Goal: Task Accomplishment & Management: Complete application form

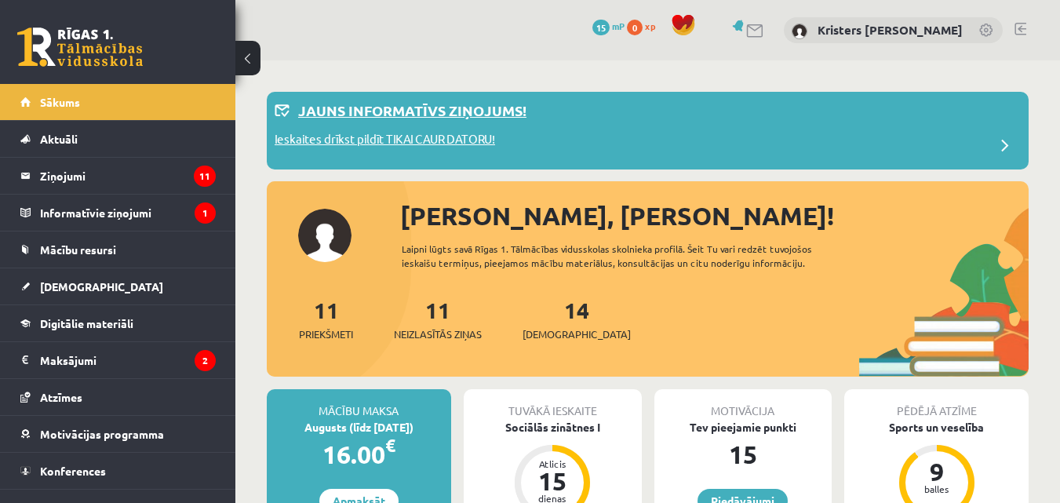
click at [460, 144] on p "Ieskaites drīkst pildīt TIKAI CAUR DATORU!" at bounding box center [385, 141] width 221 height 22
click at [62, 53] on link at bounding box center [80, 46] width 126 height 39
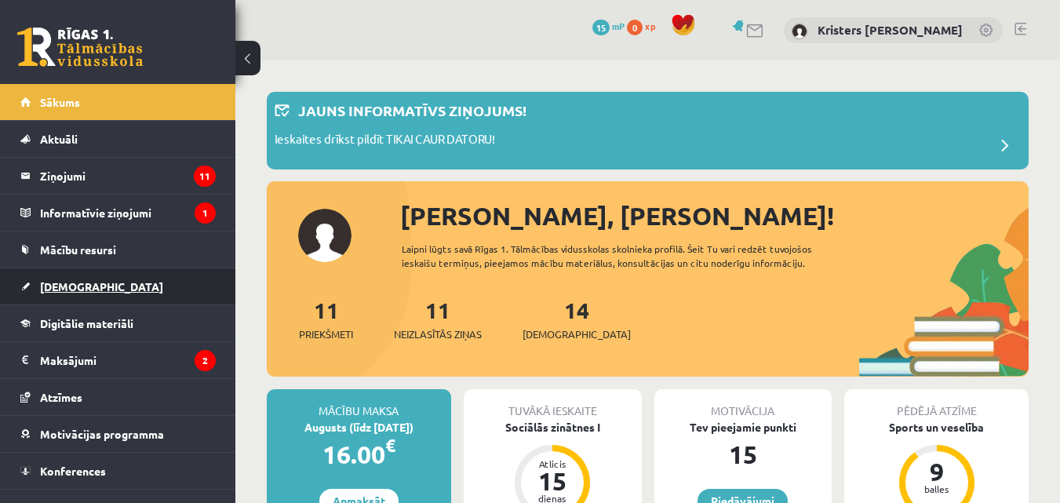
click at [86, 275] on link "[DEMOGRAPHIC_DATA]" at bounding box center [117, 286] width 195 height 36
click at [57, 291] on span "[DEMOGRAPHIC_DATA]" at bounding box center [101, 286] width 123 height 14
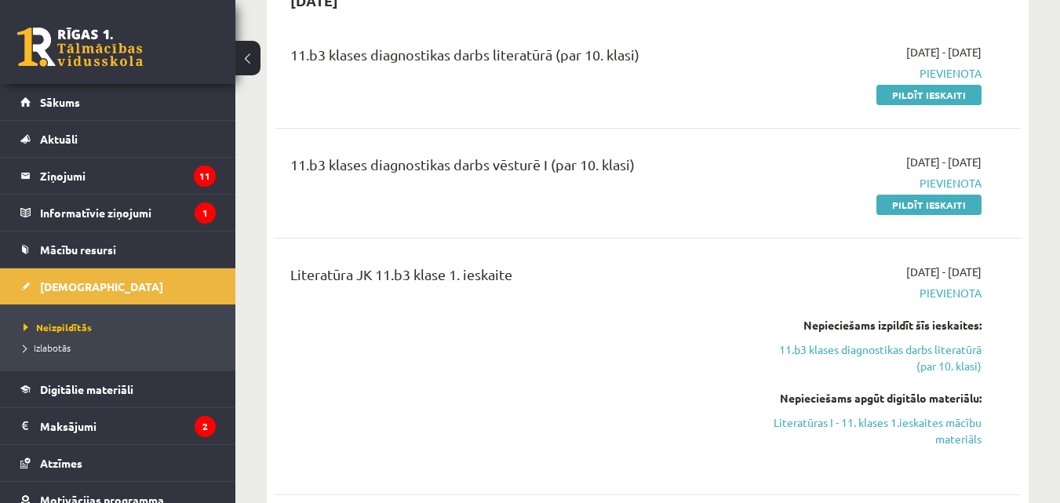
scroll to position [628, 0]
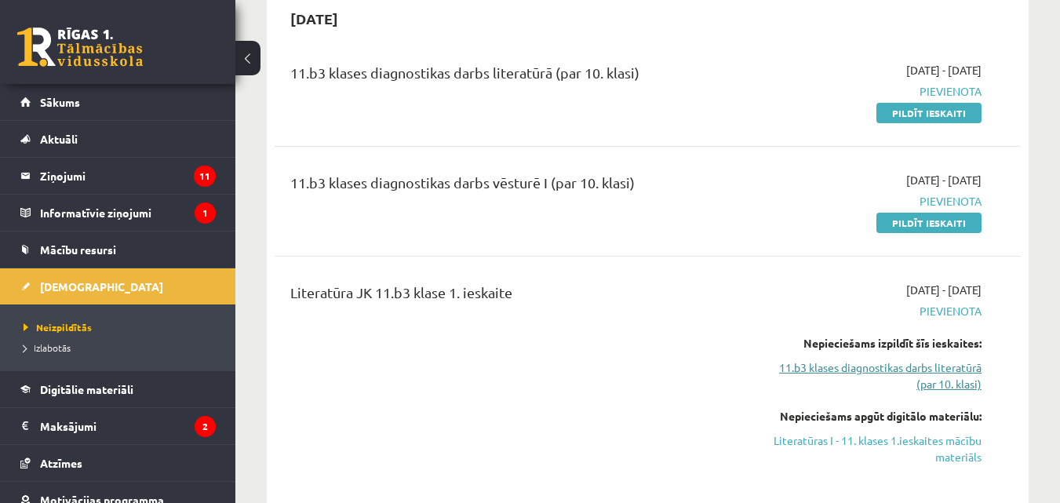
click at [886, 370] on link "11.b3 klases diagnostikas darbs literatūrā (par 10. klasi)" at bounding box center [874, 375] width 215 height 33
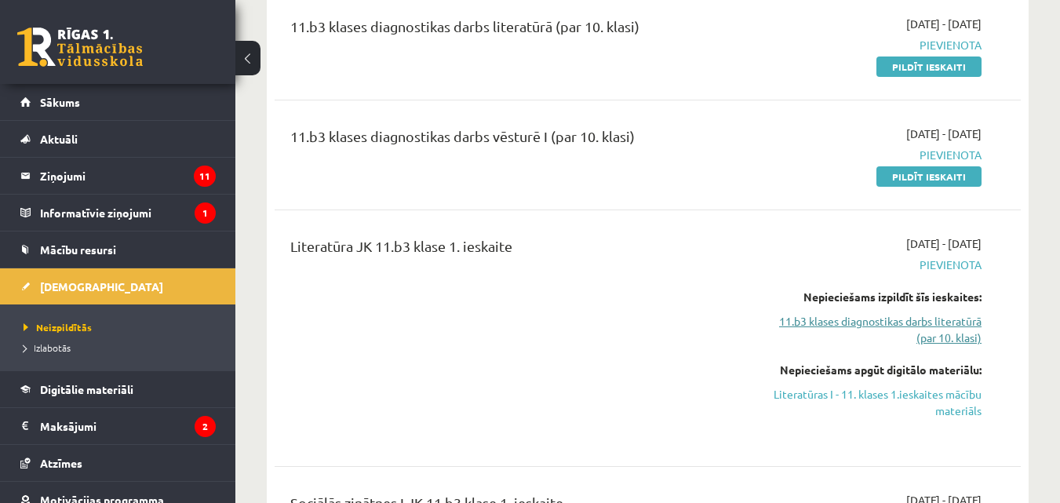
click at [918, 336] on link "11.b3 klases diagnostikas darbs literatūrā (par 10. klasi)" at bounding box center [874, 329] width 215 height 33
click at [910, 390] on link "Literatūras I - 11. klases 1.ieskaites mācību materiāls" at bounding box center [874, 402] width 215 height 33
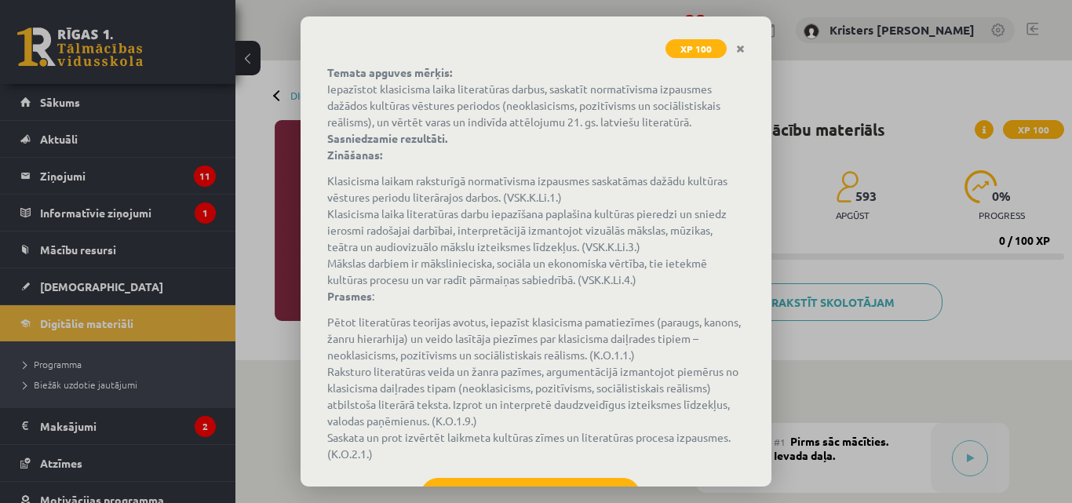
scroll to position [170, 0]
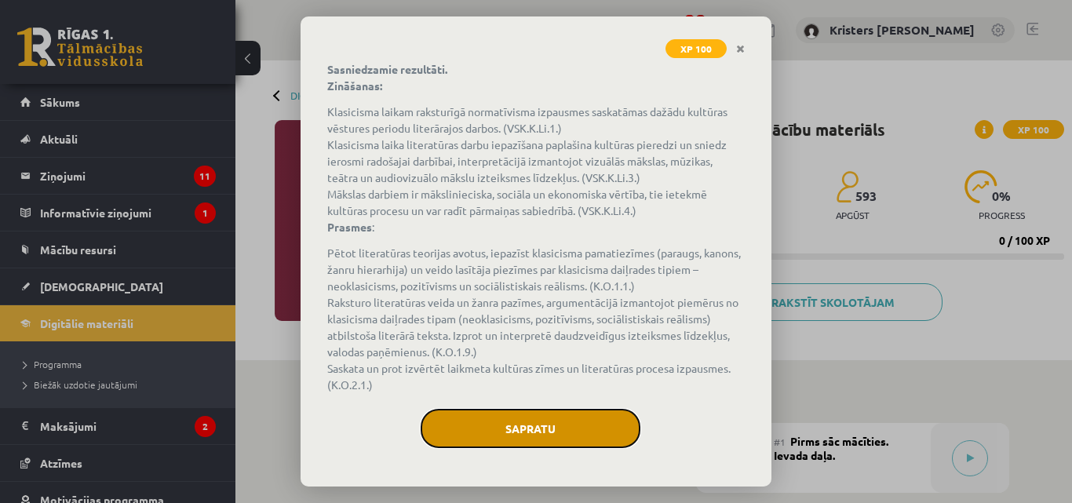
click at [515, 423] on button "Sapratu" at bounding box center [531, 428] width 220 height 39
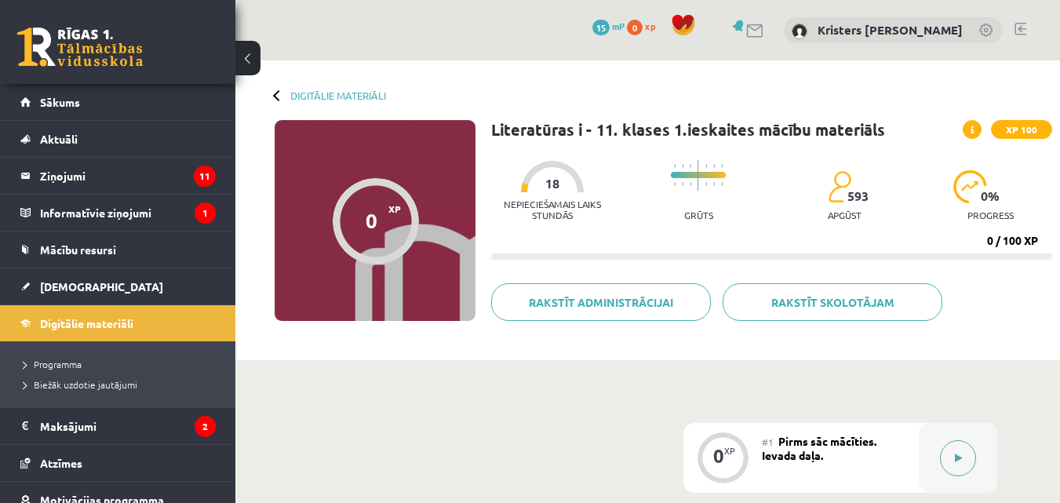
click at [955, 447] on button at bounding box center [958, 458] width 36 height 36
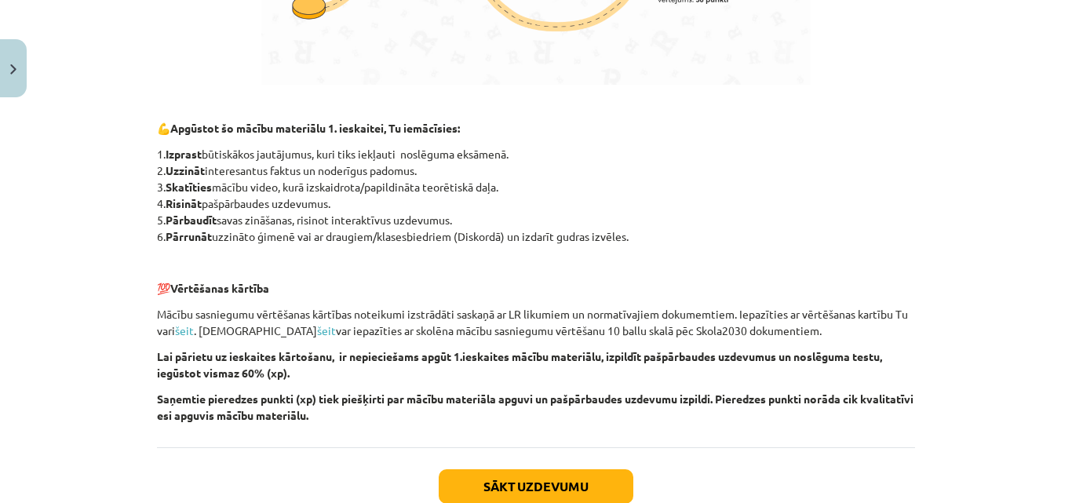
scroll to position [1139, 0]
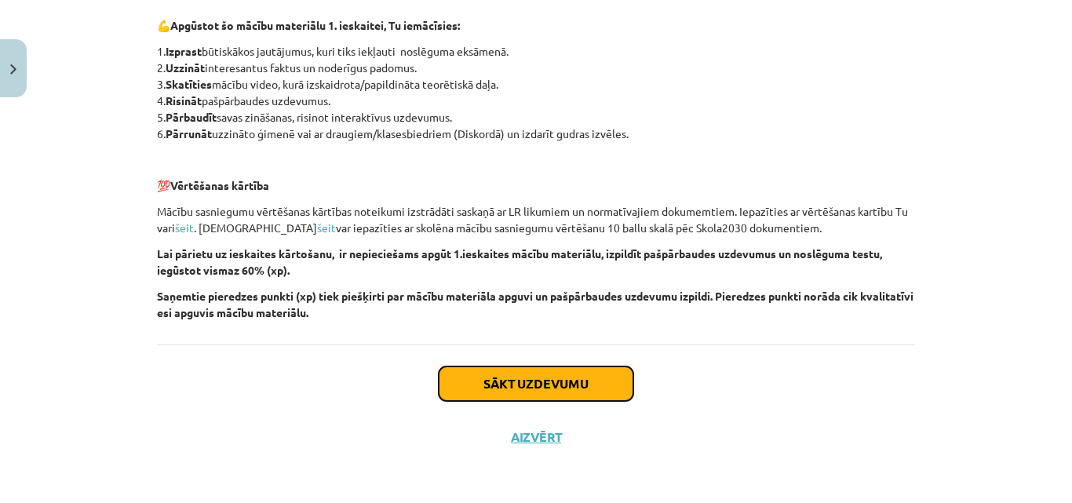
click at [595, 369] on button "Sākt uzdevumu" at bounding box center [536, 384] width 195 height 35
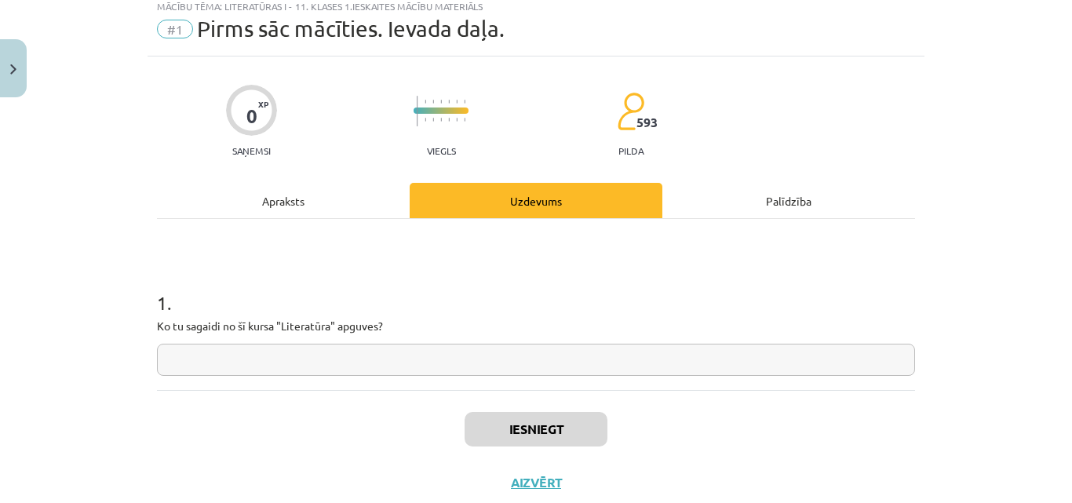
scroll to position [39, 0]
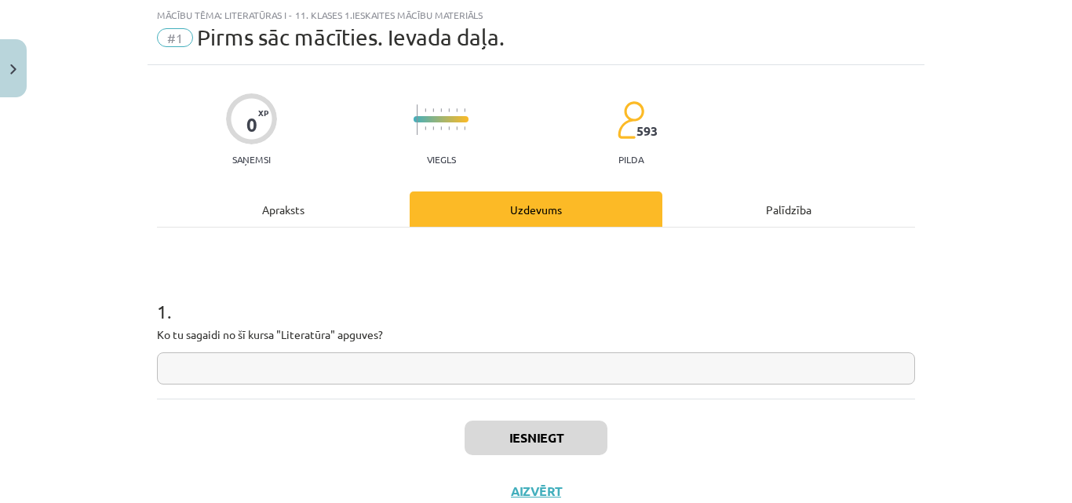
click at [476, 370] on input "text" at bounding box center [536, 368] width 758 height 32
click at [8, 64] on button "Close" at bounding box center [13, 68] width 27 height 58
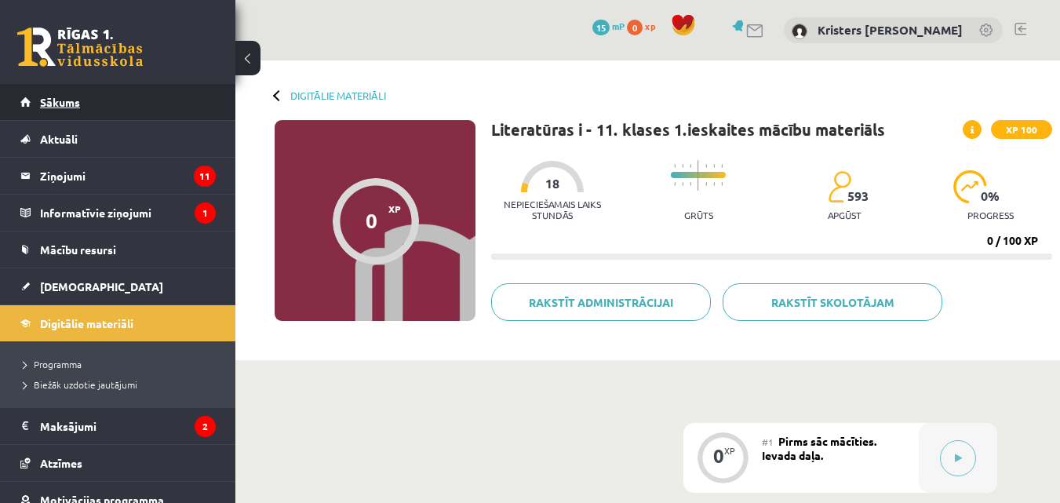
click at [43, 99] on span "Sākums" at bounding box center [60, 102] width 40 height 14
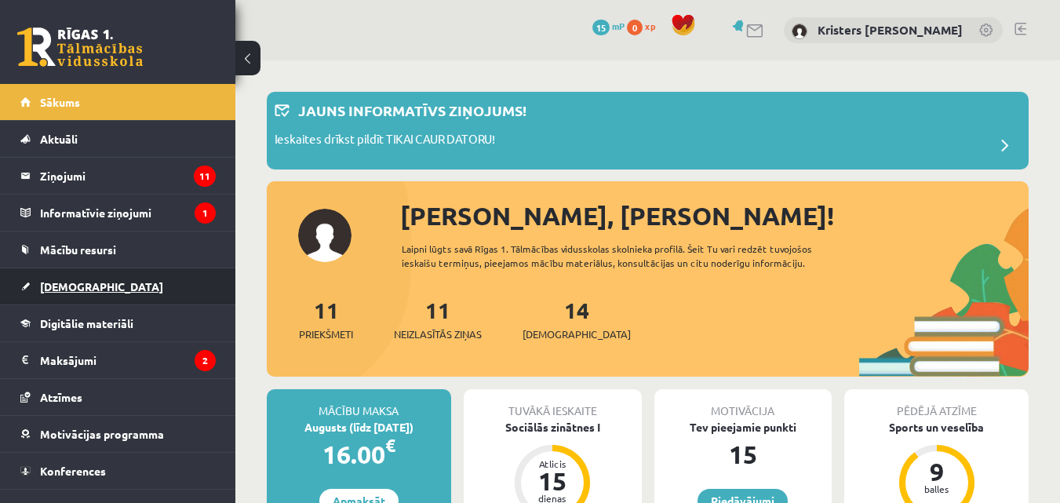
click at [61, 287] on span "[DEMOGRAPHIC_DATA]" at bounding box center [101, 286] width 123 height 14
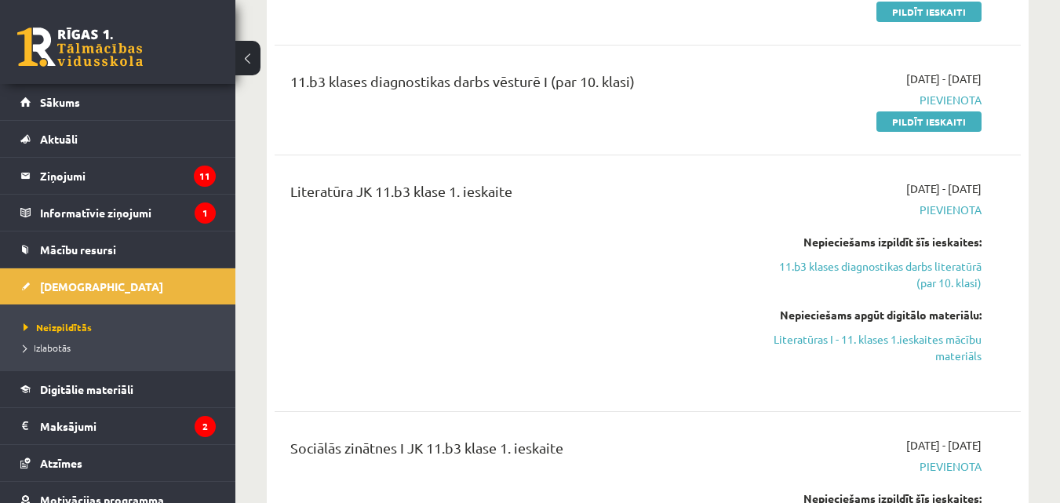
scroll to position [706, 0]
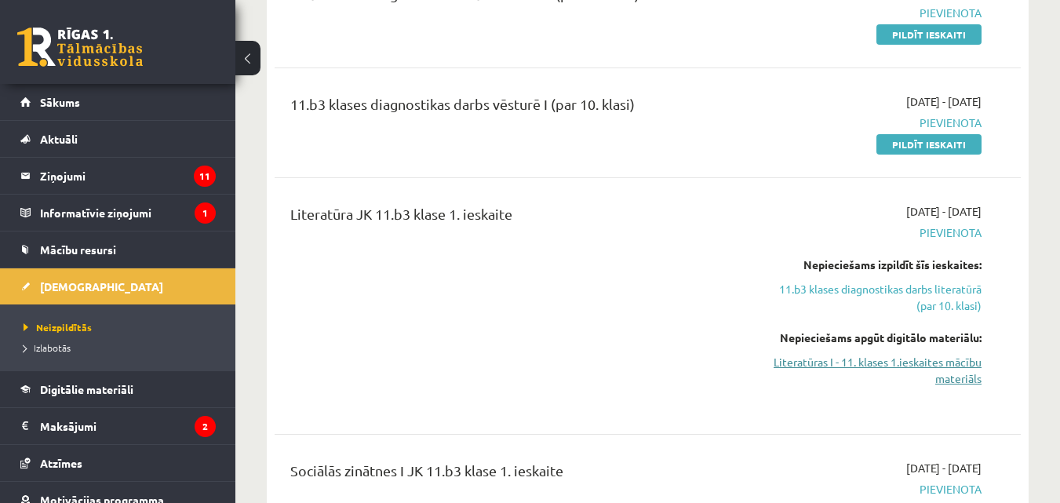
click at [900, 369] on link "Literatūras I - 11. klases 1.ieskaites mācību materiāls" at bounding box center [874, 370] width 215 height 33
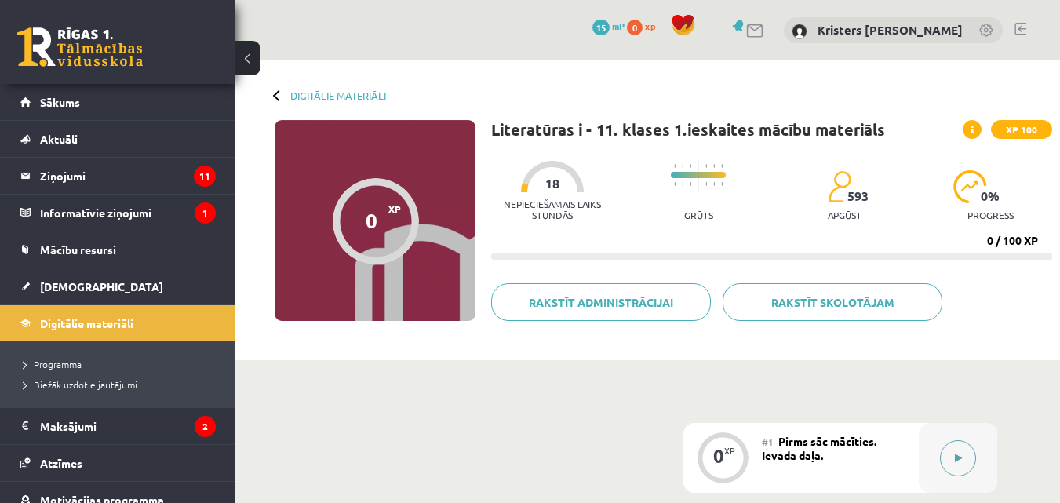
click at [947, 472] on button at bounding box center [958, 458] width 36 height 36
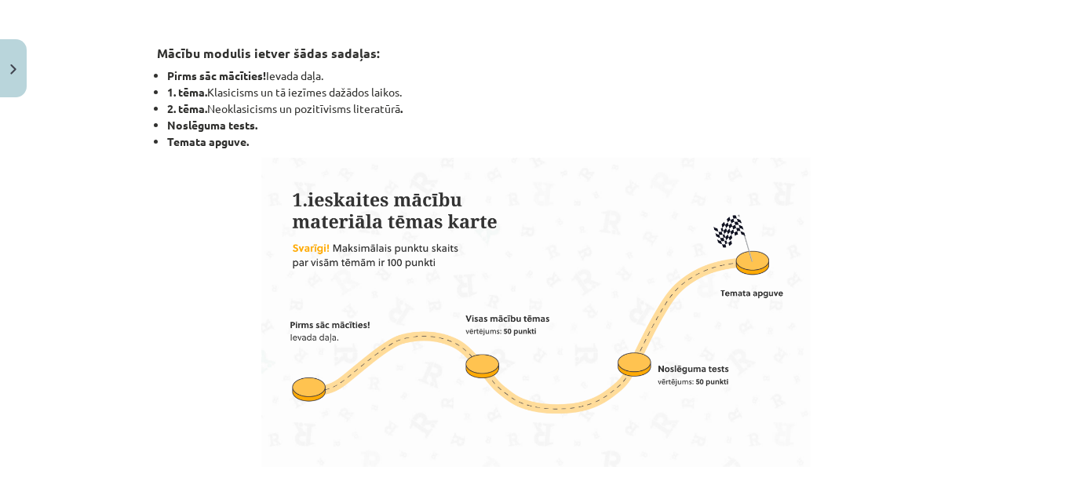
scroll to position [1139, 0]
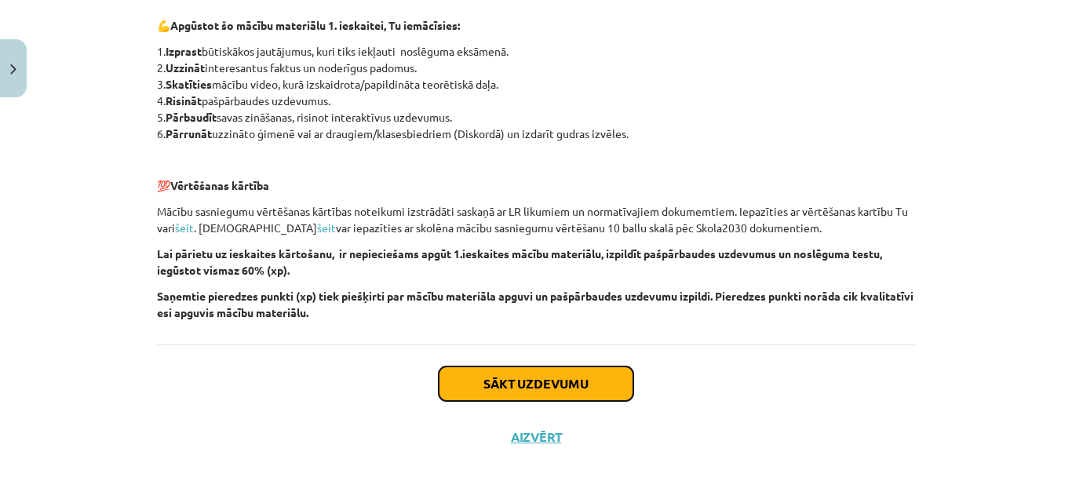
click at [439, 388] on button "Sākt uzdevumu" at bounding box center [536, 384] width 195 height 35
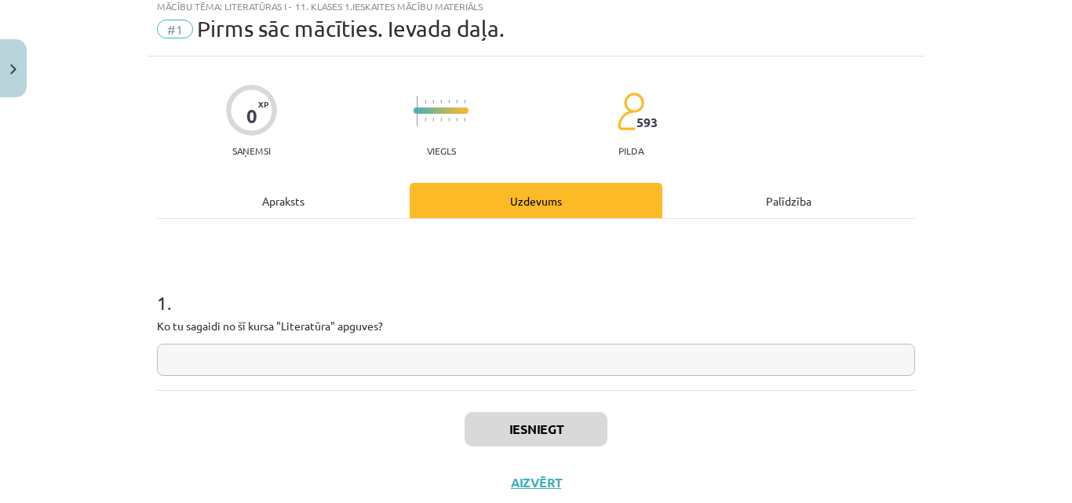
scroll to position [39, 0]
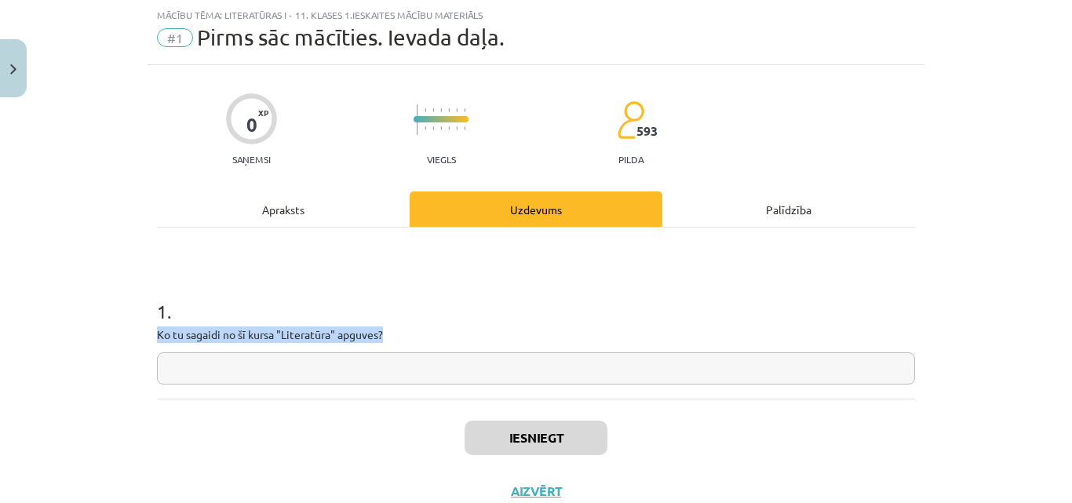
drag, startPoint x: 152, startPoint y: 329, endPoint x: 436, endPoint y: 330, distance: 284.1
click at [436, 330] on p "Ko tu sagaidi no šī kursa "Literatūra" apguves?" at bounding box center [536, 334] width 758 height 16
copy p "Ko tu sagaidi no šī kursa "Literatūra" apguves?"
click at [351, 377] on input "text" at bounding box center [536, 368] width 758 height 32
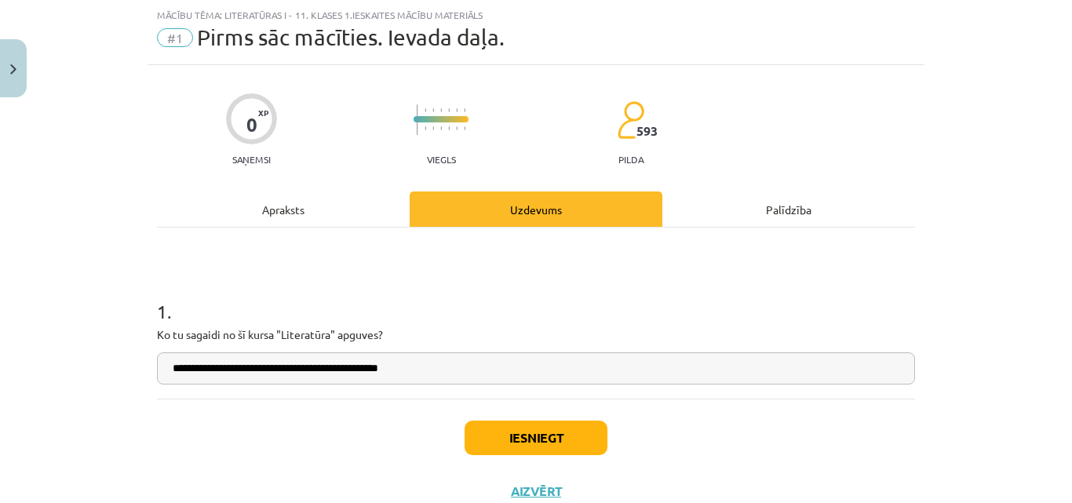
click at [377, 366] on input "**********" at bounding box center [536, 368] width 758 height 32
click at [426, 366] on input "**********" at bounding box center [536, 368] width 758 height 32
click at [175, 370] on input "**********" at bounding box center [536, 368] width 758 height 32
type input "**********"
click at [549, 437] on button "Iesniegt" at bounding box center [536, 438] width 143 height 35
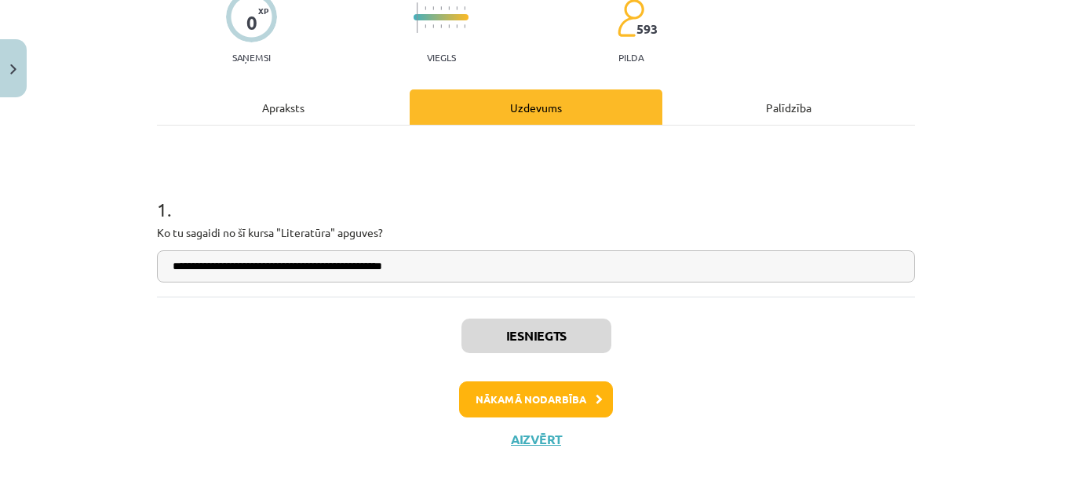
scroll to position [144, 0]
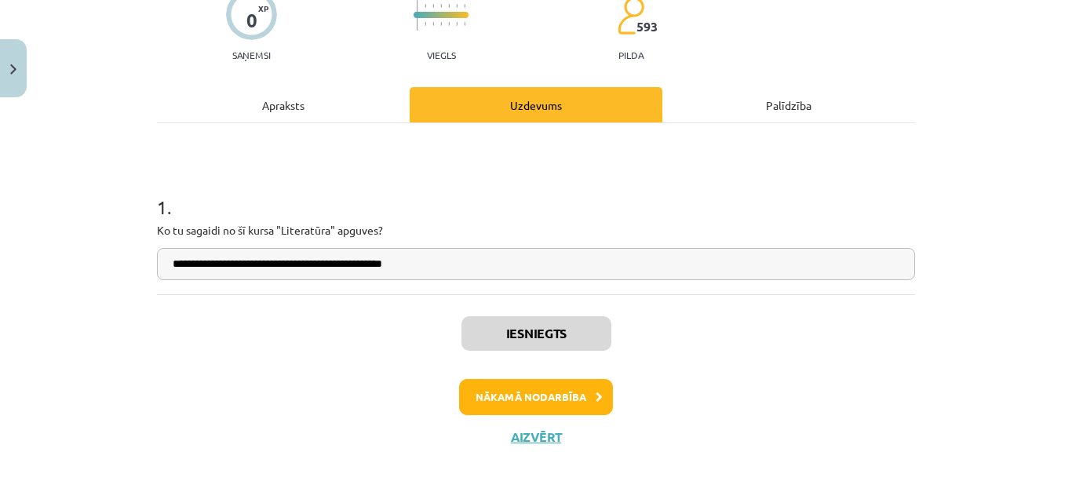
drag, startPoint x: 560, startPoint y: 325, endPoint x: 735, endPoint y: 397, distance: 188.6
click at [735, 397] on div "Nākamā nodarbība" at bounding box center [535, 397] width 739 height 36
click at [514, 396] on button "Nākamā nodarbība" at bounding box center [536, 397] width 154 height 36
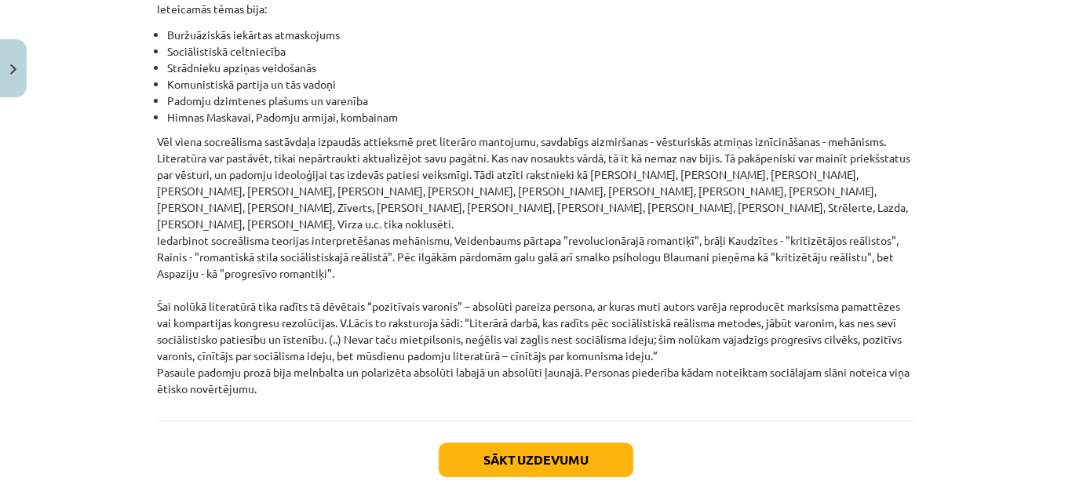
scroll to position [3672, 0]
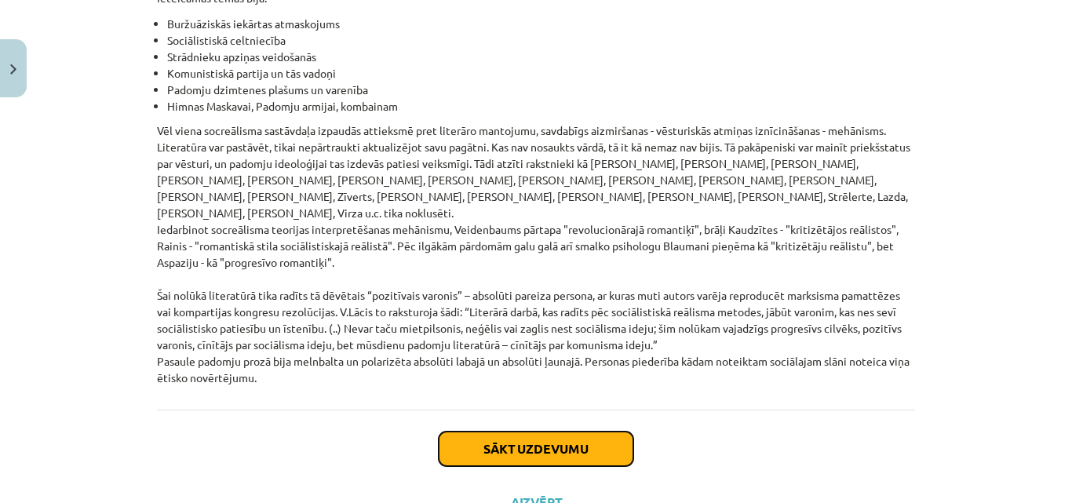
click at [516, 432] on button "Sākt uzdevumu" at bounding box center [536, 449] width 195 height 35
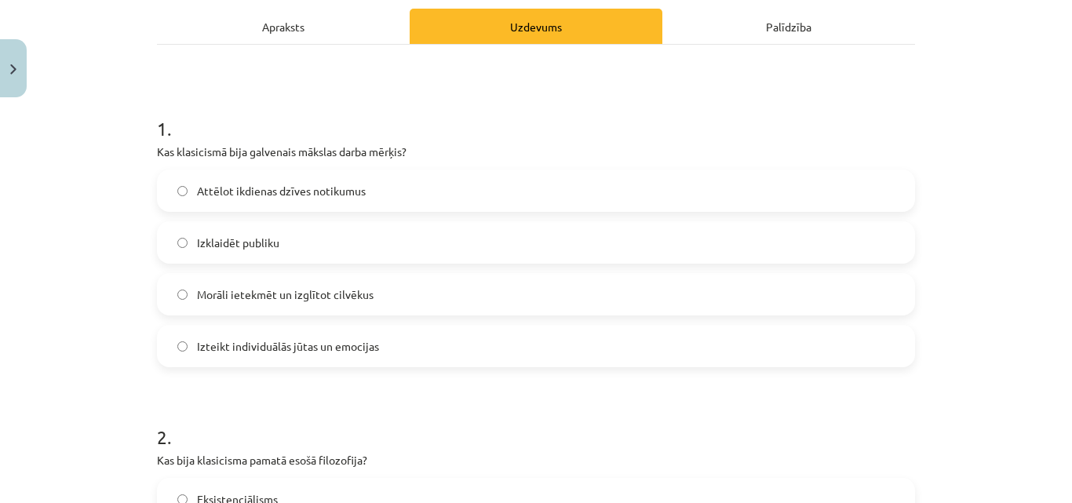
scroll to position [196, 0]
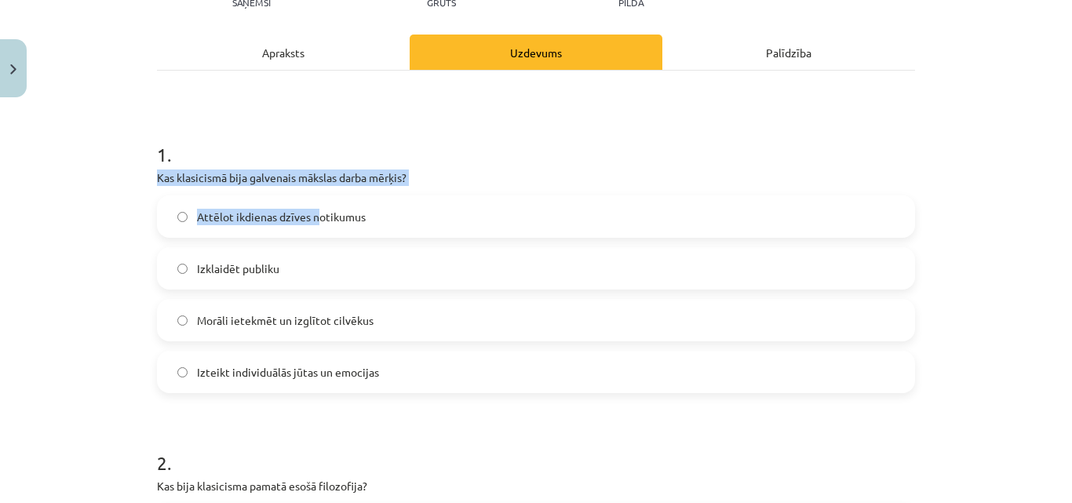
drag, startPoint x: 148, startPoint y: 179, endPoint x: 356, endPoint y: 192, distance: 207.6
click at [393, 181] on p "Kas klasicismā bija galvenais mākslas darba mērķis?" at bounding box center [536, 178] width 758 height 16
drag, startPoint x: 414, startPoint y: 174, endPoint x: 138, endPoint y: 166, distance: 275.6
click at [138, 166] on div "Mācību tēma: Literatūras i - 11. klases 1.ieskaites mācību materiāls #2 1.tēma.…" at bounding box center [536, 251] width 1072 height 503
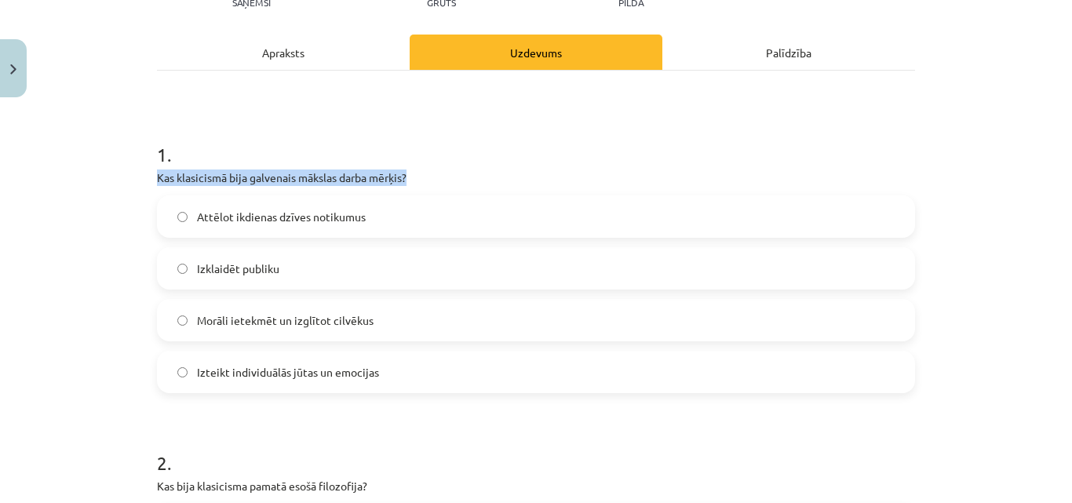
copy p "Kas klasicismā bija galvenais mākslas darba mērķis?"
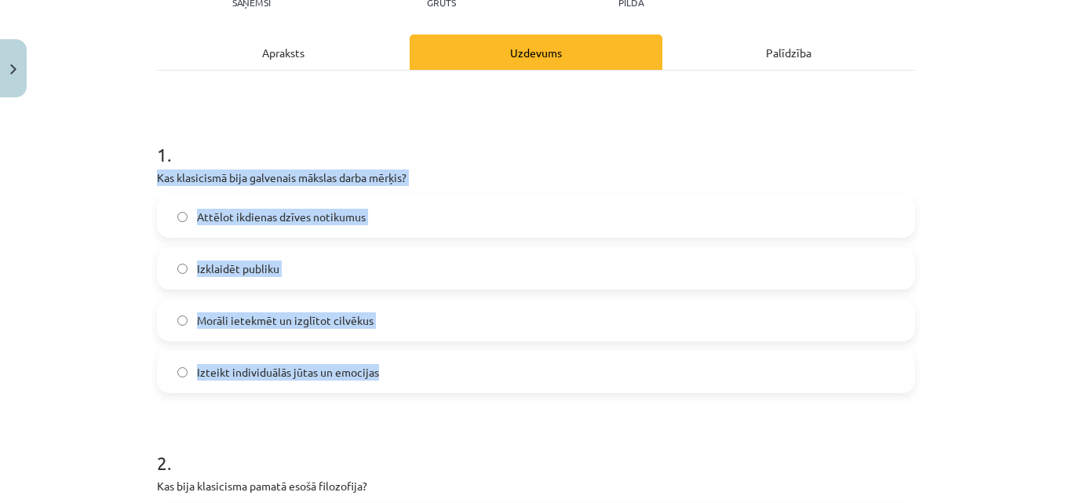
drag, startPoint x: 144, startPoint y: 176, endPoint x: 450, endPoint y: 389, distance: 373.2
copy div "Kas klasicismā bija galvenais mākslas darba mērķis? Attēlot ikdienas dzīves not…"
click at [169, 328] on label "Morāli ietekmēt un izglītot cilvēkus" at bounding box center [536, 320] width 755 height 39
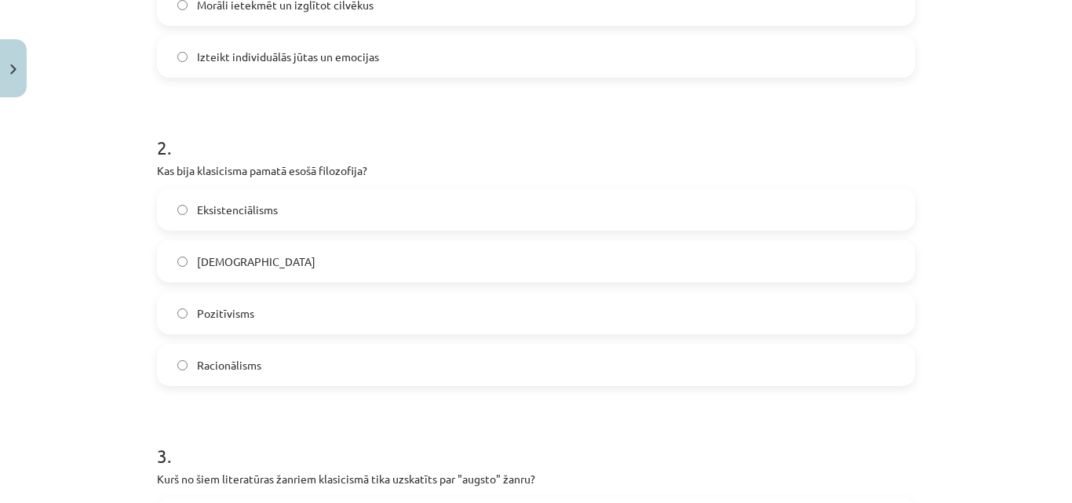
scroll to position [510, 0]
click at [159, 281] on div "Eksistenciālisms Empīrisms Pozitīvisms Racionālisms" at bounding box center [536, 289] width 758 height 198
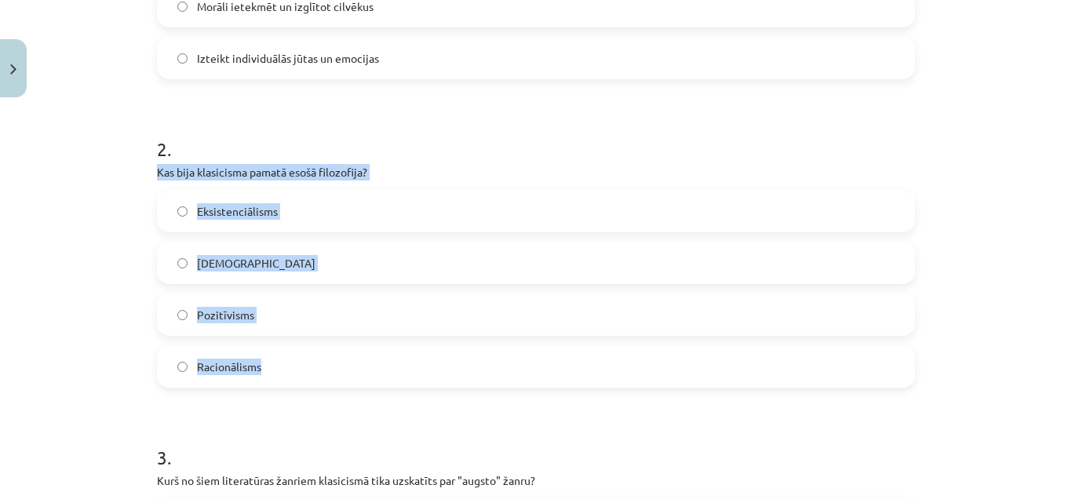
drag, startPoint x: 148, startPoint y: 173, endPoint x: 290, endPoint y: 368, distance: 242.1
copy div "Kas bija klasicisma pamatā esošā filozofija? Eksistenciālisms Empīrisms Pozitīv…"
click at [164, 363] on label "Racionālisms" at bounding box center [536, 366] width 755 height 39
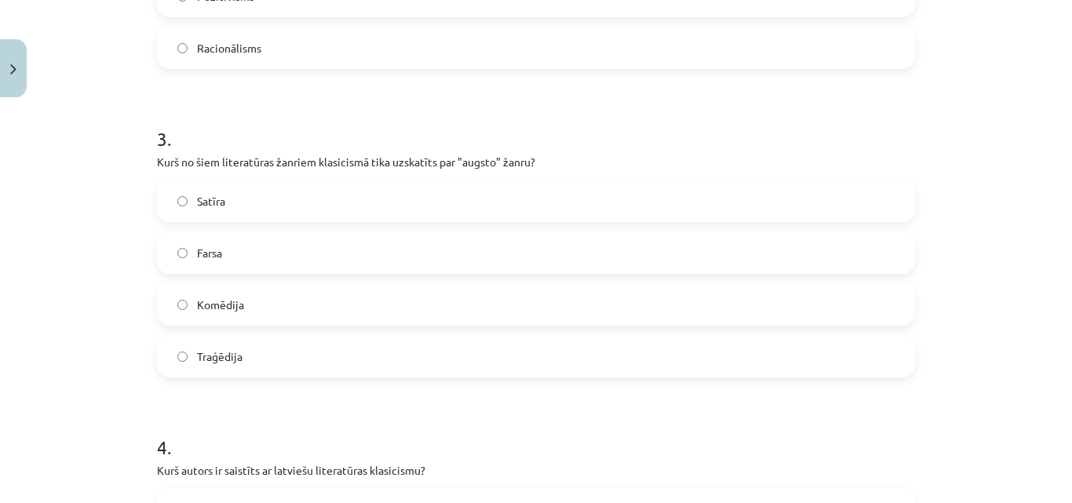
scroll to position [835, 0]
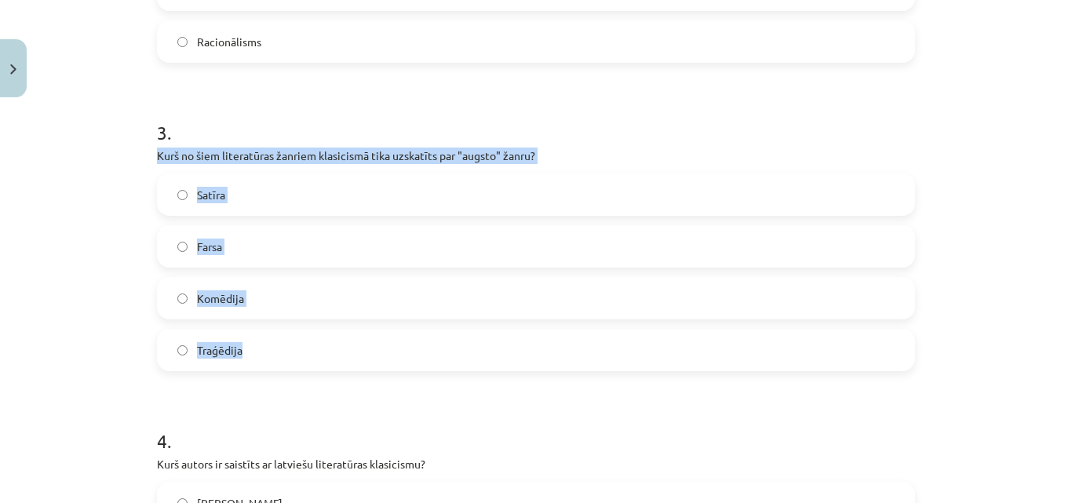
drag, startPoint x: 132, startPoint y: 145, endPoint x: 527, endPoint y: 340, distance: 440.9
click at [527, 340] on div "Mācību tēma: Literatūras i - 11. klases 1.ieskaites mācību materiāls #2 1.tēma.…" at bounding box center [536, 251] width 1072 height 503
copy div "Kurš no šiem literatūras žanriem klasicismā tika uzskatīts par "augsto" žanru? …"
click at [188, 350] on label "Traģēdija" at bounding box center [536, 349] width 755 height 39
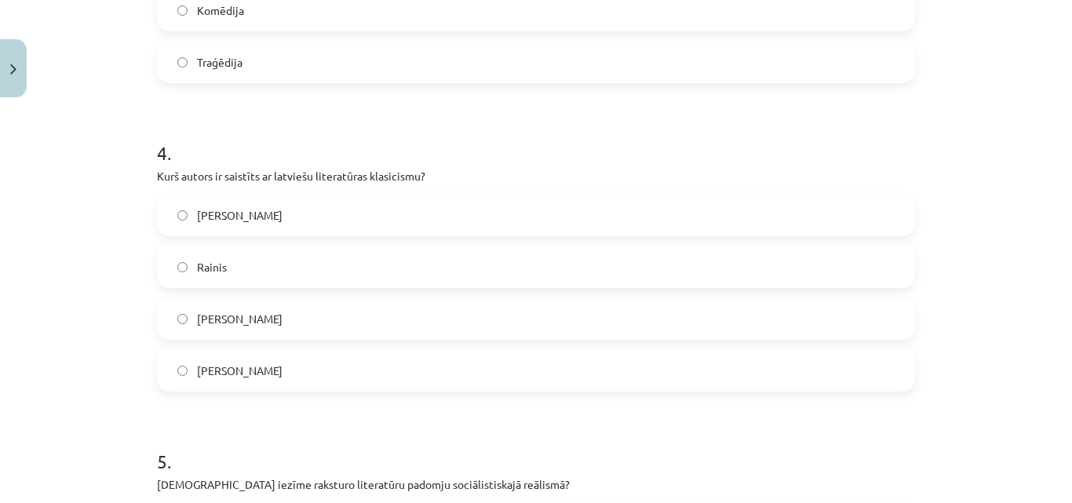
scroll to position [1149, 0]
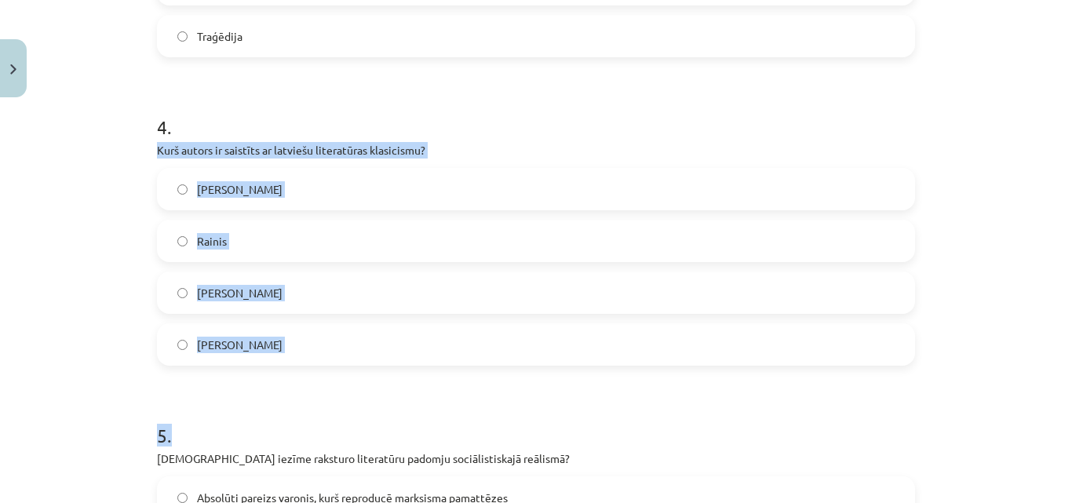
drag, startPoint x: 146, startPoint y: 143, endPoint x: 261, endPoint y: 370, distance: 254.5
copy form "Kurš autors ir saistīts ar latviešu literatūras klasicismu? Kristofers Fīrekers…"
click at [222, 192] on span "Kristofers Fīrekers" at bounding box center [240, 189] width 86 height 16
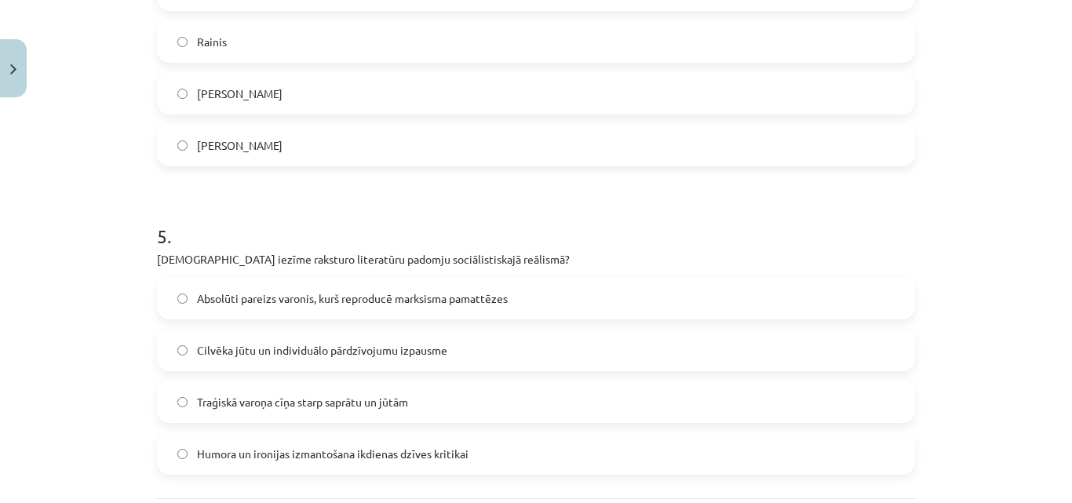
scroll to position [1502, 0]
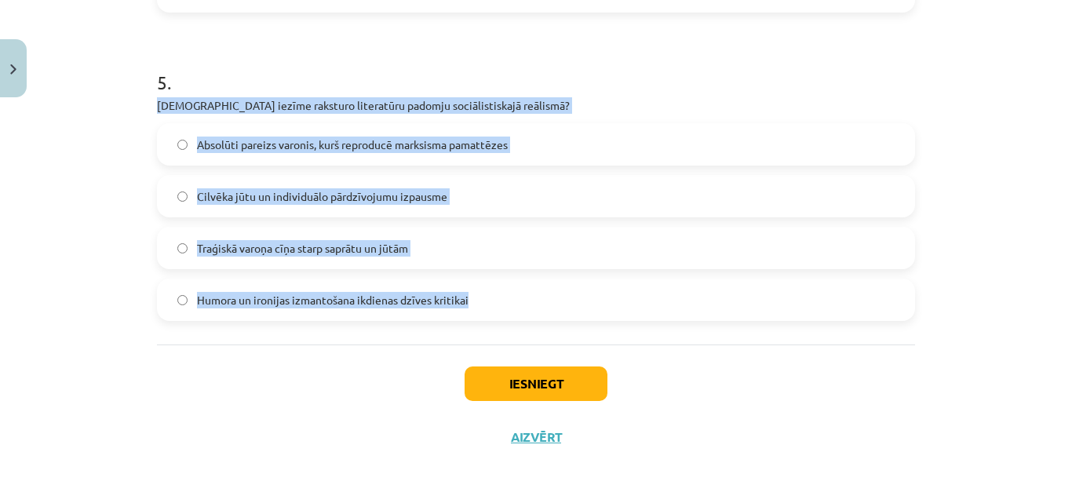
drag, startPoint x: 152, startPoint y: 101, endPoint x: 465, endPoint y: 299, distance: 369.7
click at [465, 299] on div "5 . Kura iezīme raksturo literatūru padomju sociālistiskajā reālismā? Absolūti …" at bounding box center [536, 182] width 758 height 277
copy div "Kura iezīme raksturo literatūru padomju sociālistiskajā reālismā? Absolūti pare…"
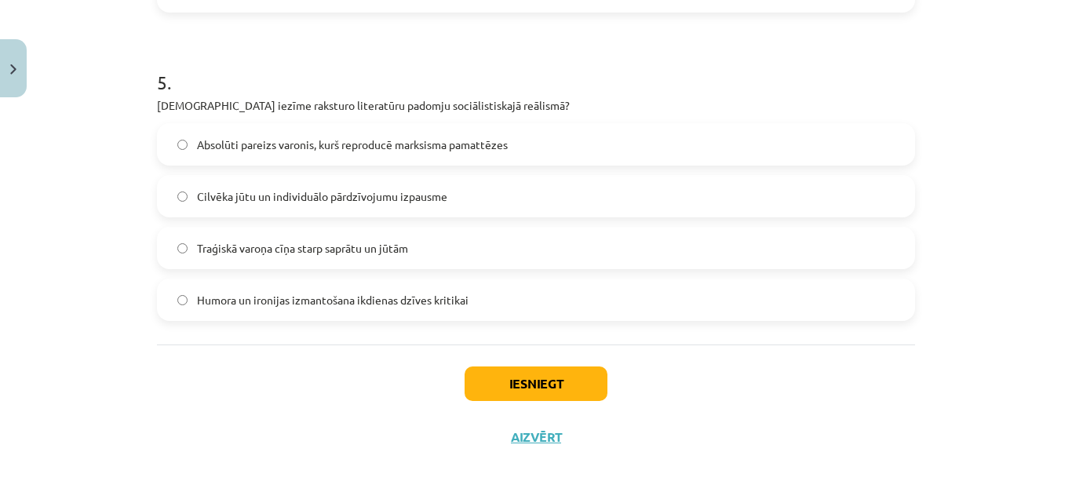
drag, startPoint x: 236, startPoint y: 367, endPoint x: 214, endPoint y: 126, distance: 242.7
click at [236, 364] on div "Iesniegt Aizvērt" at bounding box center [536, 400] width 758 height 110
click at [208, 139] on span "Absolūti pareizs varonis, kurš reproducē marksisma pamattēzes" at bounding box center [352, 145] width 311 height 16
click at [492, 394] on button "Iesniegt" at bounding box center [536, 384] width 143 height 35
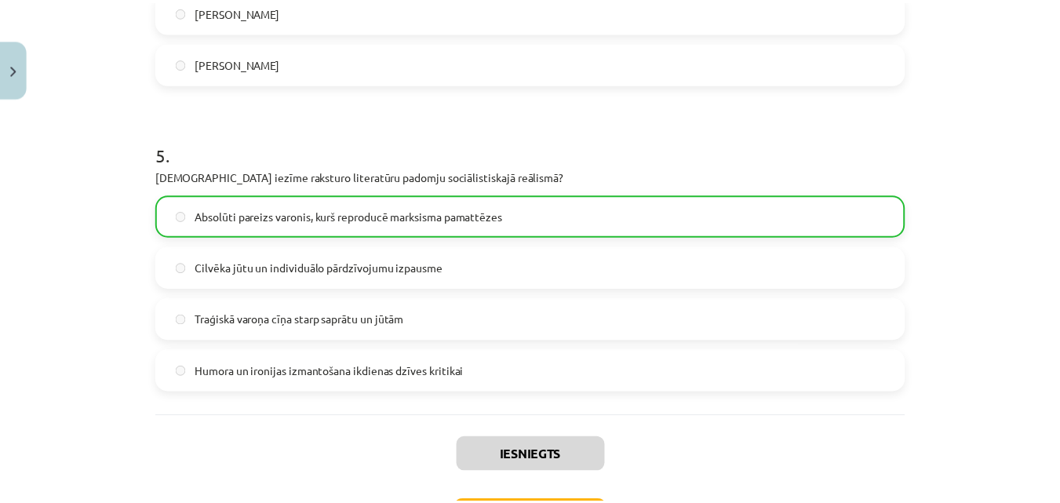
scroll to position [1552, 0]
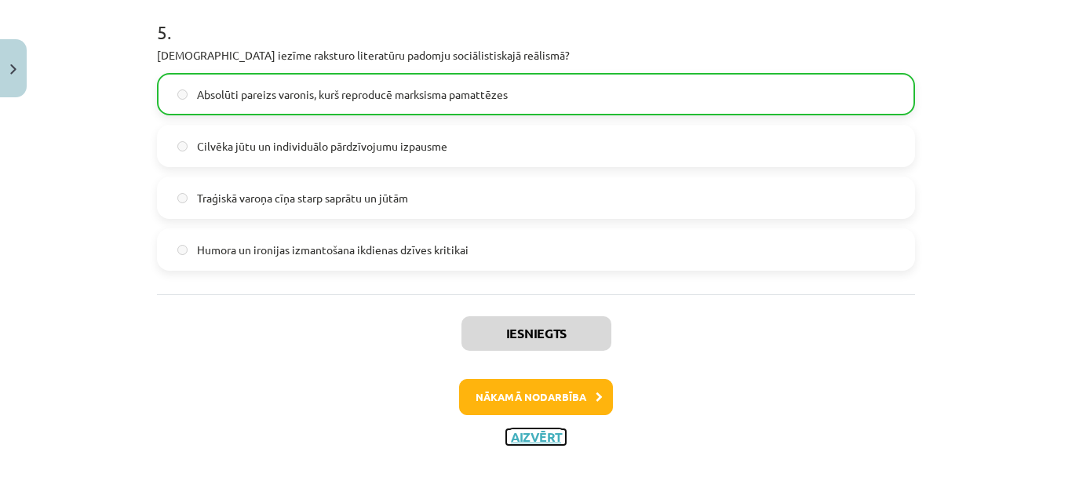
click at [506, 436] on button "Aizvērt" at bounding box center [536, 437] width 60 height 16
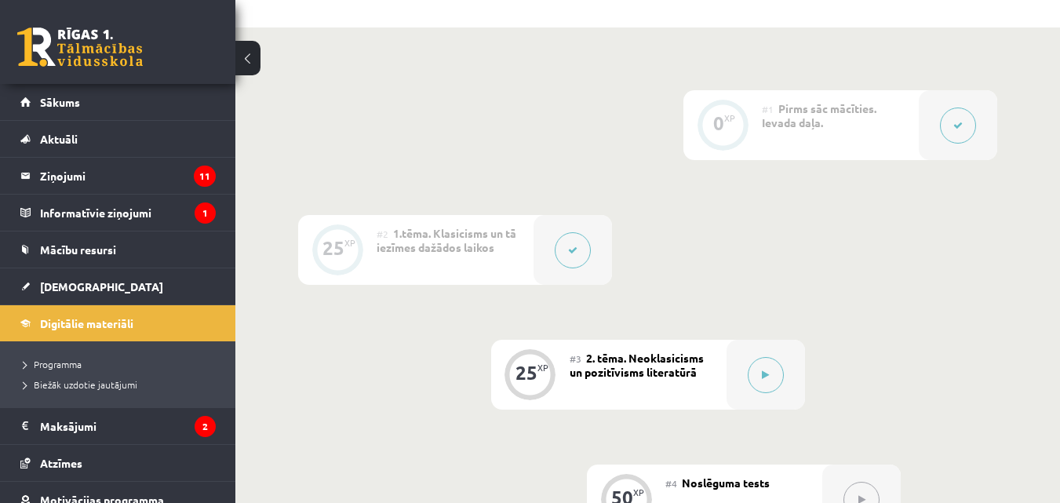
scroll to position [0, 0]
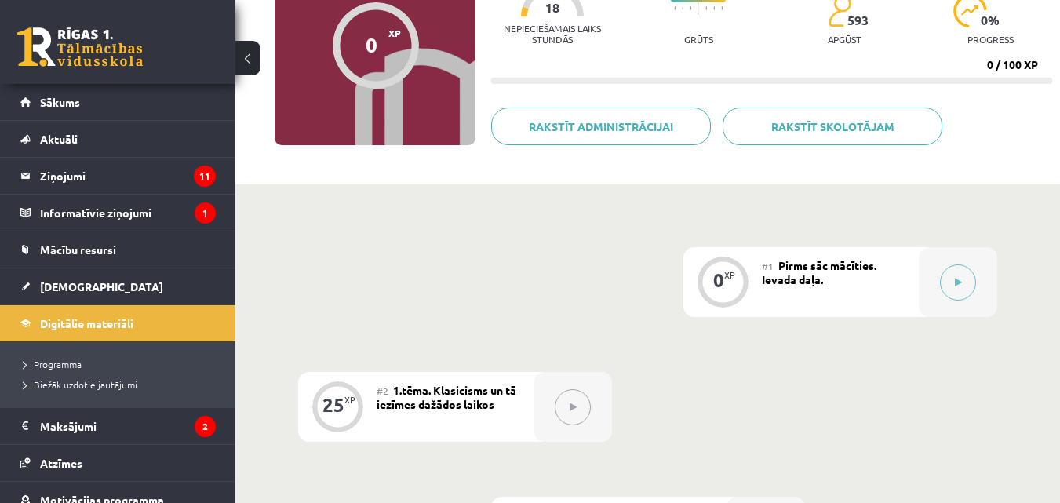
scroll to position [148, 0]
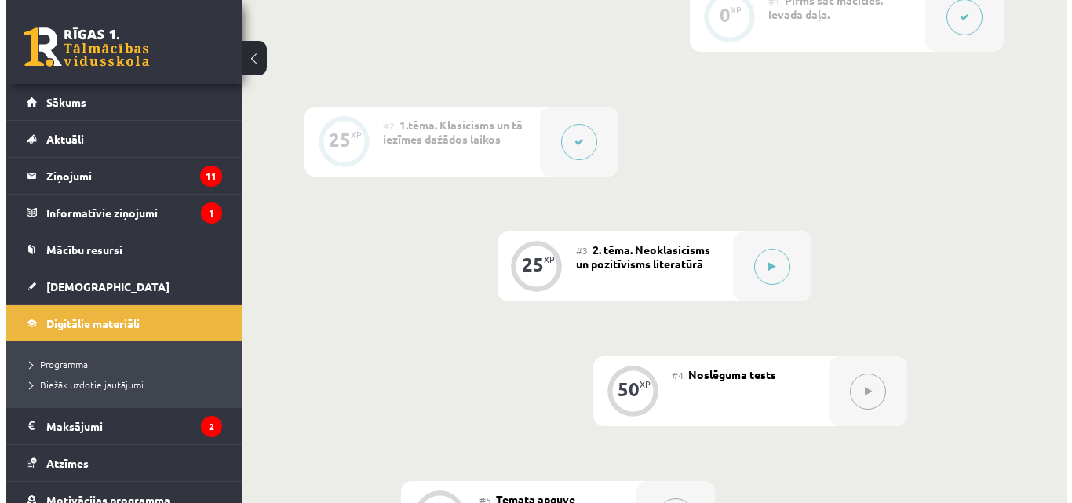
scroll to position [446, 0]
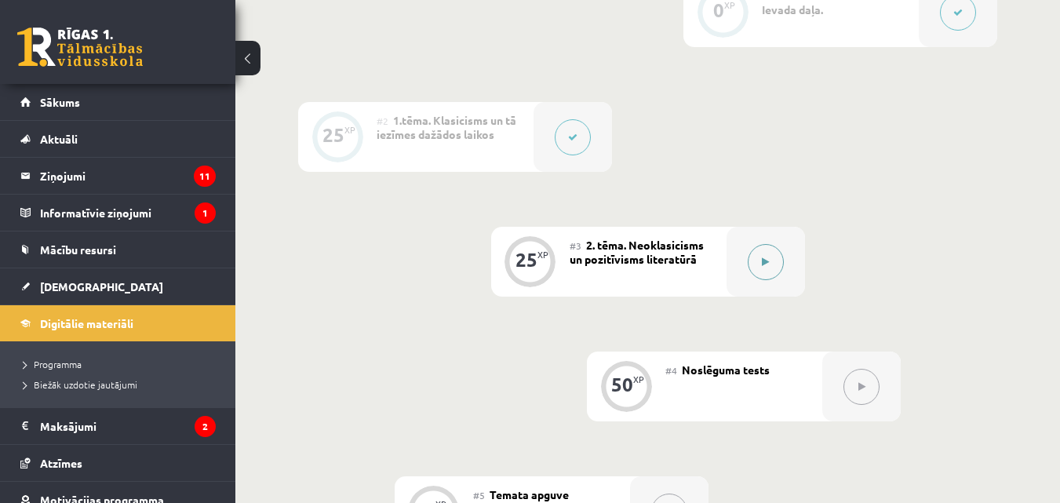
drag, startPoint x: 783, startPoint y: 259, endPoint x: 768, endPoint y: 264, distance: 16.6
click at [768, 264] on icon at bounding box center [765, 261] width 7 height 9
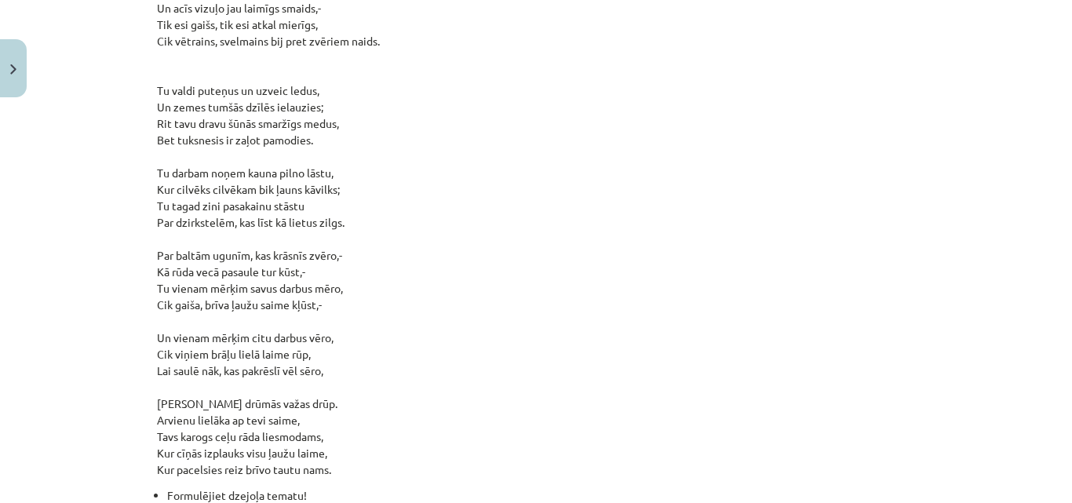
scroll to position [2219, 0]
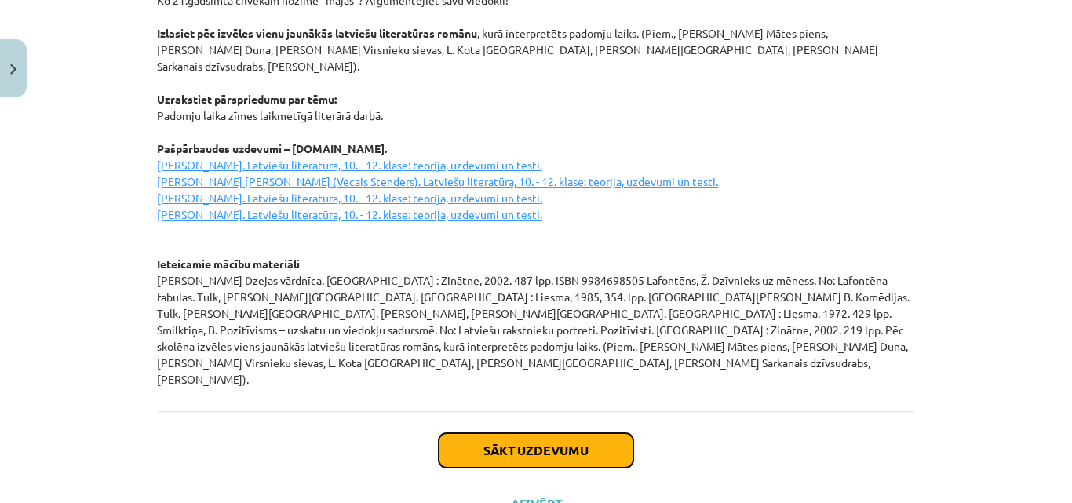
click at [533, 433] on button "Sākt uzdevumu" at bounding box center [536, 450] width 195 height 35
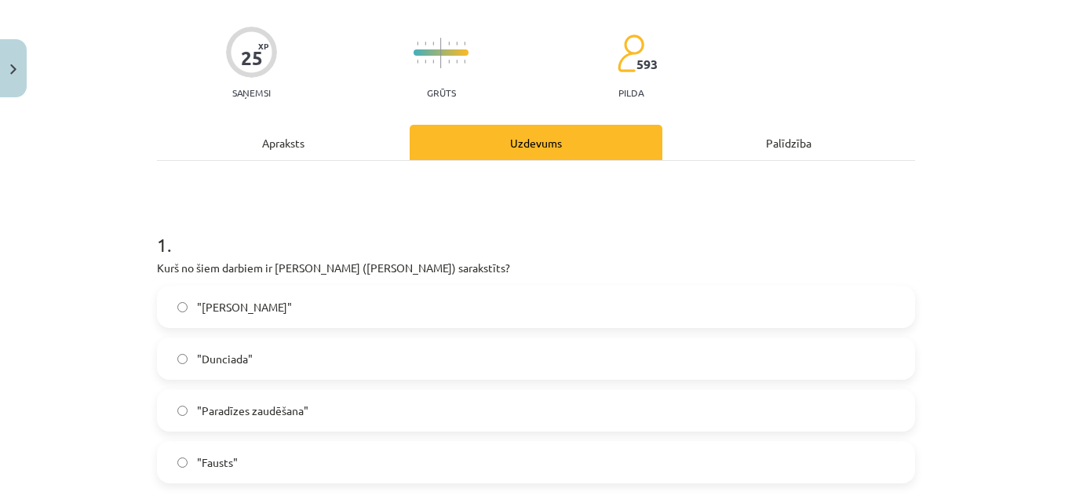
scroll to position [145, 0]
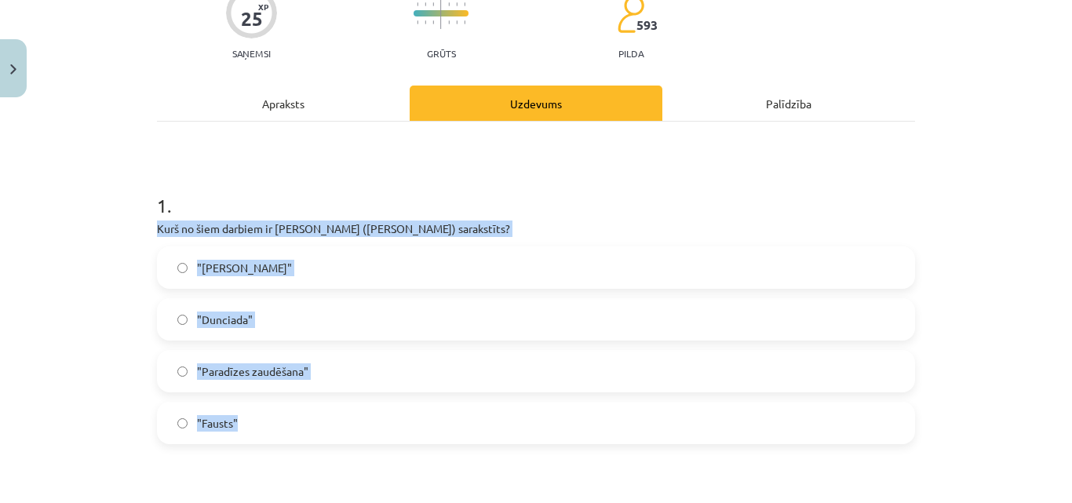
drag, startPoint x: 149, startPoint y: 230, endPoint x: 450, endPoint y: 410, distance: 351.3
copy div "Kurš no šiem darbiem ir [PERSON_NAME] ([PERSON_NAME]) sarakstīts? "Don Kihots" …"
click at [207, 319] on span ""Dunciada"" at bounding box center [225, 320] width 56 height 16
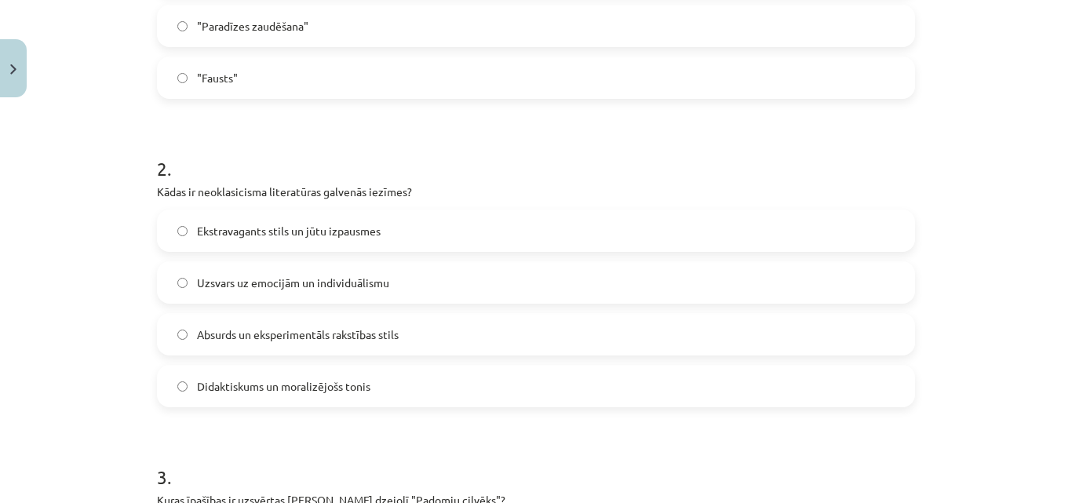
scroll to position [537, 0]
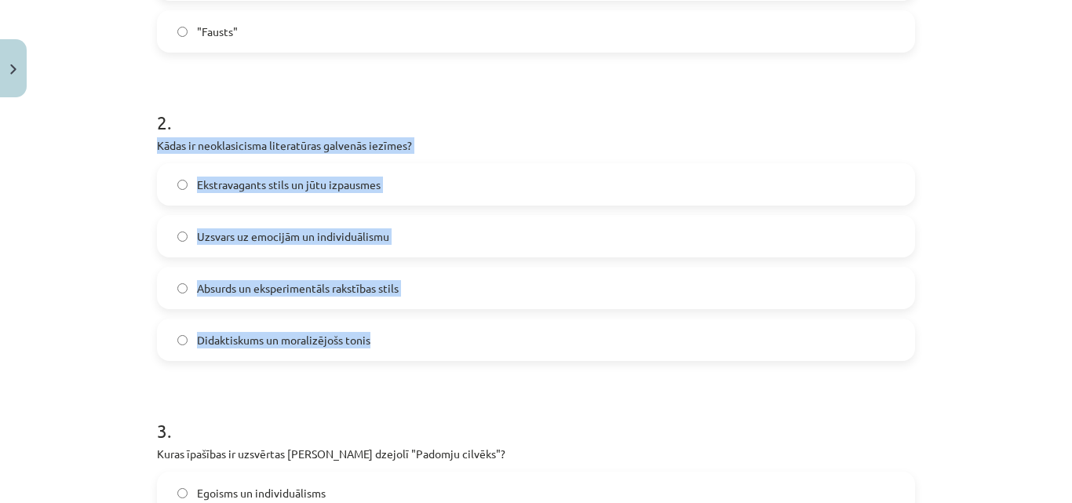
drag, startPoint x: 146, startPoint y: 149, endPoint x: 401, endPoint y: 339, distance: 318.0
click at [401, 339] on div "25 XP Saņemsi Grūts 593 pilda Apraksts Uzdevums Palīdzība 1 . Kurš no šiem darb…" at bounding box center [536, 499] width 777 height 1862
copy div "Kādas ir neoklasicisma literatūras galvenās iezīmes? Ekstravagants stils un jūt…"
click at [250, 348] on span "Didaktiskums un moralizējošs tonis" at bounding box center [283, 340] width 173 height 16
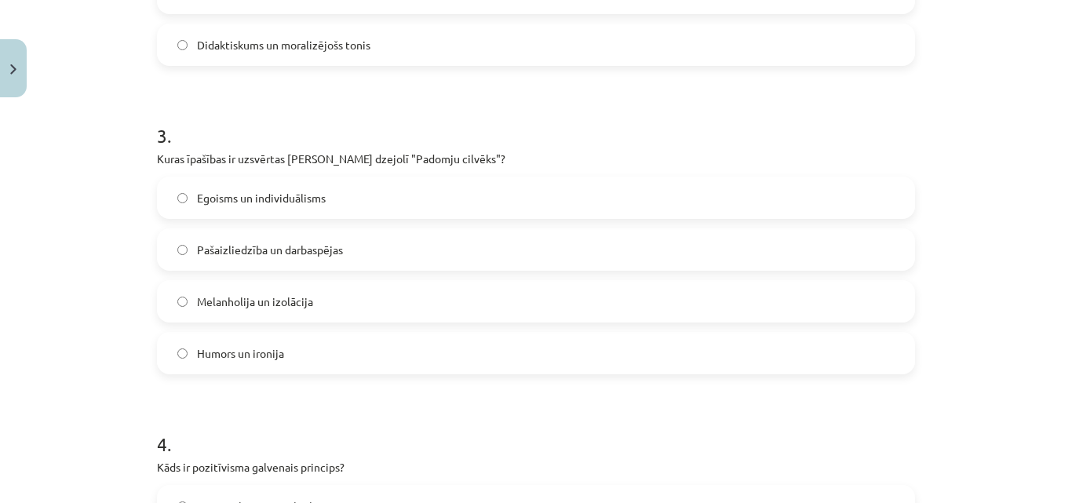
scroll to position [835, 0]
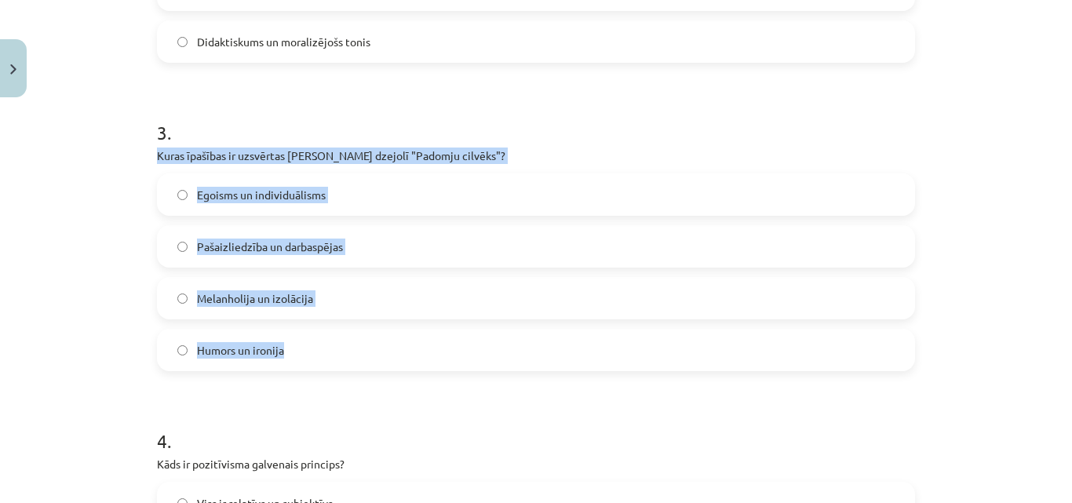
drag, startPoint x: 140, startPoint y: 155, endPoint x: 343, endPoint y: 367, distance: 294.2
click at [343, 367] on div "Mācību tēma: Literatūras i - 11. klases 1.ieskaites mācību materiāls #3 2. tēma…" at bounding box center [536, 251] width 1072 height 503
copy div "Kuras īpašības ir uzsvērtas [PERSON_NAME] dzejolī "Padomju cilvēks"? Egoisms un…"
click at [181, 233] on label "Pašaizliedzība un darbaspējas" at bounding box center [536, 246] width 755 height 39
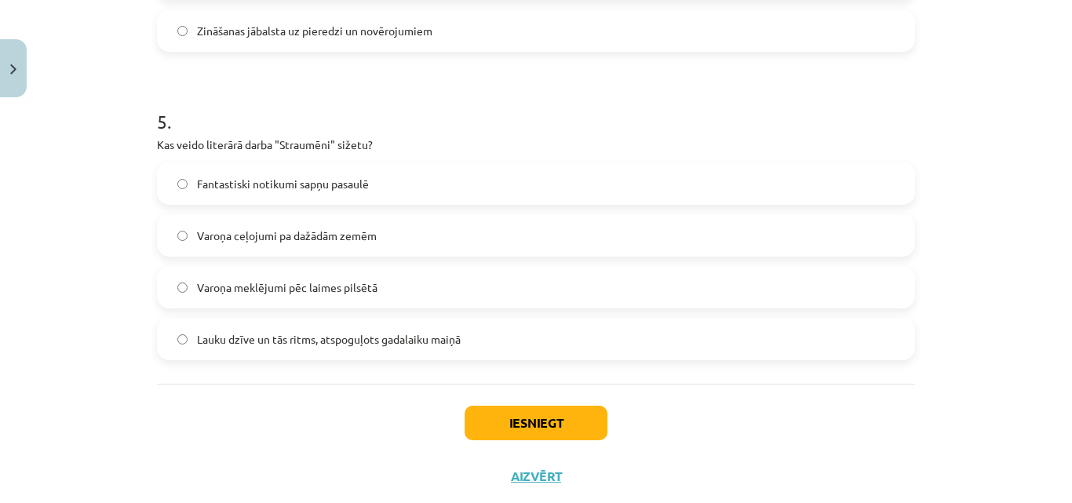
scroll to position [1502, 0]
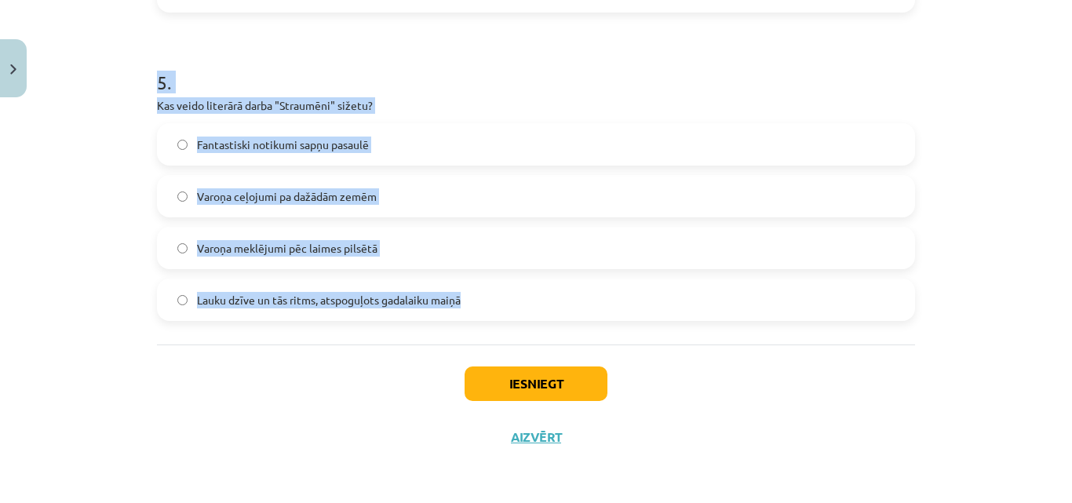
drag, startPoint x: 128, startPoint y: 4, endPoint x: 466, endPoint y: 313, distance: 458.3
click at [466, 313] on div "Mācību tēma: Literatūras i - 11. klases 1.ieskaites mācību materiāls #3 2. tēma…" at bounding box center [536, 251] width 1072 height 503
copy form "Kāds ir pozitīvisma galvenais princips? Viss ir relatīvs un subjektīvs Saprāts …"
click at [233, 305] on span "Lauku dzīve un tās ritms, atspoguļots gadalaiku maiņā" at bounding box center [329, 300] width 264 height 16
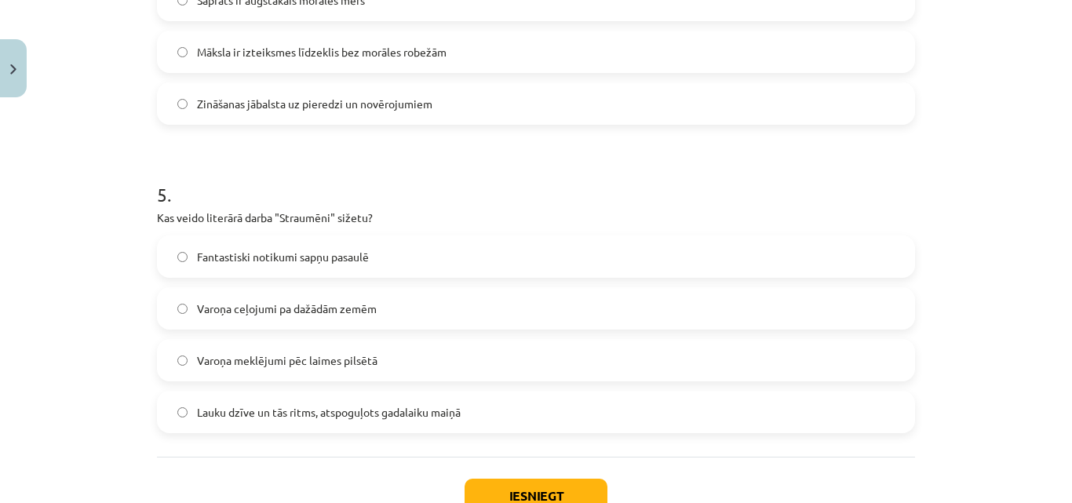
scroll to position [1317, 0]
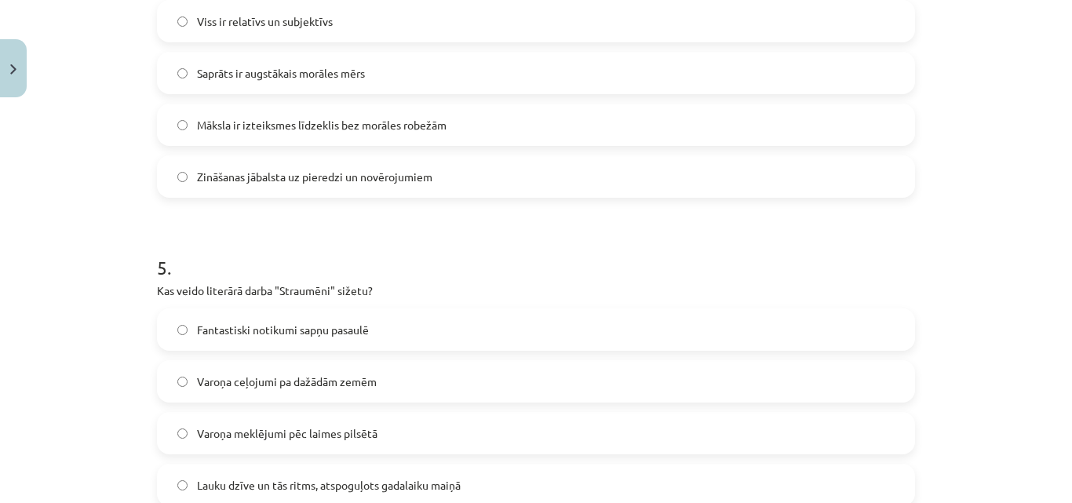
click at [300, 167] on label "Zināšanas jābalsta uz pieredzi un novērojumiem" at bounding box center [536, 176] width 755 height 39
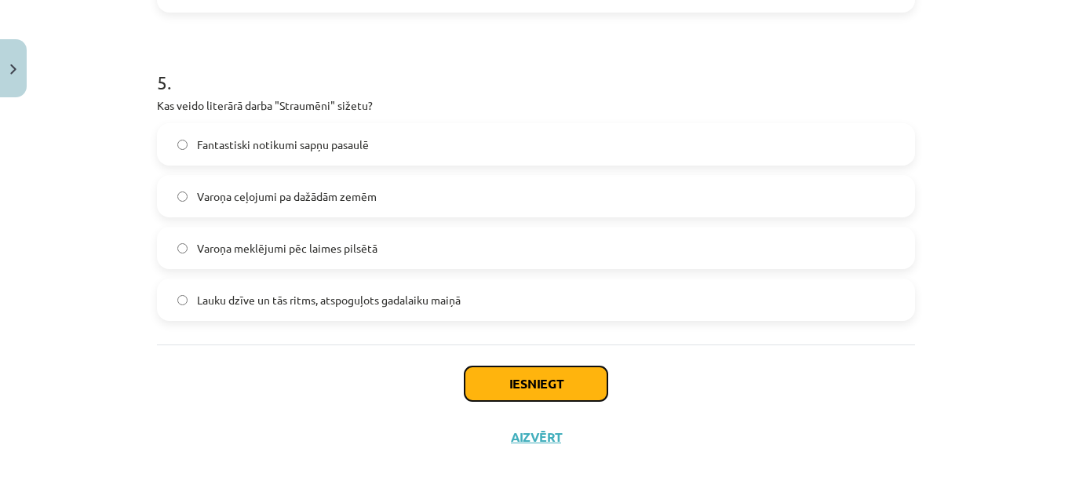
click at [531, 373] on button "Iesniegt" at bounding box center [536, 384] width 143 height 35
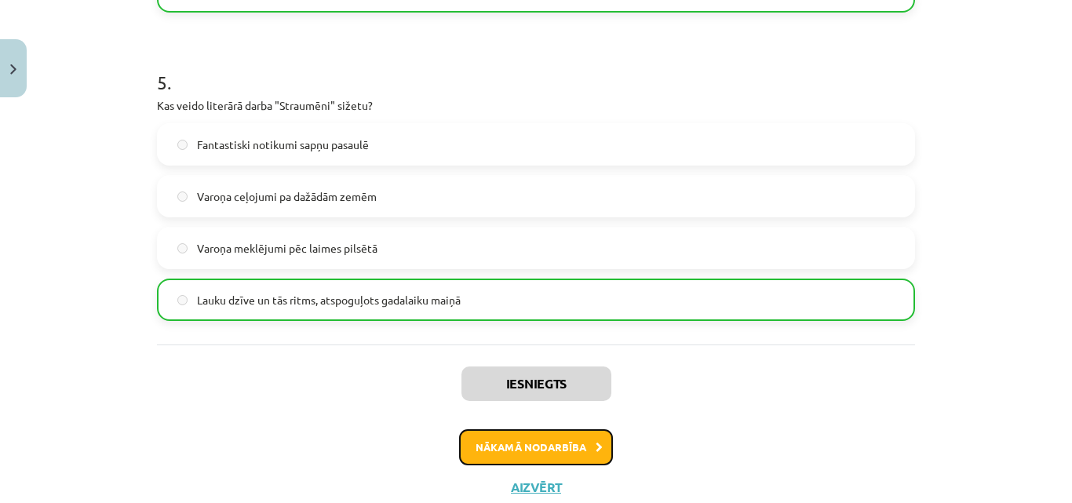
click at [535, 460] on button "Nākamā nodarbība" at bounding box center [536, 447] width 154 height 36
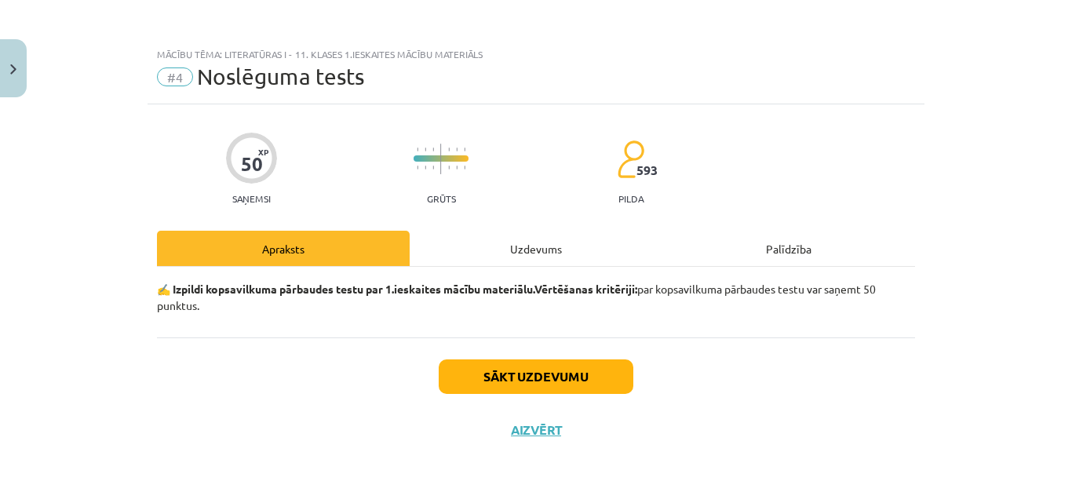
scroll to position [0, 0]
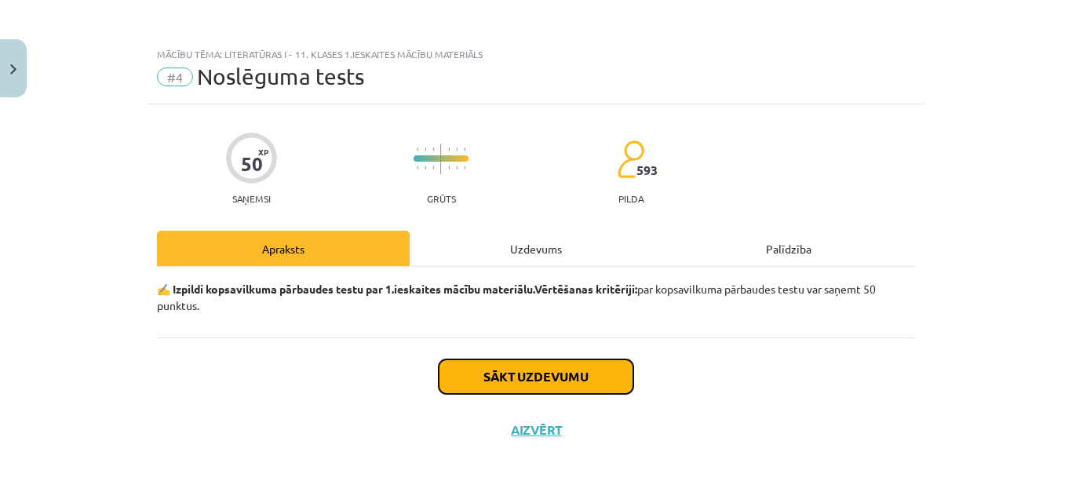
click at [538, 385] on button "Sākt uzdevumu" at bounding box center [536, 376] width 195 height 35
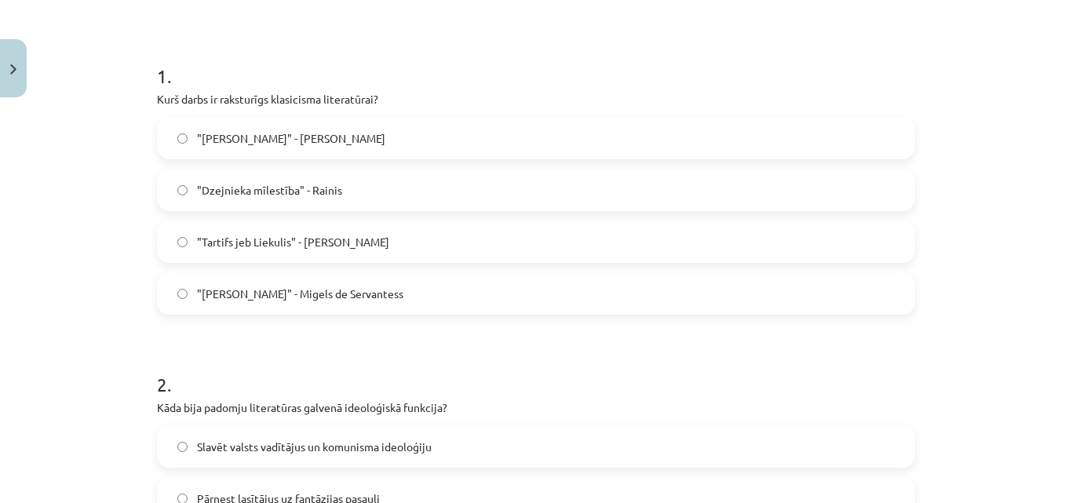
scroll to position [264, 0]
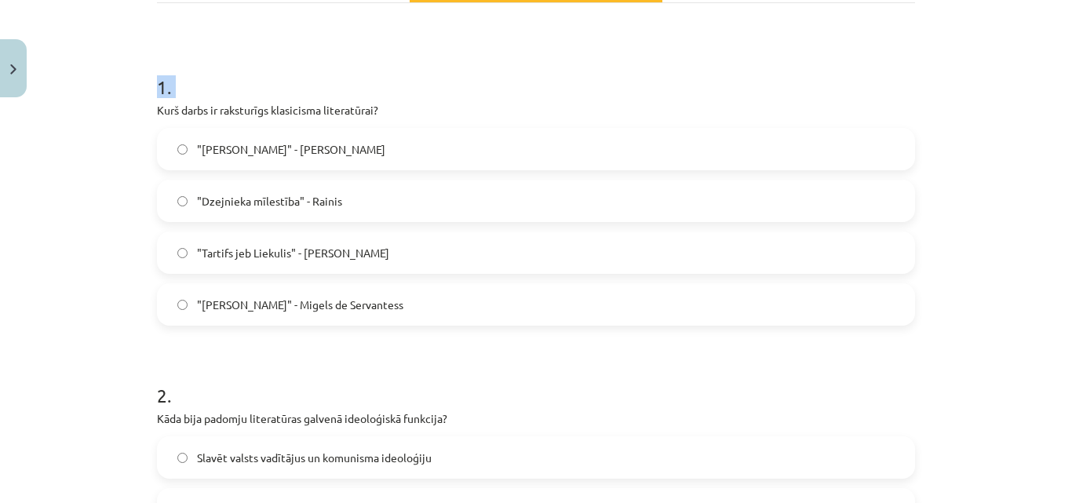
drag, startPoint x: 138, startPoint y: 5, endPoint x: 525, endPoint y: 531, distance: 652.9
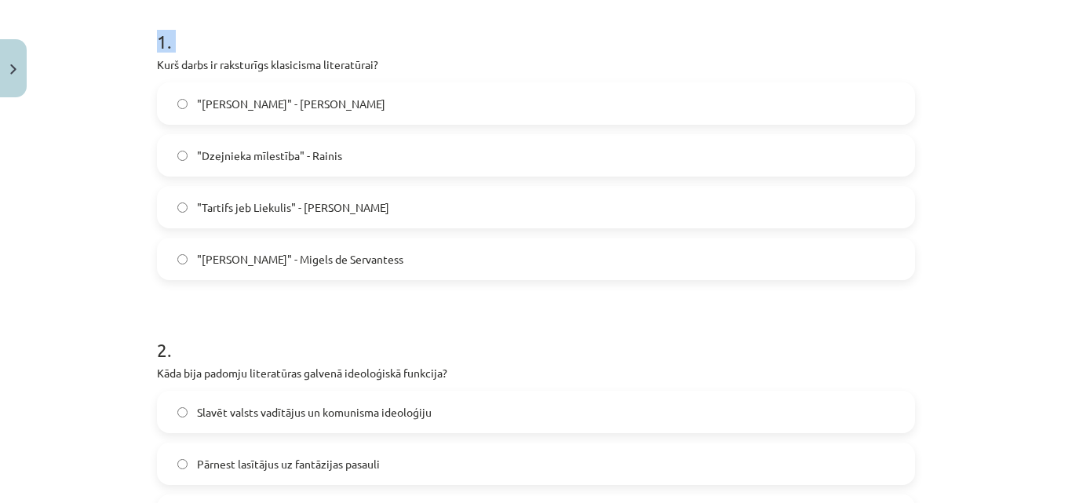
scroll to position [268, 0]
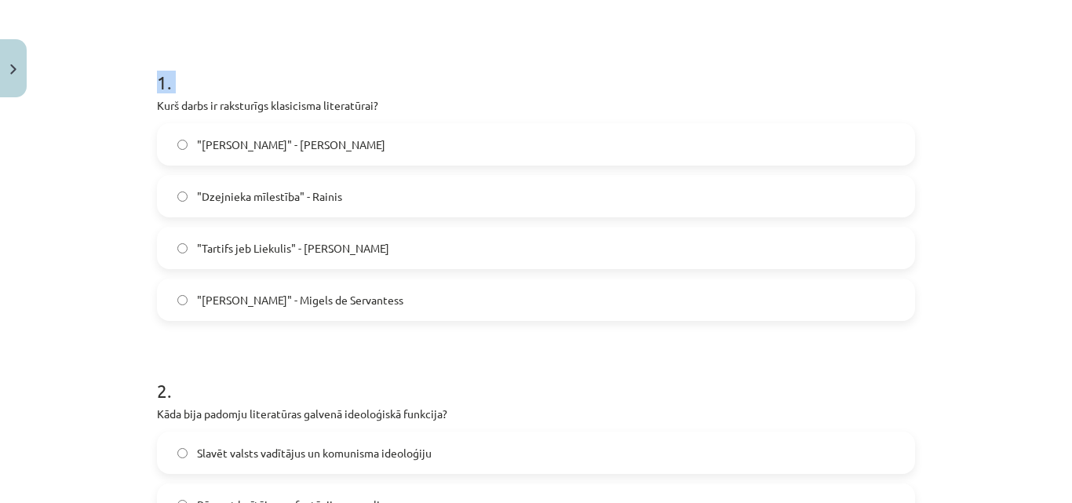
click at [93, 75] on div "Mācību tēma: Literatūras i - 11. klases 1.ieskaites mācību materiāls #4 Noslēgu…" at bounding box center [536, 251] width 1072 height 503
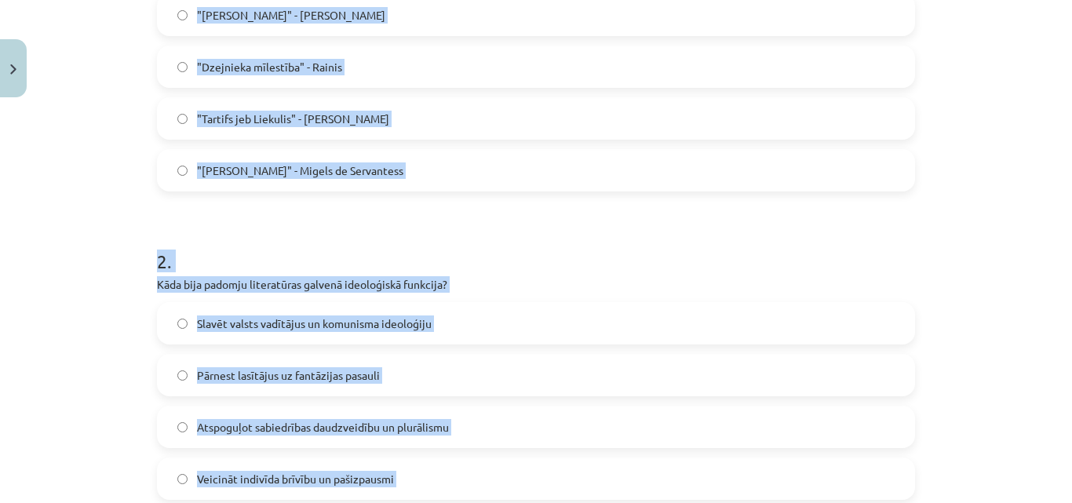
scroll to position [516, 0]
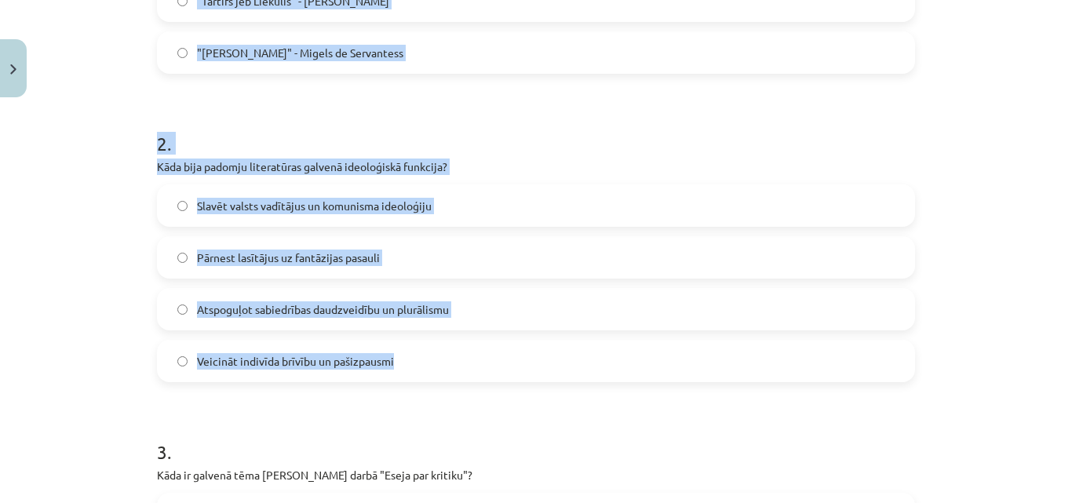
drag, startPoint x: 153, startPoint y: 103, endPoint x: 414, endPoint y: 364, distance: 369.6
copy form "Kurš darbs ir raksturīgs klasicisma literatūrai? "[PERSON_NAME]" - [PERSON_NAME…"
click at [222, 1] on span ""Tartifs jeb Liekulis" - [PERSON_NAME]" at bounding box center [293, 1] width 192 height 16
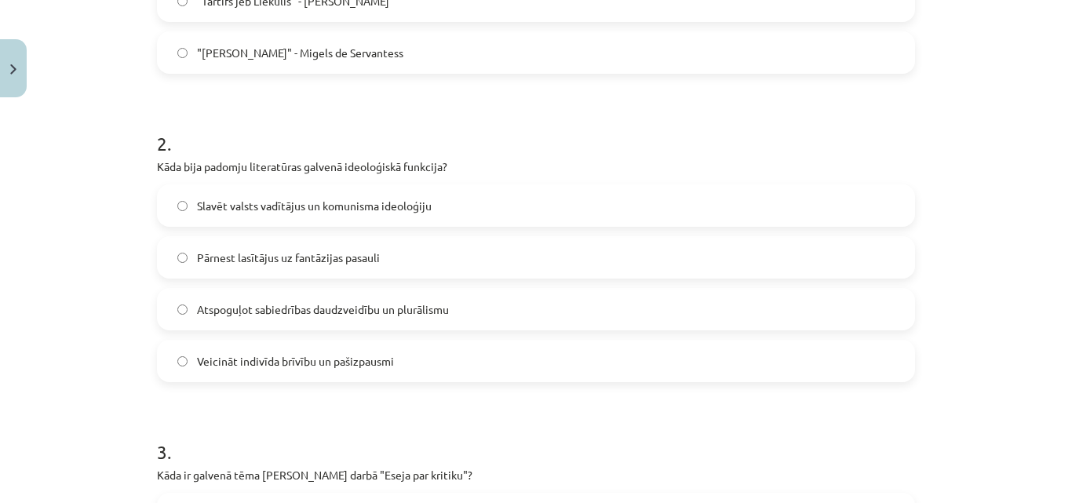
scroll to position [512, 0]
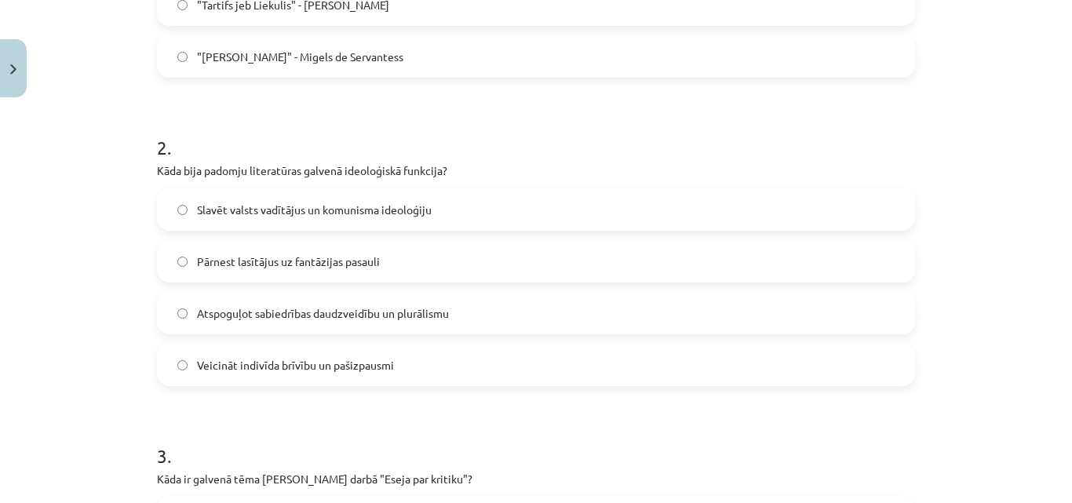
click at [256, 219] on label "Slavēt valsts vadītājus un komunisma ideoloģiju" at bounding box center [536, 209] width 755 height 39
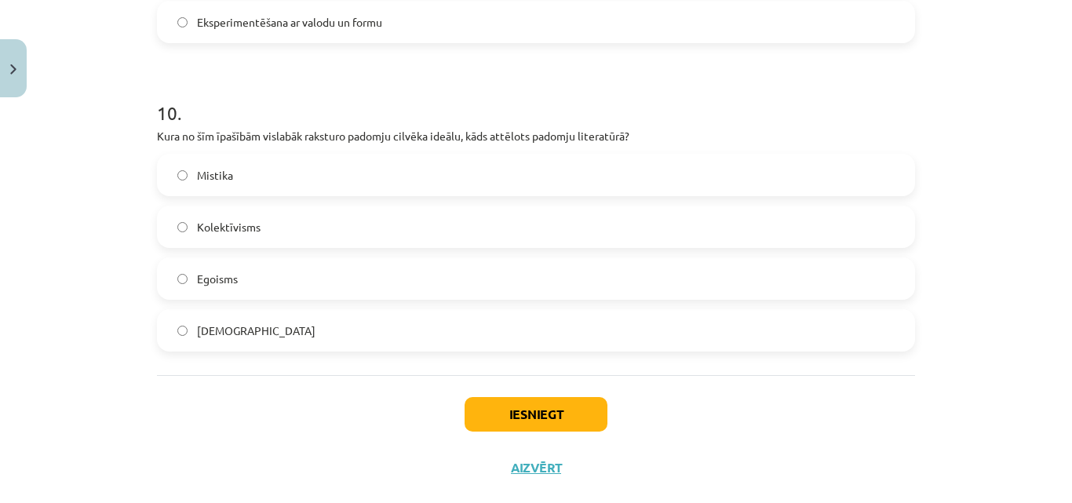
scroll to position [3044, 0]
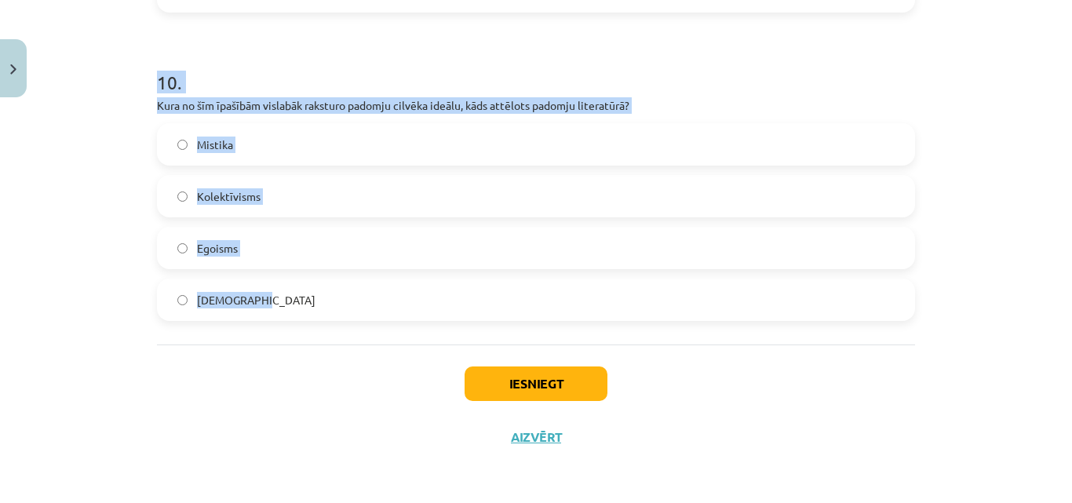
drag, startPoint x: 129, startPoint y: 8, endPoint x: 535, endPoint y: 291, distance: 495.5
click at [535, 291] on div "Mācību tēma: Literatūras i - 11. klases 1.ieskaites mācību materiāls #4 Noslēgu…" at bounding box center [536, 251] width 1072 height 503
copy form "Lore ip dolorsi amet Consectetu Adipisc elits "Doeiu tem incidid"? Utlaboreet d…"
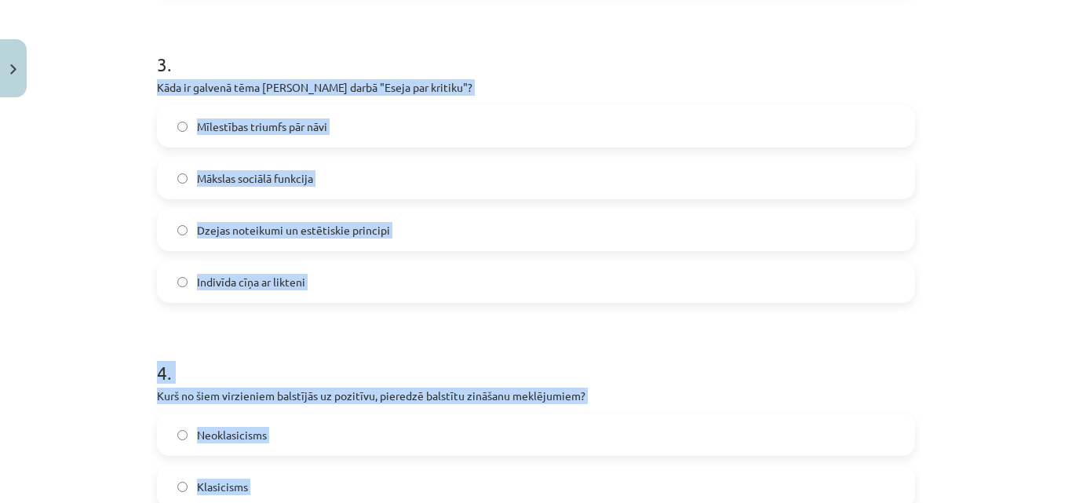
scroll to position [909, 0]
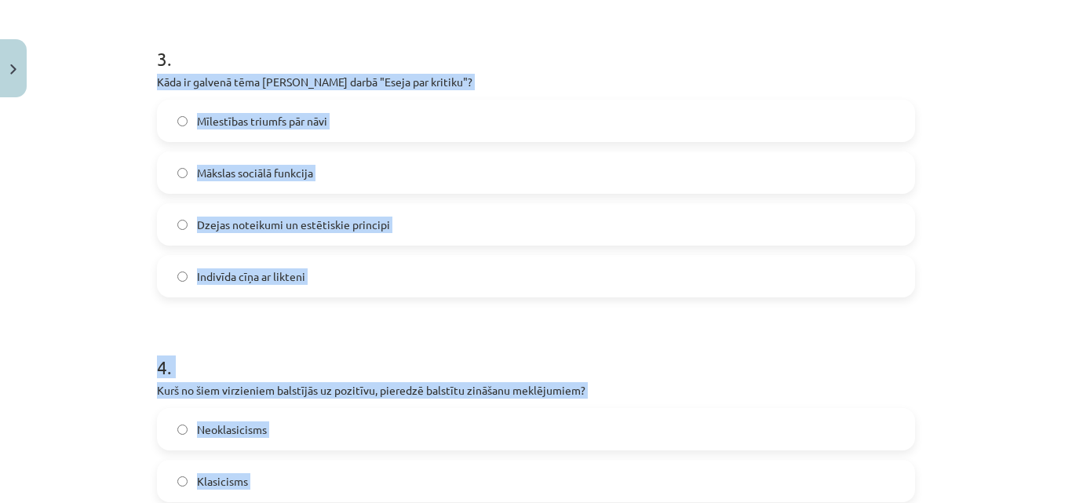
click at [1057, 167] on div "Mācību tēma: Literatūras i - 11. klases 1.ieskaites mācību materiāls #4 Noslēgu…" at bounding box center [536, 251] width 1072 height 503
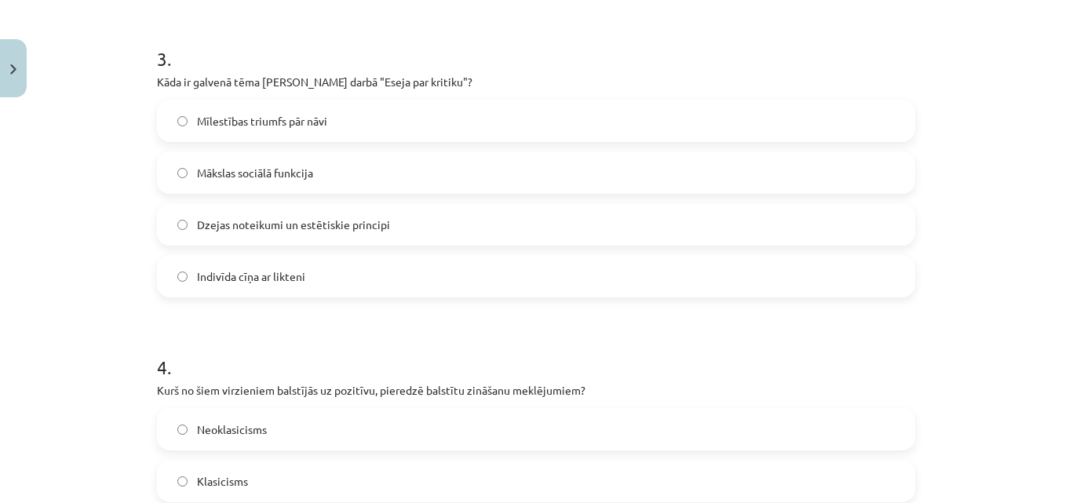
click at [237, 232] on span "Dzejas noteikumi un estētiskie principi" at bounding box center [293, 225] width 193 height 16
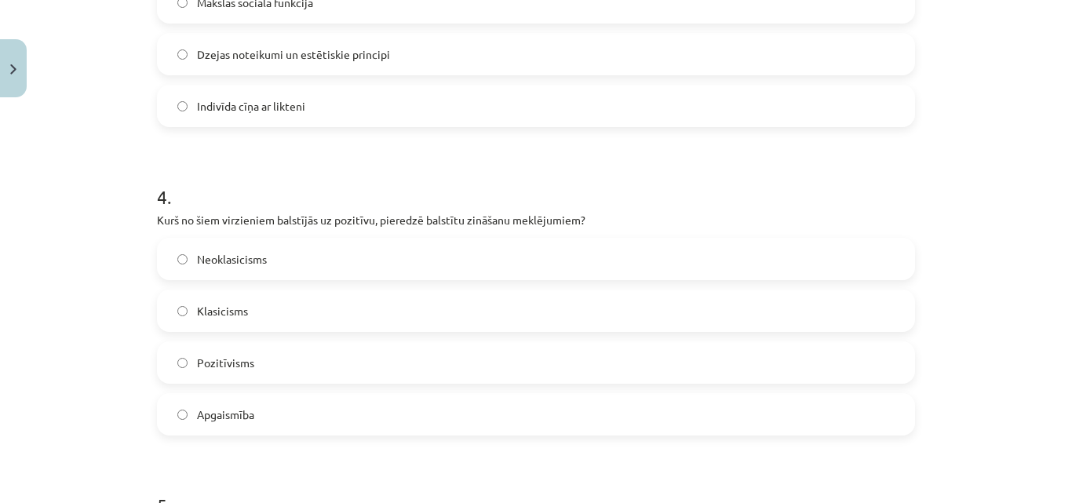
scroll to position [1208, 0]
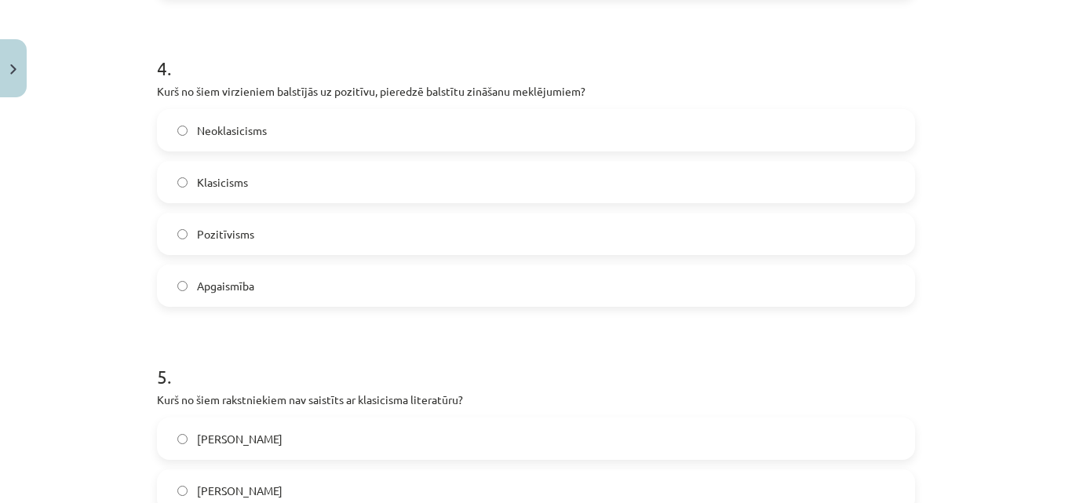
click at [223, 239] on span "Pozitīvisms" at bounding box center [225, 234] width 57 height 16
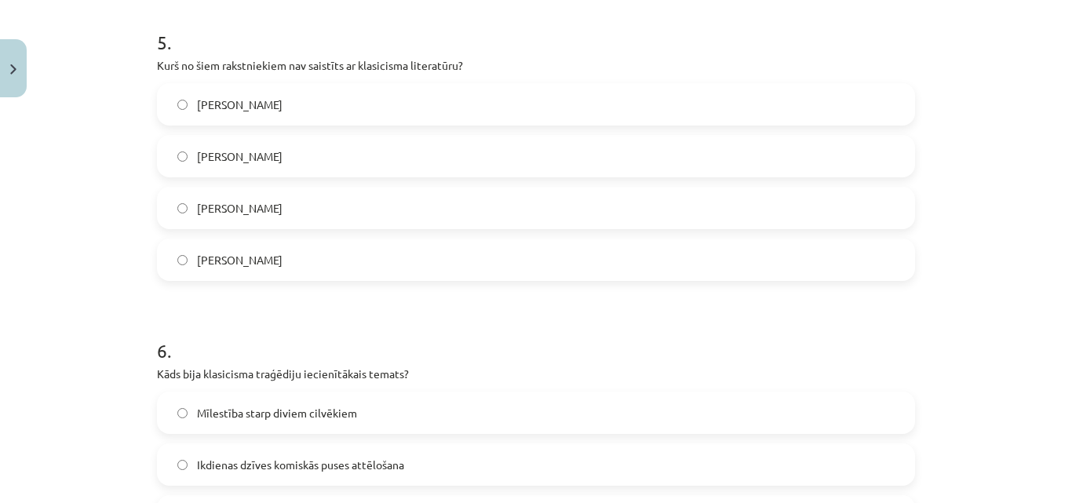
scroll to position [1560, 0]
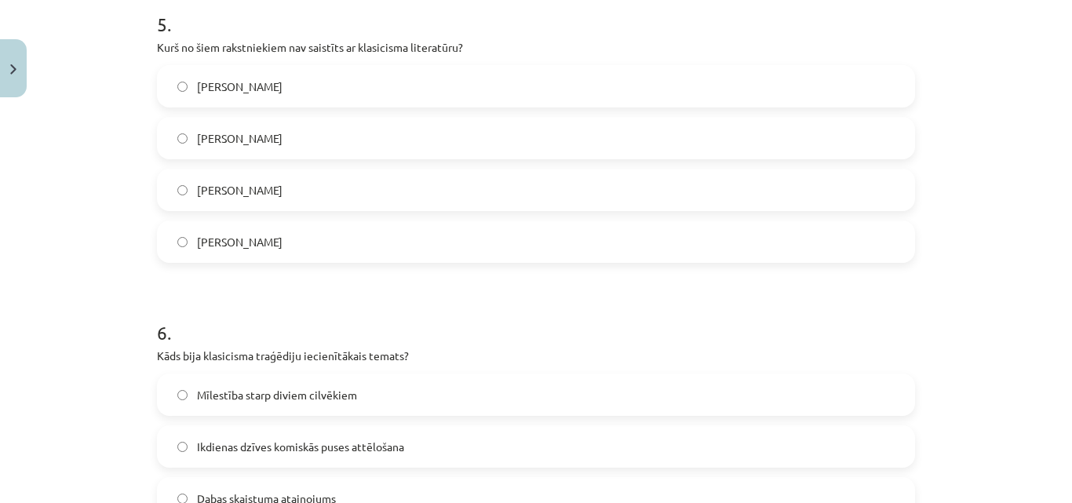
click at [199, 130] on span "[PERSON_NAME]" at bounding box center [240, 138] width 86 height 16
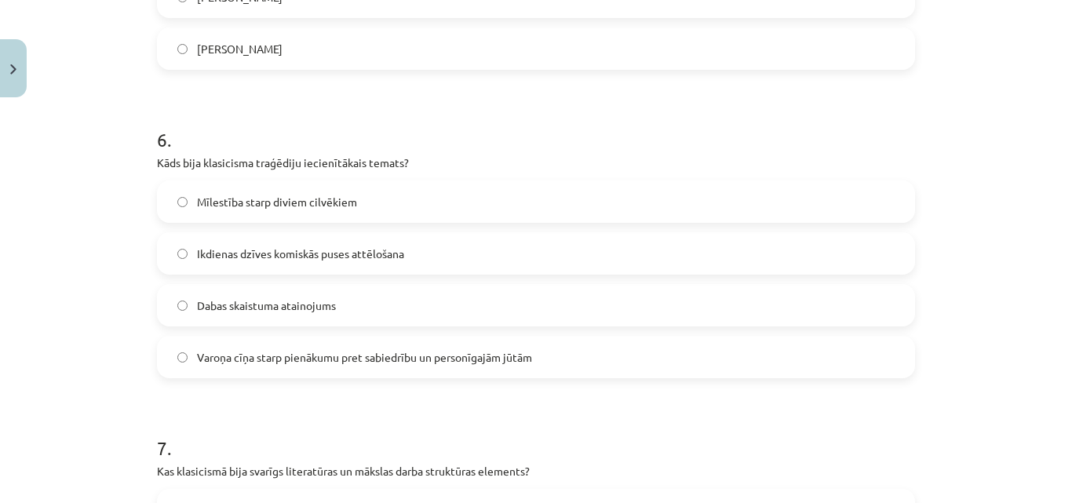
scroll to position [1760, 0]
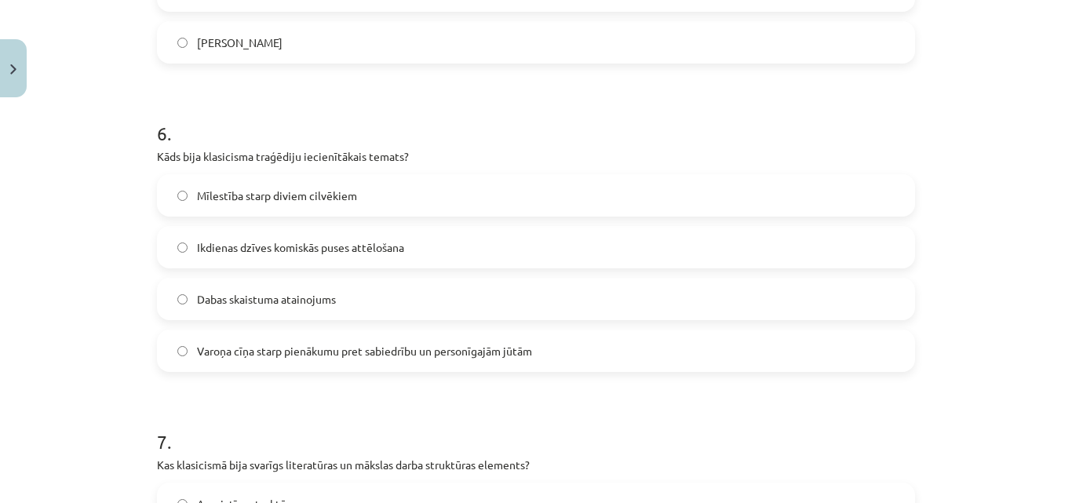
click at [286, 355] on span "Varoņa cīņa starp pienākumu pret sabiedrību un personīgajām jūtām" at bounding box center [364, 351] width 335 height 16
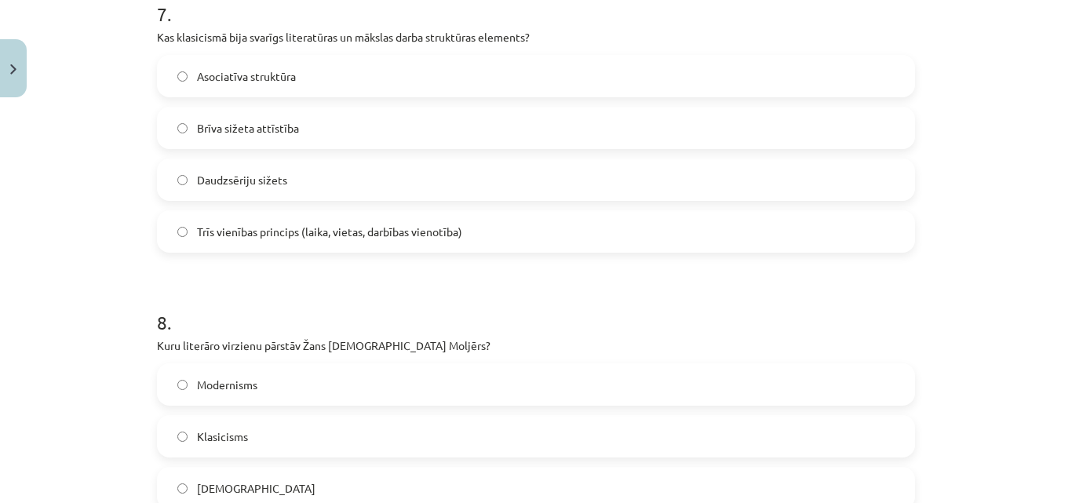
scroll to position [2205, 0]
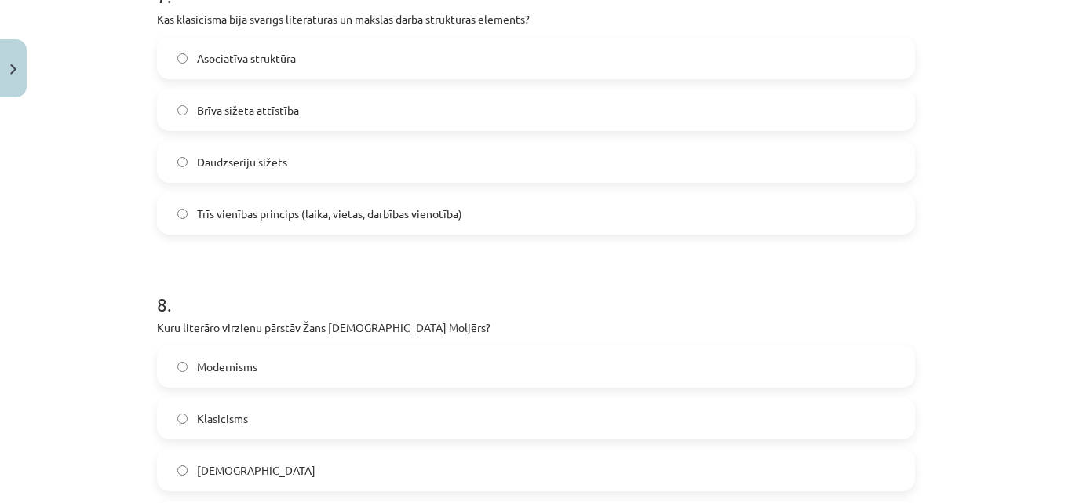
click at [218, 411] on span "Klasicisms" at bounding box center [222, 418] width 51 height 16
click at [236, 215] on span "Trīs vienības princips (laika, vietas, darbības vienotība)" at bounding box center [329, 214] width 265 height 16
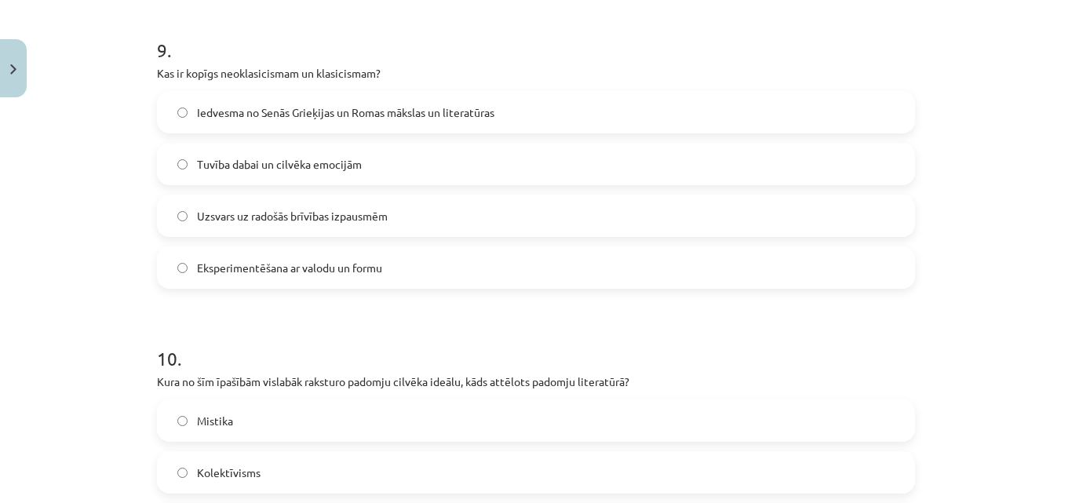
scroll to position [2844, 0]
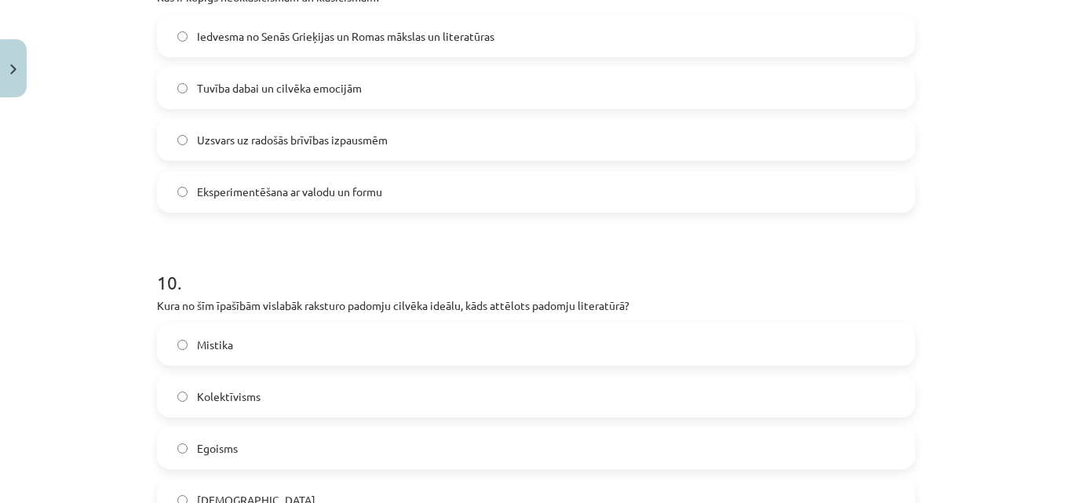
click at [243, 403] on span "Kolektīvisms" at bounding box center [229, 396] width 64 height 16
click at [237, 32] on span "Iedvesma no Senās Grieķijas un Romas mākslas un literatūras" at bounding box center [345, 36] width 297 height 16
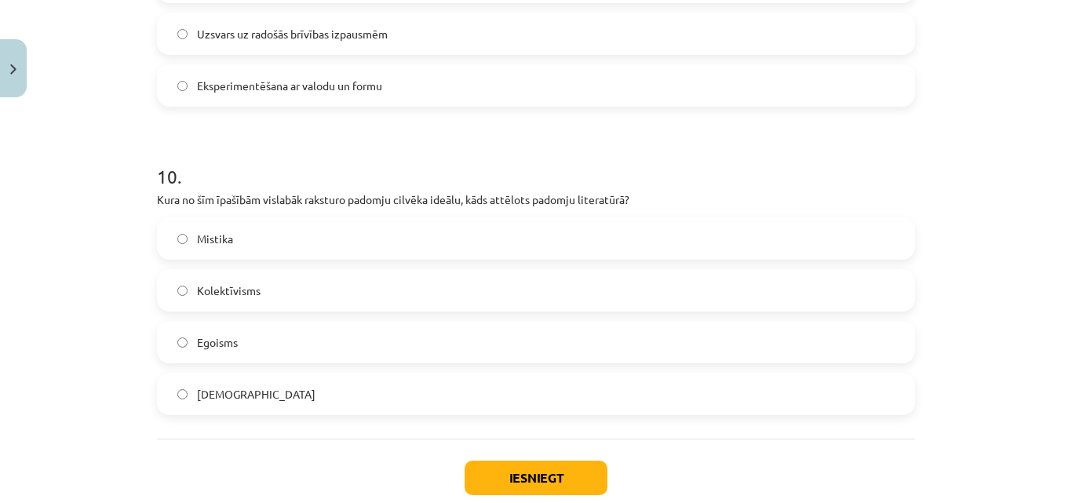
scroll to position [2974, 0]
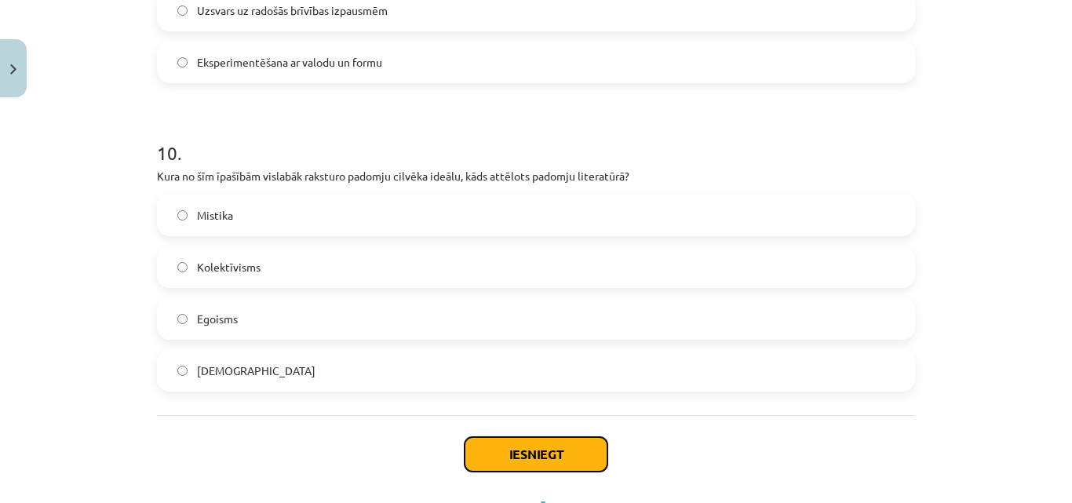
click at [574, 445] on button "Iesniegt" at bounding box center [536, 454] width 143 height 35
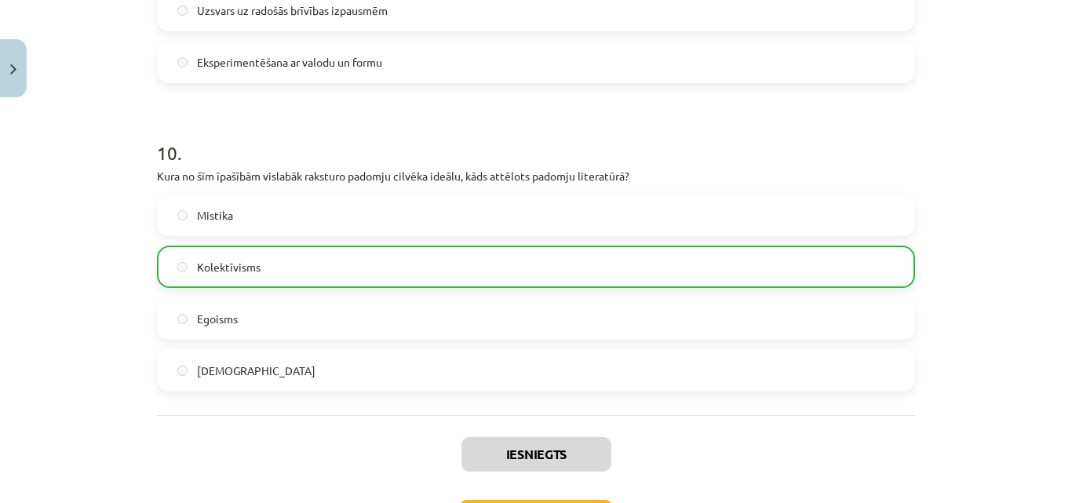
scroll to position [3052, 0]
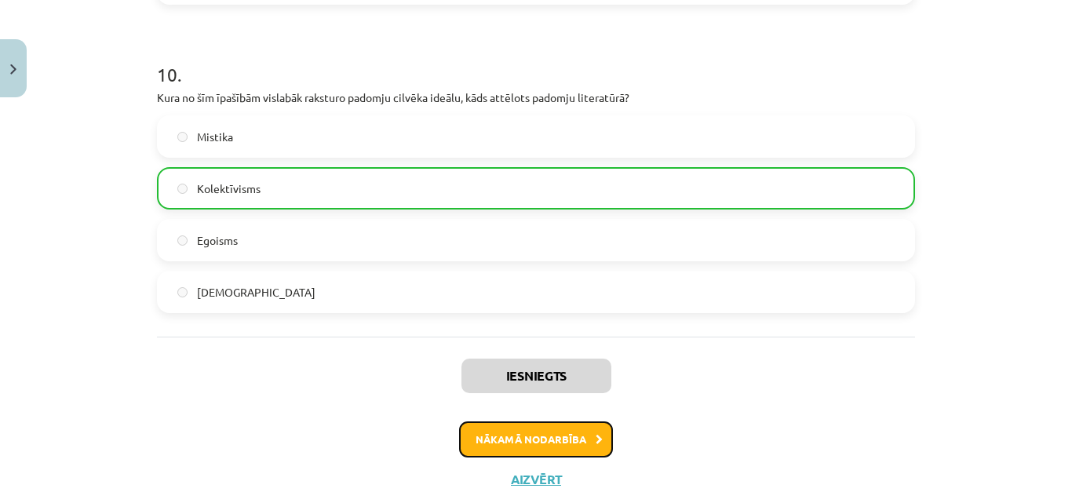
click at [573, 447] on button "Nākamā nodarbība" at bounding box center [536, 439] width 154 height 36
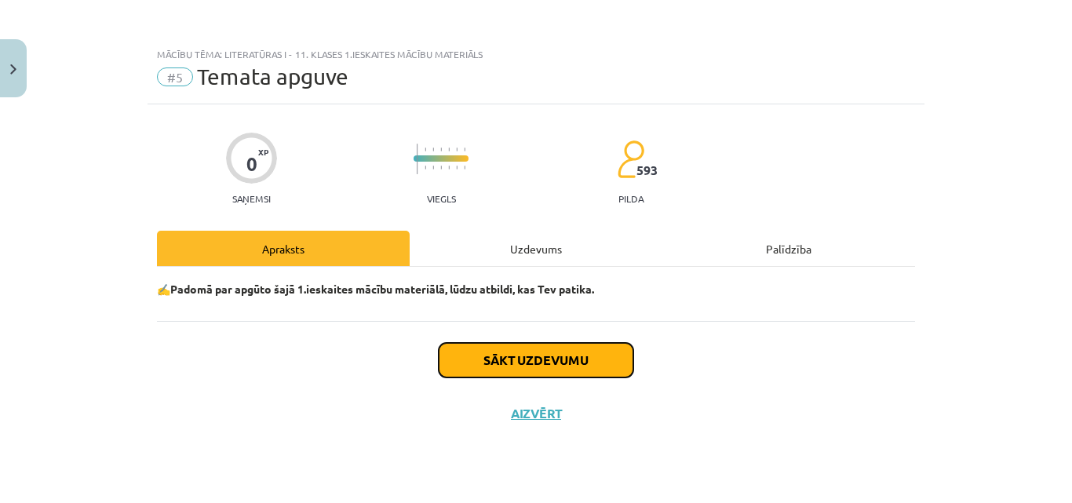
click at [564, 362] on button "Sākt uzdevumu" at bounding box center [536, 360] width 195 height 35
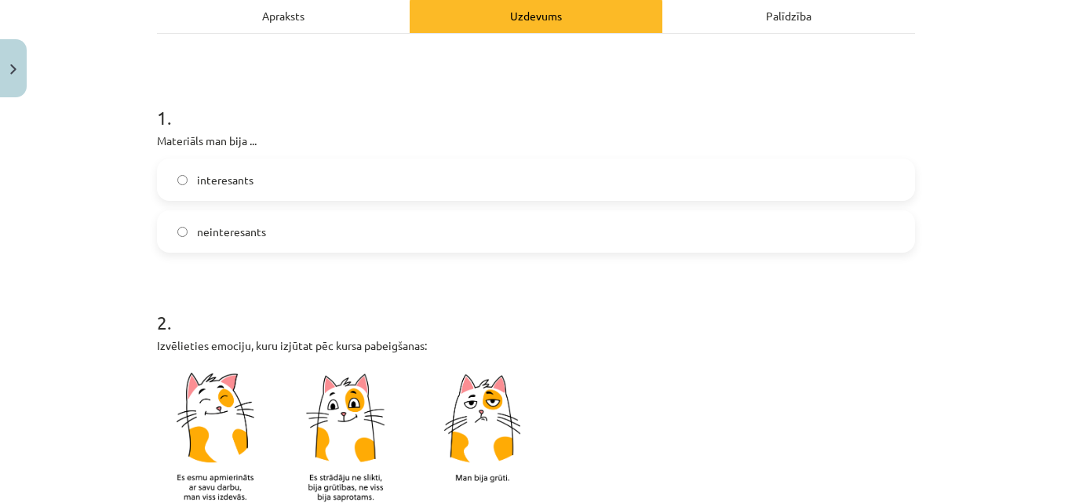
scroll to position [246, 0]
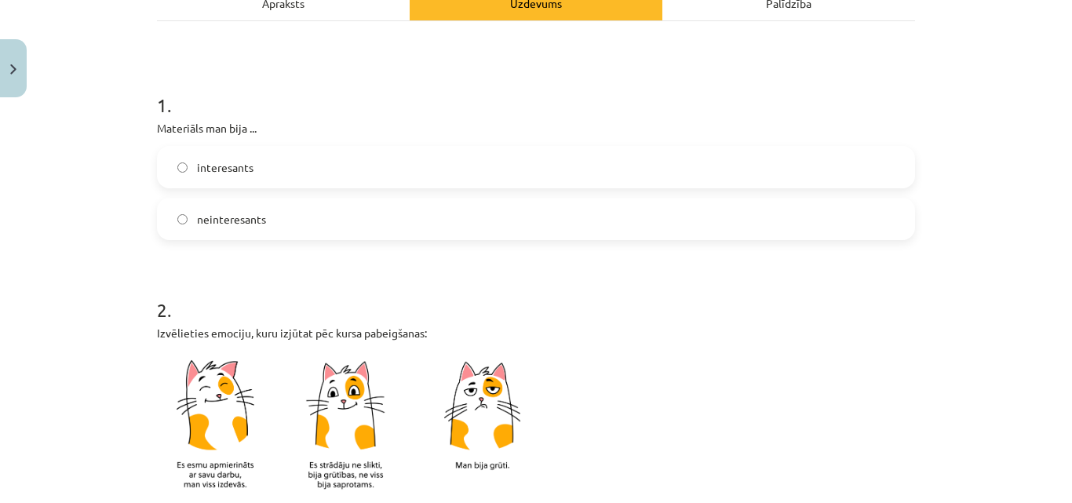
click at [282, 202] on label "neinteresants" at bounding box center [536, 218] width 755 height 39
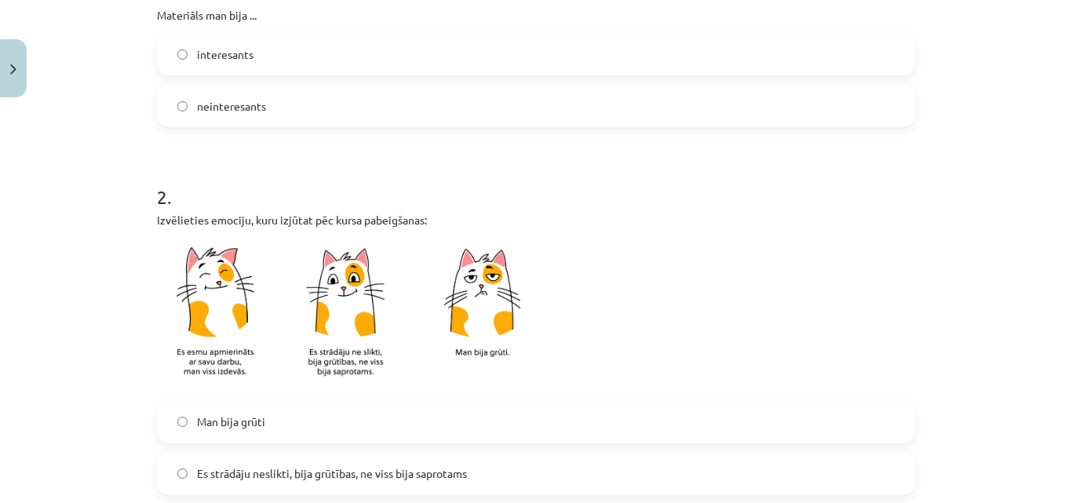
scroll to position [342, 0]
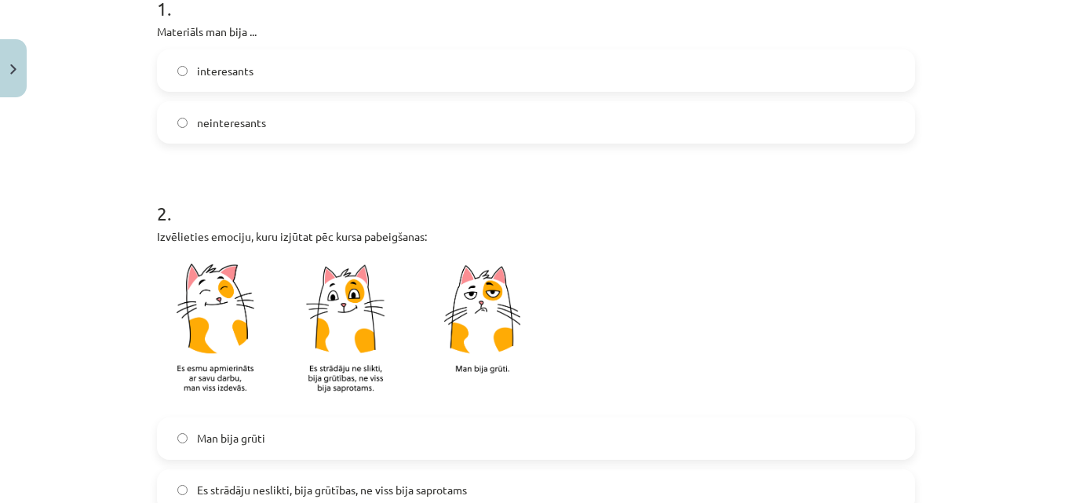
click at [199, 56] on label "interesants" at bounding box center [536, 70] width 755 height 39
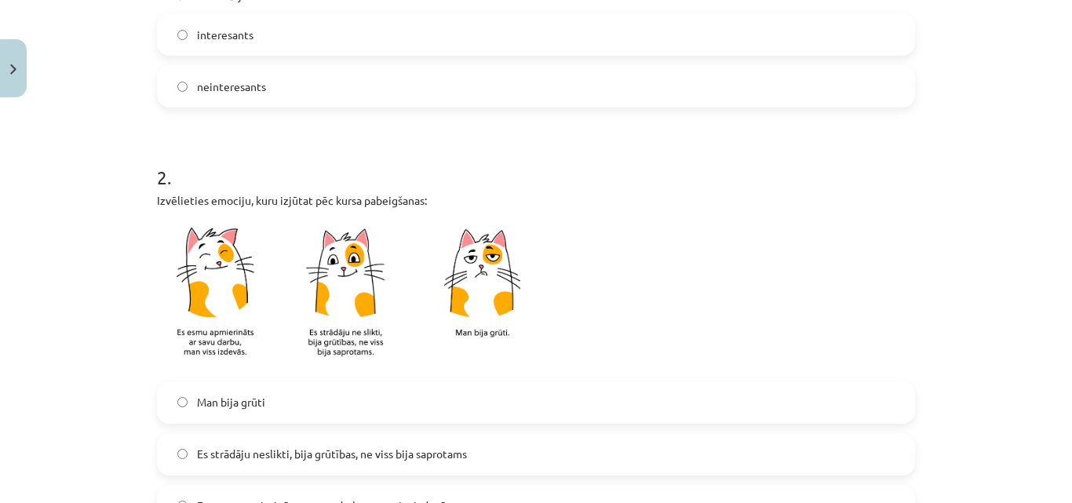
scroll to position [0, 0]
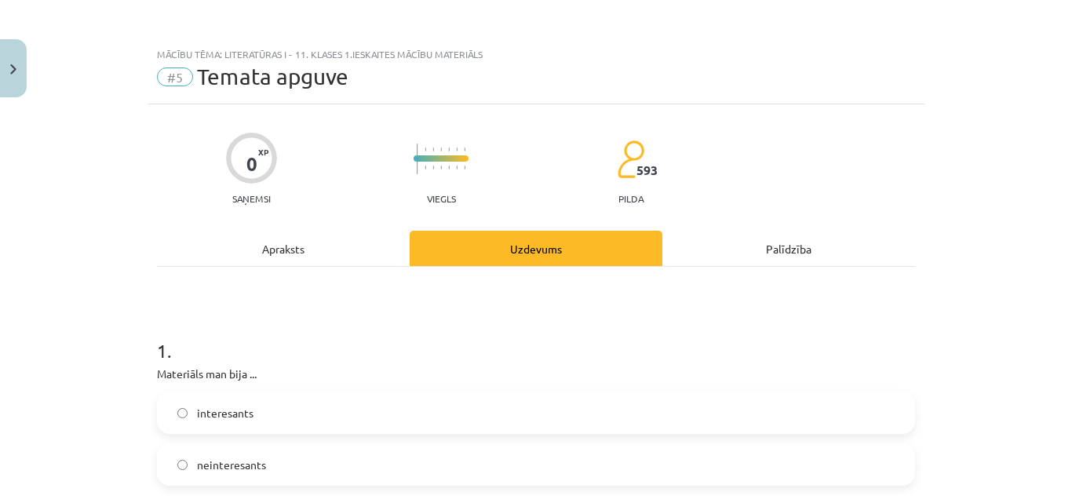
drag, startPoint x: 1071, startPoint y: 165, endPoint x: 1010, endPoint y: 38, distance: 140.4
click at [1010, 38] on div "Mācību tēma: Literatūras i - 11. klases 1.ieskaites mācību materiāls #5 Temata …" at bounding box center [536, 251] width 1072 height 503
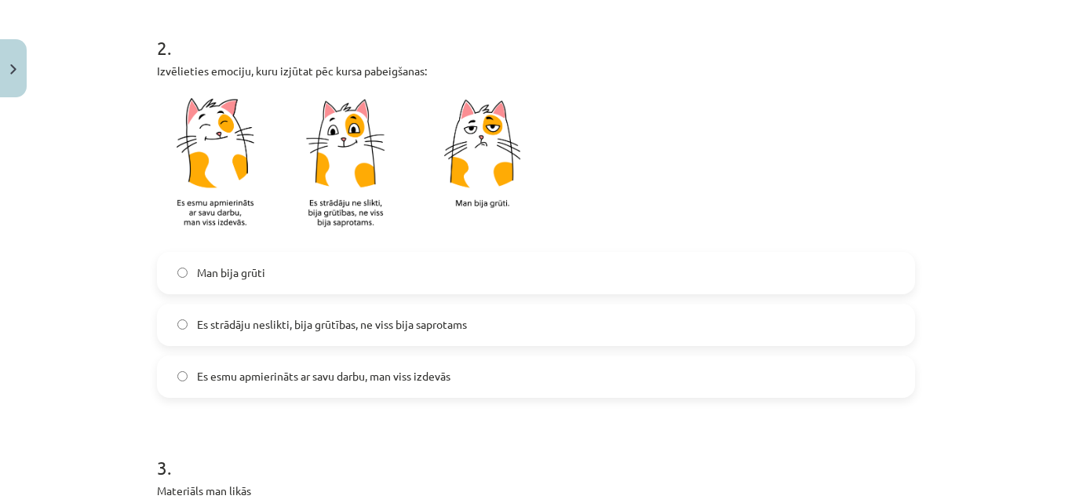
scroll to position [511, 0]
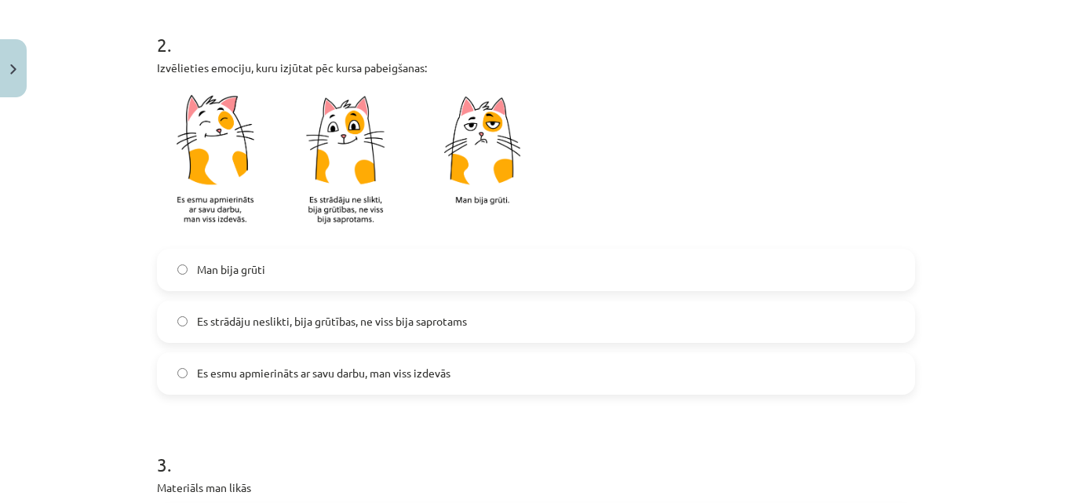
click at [447, 367] on span "Es esmu apmierināts ar savu darbu, man viss izdevās" at bounding box center [324, 373] width 254 height 16
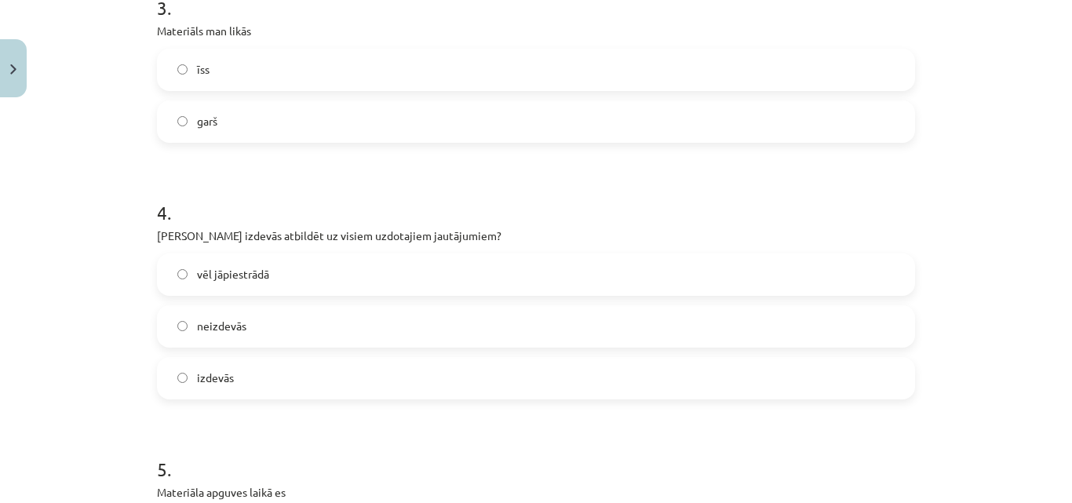
scroll to position [942, 0]
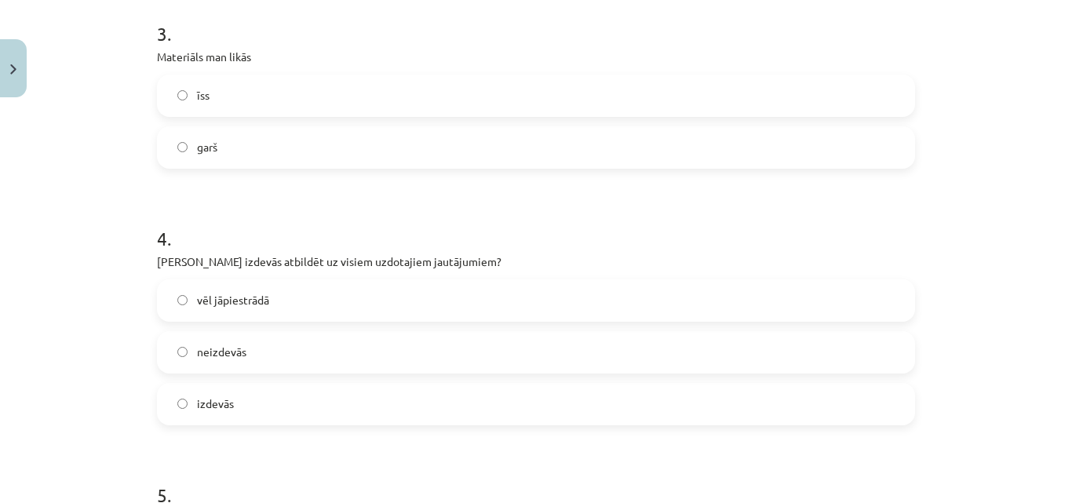
click at [242, 164] on label "garš" at bounding box center [536, 147] width 755 height 39
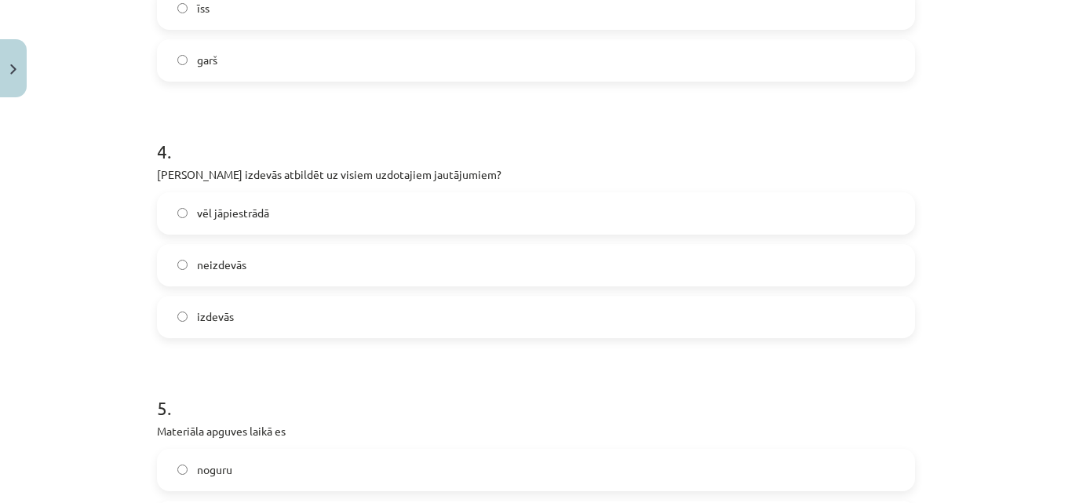
scroll to position [1074, 0]
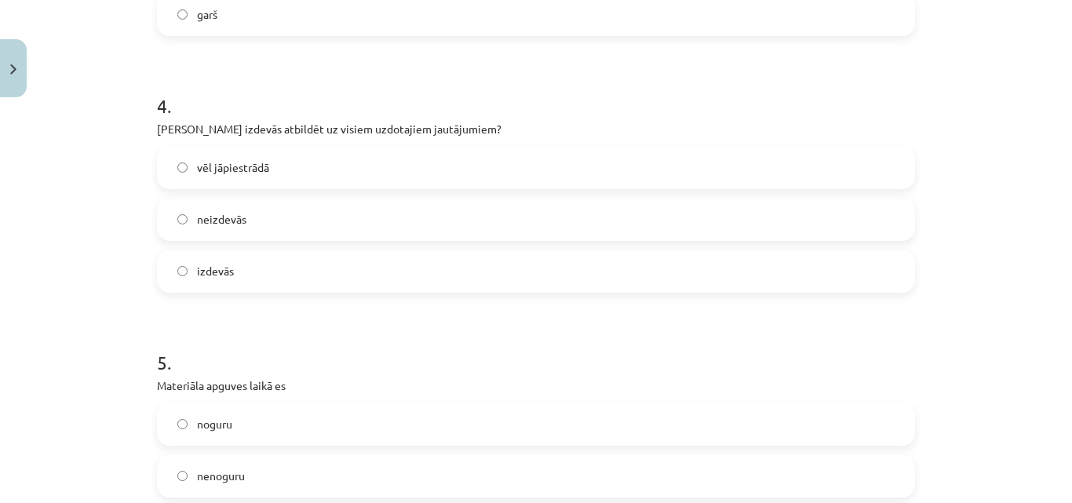
click at [327, 265] on label "izdevās" at bounding box center [536, 271] width 755 height 39
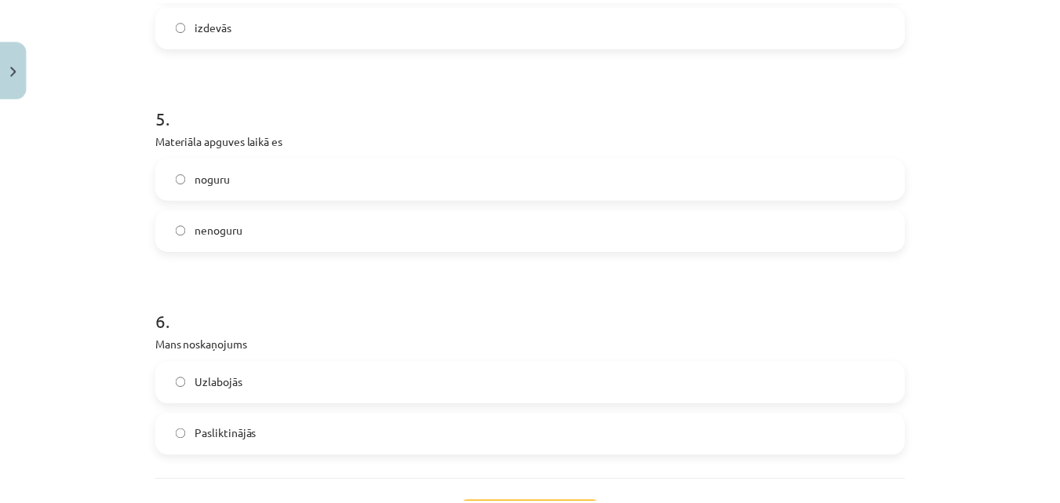
scroll to position [1384, 0]
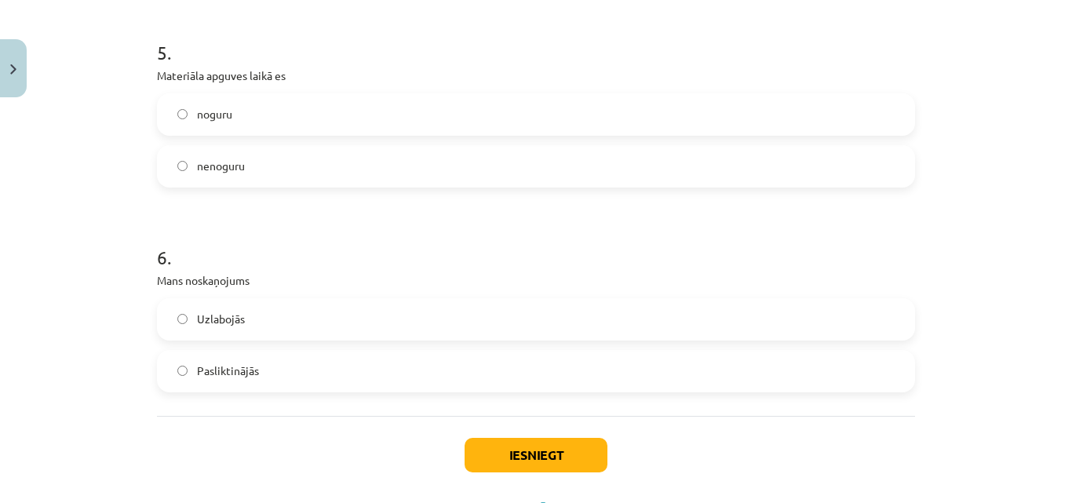
click at [206, 187] on div "nenoguru" at bounding box center [536, 166] width 758 height 42
click at [226, 169] on span "nenoguru" at bounding box center [221, 166] width 48 height 16
click at [252, 316] on label "Uzlabojās" at bounding box center [536, 319] width 755 height 39
click at [502, 447] on button "Iesniegt" at bounding box center [536, 455] width 143 height 35
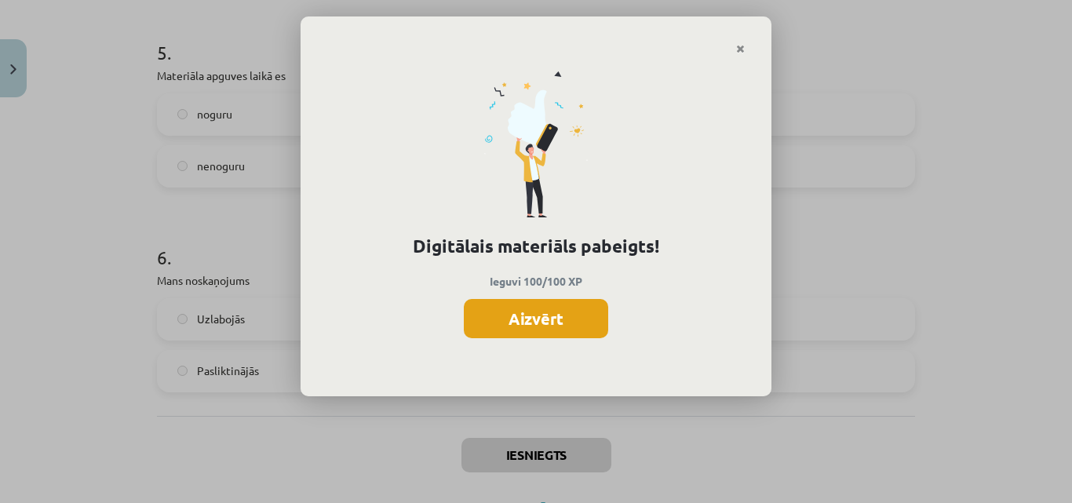
click at [524, 330] on button "Aizvērt" at bounding box center [536, 318] width 144 height 39
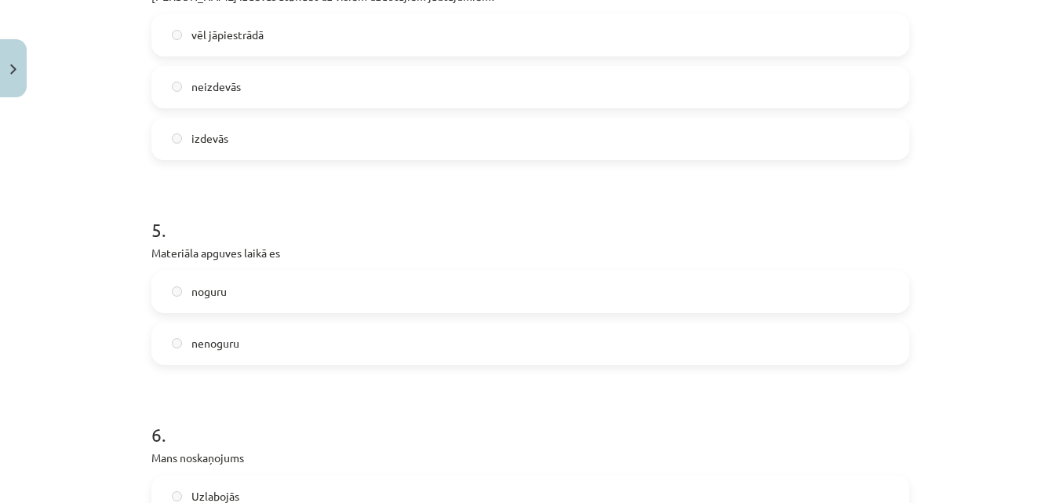
scroll to position [1456, 0]
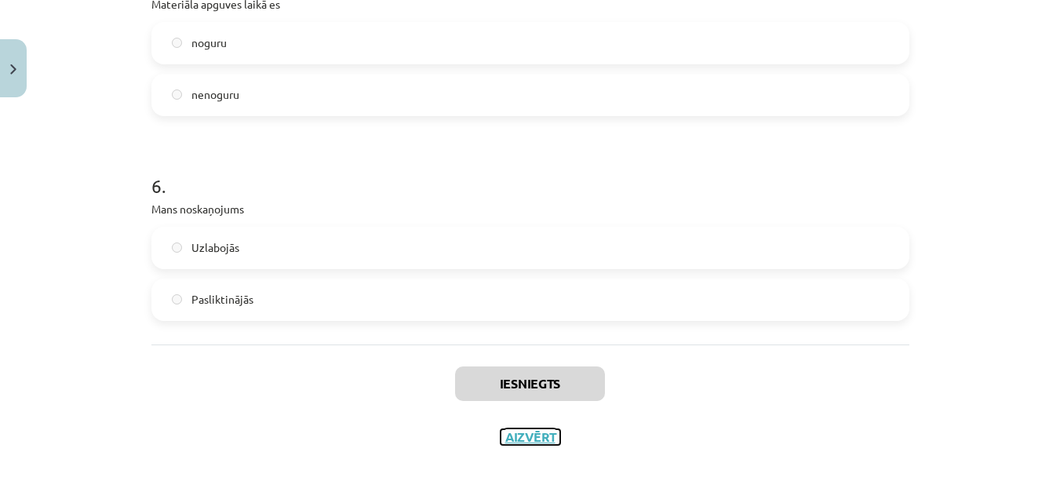
click at [526, 432] on button "Aizvērt" at bounding box center [531, 437] width 60 height 16
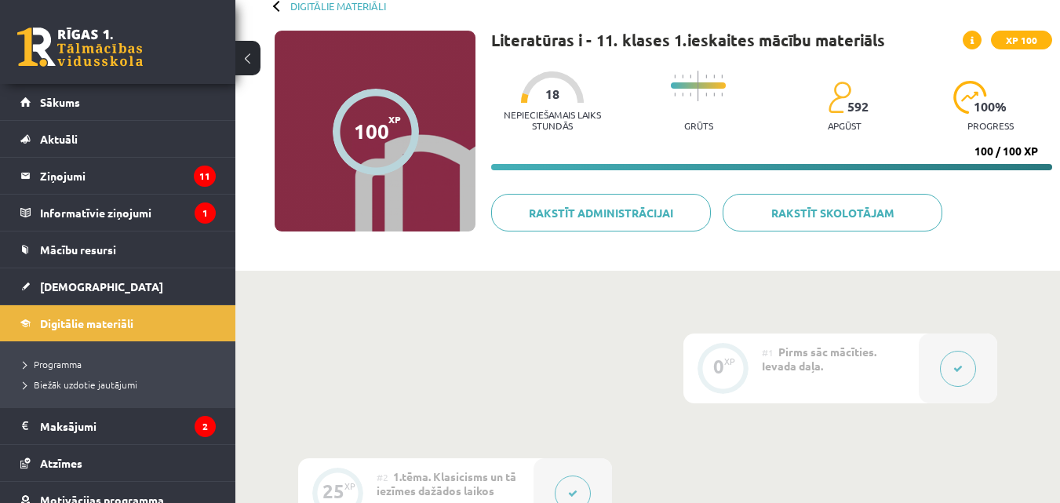
scroll to position [0, 0]
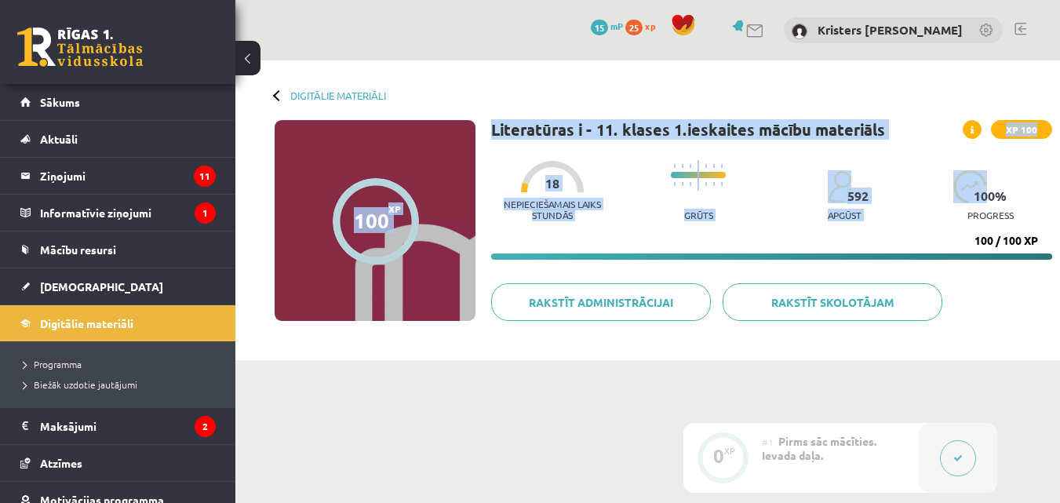
drag, startPoint x: 1060, startPoint y: 119, endPoint x: 1067, endPoint y: 171, distance: 53.2
click at [1060, 171] on html "0 Dāvanas 15 mP 25 xp Kristers Deniss Vītols Sākums Aktuāli Kā mācīties eSKOLĀ …" at bounding box center [530, 251] width 1060 height 503
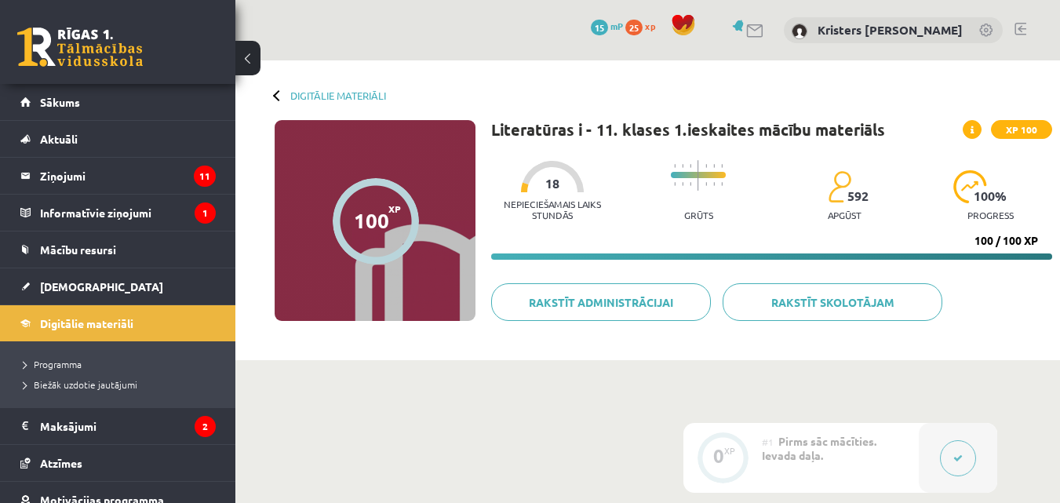
click at [281, 93] on div at bounding box center [278, 94] width 11 height 11
click at [276, 99] on div at bounding box center [278, 94] width 11 height 11
click at [279, 97] on div at bounding box center [278, 94] width 11 height 11
click at [248, 72] on button at bounding box center [247, 58] width 25 height 35
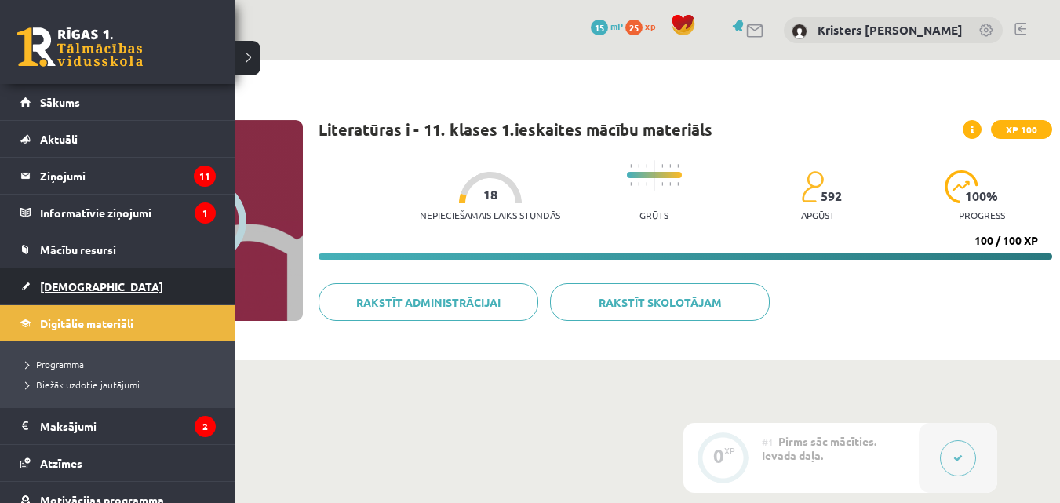
click at [86, 277] on link "[DEMOGRAPHIC_DATA]" at bounding box center [117, 286] width 195 height 36
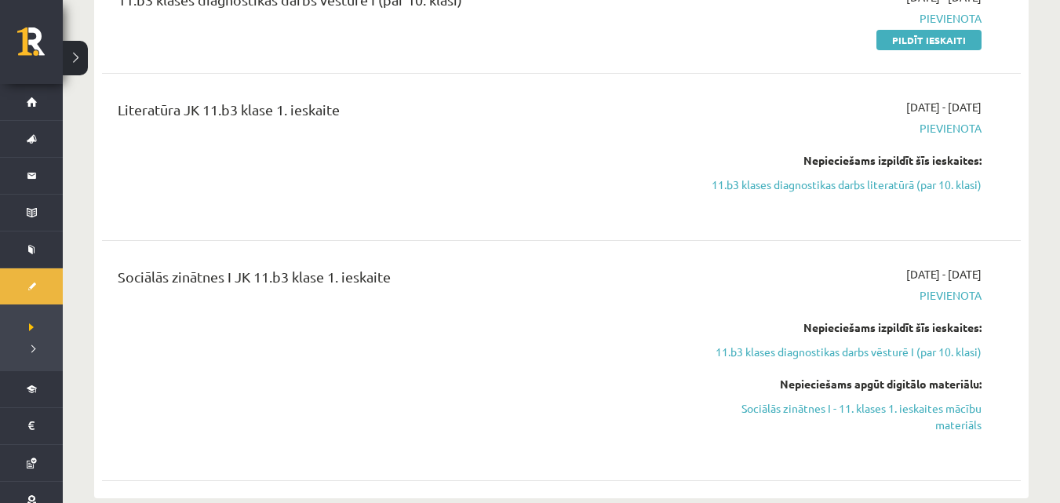
scroll to position [785, 0]
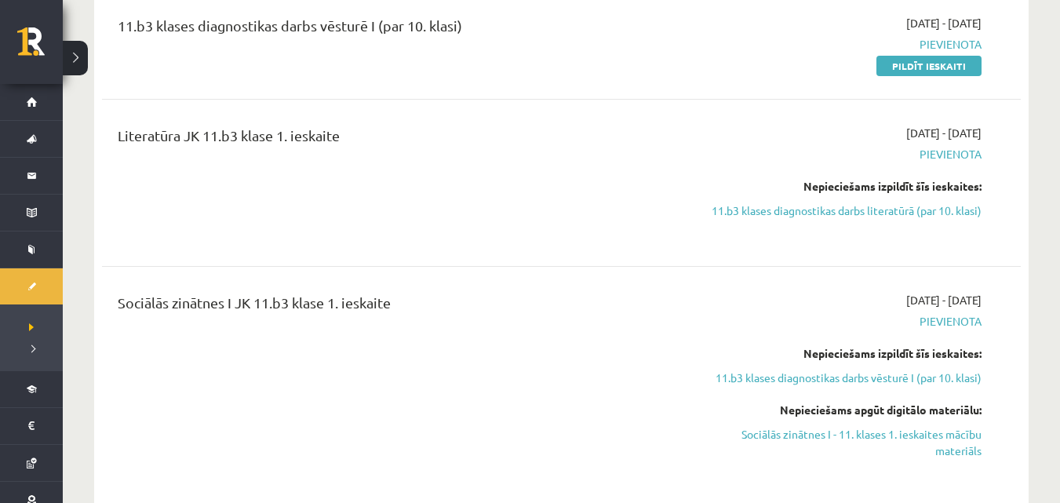
click at [906, 117] on div "Literatūra JK 11.b3 klase 1. ieskaite 2025-09-16 - 2025-09-30 Pievienota Nepiec…" at bounding box center [561, 183] width 919 height 148
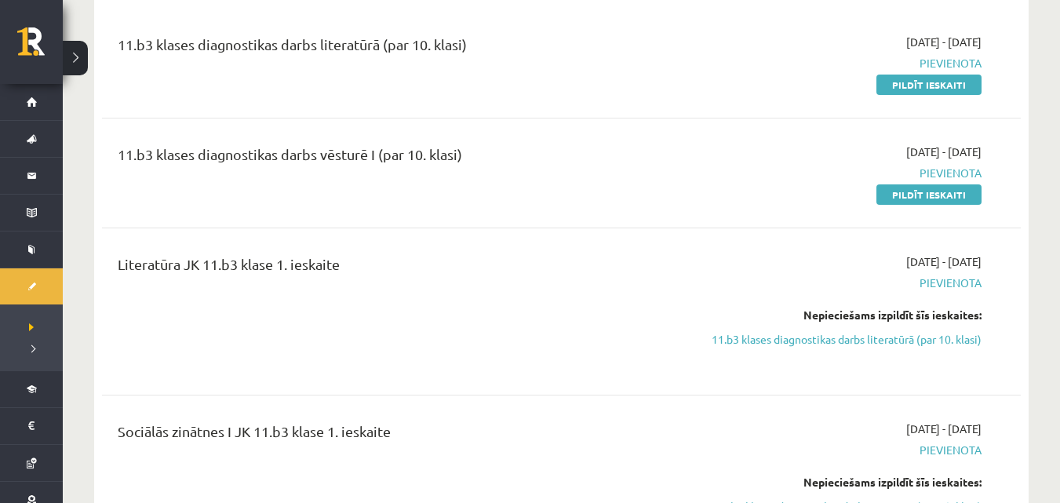
scroll to position [628, 0]
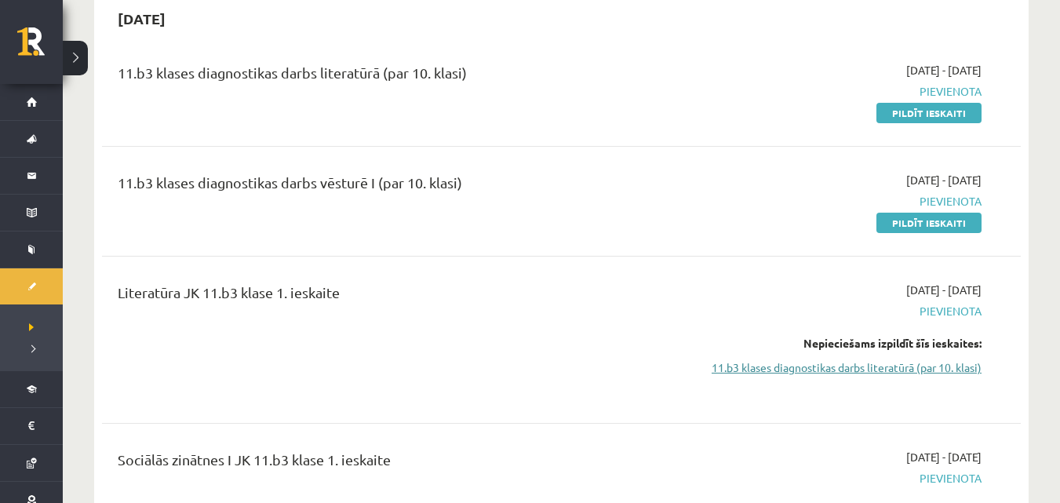
click at [947, 376] on link "11.b3 klases diagnostikas darbs literatūrā (par 10. klasi)" at bounding box center [845, 367] width 272 height 16
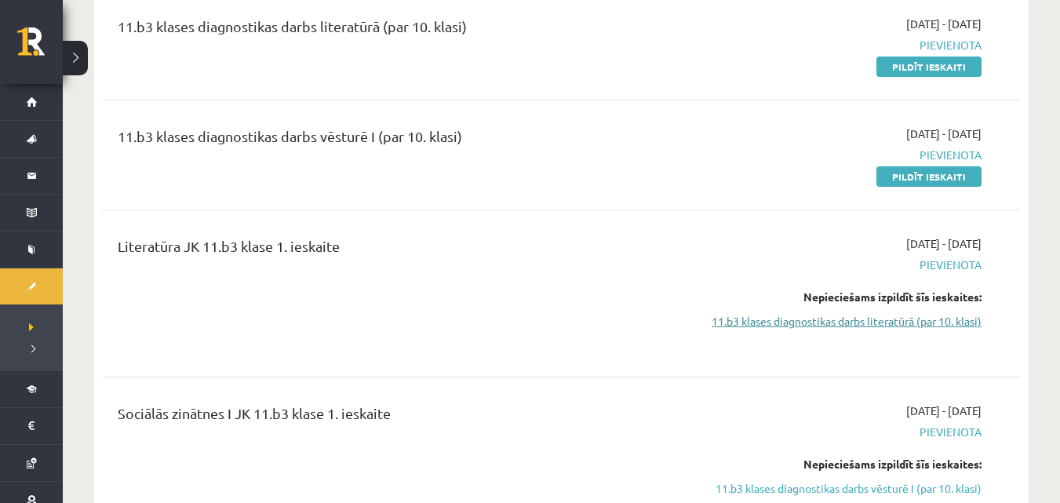
click at [954, 326] on link "11.b3 klases diagnostikas darbs literatūrā (par 10. klasi)" at bounding box center [845, 321] width 272 height 16
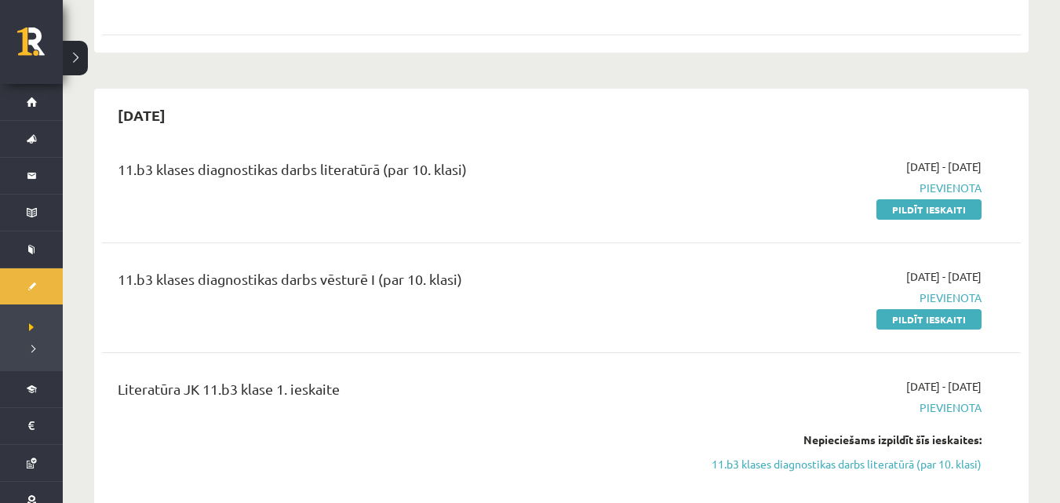
scroll to position [517, 0]
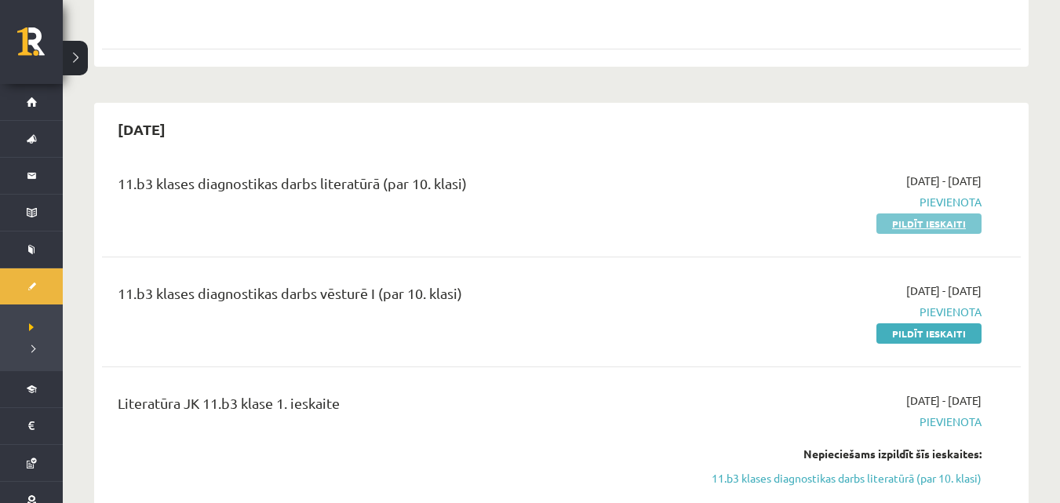
click at [953, 220] on link "Pildīt ieskaiti" at bounding box center [929, 223] width 105 height 20
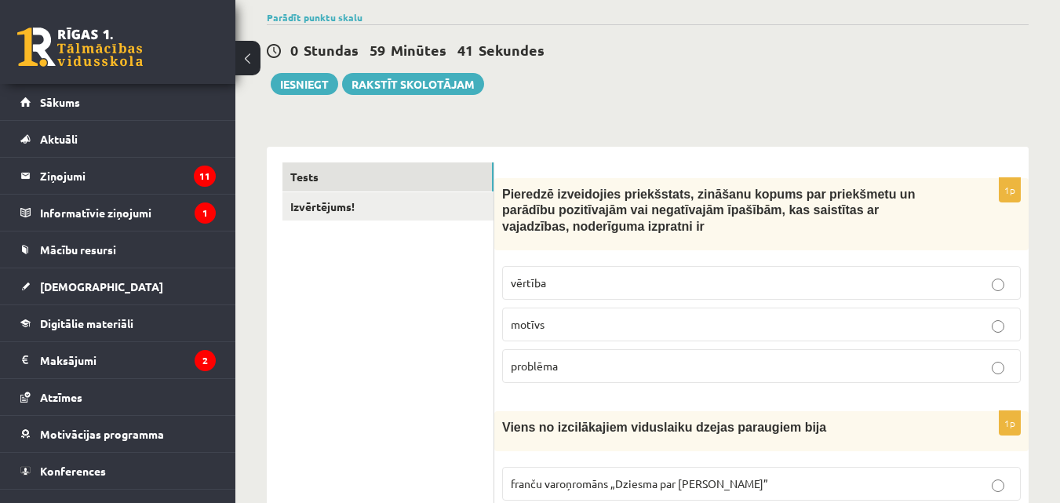
scroll to position [157, 0]
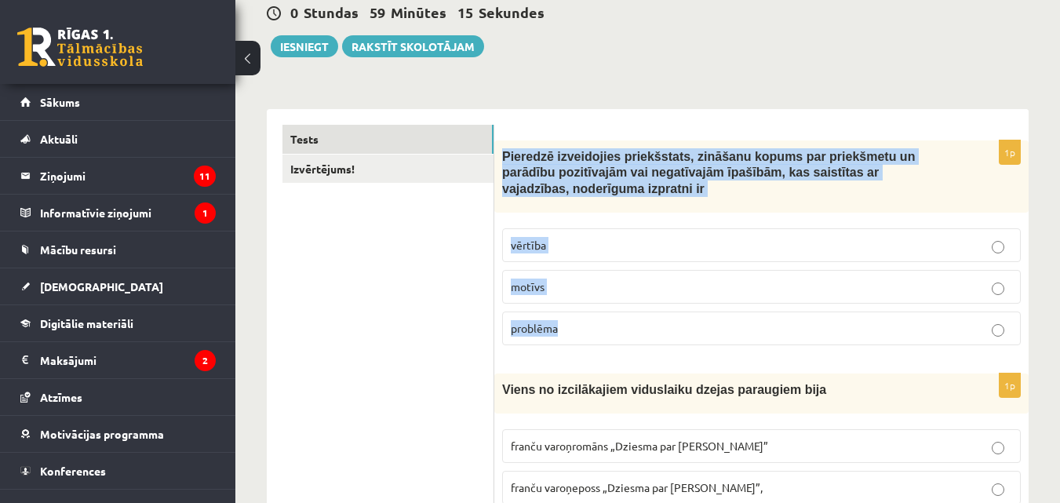
drag, startPoint x: 501, startPoint y: 157, endPoint x: 560, endPoint y: 341, distance: 193.6
click at [560, 341] on div "1p Pieredzē izveidojies priekšstats, zināšanu kopums par priekšmetu un parādību…" at bounding box center [761, 248] width 534 height 217
copy div "Pieredzē izveidojies priekšstats, zināšanu kopums par priekšmetu un parādību po…"
click at [575, 241] on p "vērtība" at bounding box center [762, 245] width 502 height 16
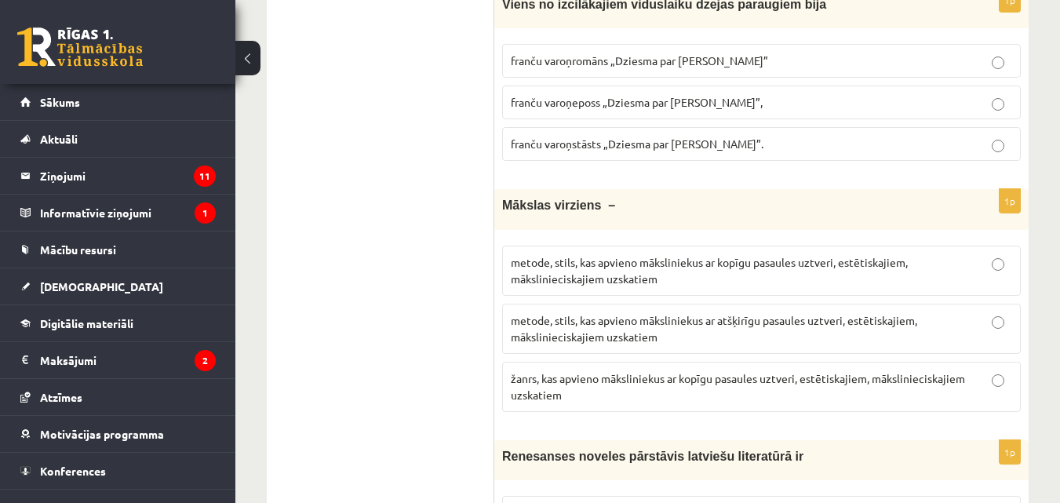
scroll to position [476, 0]
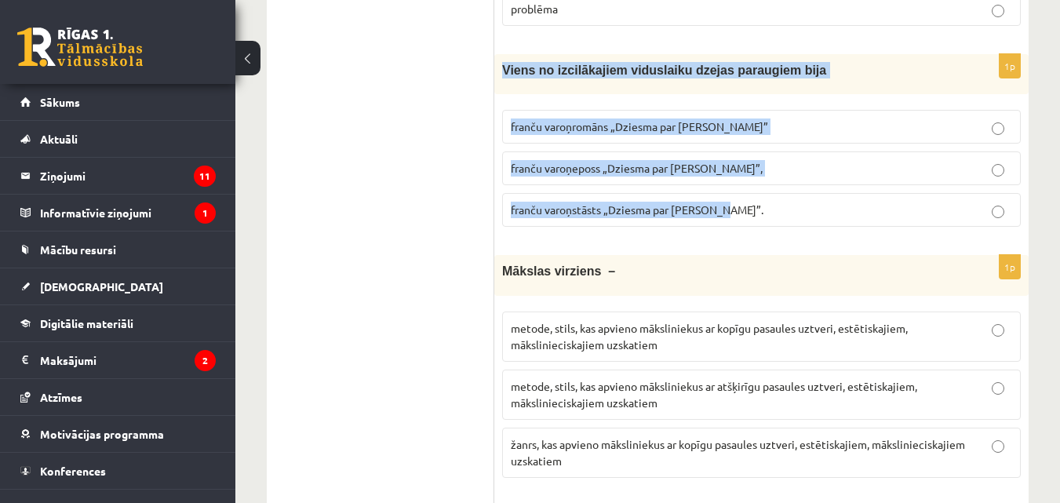
drag, startPoint x: 498, startPoint y: 64, endPoint x: 723, endPoint y: 233, distance: 281.3
click at [723, 233] on div "1p Viens no izcilākajiem viduslaiku dzejas paraugiem bija franču varoņromāns „D…" at bounding box center [761, 146] width 534 height 185
copy div "Viens no izcilākajiem viduslaiku dzejas paraugiem bija [DEMOGRAPHIC_DATA] varoņ…"
click at [647, 173] on span "franču varoņeposs „Dziesma par [PERSON_NAME]”," at bounding box center [637, 168] width 252 height 14
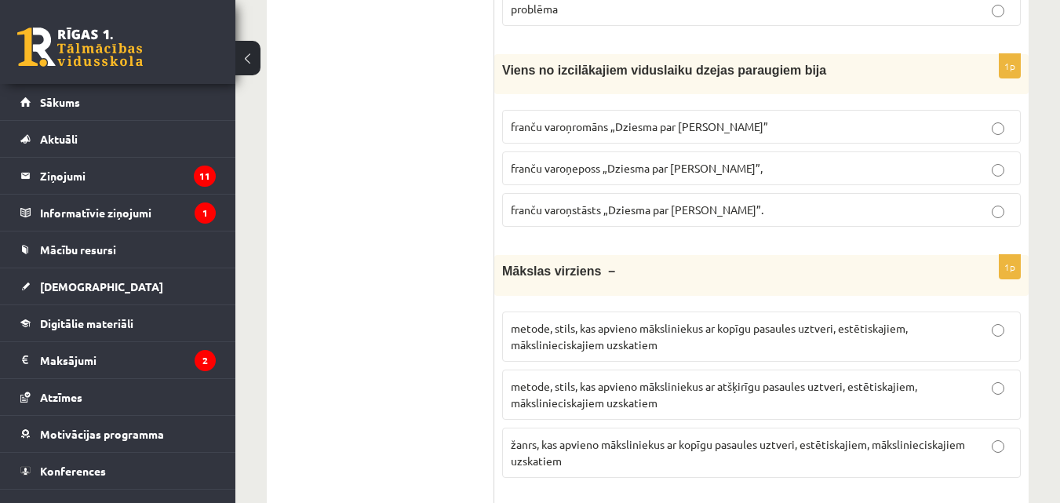
drag, startPoint x: 489, startPoint y: 265, endPoint x: 720, endPoint y: 450, distance: 296.0
click at [543, 225] on label "franču varoņstāsts „Dziesma par [PERSON_NAME]”." at bounding box center [761, 210] width 519 height 34
click at [530, 177] on p "franču varoņeposs „Dziesma par [PERSON_NAME]”," at bounding box center [762, 168] width 502 height 16
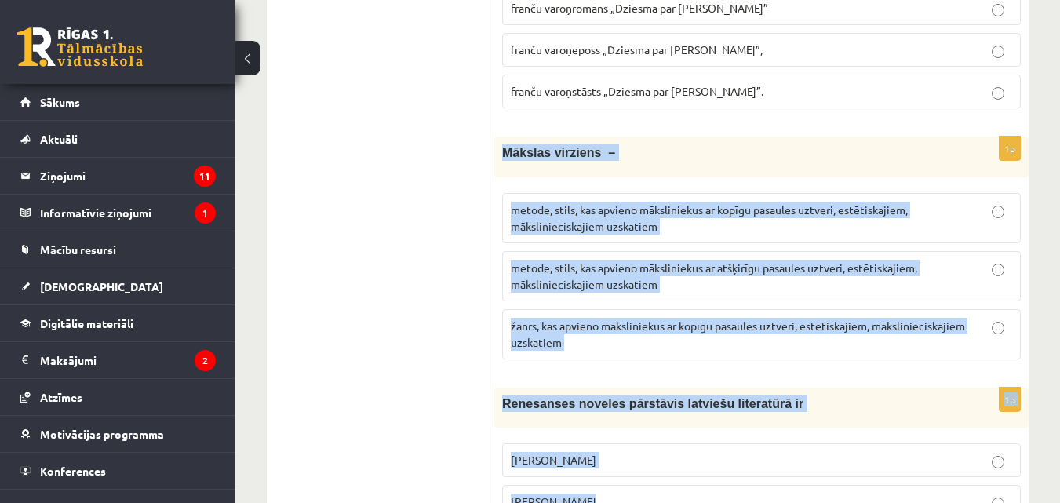
drag, startPoint x: 503, startPoint y: 269, endPoint x: 734, endPoint y: 505, distance: 330.2
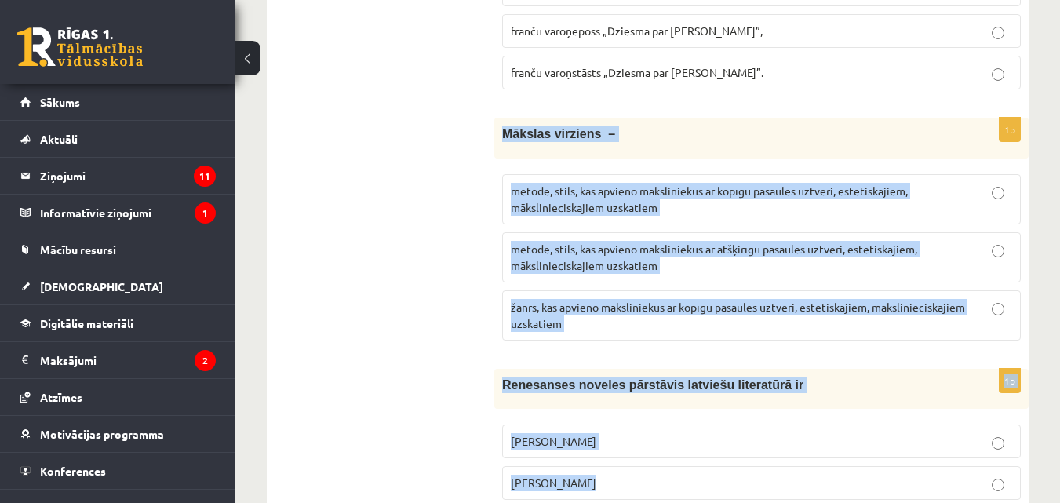
click at [494, 122] on div "Mākslas virziens –" at bounding box center [761, 138] width 534 height 40
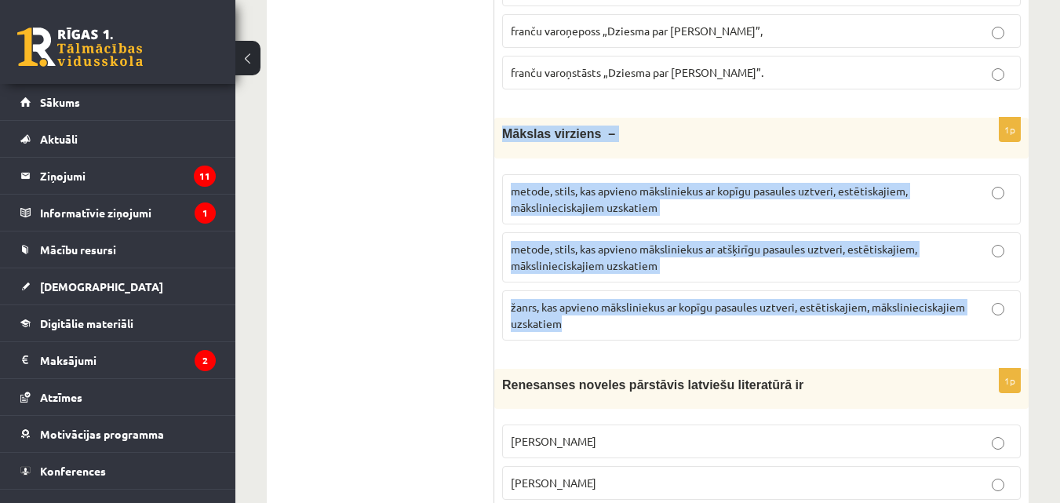
drag, startPoint x: 498, startPoint y: 125, endPoint x: 646, endPoint y: 326, distance: 249.3
click at [646, 326] on div "1p Mākslas virziens – metode, stils, kas apvieno māksliniekus ar kopīgu pasaule…" at bounding box center [761, 235] width 534 height 235
copy div "Mākslas virziens – metode, stils, kas apvieno māksliniekus ar kopīgu pasaules u…"
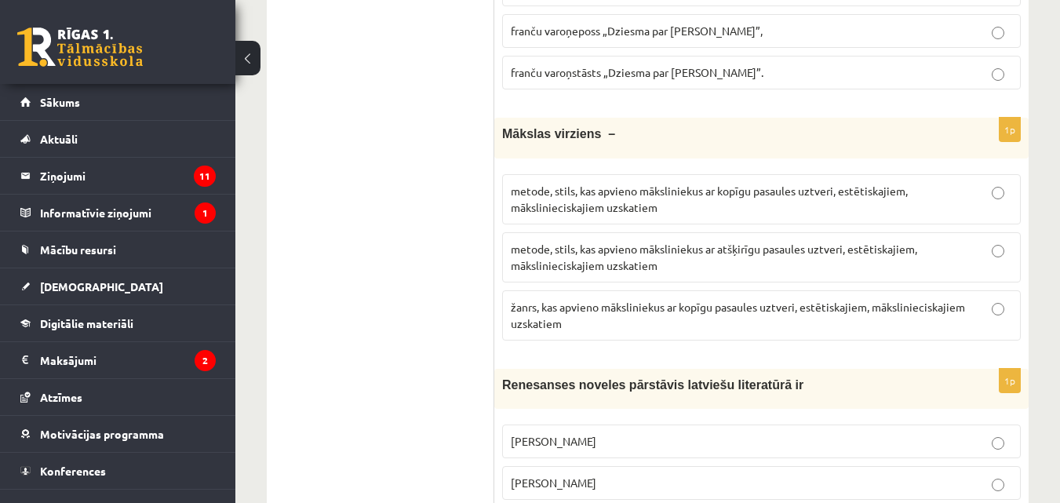
click at [819, 200] on p "metode, stils, kas apvieno māksliniekus ar kopīgu pasaules uztveri, estētiskaji…" at bounding box center [762, 199] width 502 height 33
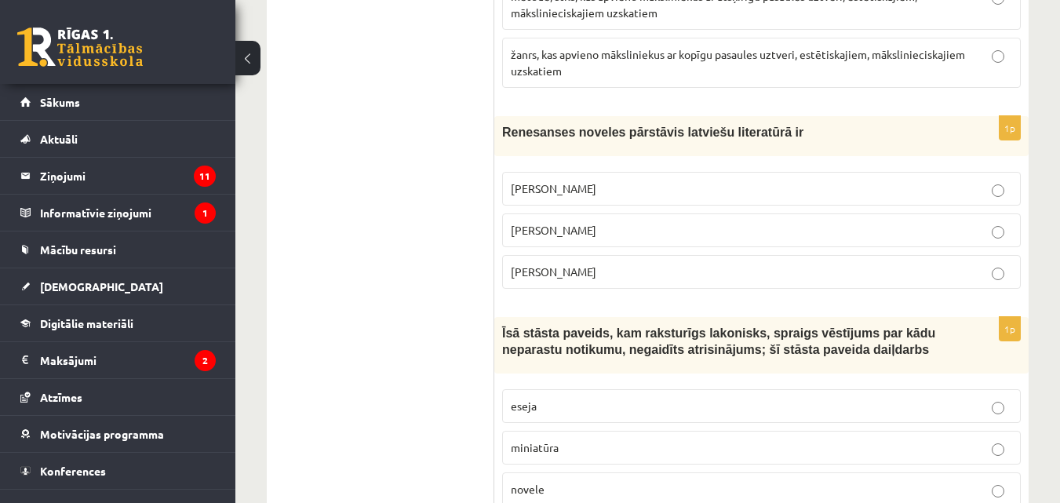
scroll to position [932, 0]
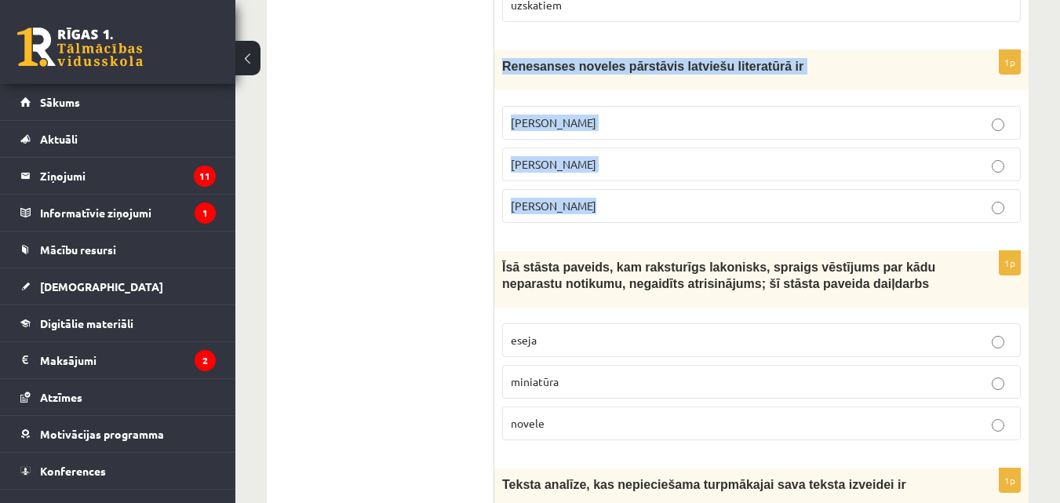
drag, startPoint x: 502, startPoint y: 67, endPoint x: 643, endPoint y: 227, distance: 213.0
click at [643, 227] on div "1p Renesanses noveles pārstāvis latviešu literatūrā ir [PERSON_NAME] [PERSON_NA…" at bounding box center [761, 142] width 534 height 185
copy div "Renesanses noveles pārstāvis latviešu literatūrā ir [PERSON_NAME] [PERSON_NAME]…"
click at [613, 167] on p "[PERSON_NAME]" at bounding box center [762, 164] width 502 height 16
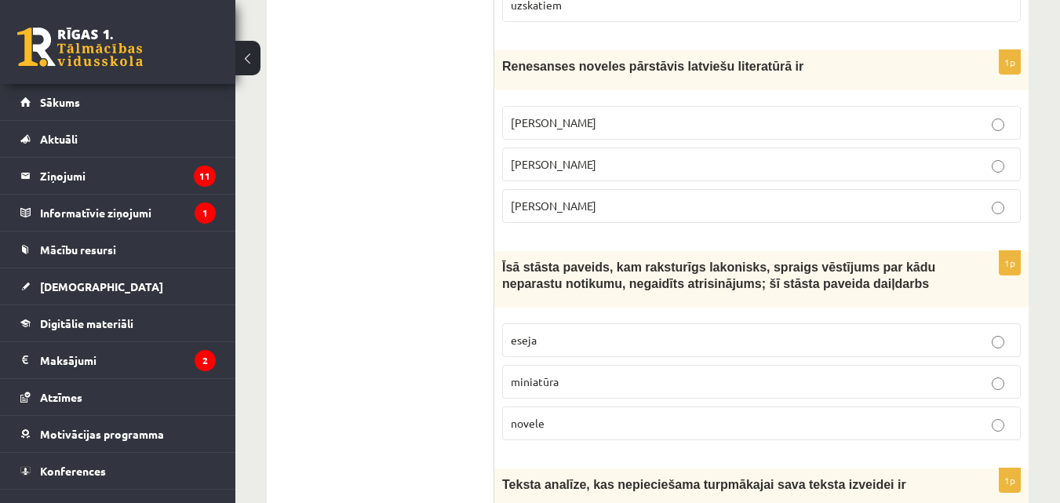
drag, startPoint x: 491, startPoint y: 272, endPoint x: 587, endPoint y: 413, distance: 170.7
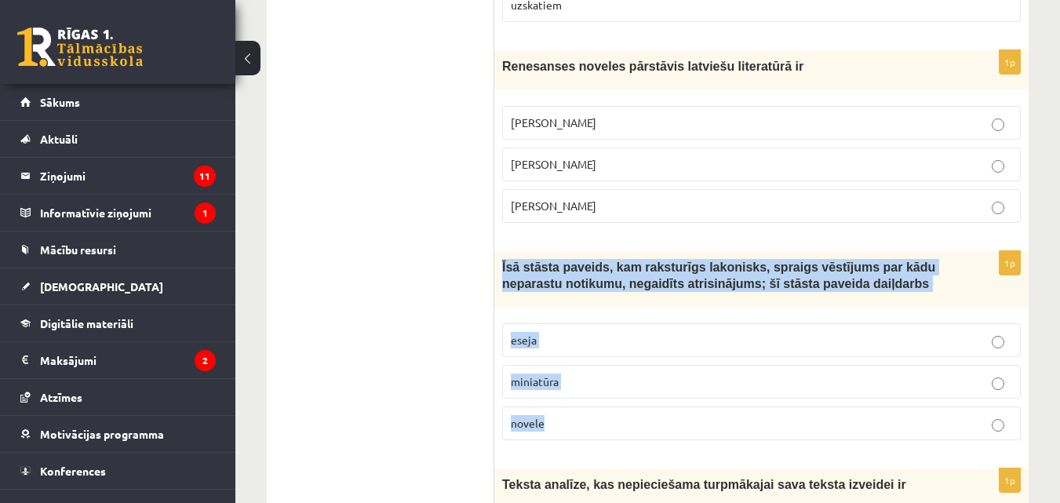
drag, startPoint x: 496, startPoint y: 264, endPoint x: 637, endPoint y: 425, distance: 214.1
click at [637, 425] on div "1p Īsā stāsta paveids, kam raksturīgs lakonisks, spraigs vēstījums par kādu nep…" at bounding box center [761, 352] width 534 height 202
copy div "Īsā stāsta paveids, kam raksturīgs lakonisks, spraigs vēstījums par kādu nepara…"
click at [639, 425] on p "novele" at bounding box center [762, 423] width 502 height 16
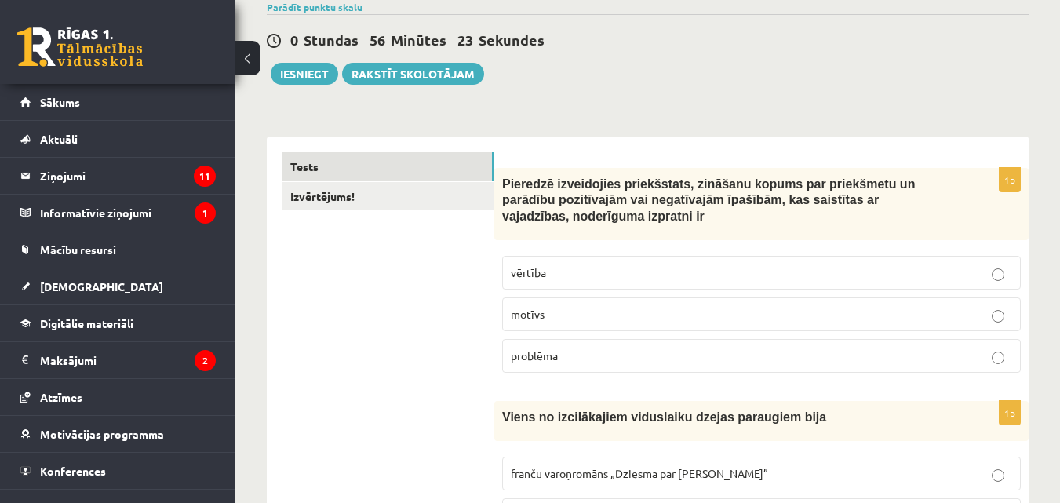
scroll to position [108, 0]
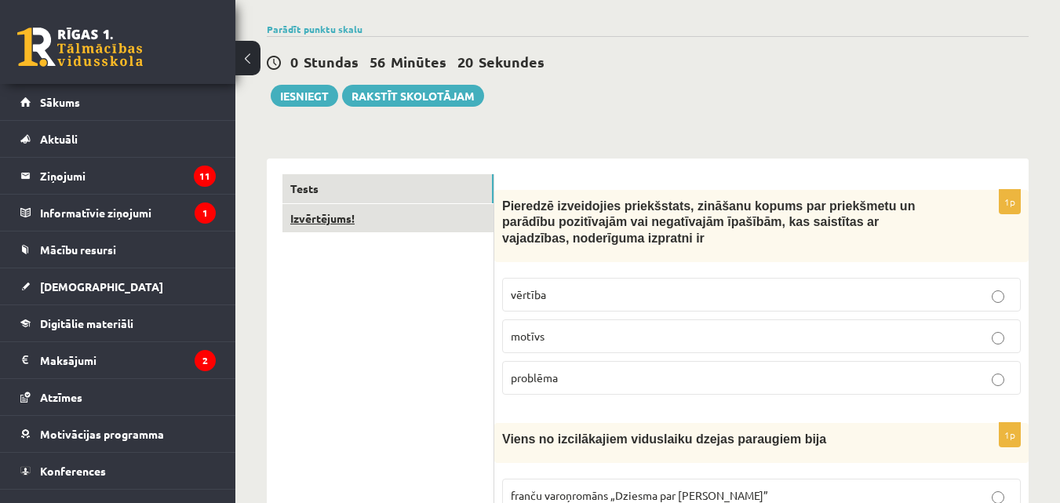
click at [418, 218] on link "Izvērtējums!" at bounding box center [388, 218] width 211 height 29
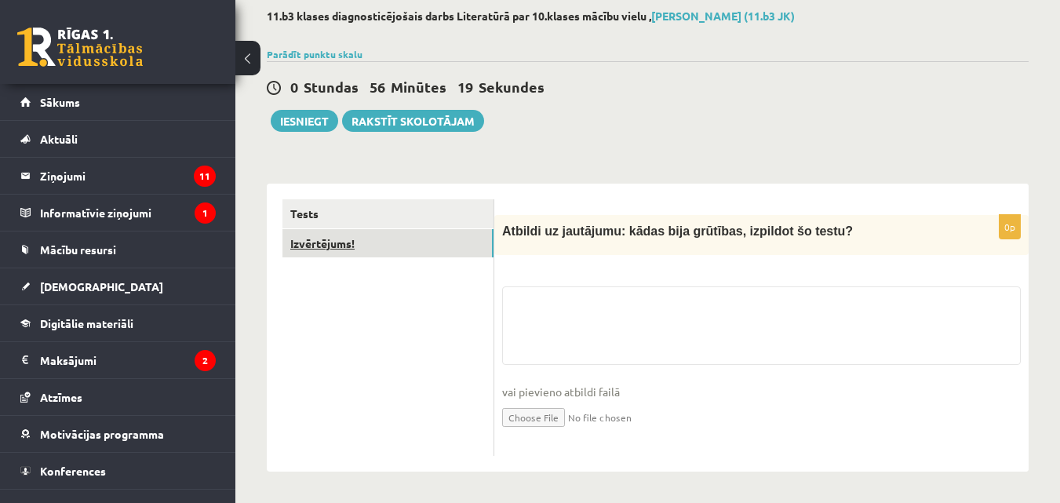
scroll to position [84, 0]
click at [418, 229] on link "Izvērtējums!" at bounding box center [388, 243] width 211 height 29
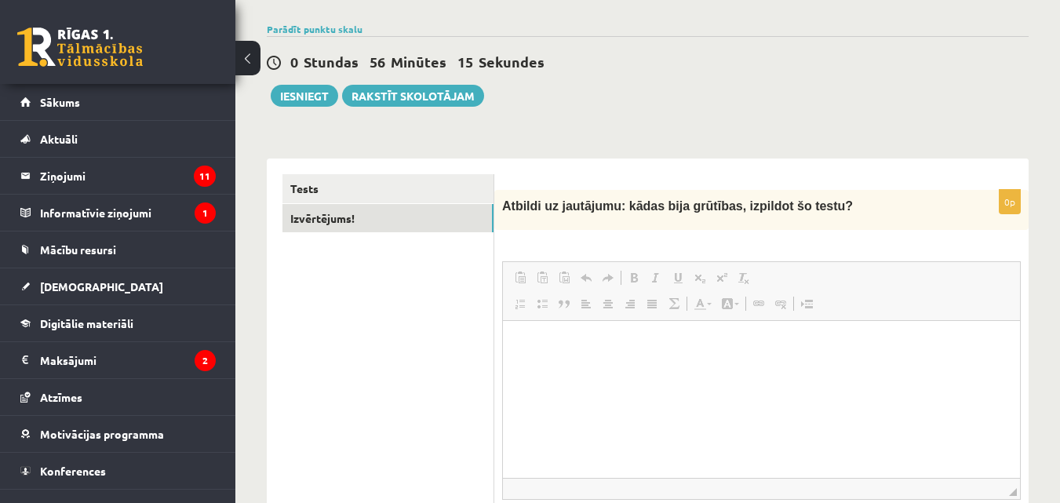
scroll to position [0, 0]
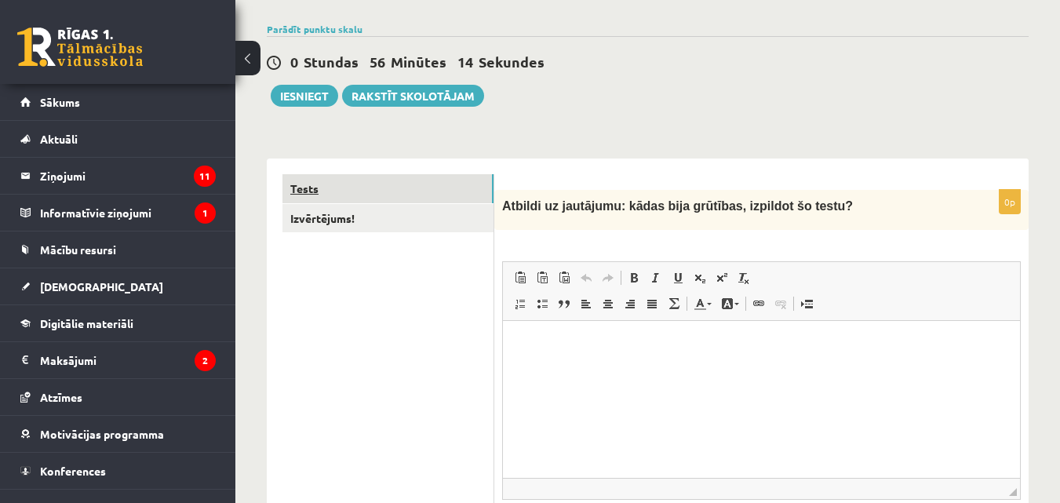
click at [307, 190] on link "Tests" at bounding box center [388, 188] width 211 height 29
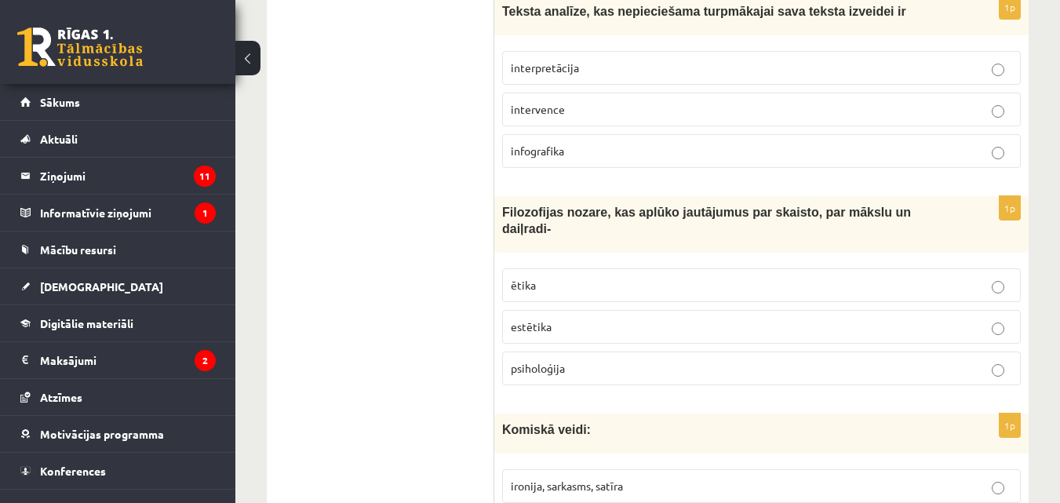
scroll to position [1373, 0]
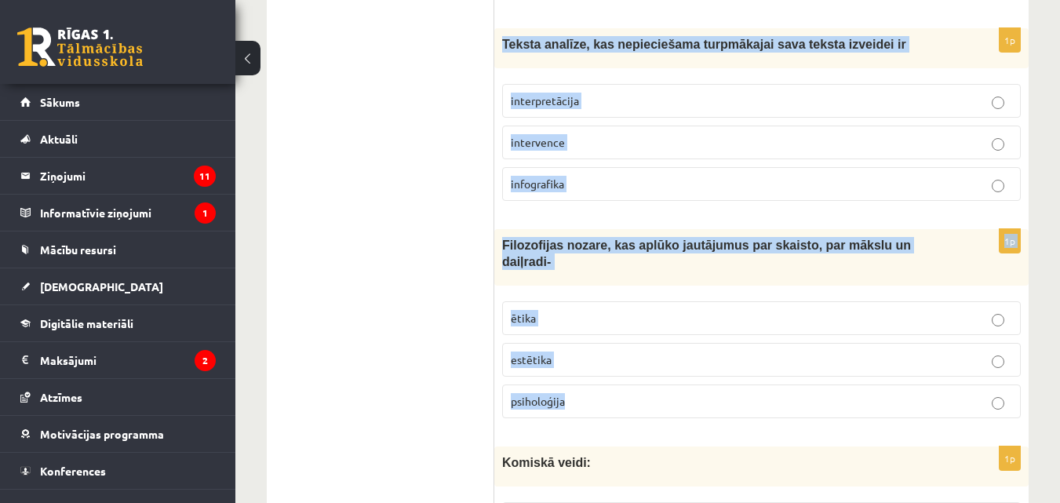
drag, startPoint x: 497, startPoint y: 44, endPoint x: 637, endPoint y: 368, distance: 353.3
copy form "Teksta analīze, kas nepieciešama turpmākajai sava teksta izveidei ir interpretā…"
click at [610, 343] on label "estētika" at bounding box center [761, 360] width 519 height 34
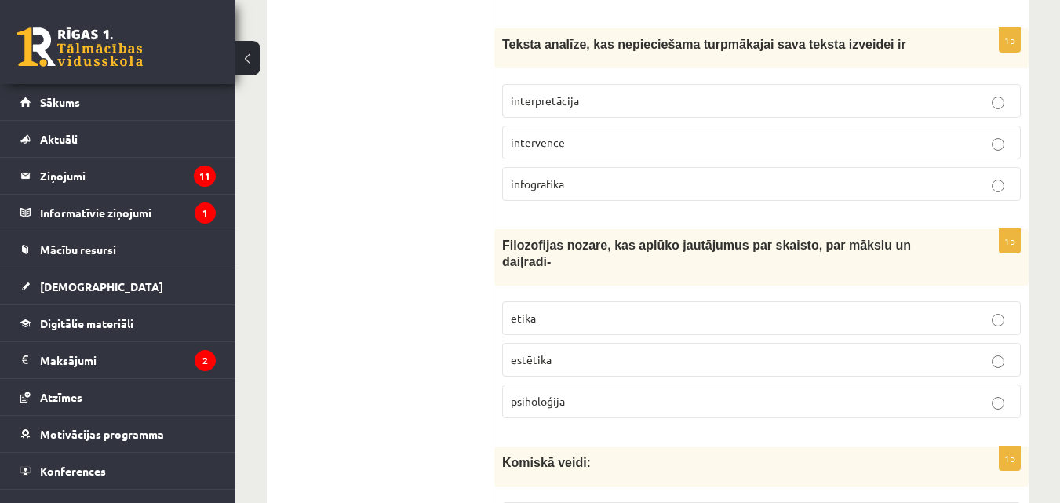
click at [603, 91] on label "interpretācija" at bounding box center [761, 101] width 519 height 34
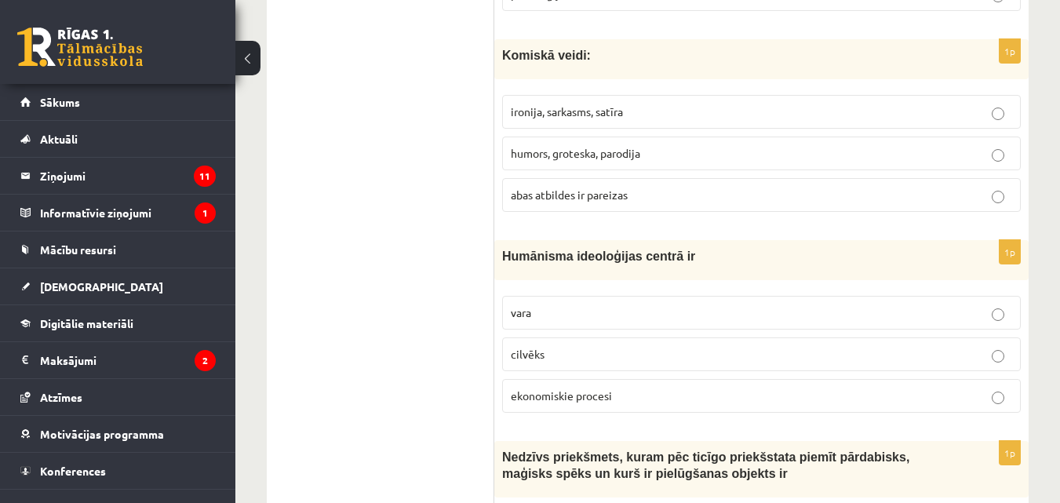
scroll to position [1791, 0]
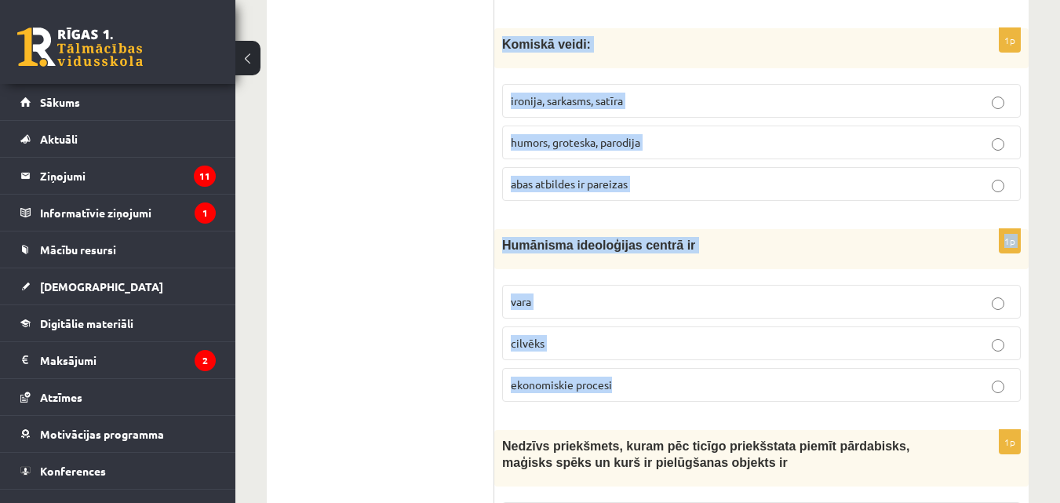
drag, startPoint x: 499, startPoint y: 30, endPoint x: 837, endPoint y: 374, distance: 481.7
copy form "Komiskā veidi: ironija, sarkasms, satīra humors, groteska, parodija abas atbild…"
click at [531, 308] on fieldset "vara cilvēks ekonomiskie procesi" at bounding box center [761, 341] width 519 height 129
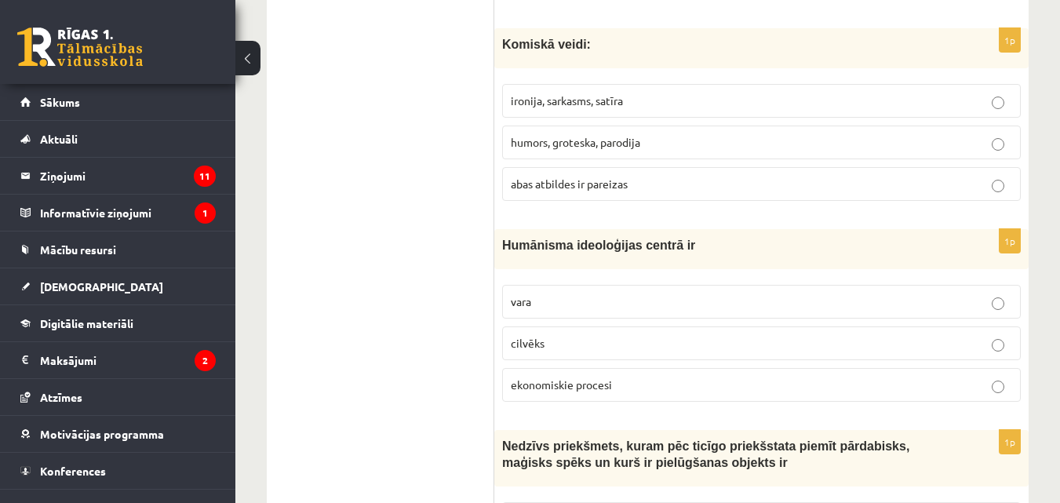
click at [534, 177] on span "abas atbildes ir pareizas" at bounding box center [569, 184] width 117 height 14
click at [702, 335] on p "cilvēks" at bounding box center [762, 343] width 502 height 16
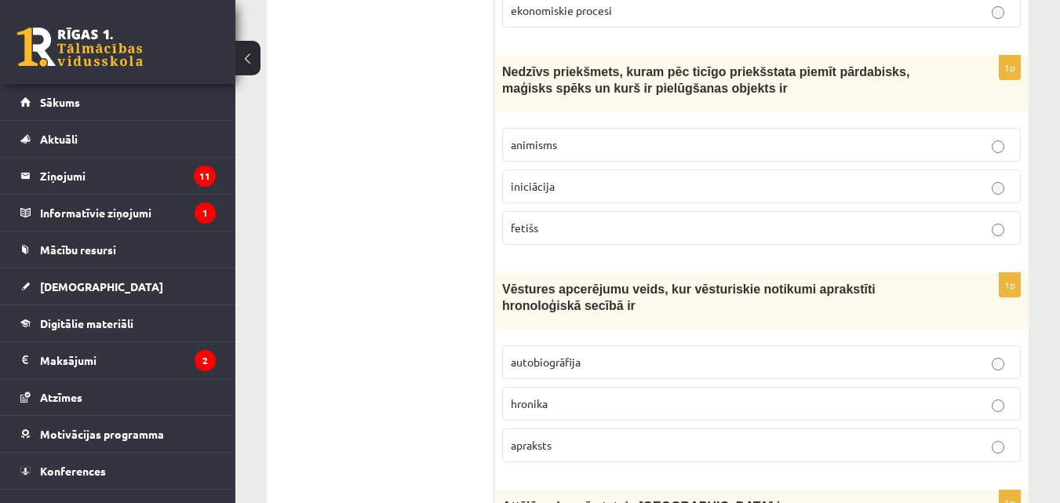
scroll to position [2176, 0]
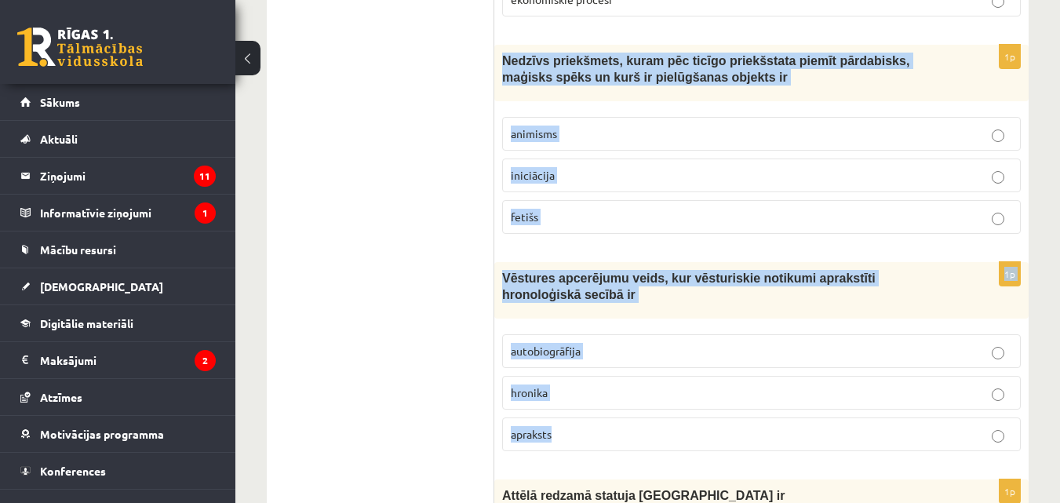
drag, startPoint x: 500, startPoint y: 37, endPoint x: 675, endPoint y: 381, distance: 385.8
copy form "Nedzīvs priekšmets, kuram pēc ticīgo priekšstata piemīt pārdabisks, maģisks spē…"
click at [638, 385] on p "hronika" at bounding box center [762, 393] width 502 height 16
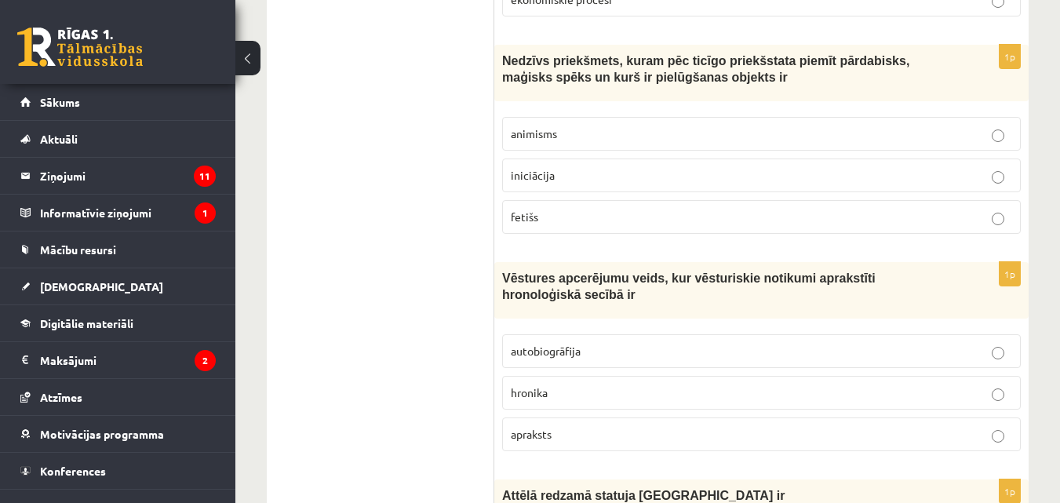
click at [615, 200] on label "fetišs" at bounding box center [761, 217] width 519 height 34
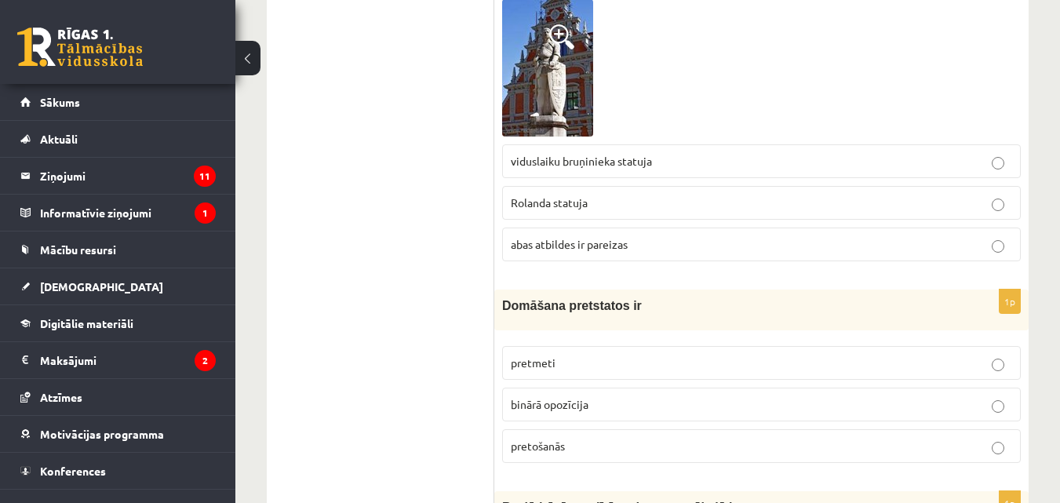
scroll to position [2595, 0]
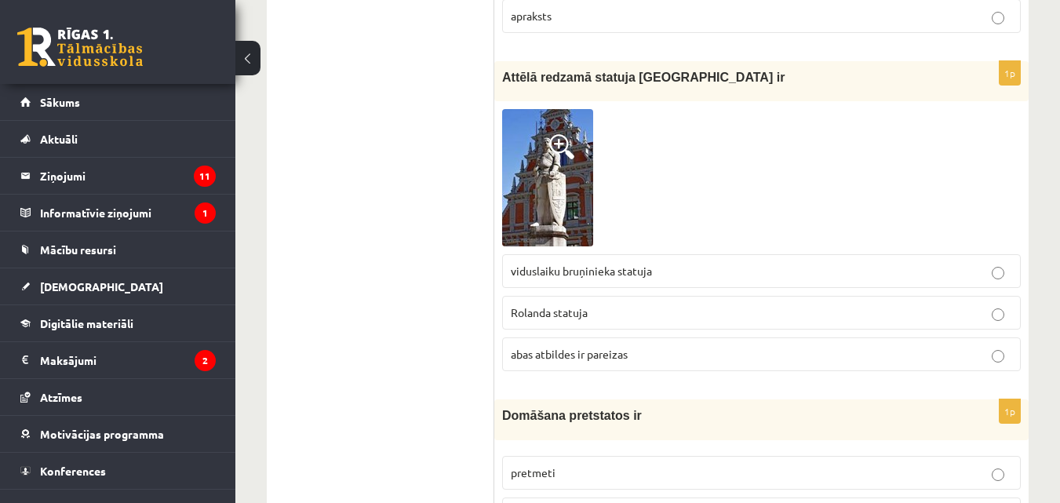
click at [562, 137] on img at bounding box center [547, 177] width 91 height 137
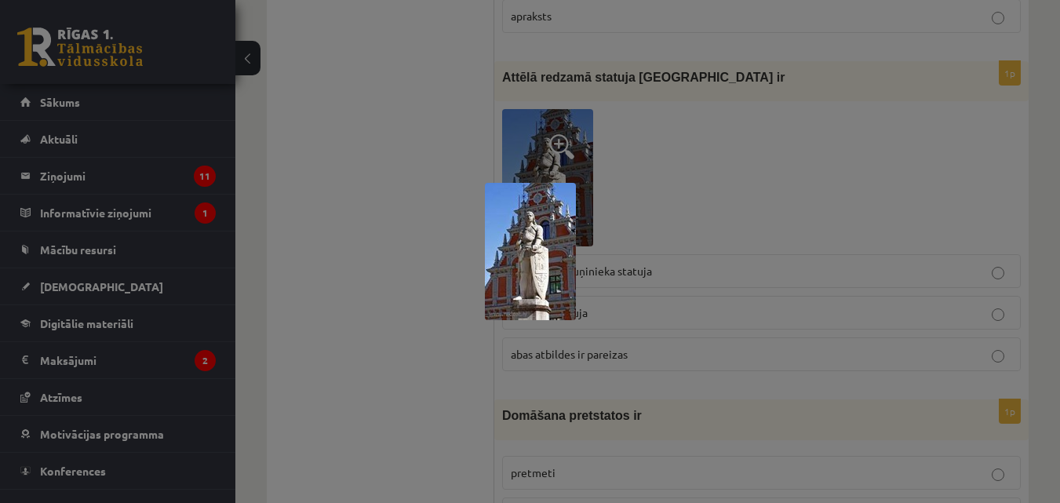
click at [531, 218] on img at bounding box center [530, 251] width 91 height 137
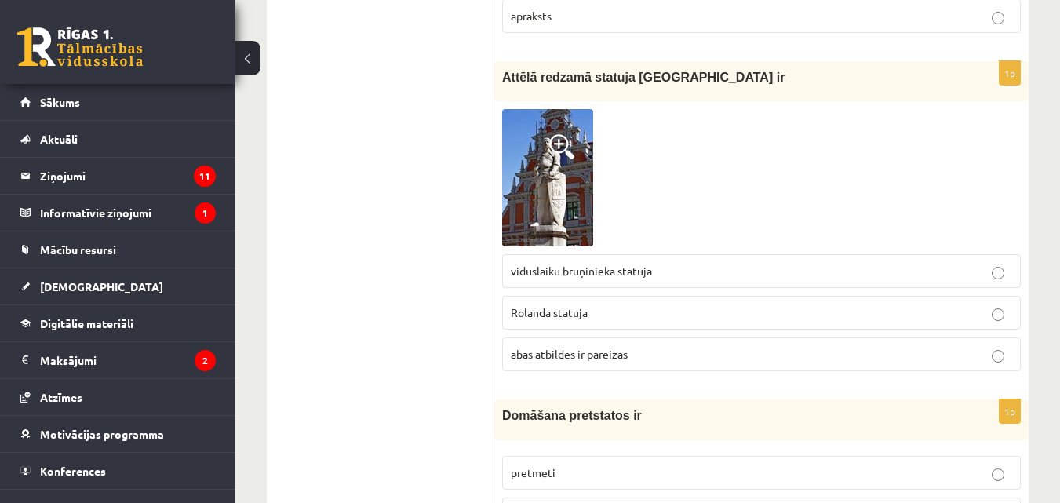
click at [609, 263] on p "viduslaiku bruņinieka statuja" at bounding box center [762, 271] width 502 height 16
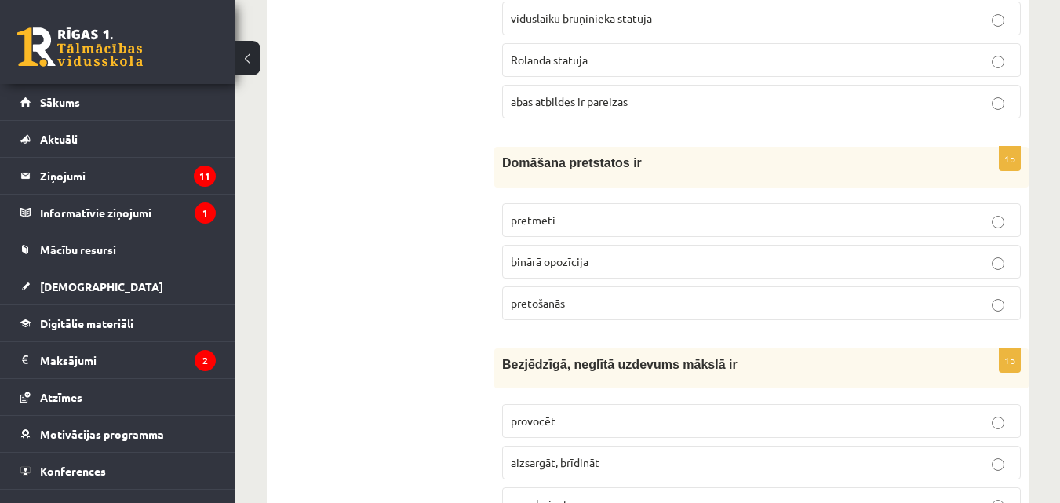
scroll to position [2892, 0]
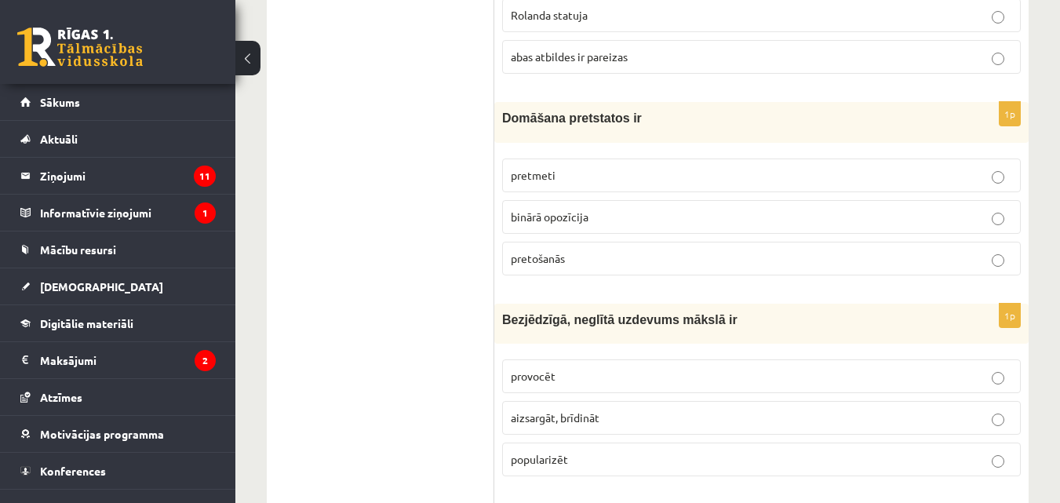
click at [583, 242] on label "pretošanās" at bounding box center [761, 259] width 519 height 34
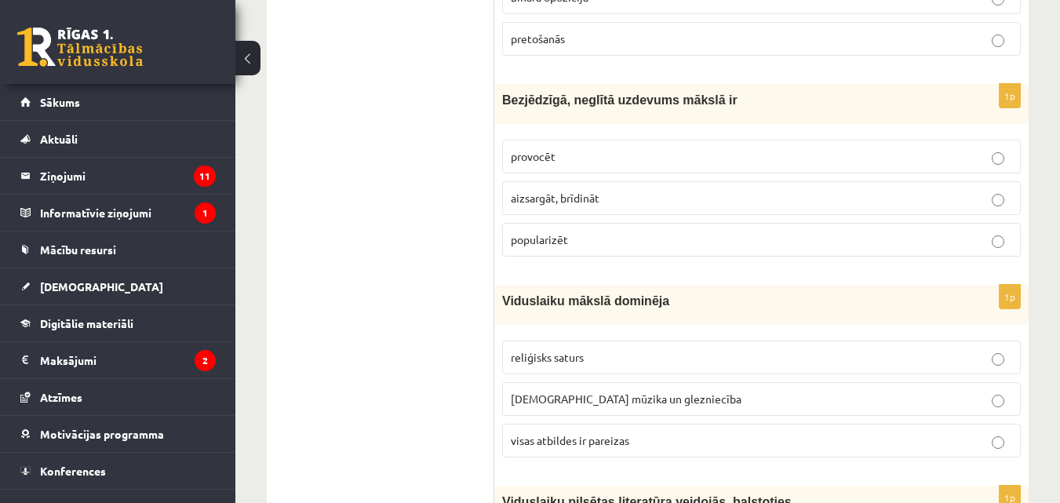
scroll to position [3145, 0]
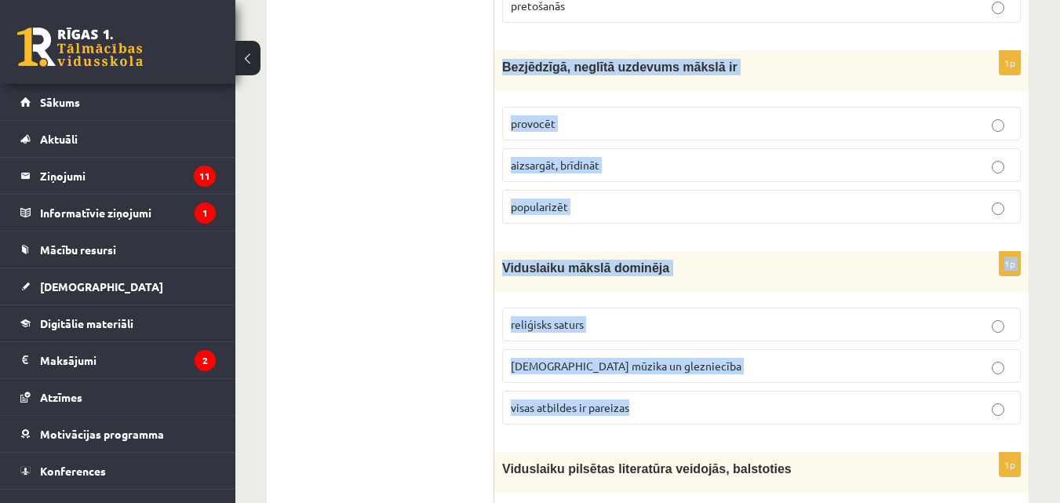
drag, startPoint x: 499, startPoint y: 35, endPoint x: 691, endPoint y: 364, distance: 381.6
click at [691, 364] on form "1p Pieredzē izveidojies priekšstats, zināšanu kopums par priekšmetu un parādību…" at bounding box center [761, 358] width 503 height 6442
copy form "Bezjēdzīgā, neglītā uzdevums mākslā ir provocēt aizsargāt, brīdināt popularizēt…"
click at [779, 391] on label "visas atbildes ir pareizas" at bounding box center [761, 408] width 519 height 34
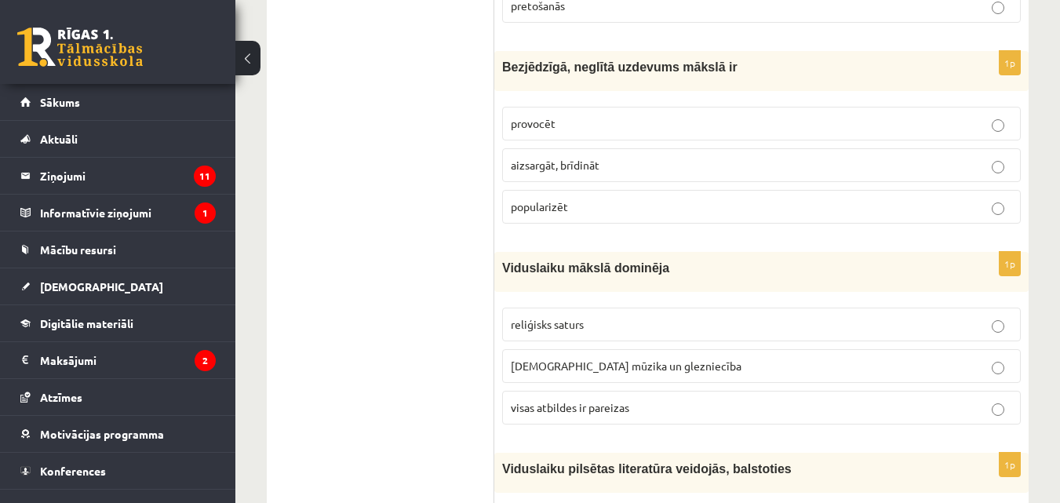
click at [622, 115] on p "provocēt" at bounding box center [762, 123] width 502 height 16
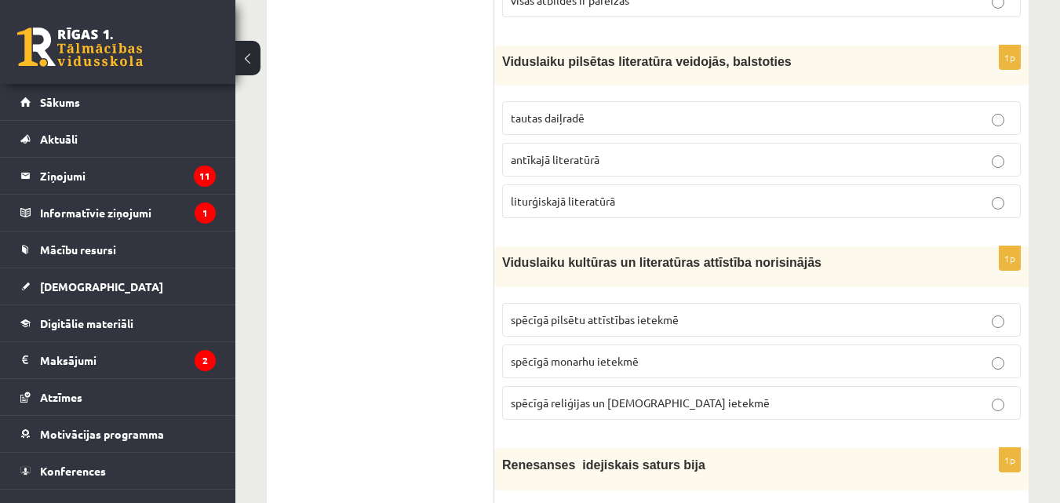
scroll to position [3541, 0]
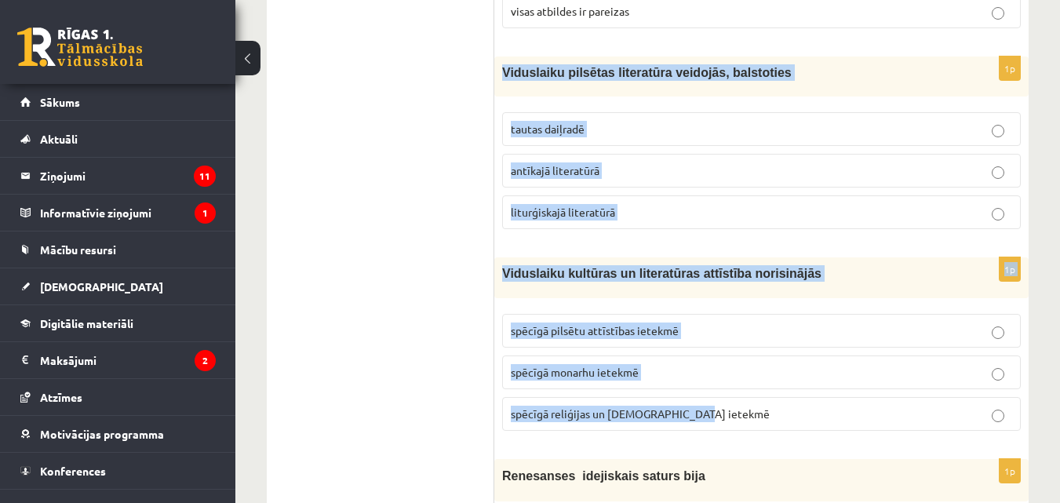
drag, startPoint x: 498, startPoint y: 31, endPoint x: 734, endPoint y: 367, distance: 410.7
click at [620, 204] on p "liturģiskajā literatūrā" at bounding box center [762, 212] width 502 height 16
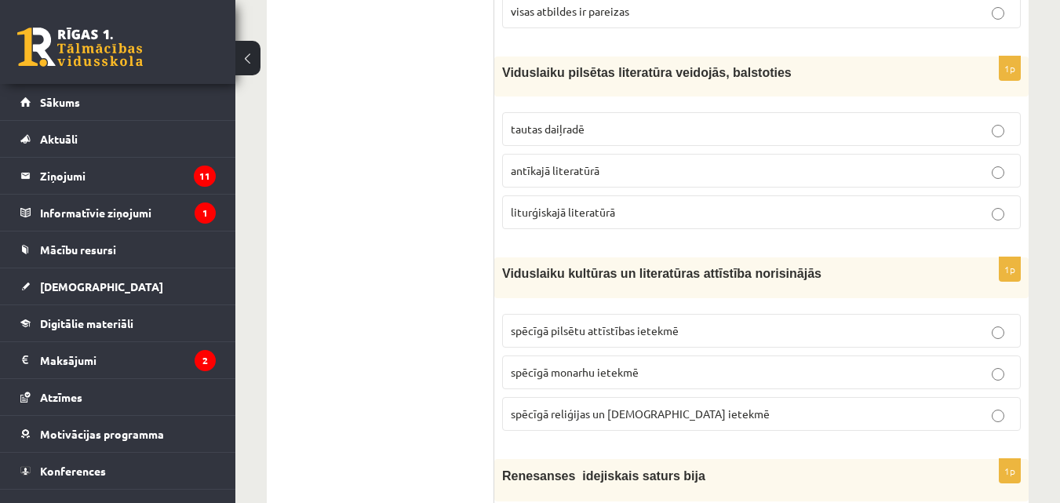
click at [628, 407] on span "spēcīgā reliģijas un baznīcas ietekmē" at bounding box center [640, 414] width 259 height 14
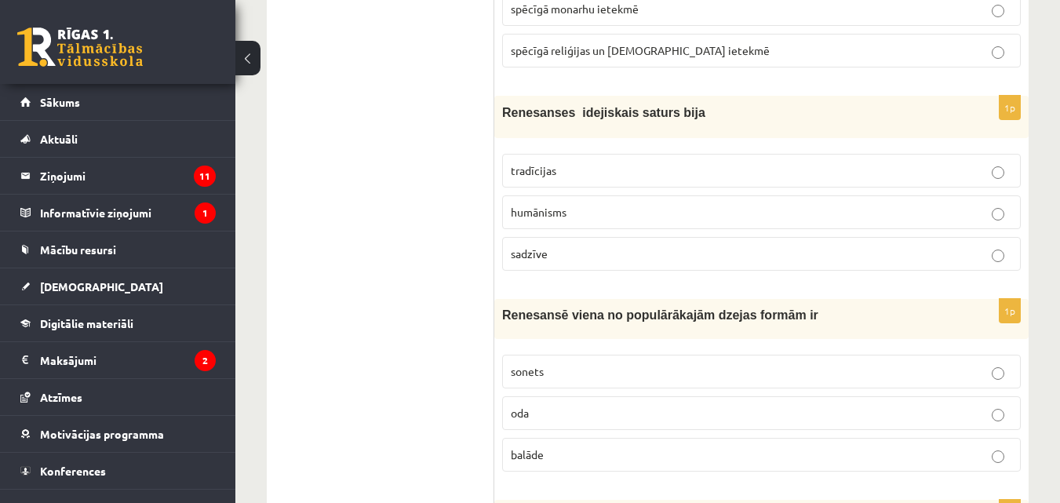
scroll to position [3927, 0]
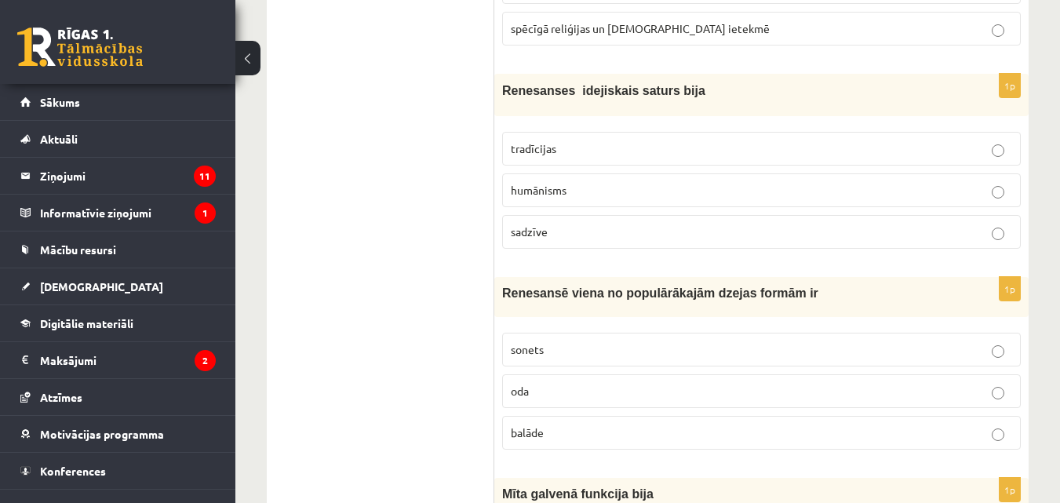
click at [607, 173] on label "humānisms" at bounding box center [761, 190] width 519 height 34
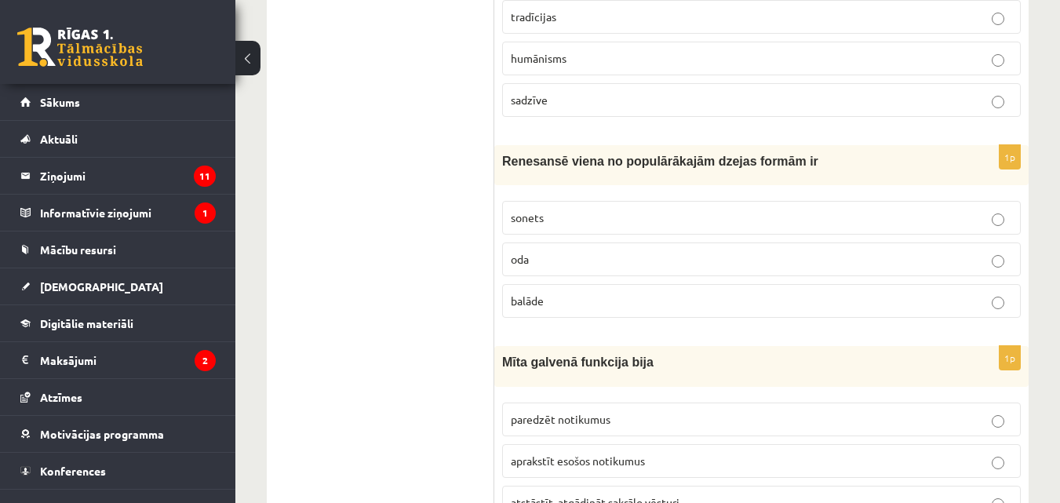
scroll to position [4124, 0]
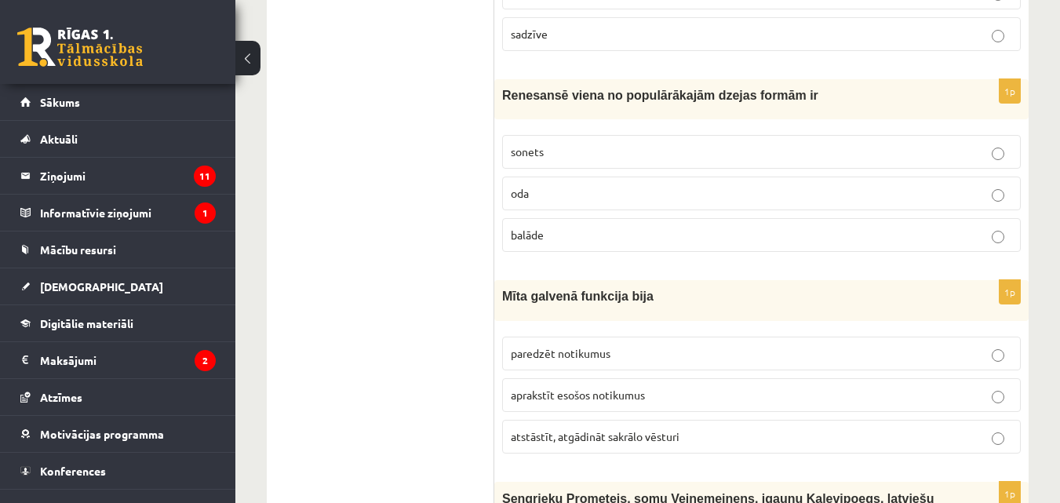
click at [812, 218] on label "balāde" at bounding box center [761, 235] width 519 height 34
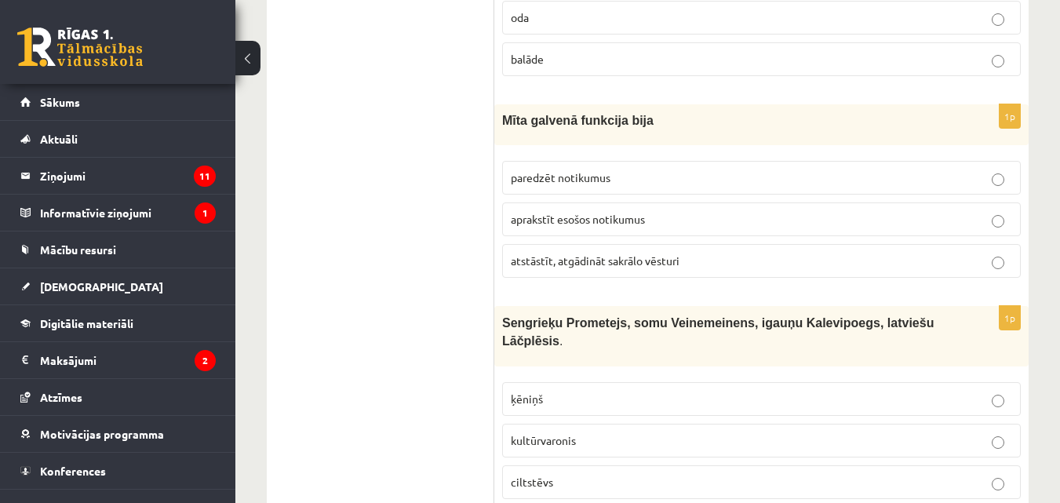
scroll to position [4356, 0]
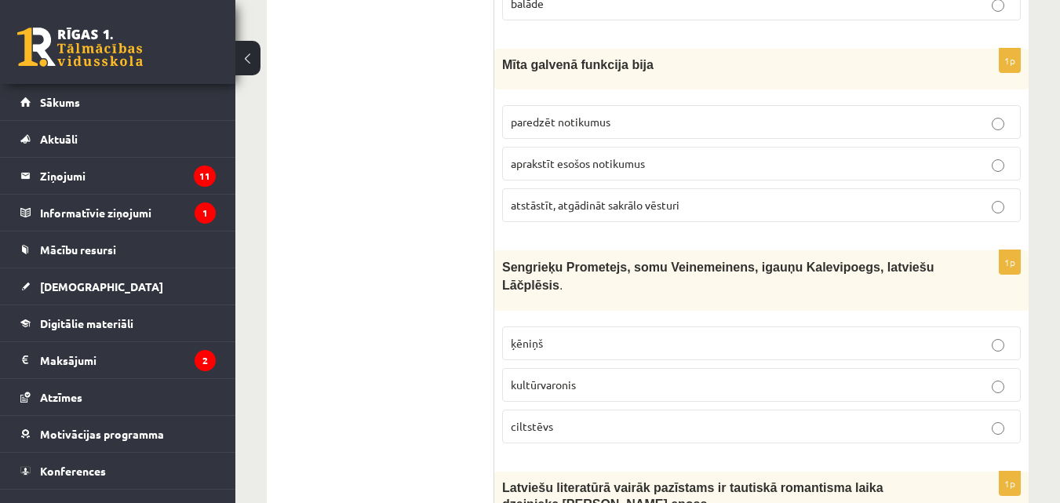
drag, startPoint x: 490, startPoint y: 31, endPoint x: 768, endPoint y: 399, distance: 461.2
click at [600, 198] on span "atstāstīt, atgādināt sakrālo vēsturi" at bounding box center [595, 205] width 169 height 14
click at [600, 377] on p "kultūrvaronis" at bounding box center [762, 385] width 502 height 16
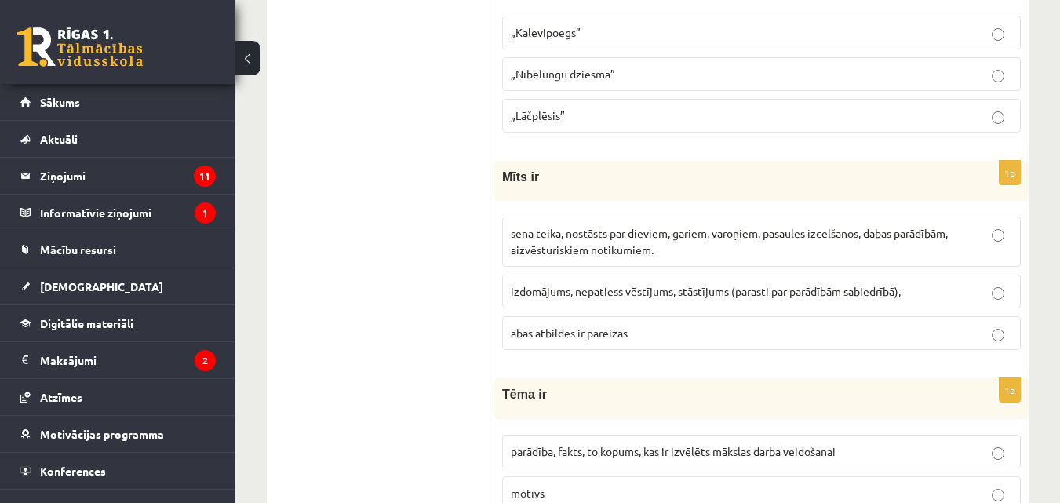
scroll to position [4895, 0]
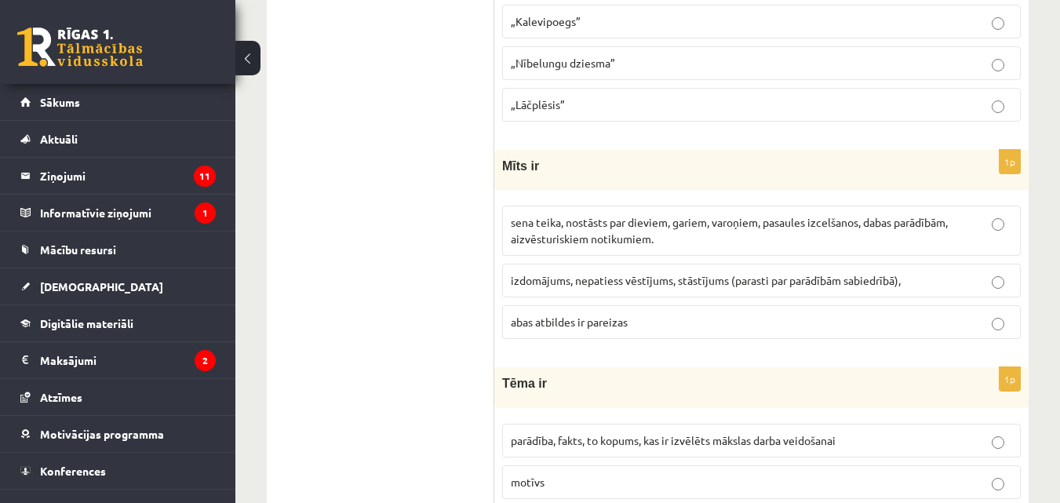
click at [564, 272] on p "izdomājums, nepatiess vēstījums, stāstījums (parasti par parādībām sabiedrībā)," at bounding box center [762, 280] width 502 height 16
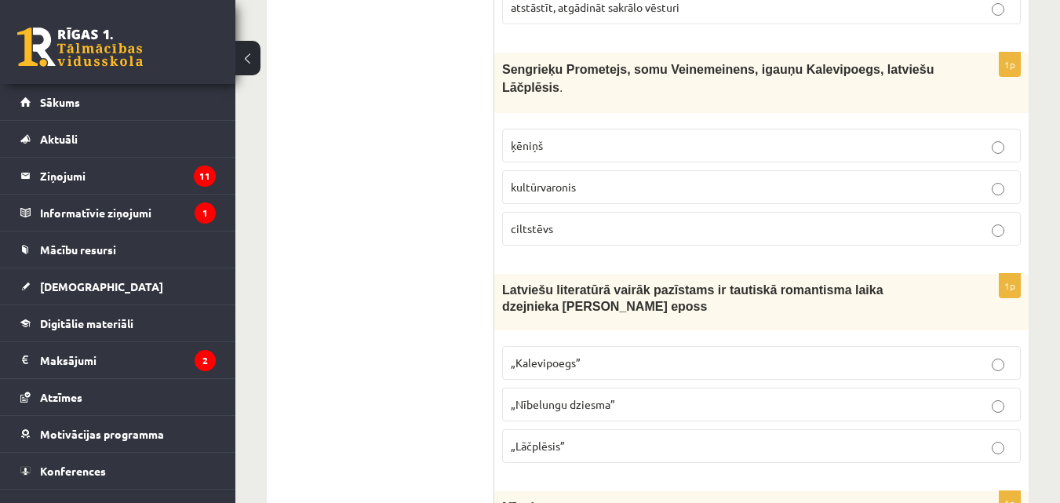
scroll to position [4521, 0]
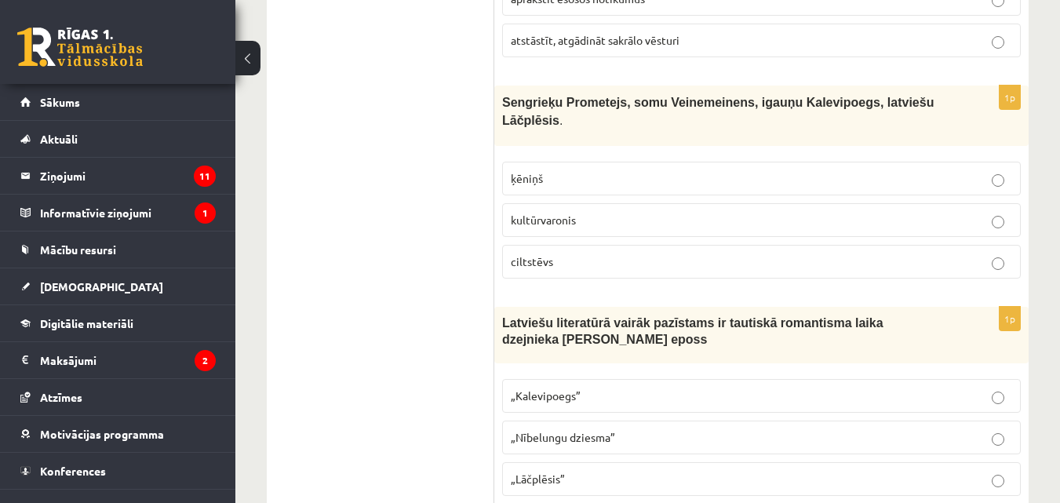
click at [968, 429] on p "„Nībelungu dziesma”" at bounding box center [762, 437] width 502 height 16
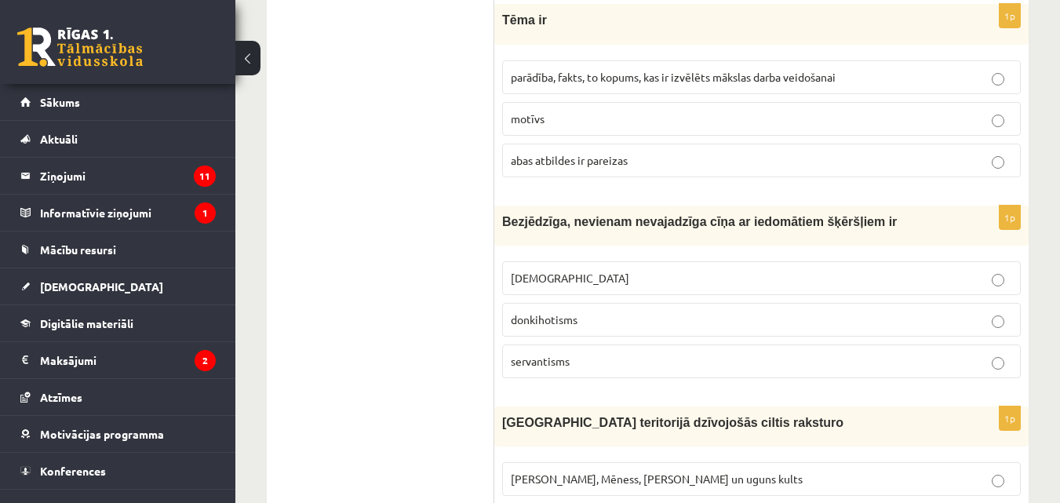
scroll to position [5324, 0]
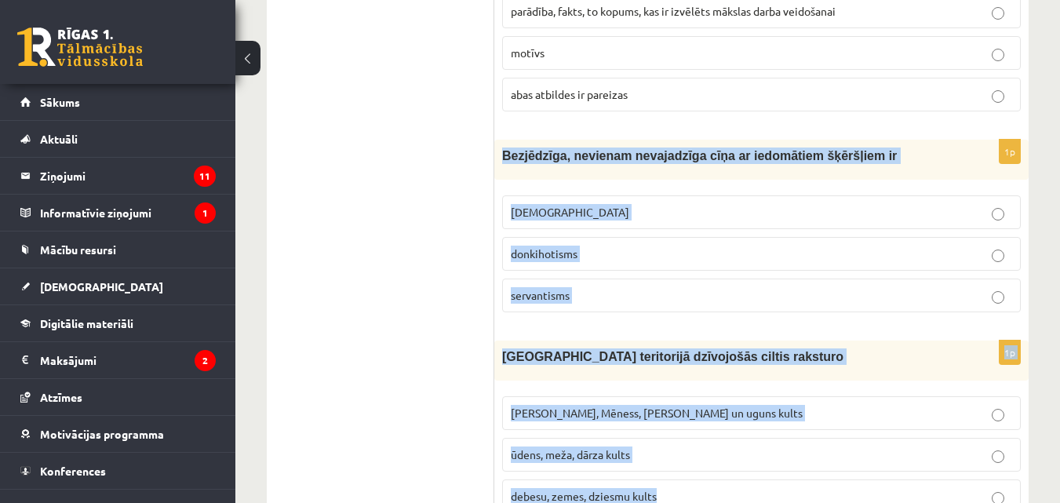
drag, startPoint x: 502, startPoint y: 98, endPoint x: 750, endPoint y: 429, distance: 413.1
click at [613, 246] on p "donkihotisms" at bounding box center [762, 254] width 502 height 16
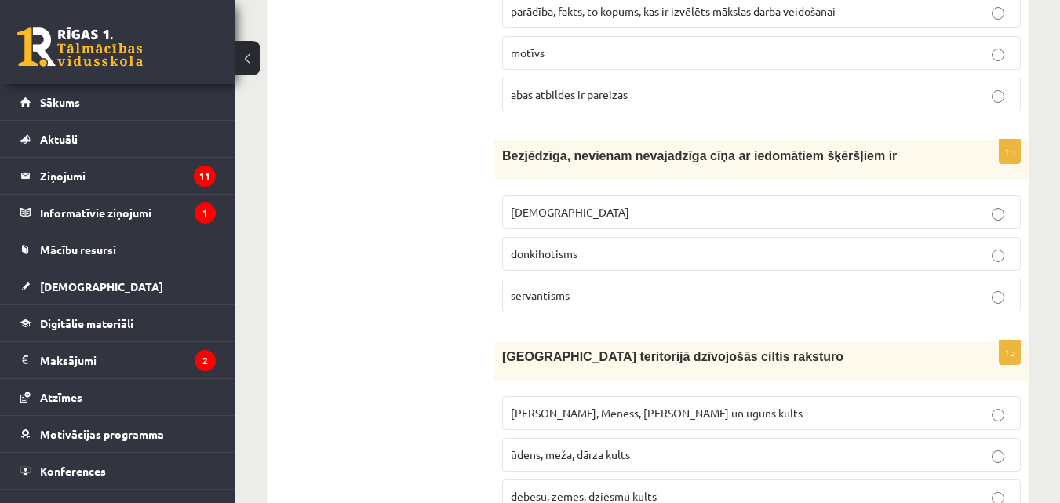
click at [636, 405] on p "Saules, Mēness, Pērkona un uguns kults" at bounding box center [762, 413] width 502 height 16
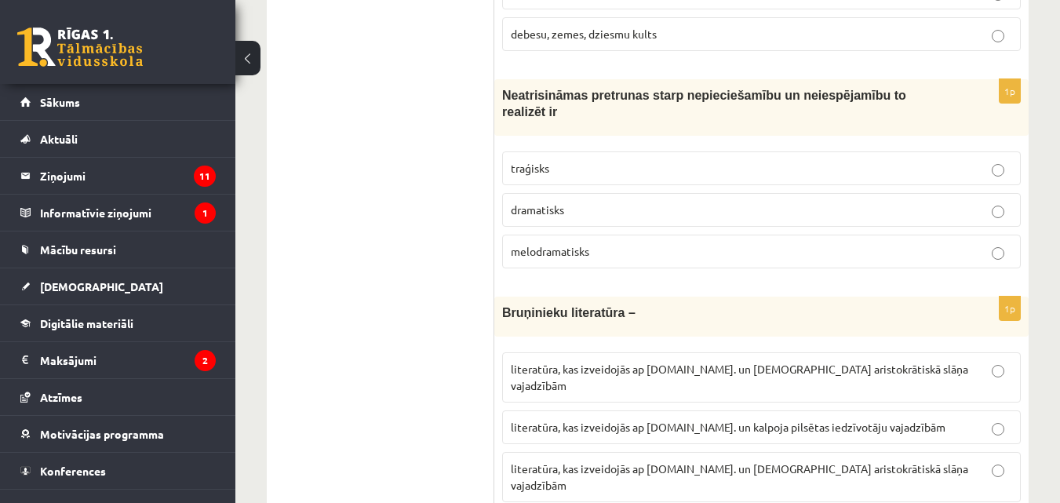
scroll to position [5776, 0]
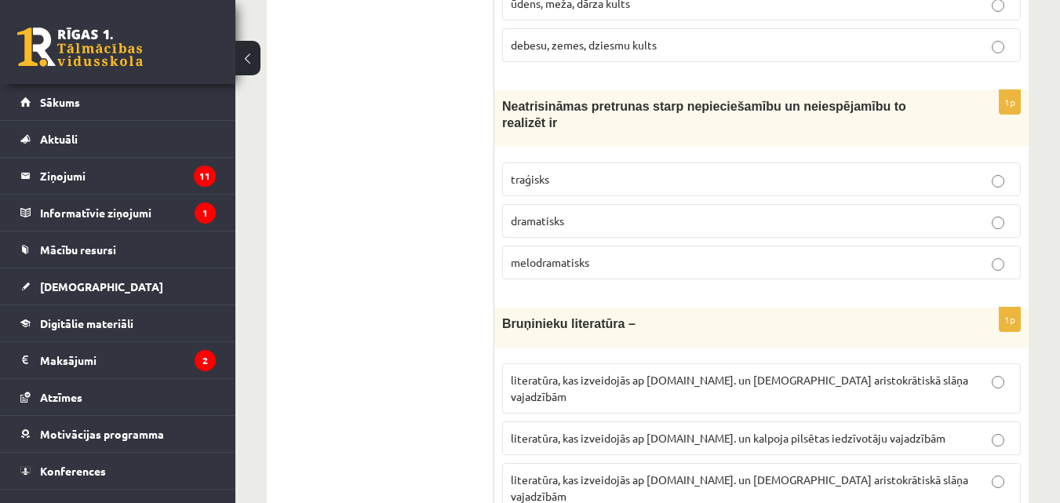
drag, startPoint x: 488, startPoint y: 70, endPoint x: 489, endPoint y: 89, distance: 19.6
drag, startPoint x: 465, startPoint y: 86, endPoint x: 472, endPoint y: 76, distance: 12.4
click at [498, 90] on div "Neatrisināmas pretrunas starp nepieciešamību un neiespējamību to realizēt ir" at bounding box center [761, 118] width 534 height 57
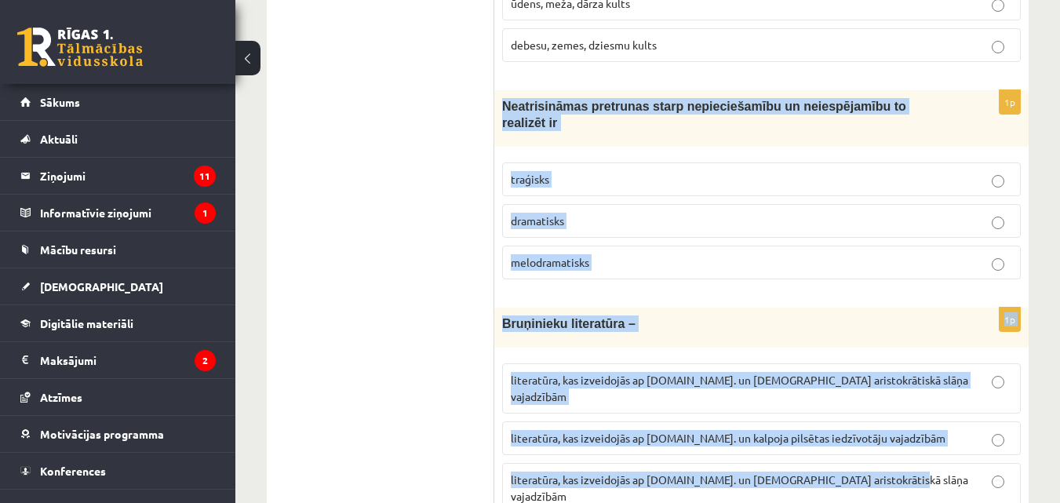
drag, startPoint x: 498, startPoint y: 61, endPoint x: 957, endPoint y: 378, distance: 557.5
click at [596, 431] on span "literatūra, kas izveidojās ap 12.gs. un kalpoja pilsētas iedzīvotāju vajadzībām" at bounding box center [728, 438] width 435 height 14
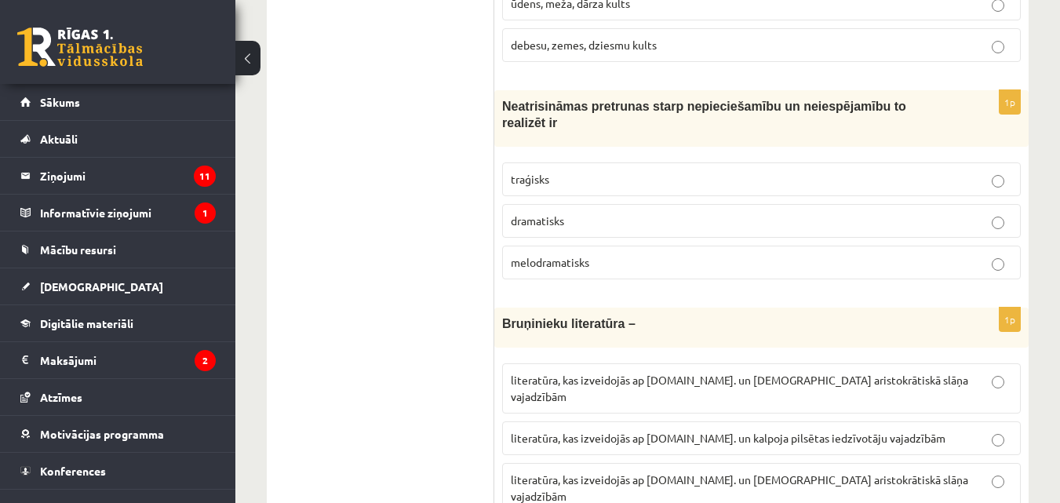
click at [579, 204] on label "dramatisks" at bounding box center [761, 221] width 519 height 34
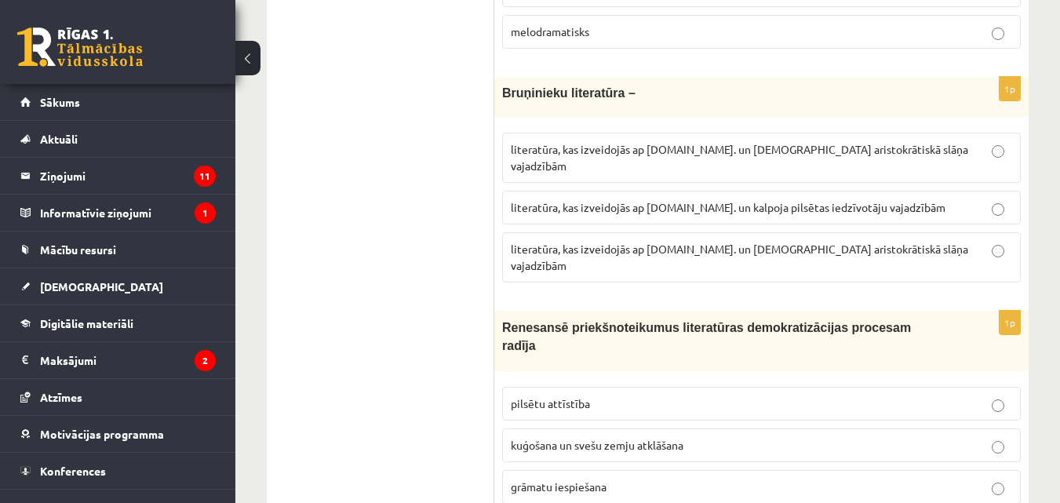
scroll to position [6152, 0]
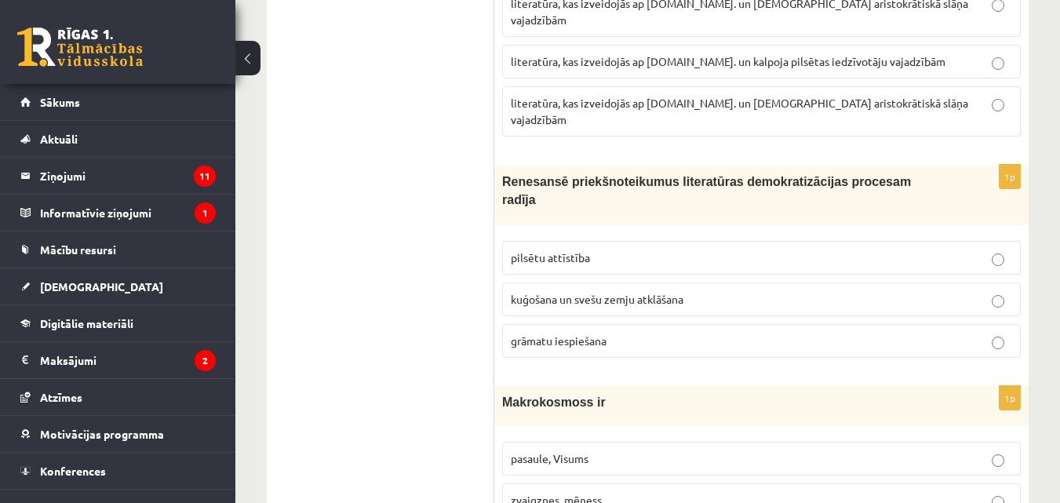
click at [736, 291] on p "kuģošana un svešu zemju atklāšana" at bounding box center [762, 299] width 502 height 16
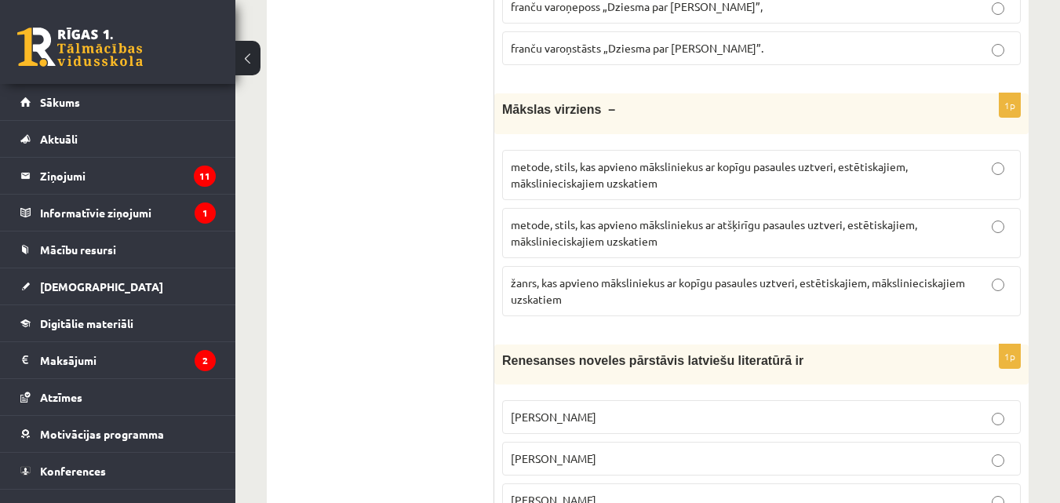
scroll to position [0, 0]
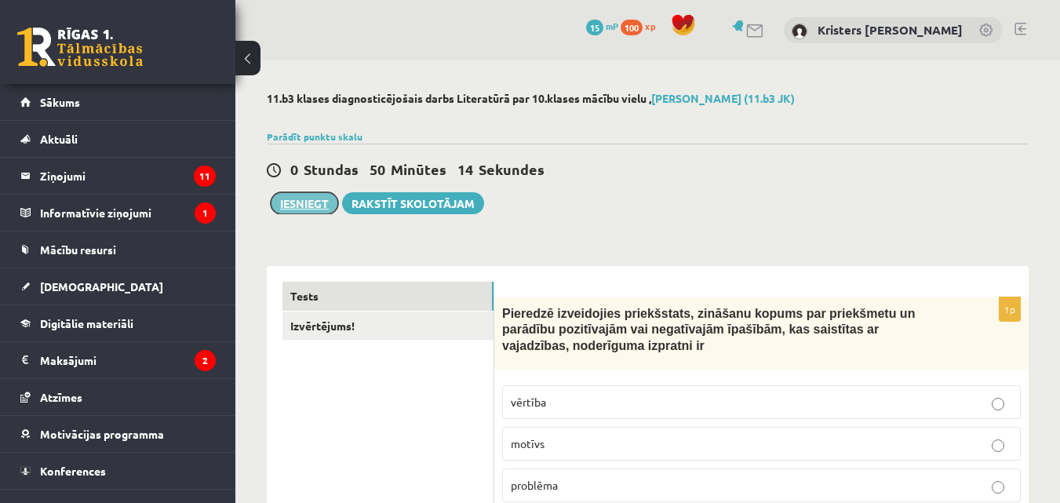
click at [308, 199] on button "Iesniegt" at bounding box center [304, 203] width 67 height 22
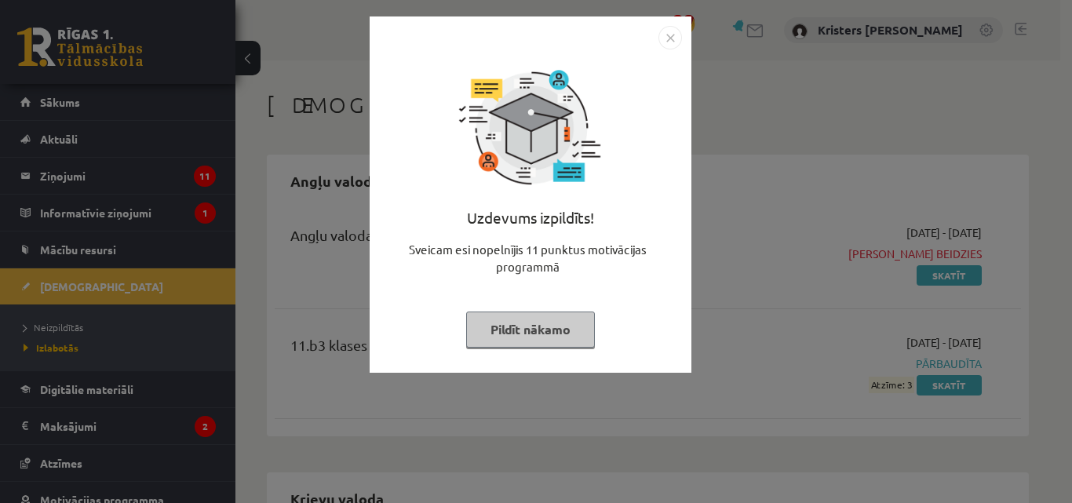
click at [580, 319] on button "Pildīt nākamo" at bounding box center [530, 330] width 129 height 36
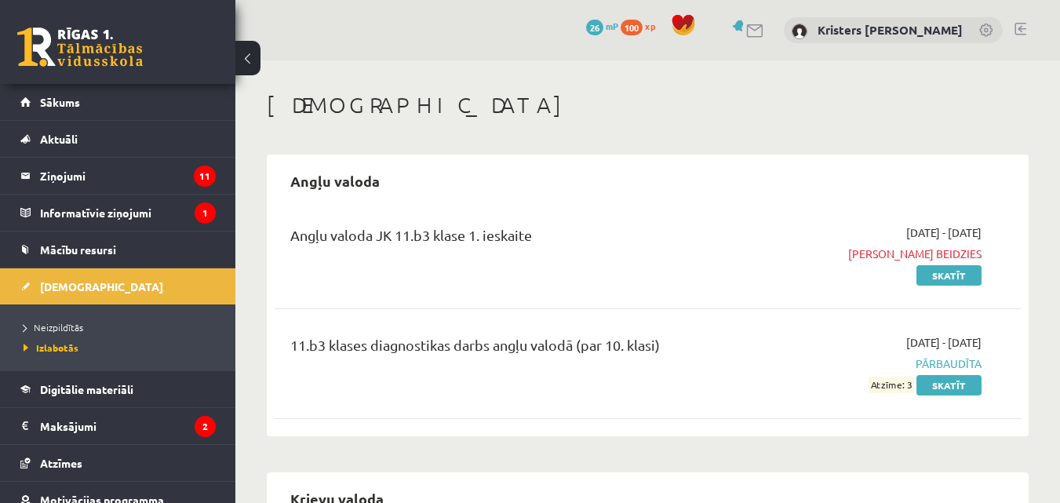
drag, startPoint x: 1071, startPoint y: 184, endPoint x: 925, endPoint y: 403, distance: 263.6
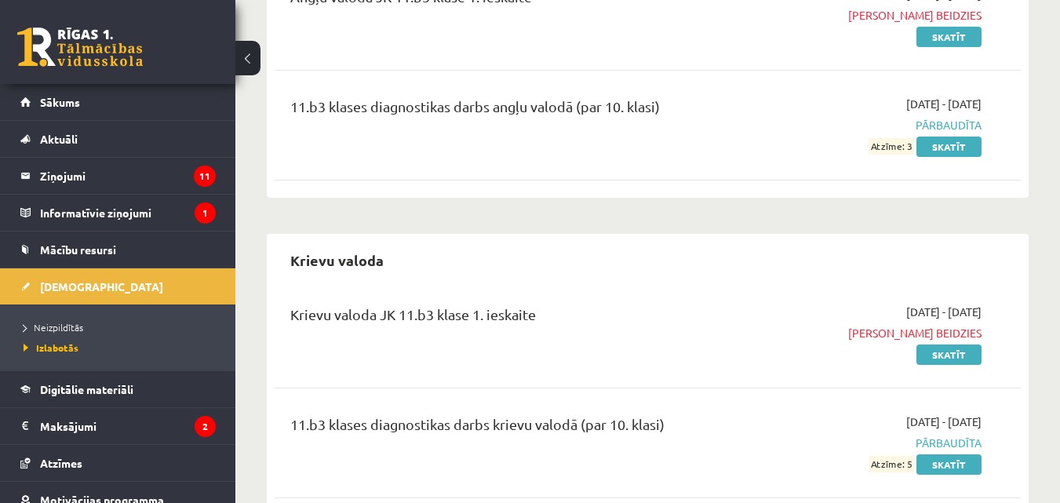
scroll to position [177, 0]
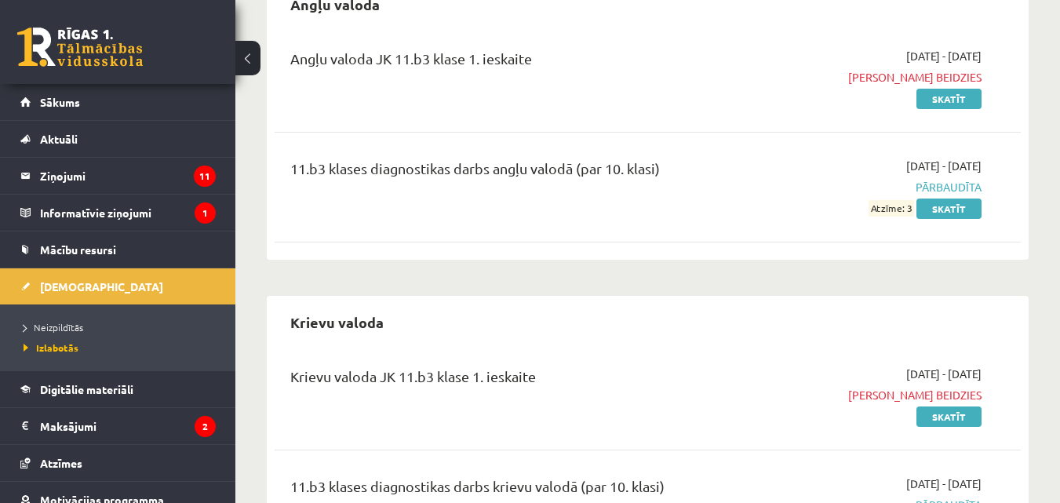
click at [440, 144] on div "11.b3 klases diagnostikas darbs angļu valodā (par 10. klasi) 2025-09-01 - 2025-…" at bounding box center [648, 187] width 746 height 90
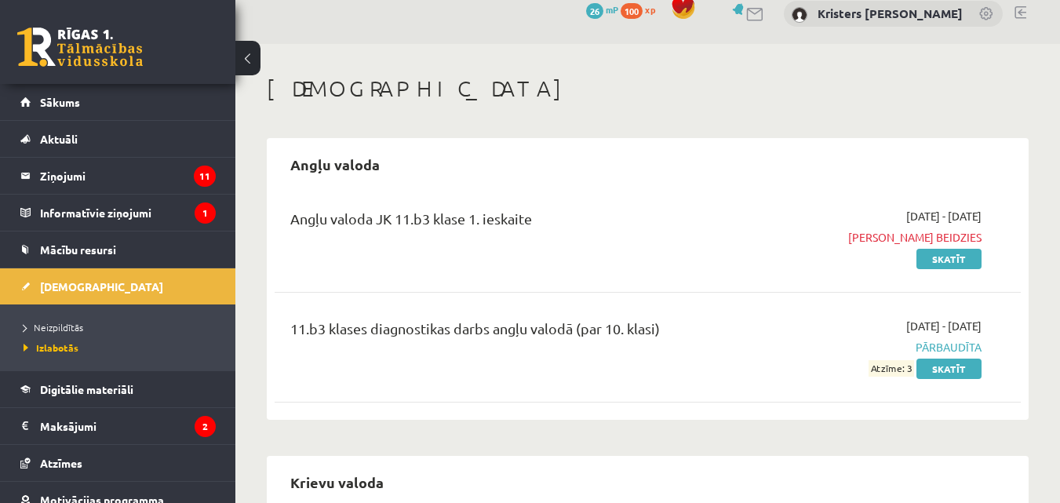
scroll to position [0, 0]
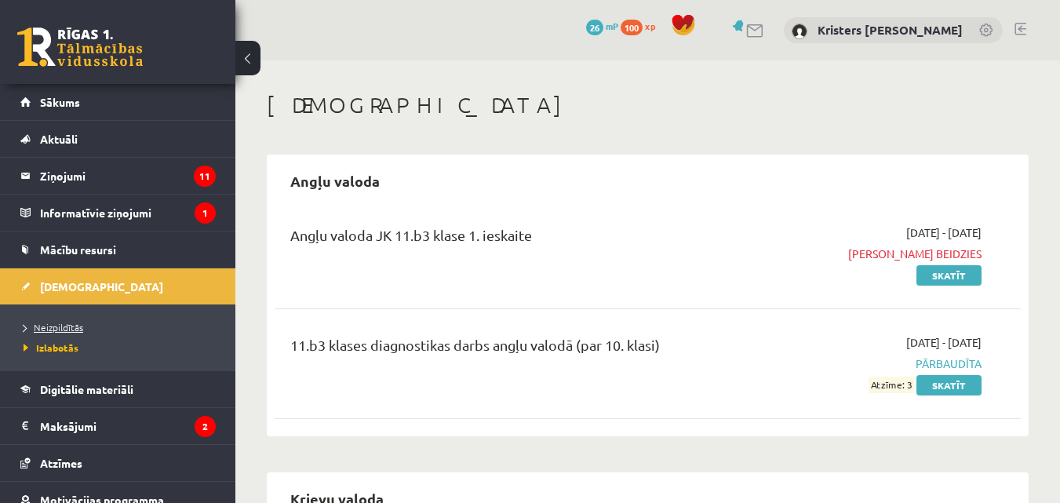
click at [52, 320] on link "Neizpildītās" at bounding box center [122, 327] width 196 height 14
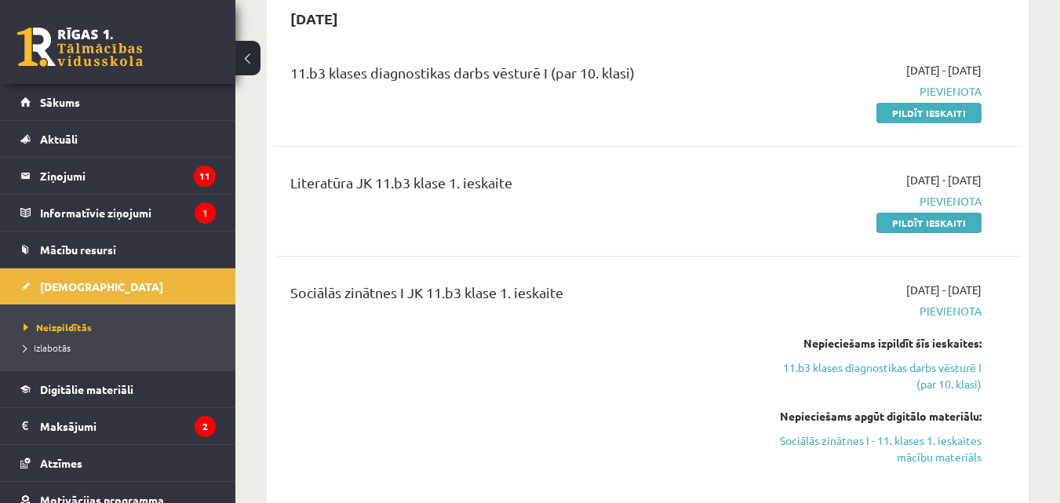
scroll to position [549, 0]
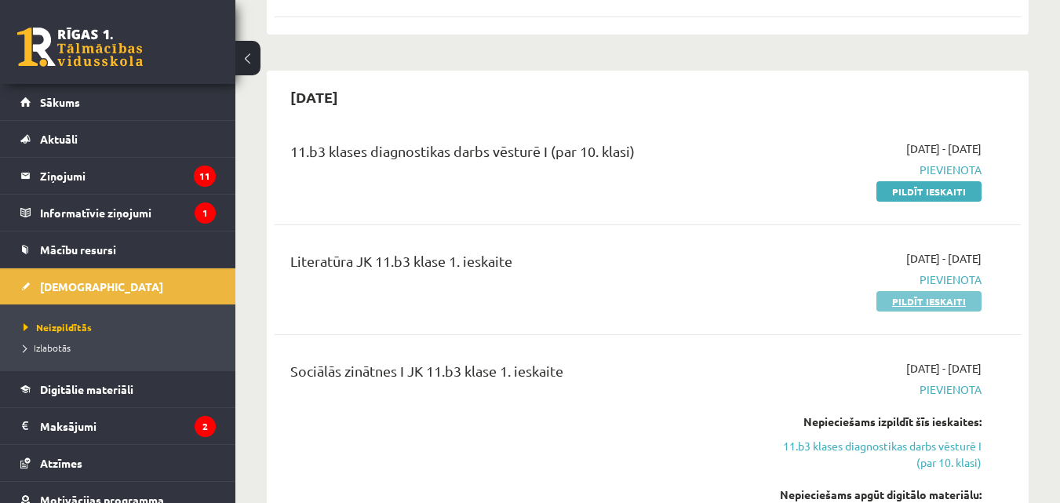
click at [936, 300] on link "Pildīt ieskaiti" at bounding box center [929, 301] width 105 height 20
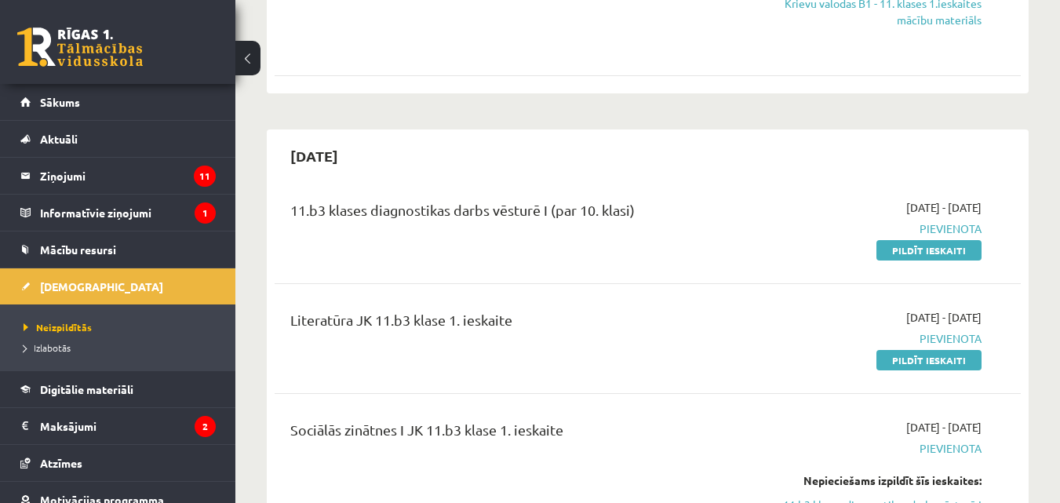
scroll to position [471, 0]
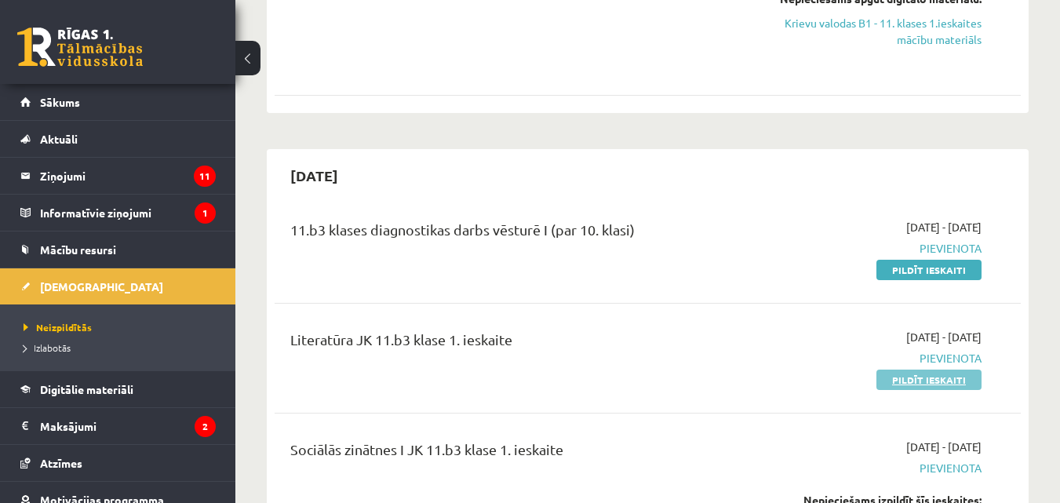
click at [943, 381] on link "Pildīt ieskaiti" at bounding box center [929, 380] width 105 height 20
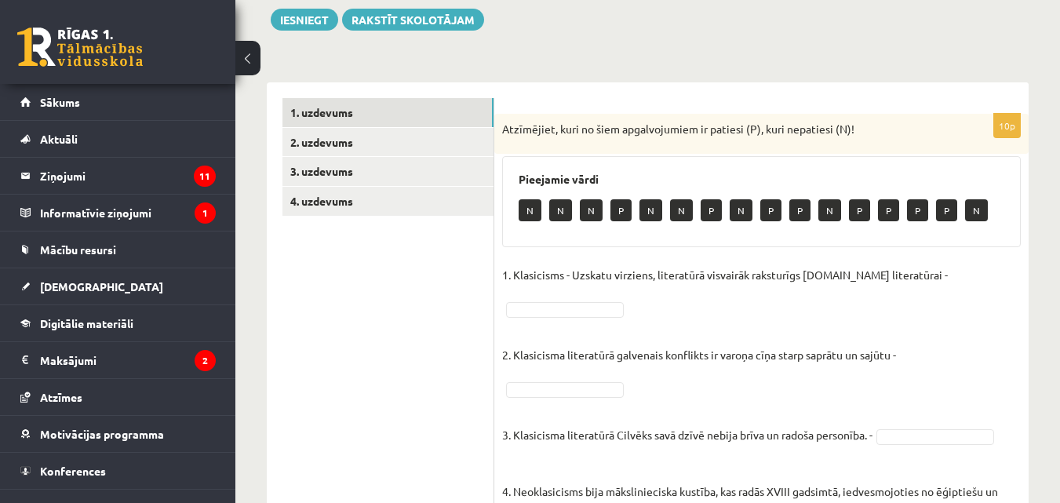
scroll to position [148, 0]
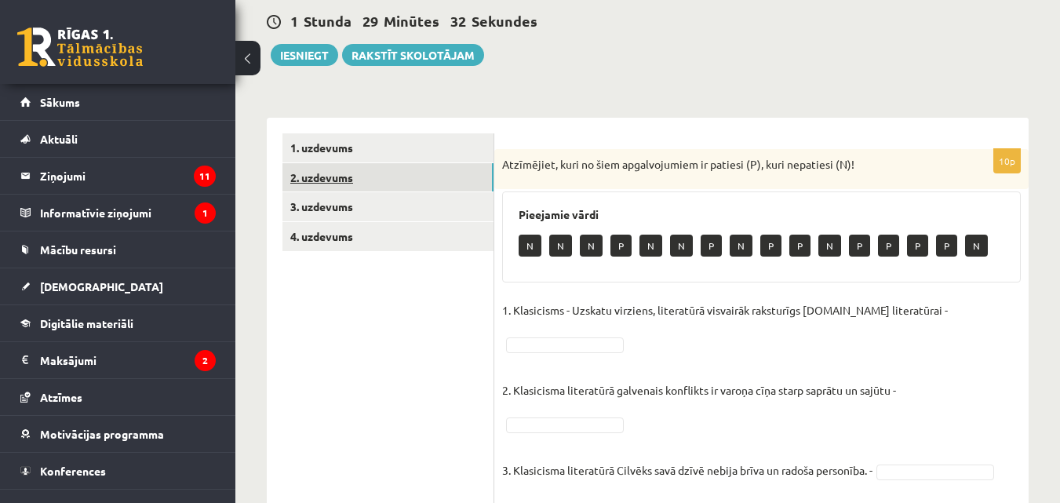
click at [340, 164] on link "2. uzdevums" at bounding box center [388, 177] width 211 height 29
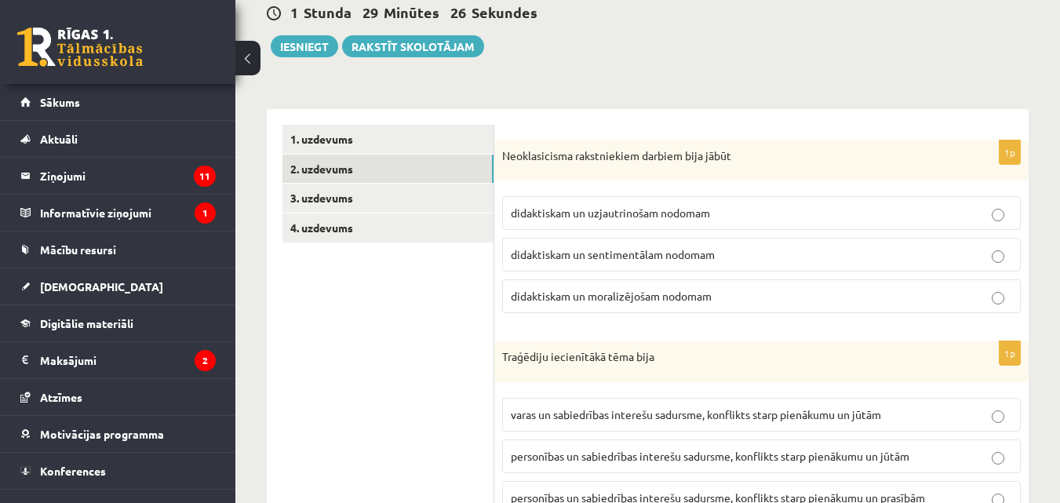
scroll to position [0, 0]
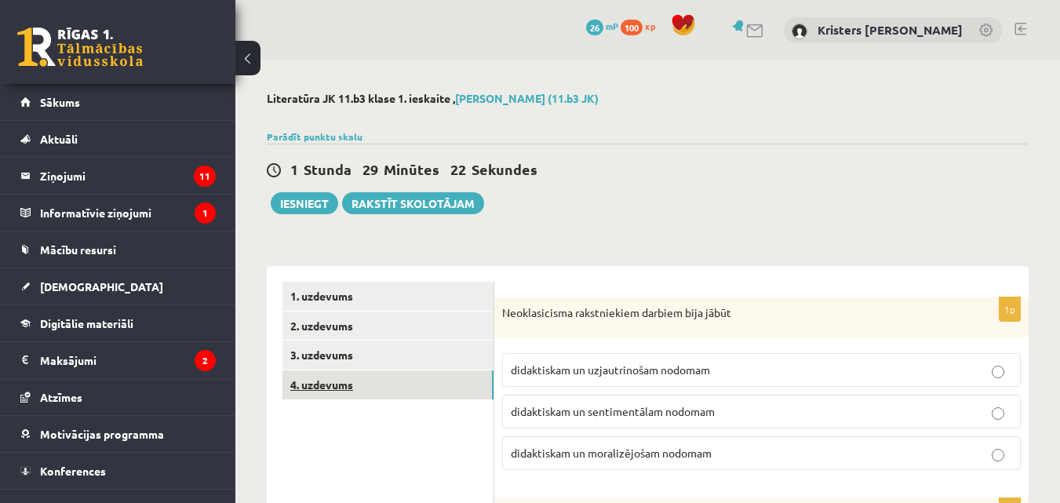
drag, startPoint x: 372, startPoint y: 384, endPoint x: 363, endPoint y: 387, distance: 9.2
click at [363, 387] on link "4. uzdevums" at bounding box center [388, 384] width 211 height 29
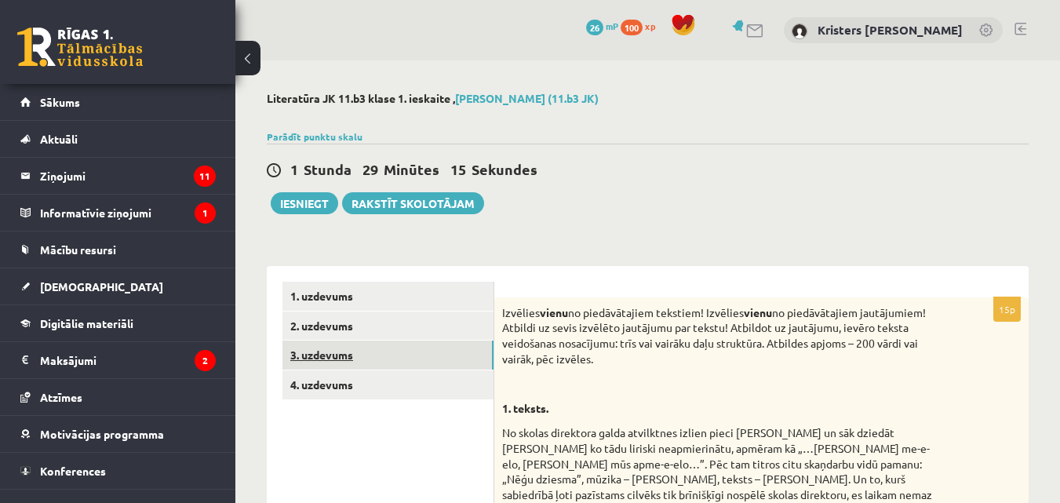
click at [400, 363] on link "3. uzdevums" at bounding box center [388, 355] width 211 height 29
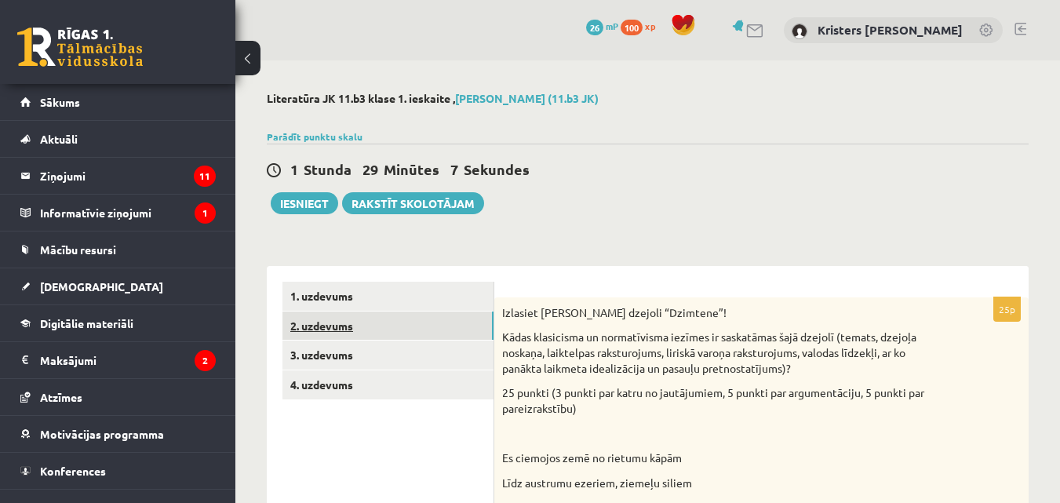
click at [318, 321] on link "2. uzdevums" at bounding box center [388, 326] width 211 height 29
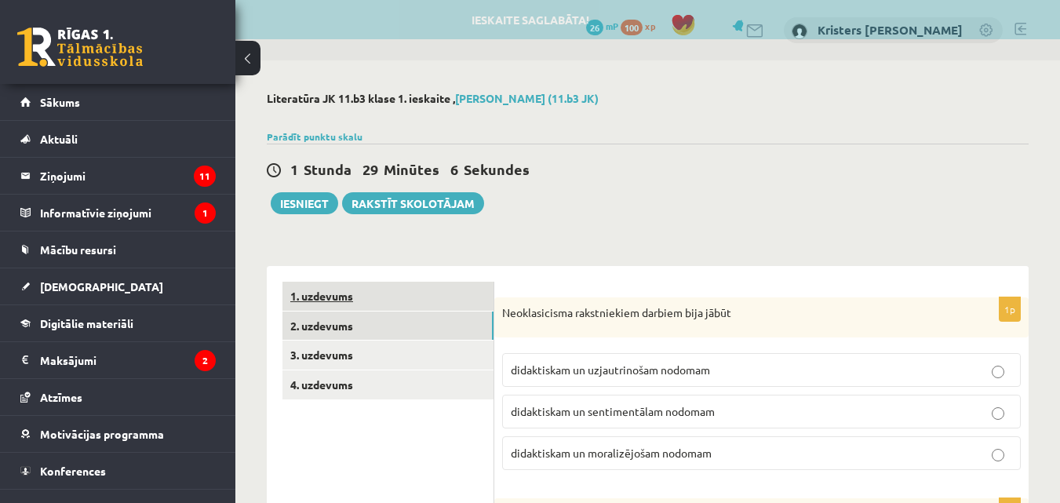
click at [370, 292] on link "1. uzdevums" at bounding box center [388, 296] width 211 height 29
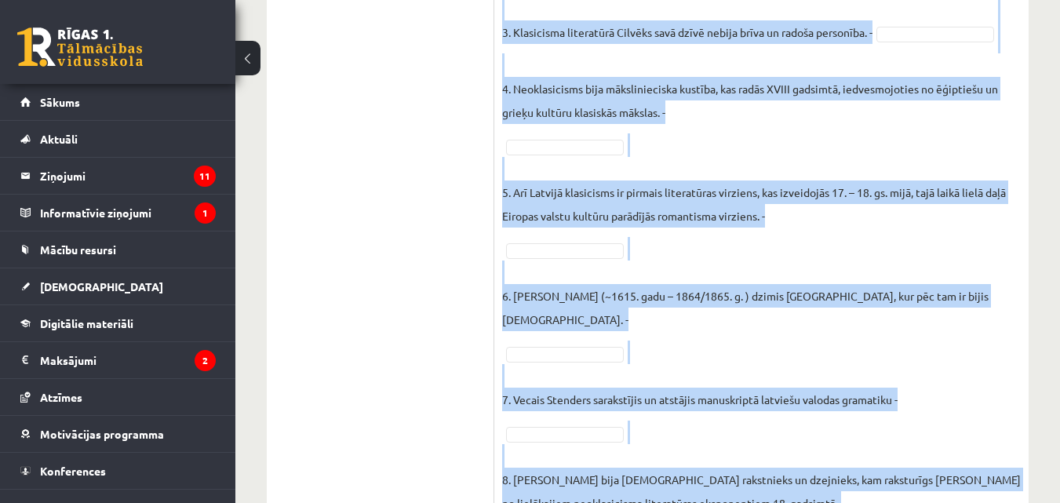
scroll to position [777, 0]
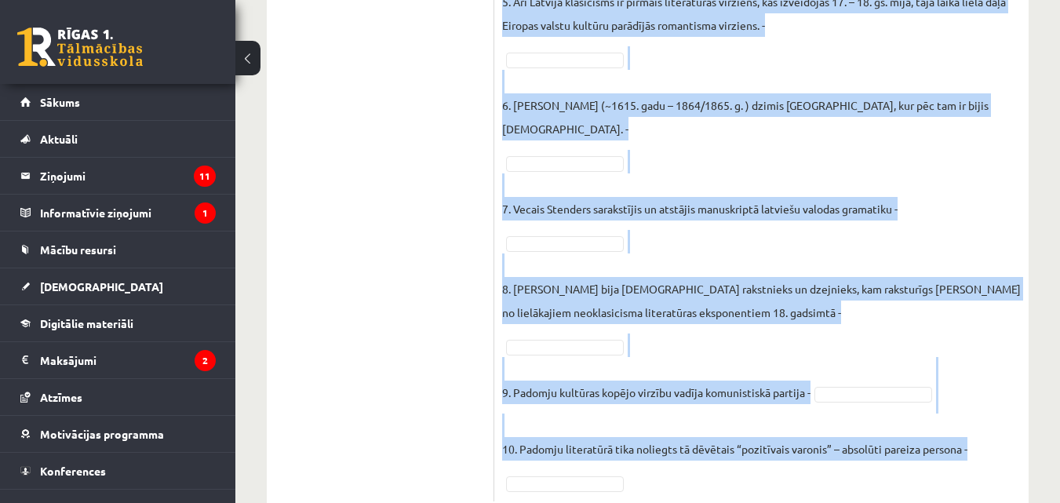
drag, startPoint x: 499, startPoint y: 149, endPoint x: 947, endPoint y: 477, distance: 554.8
copy div "Loremipsum, dolo si amet consecteturad el seddoei (T), inci utlaboree (D)! Magn…"
click at [496, 294] on div "10p Atzīmējiet, kuri no šiem apgalvojumiem ir patiesi (P), kuri nepatiesi (N)! …" at bounding box center [761, 10] width 534 height 981
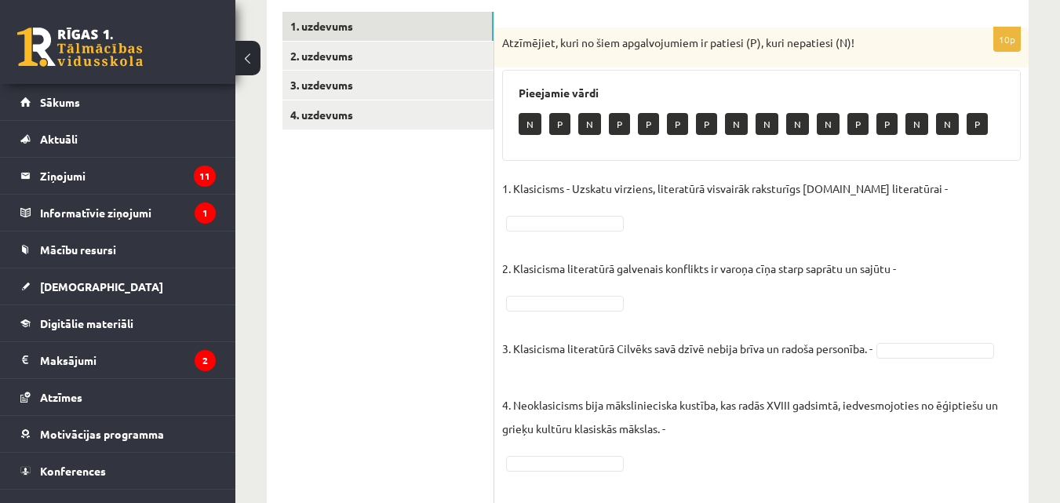
scroll to position [228, 0]
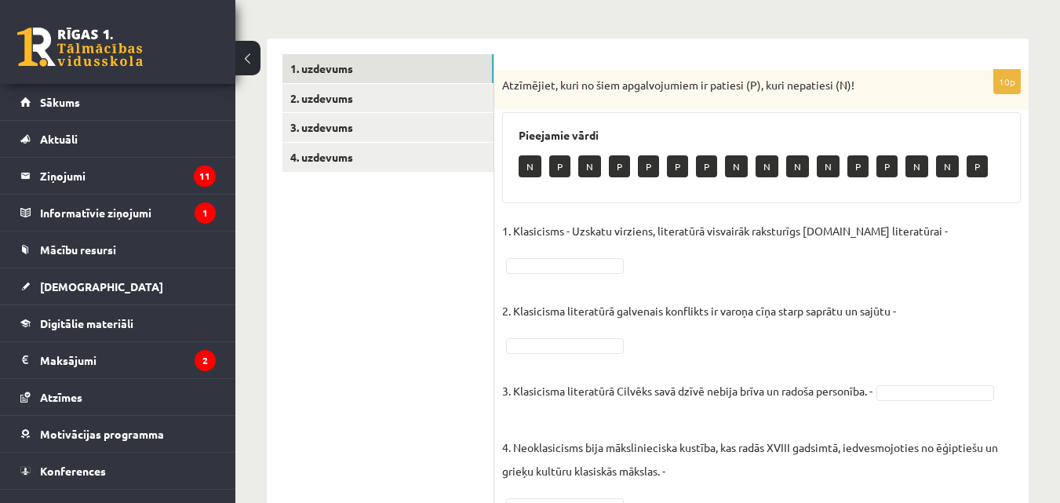
click at [589, 161] on p "N" at bounding box center [589, 166] width 23 height 22
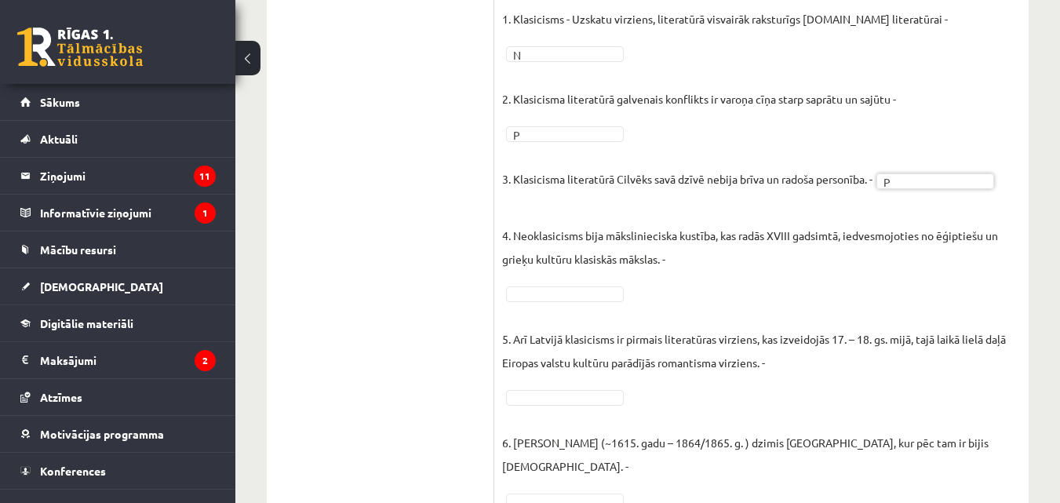
scroll to position [448, 0]
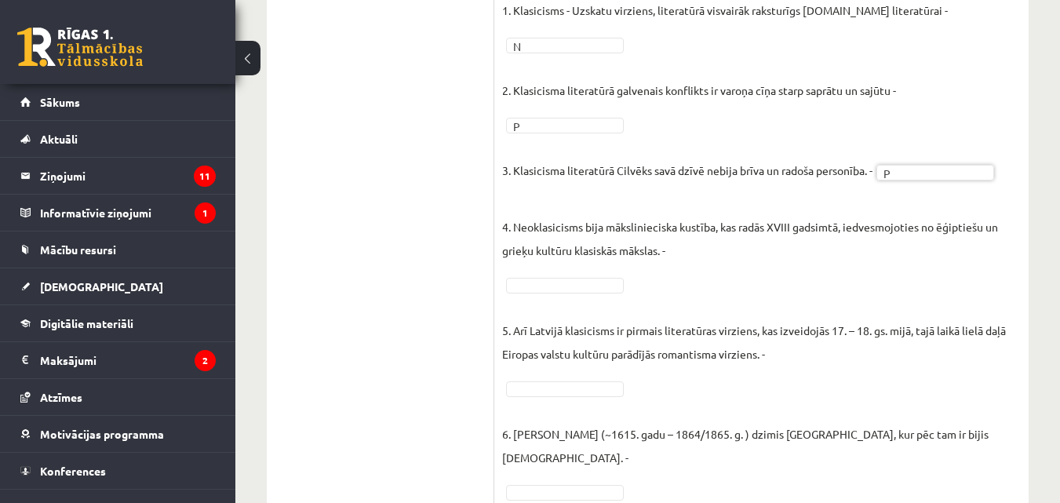
click at [501, 254] on div "10p Atzīmējiet, kuri no šiem apgalvojumiem ir patiesi (P), kuri nepatiesi (N)! …" at bounding box center [761, 339] width 534 height 981
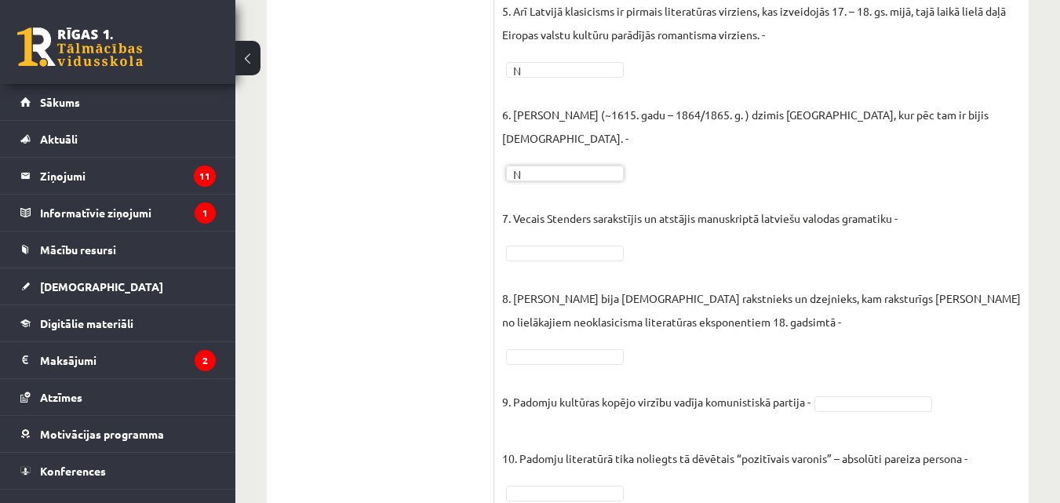
scroll to position [777, 0]
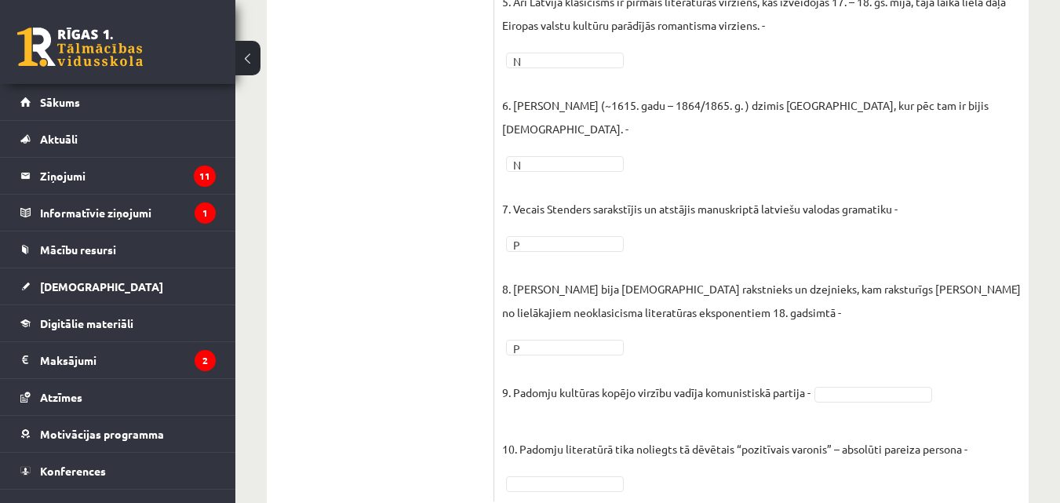
click at [924, 356] on fieldset "1. Klasicisms - Uzskatu virziens, literatūrā visvairāk raksturīgs 14.gs literat…" at bounding box center [761, 82] width 519 height 824
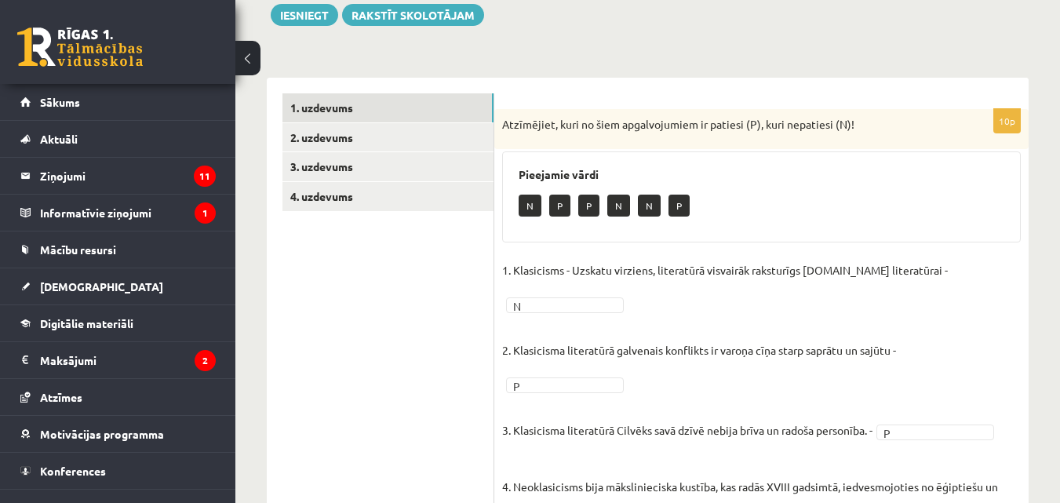
scroll to position [186, 0]
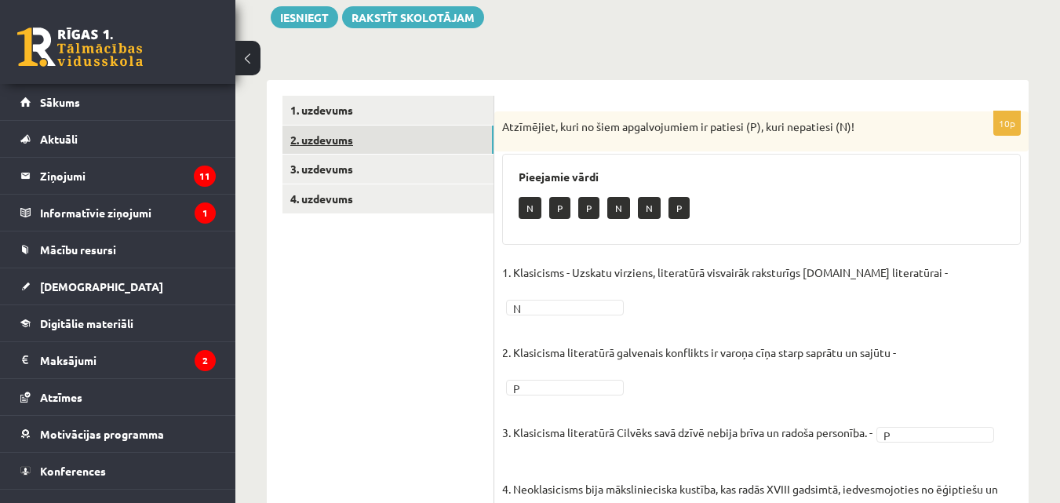
click at [385, 131] on link "2. uzdevums" at bounding box center [388, 140] width 211 height 29
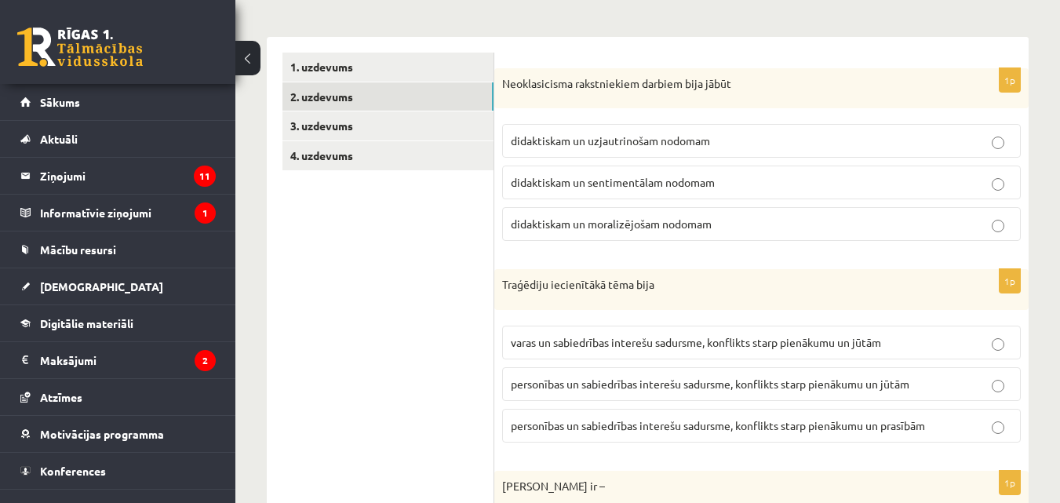
scroll to position [239, 0]
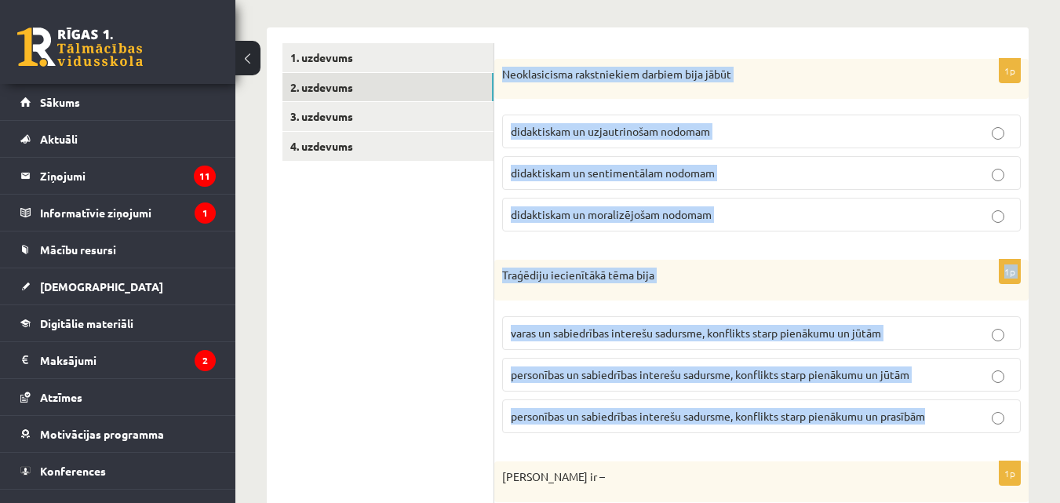
drag, startPoint x: 502, startPoint y: 129, endPoint x: 975, endPoint y: 403, distance: 546.1
copy form "Neoklasicisma rakstniekiem darbiem bija jābūt didaktiskam un uzjautrinošam nodo…"
click at [598, 213] on span "didaktiskam un moralizējošam nodomam" at bounding box center [611, 214] width 201 height 14
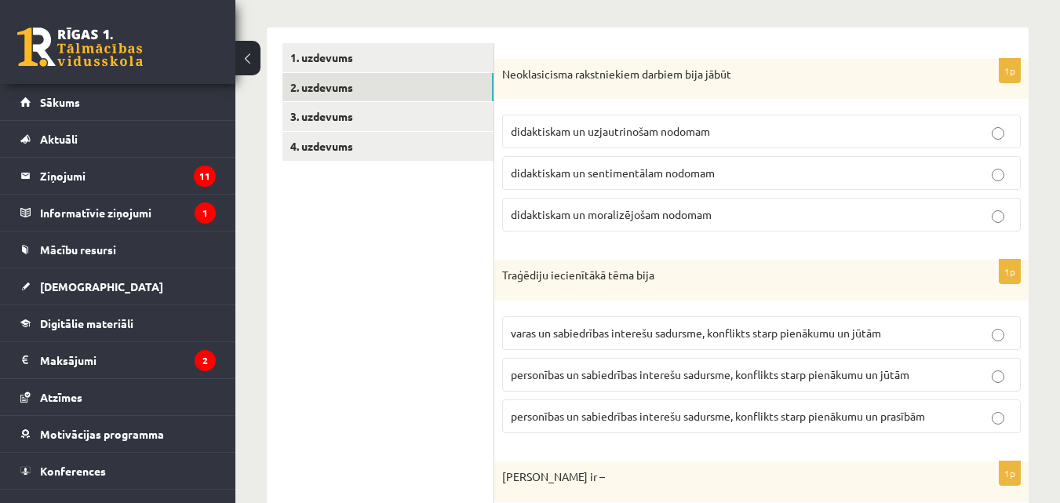
click at [598, 213] on span "didaktiskam un moralizējošam nodomam" at bounding box center [611, 214] width 201 height 14
click at [567, 378] on span "personības un sabiedrības interešu sadursme, konflikts starp pienākumu un jūtām" at bounding box center [710, 374] width 399 height 14
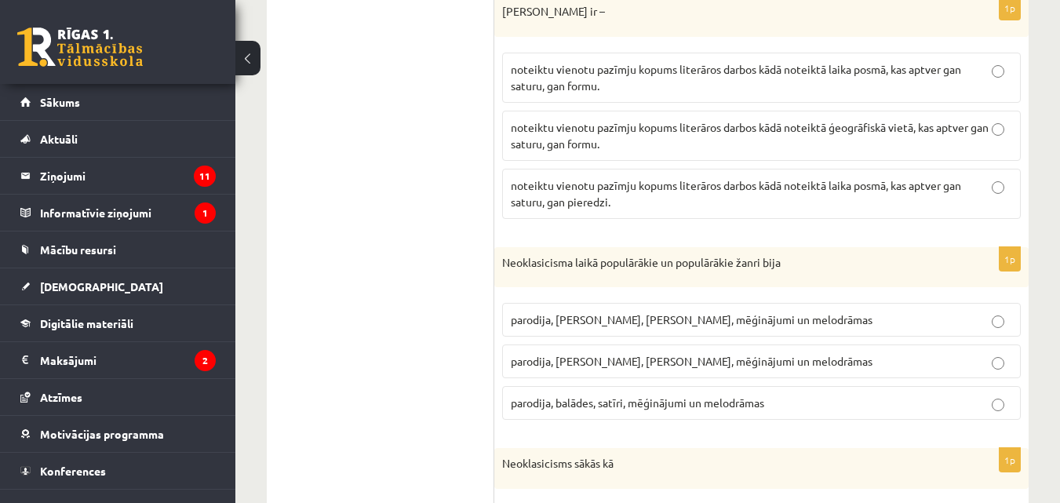
scroll to position [688, 0]
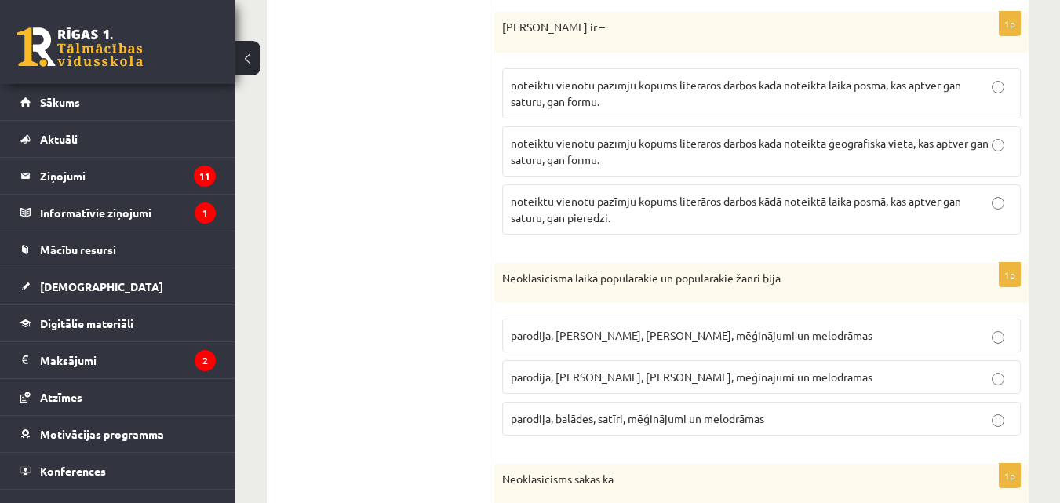
click at [933, 160] on p "noteiktu vienotu pazīmju kopums literāros darbos kādā noteiktā ģeogrāfiskā viet…" at bounding box center [762, 151] width 502 height 33
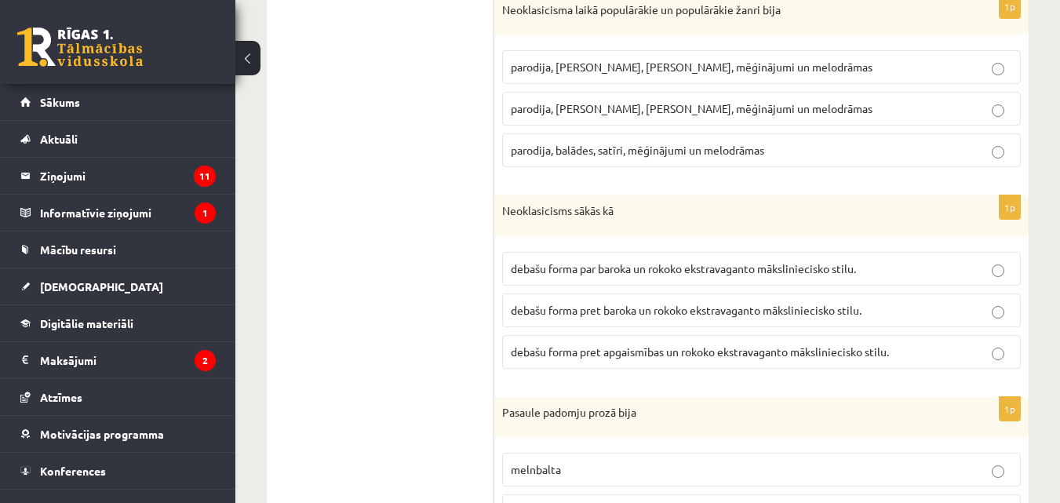
scroll to position [933, 0]
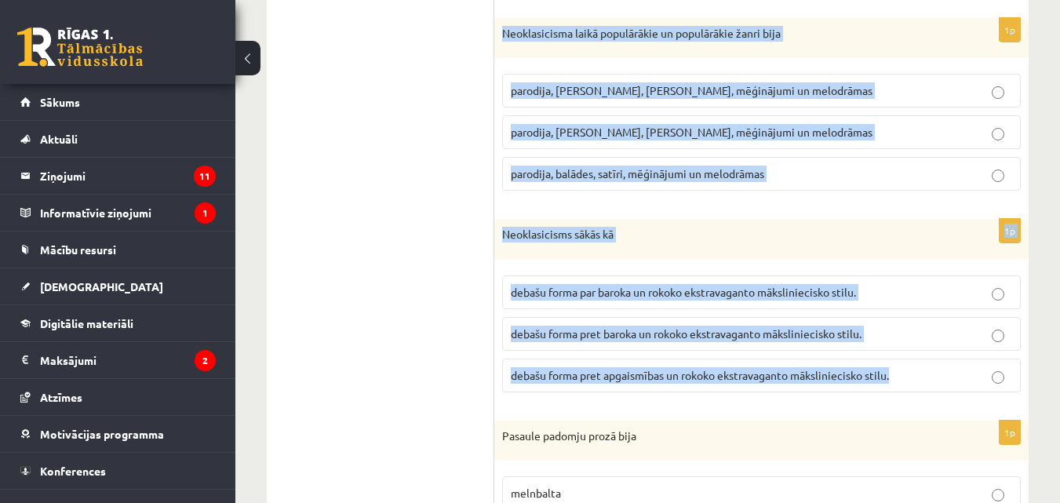
drag, startPoint x: 502, startPoint y: 41, endPoint x: 901, endPoint y: 367, distance: 515.9
click at [901, 367] on form "1p Neoklasicisma rakstniekiem darbiem bija jābūt didaktiskam un uzjautrinošam n…" at bounding box center [761, 396] width 503 height 2094
copy form "Neoklasicisma laikā populārākie un populārākie žanri bija parodija, fabulas, sa…"
click at [538, 121] on label "parodija, odas, satīri, mēģinājumi un melodrāmas" at bounding box center [761, 132] width 519 height 34
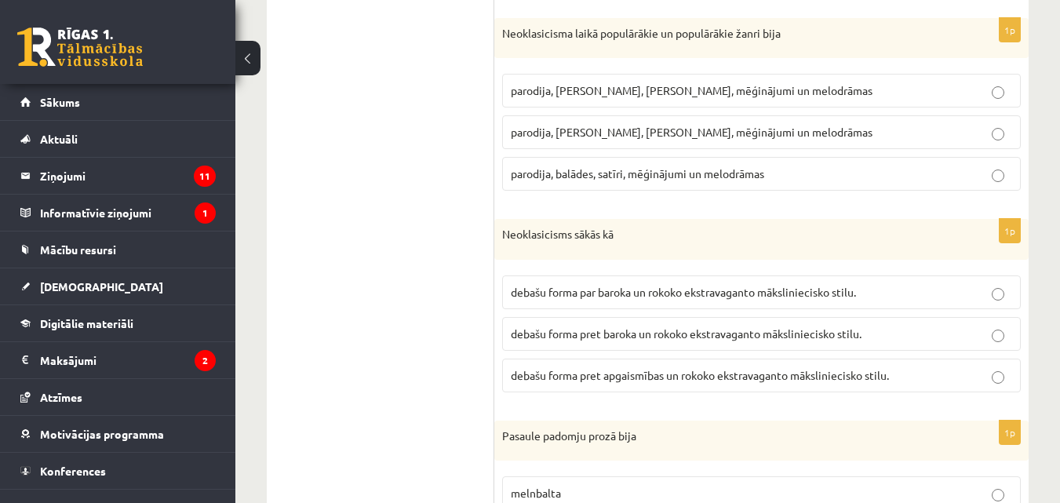
click at [609, 328] on span "debašu forma pret baroka un rokoko ekstravaganto māksliniecisko stilu." at bounding box center [686, 333] width 351 height 14
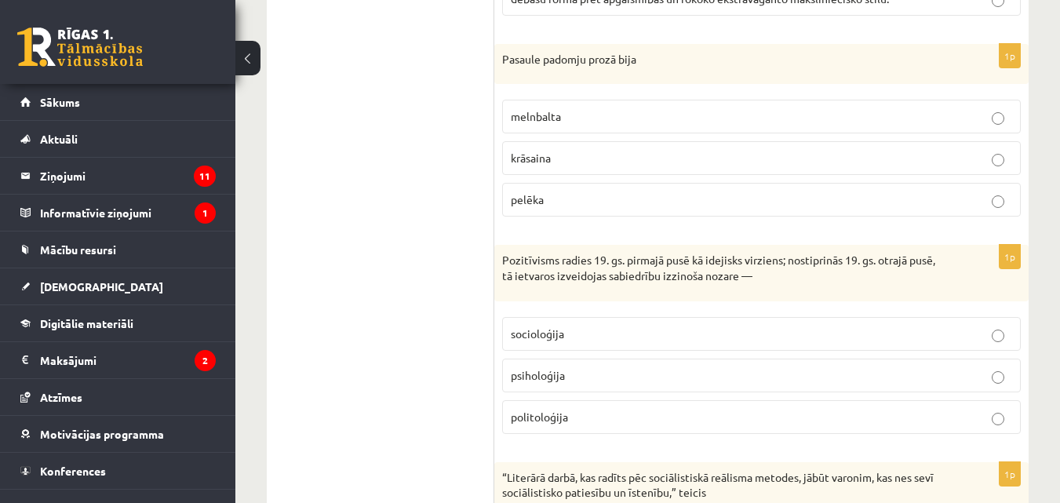
scroll to position [1318, 0]
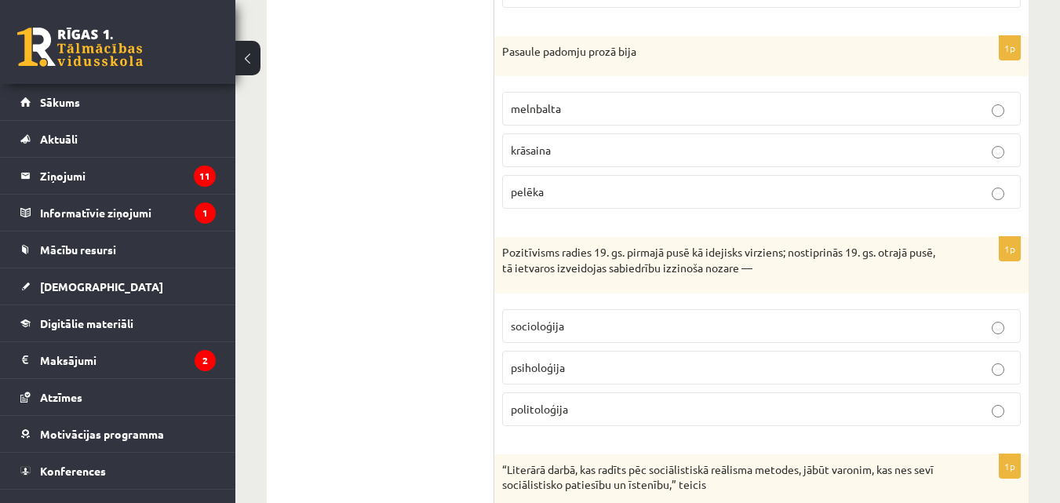
drag, startPoint x: 476, startPoint y: 47, endPoint x: 657, endPoint y: 400, distance: 396.6
click at [657, 400] on div "**********" at bounding box center [648, 10] width 762 height 2125
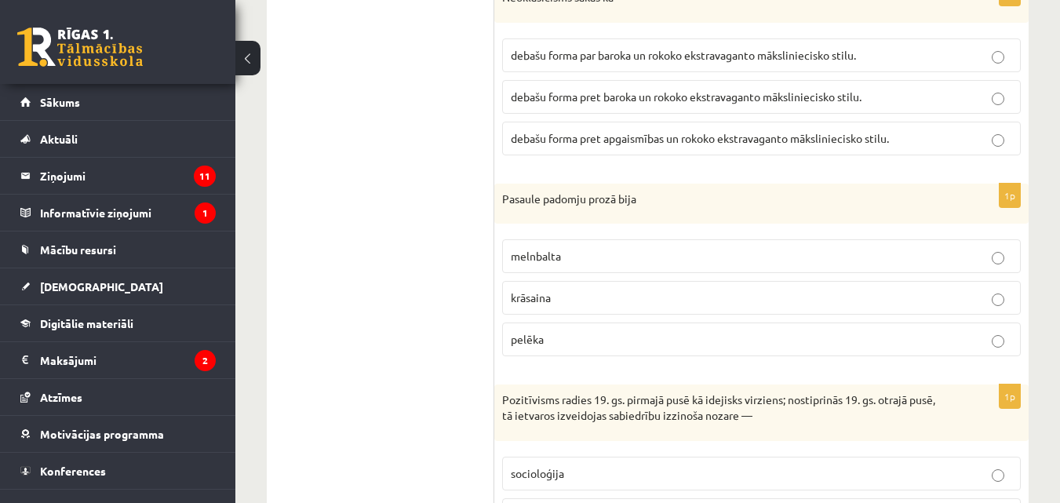
scroll to position [1161, 0]
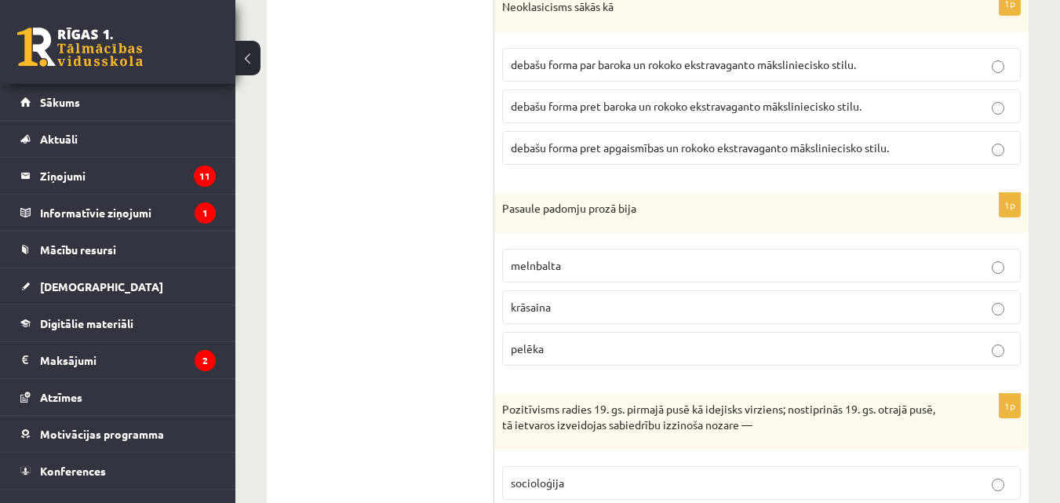
click at [462, 166] on ul "1. uzdevums 2. uzdevums 3. uzdevums 4. uzdevums" at bounding box center [389, 168] width 212 height 2094
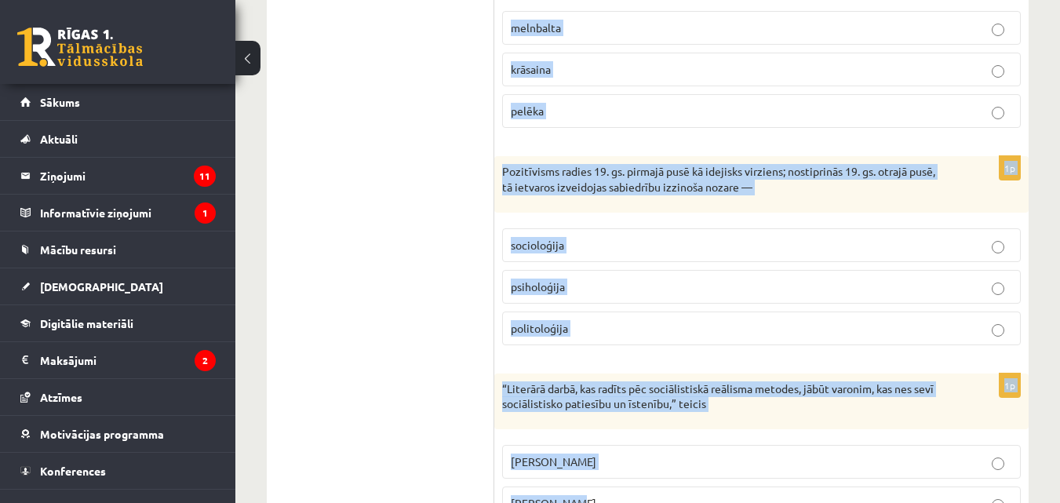
scroll to position [1409, 0]
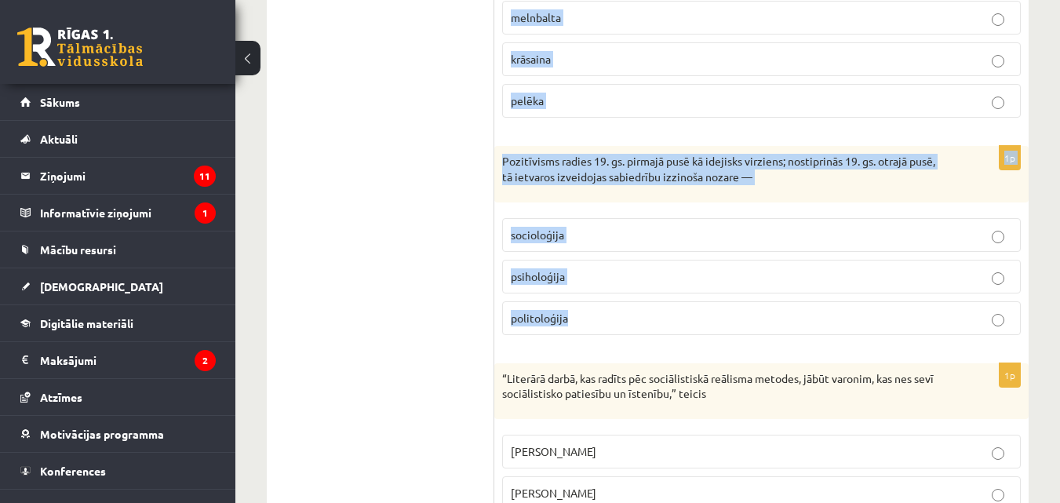
drag, startPoint x: 500, startPoint y: 200, endPoint x: 672, endPoint y: 302, distance: 199.9
copy form "Pasaule padomju prozā bija melnbalta krāsaina pelēka 1p Pozitīvisms radies 19. …"
drag, startPoint x: 547, startPoint y: 237, endPoint x: 545, endPoint y: 185, distance: 51.8
click at [547, 236] on span "socioloģija" at bounding box center [537, 235] width 53 height 14
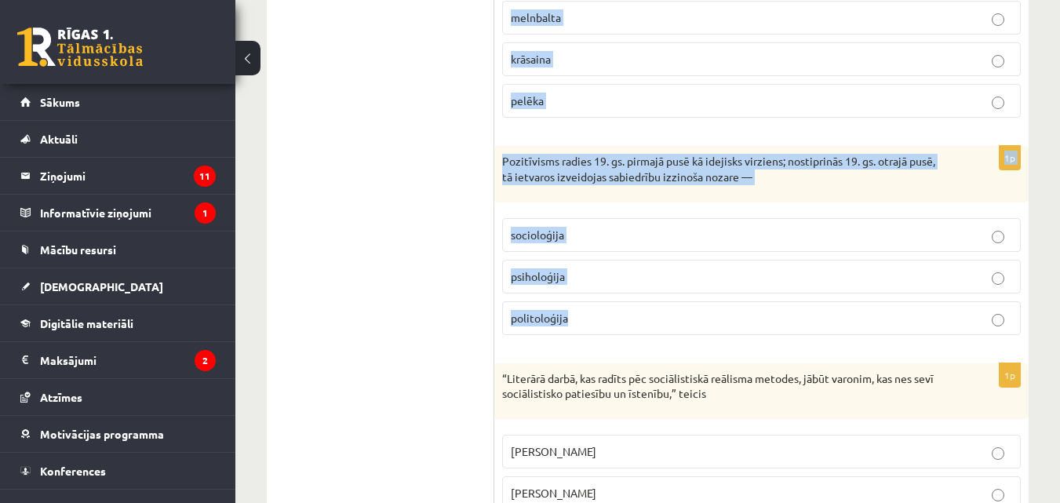
click at [546, 18] on span "melnbalta" at bounding box center [536, 17] width 50 height 14
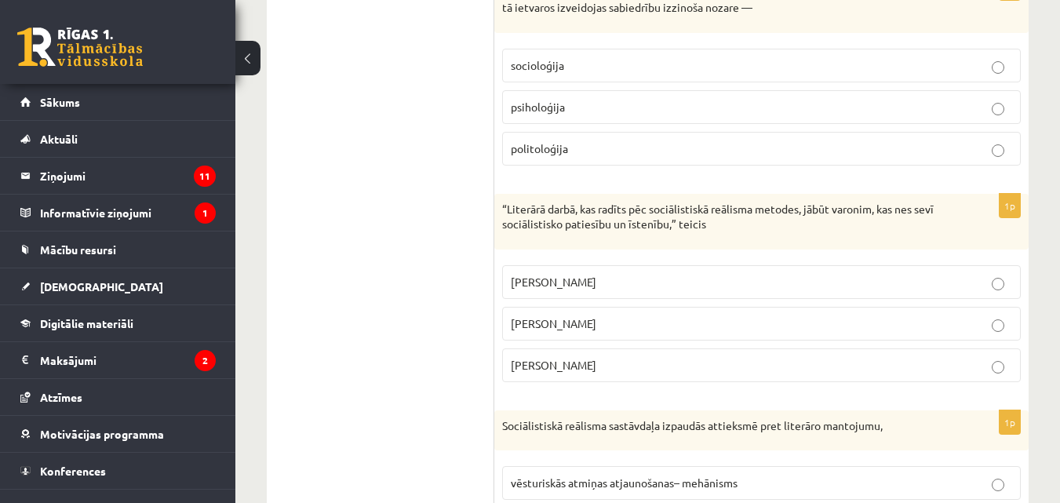
scroll to position [1531, 0]
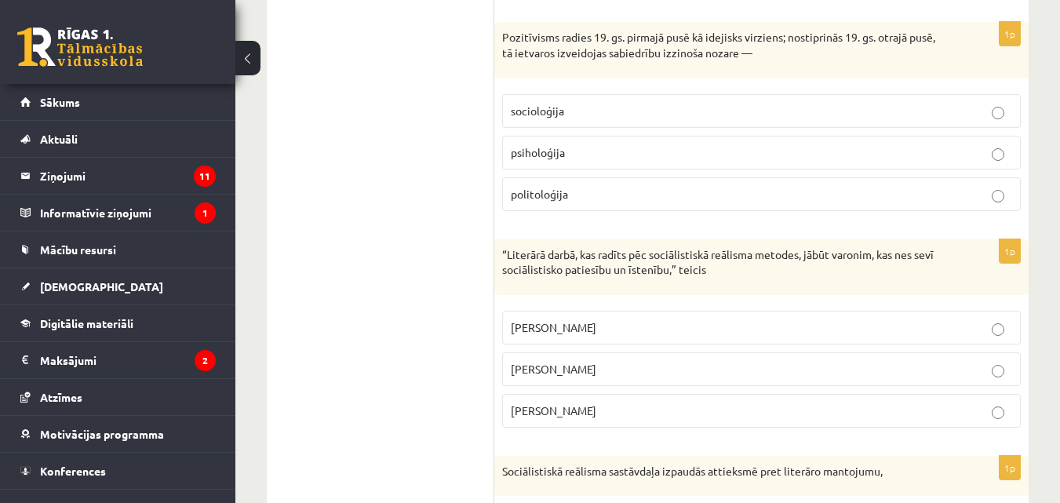
drag, startPoint x: 487, startPoint y: 3, endPoint x: 514, endPoint y: 31, distance: 38.3
click at [508, 268] on p "“Literārā darbā, kas radīts pēc sociālistiskā reālisma metodes, jābūt varonim, …" at bounding box center [722, 264] width 440 height 31
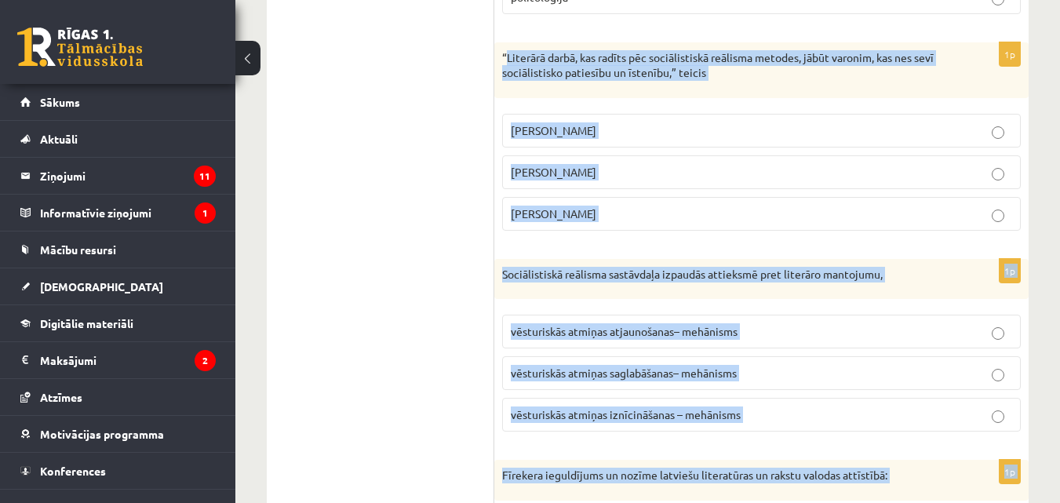
scroll to position [1921, 0]
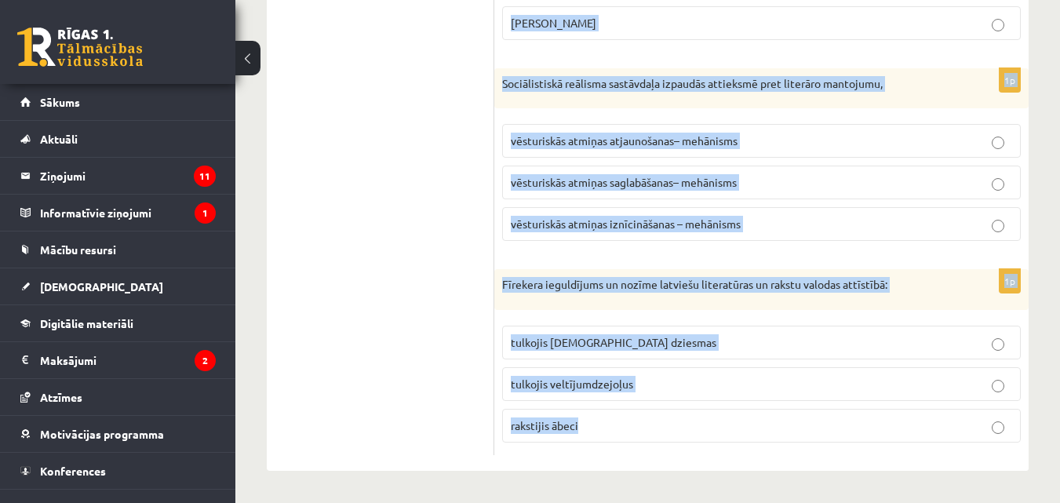
drag, startPoint x: 504, startPoint y: 243, endPoint x: 696, endPoint y: 513, distance: 330.8
copy form "“Literārā darbā, kas radīts pēc sociālistiskā reālisma metodes, jābūt varonim, …"
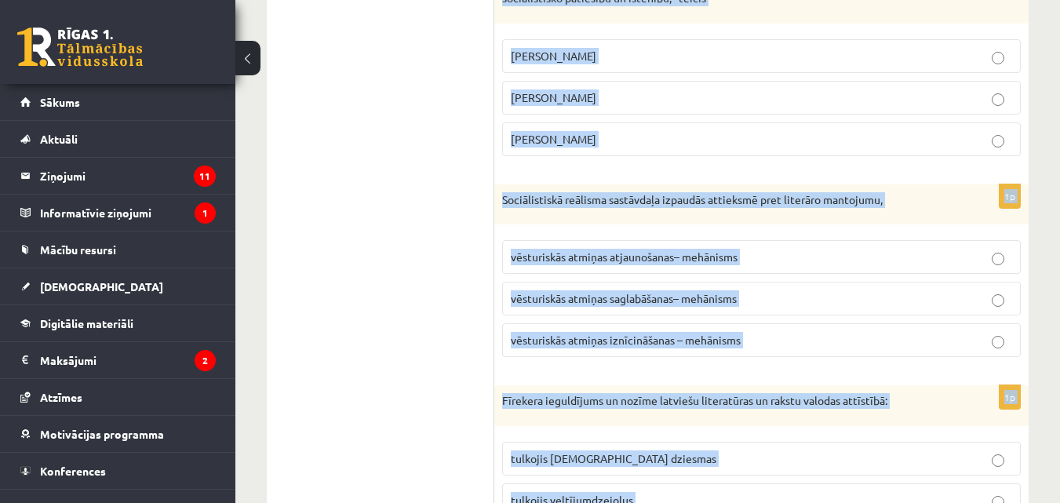
scroll to position [1793, 0]
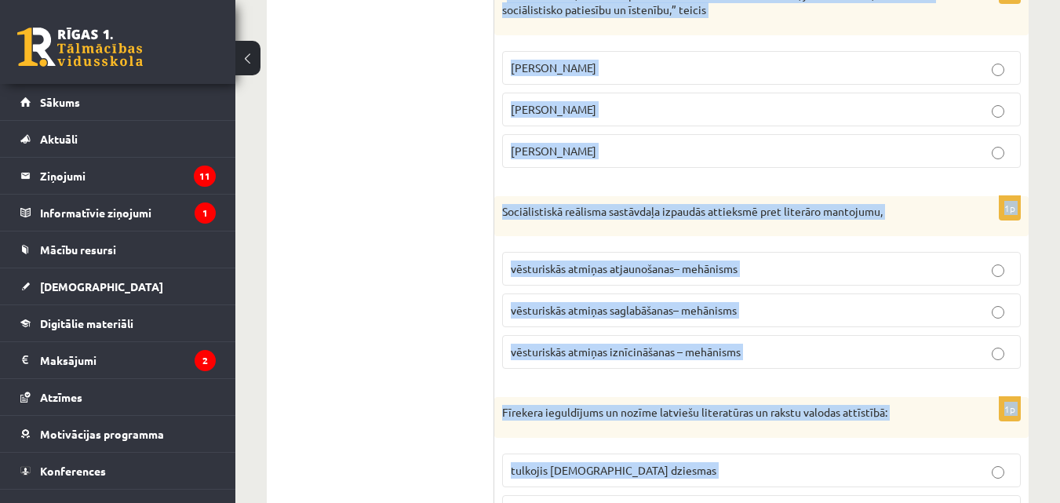
click at [598, 118] on p "Vilis Lācis" at bounding box center [762, 109] width 502 height 16
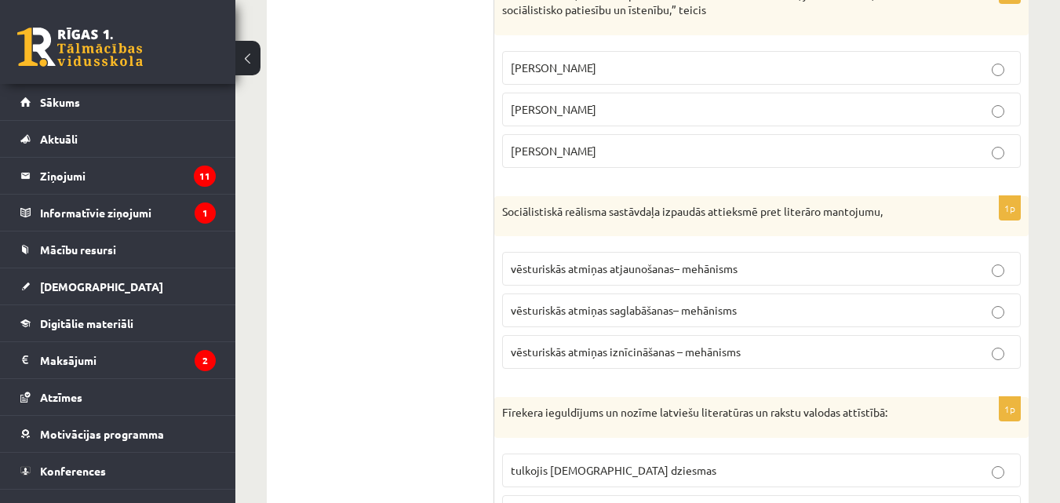
click at [712, 346] on span "vēsturiskās atmiņas iznīcināšanas – mehānisms" at bounding box center [626, 352] width 230 height 14
click at [855, 455] on label "tulkojis baznīcas dziesmas" at bounding box center [761, 471] width 519 height 34
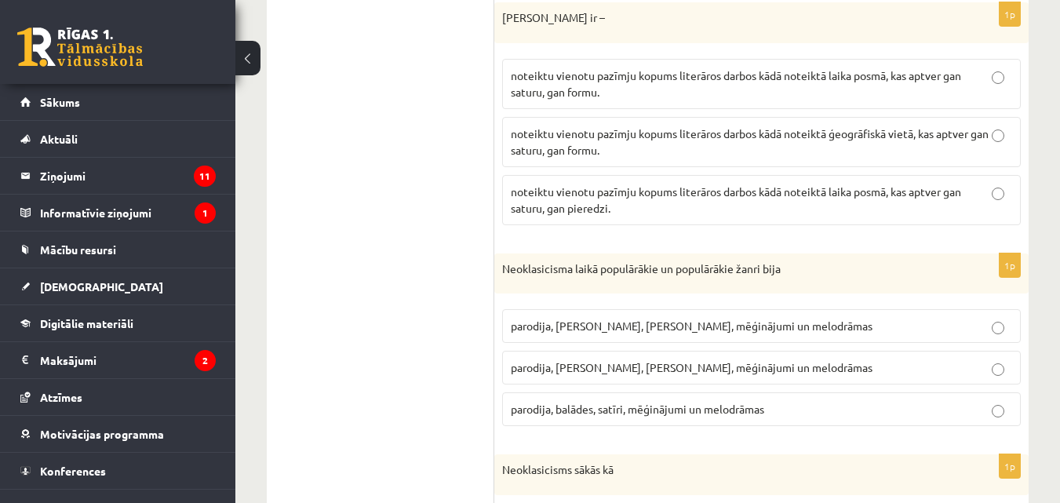
scroll to position [0, 0]
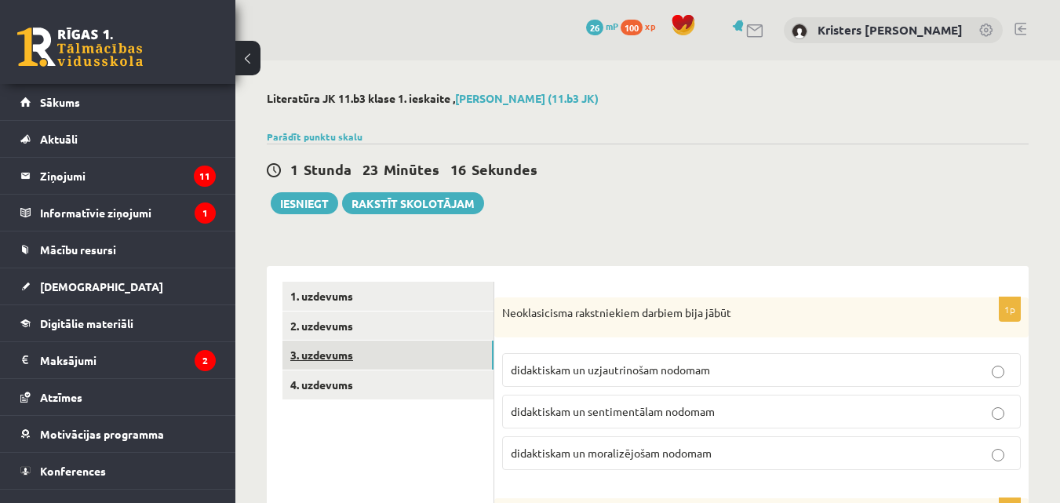
click at [307, 359] on link "3. uzdevums" at bounding box center [388, 355] width 211 height 29
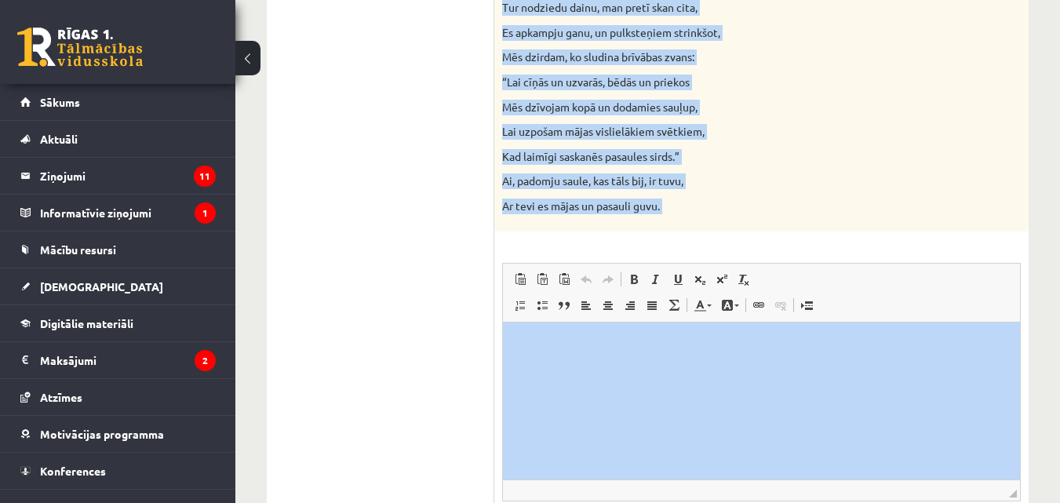
scroll to position [1726, 0]
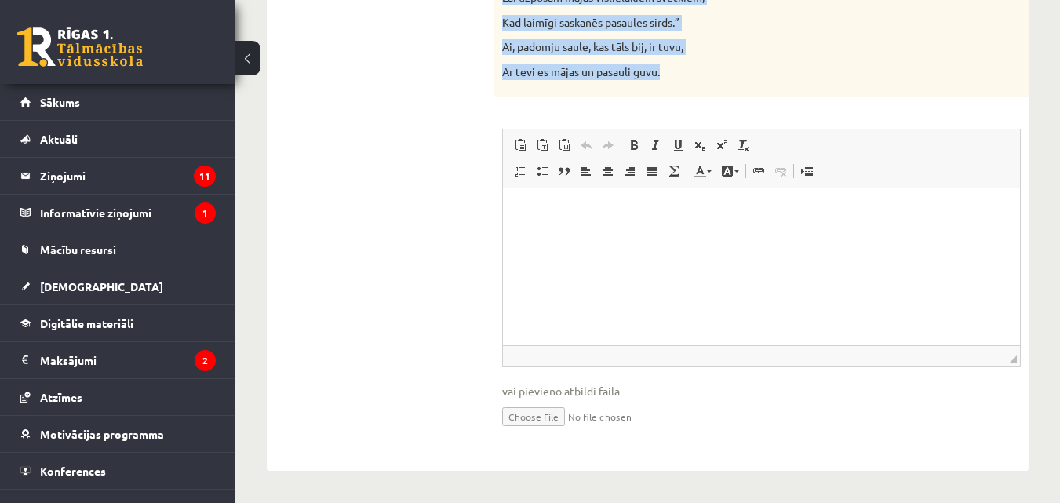
drag, startPoint x: 498, startPoint y: 71, endPoint x: 750, endPoint y: 58, distance: 252.3
copy div "Izlasiet Jāņa Sudrabkalna dzejoli “Dzimtene”! Kādas klasicisma un normatīvisma …"
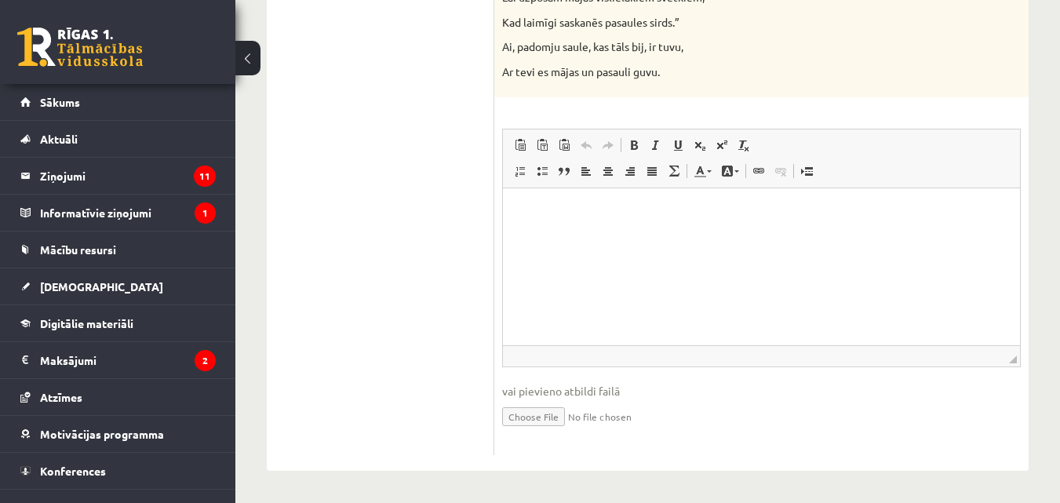
click at [536, 210] on p "Editor, wiswyg-editor-user-answer-47024717488420" at bounding box center [762, 211] width 486 height 16
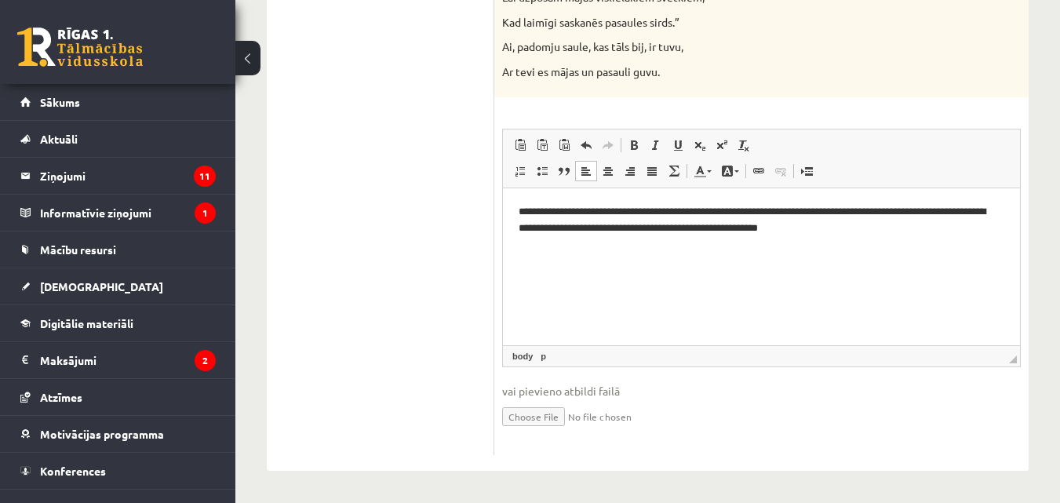
click at [516, 210] on html "**********" at bounding box center [761, 220] width 517 height 64
click at [934, 226] on p "**********" at bounding box center [762, 219] width 486 height 33
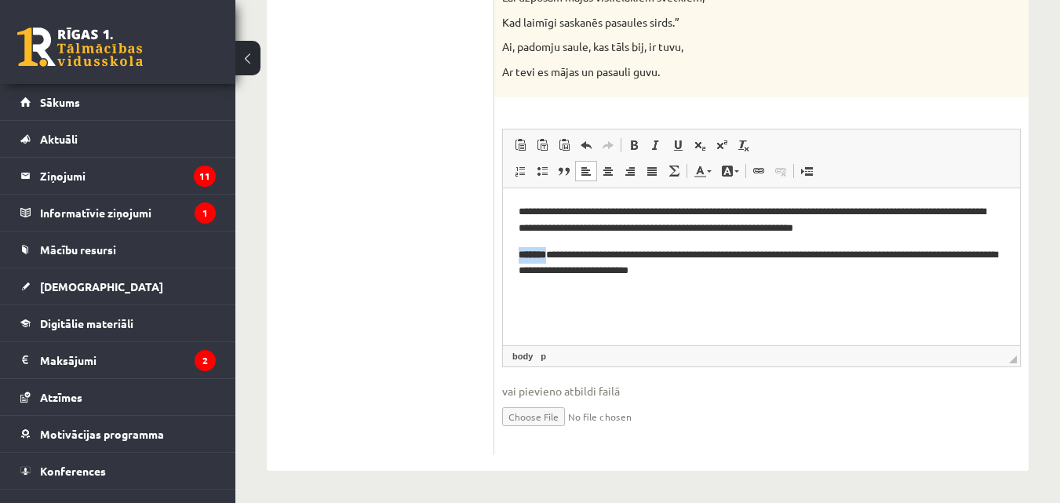
drag, startPoint x: 559, startPoint y: 250, endPoint x: 516, endPoint y: 250, distance: 43.2
click at [516, 250] on html "**********" at bounding box center [761, 241] width 517 height 107
click at [637, 144] on span at bounding box center [634, 145] width 13 height 13
click at [660, 144] on span at bounding box center [656, 145] width 13 height 13
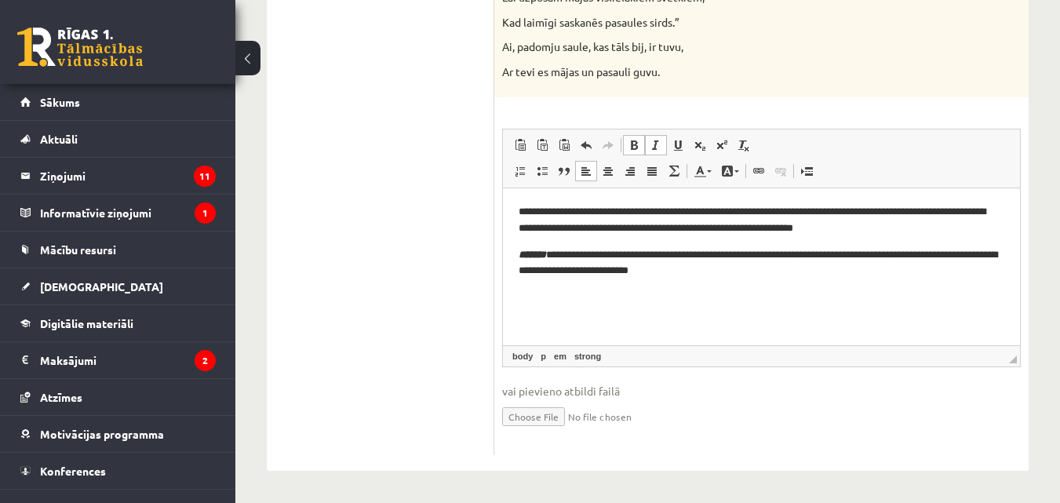
click at [646, 144] on link "Italic Keyboard shortcut Ctrl+I" at bounding box center [656, 145] width 22 height 20
click at [640, 147] on link "Bold Keyboard shortcut Ctrl+B" at bounding box center [634, 145] width 22 height 20
click at [637, 149] on span at bounding box center [634, 145] width 13 height 13
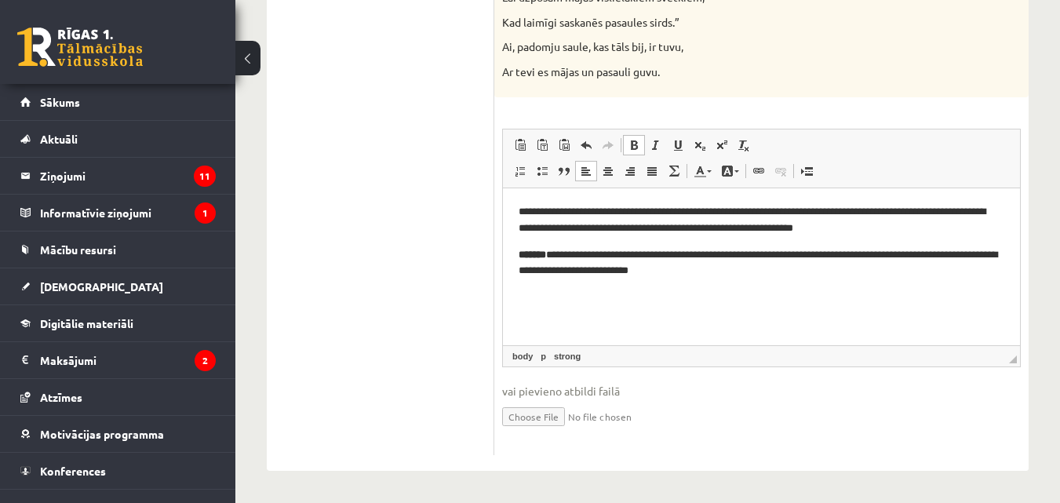
click at [546, 257] on strong "*******" at bounding box center [532, 254] width 27 height 10
click at [628, 141] on span at bounding box center [634, 145] width 13 height 13
click at [528, 255] on p "**********" at bounding box center [762, 262] width 486 height 33
click at [561, 252] on p "**********" at bounding box center [762, 262] width 486 height 33
click at [680, 264] on p "**********" at bounding box center [762, 262] width 486 height 33
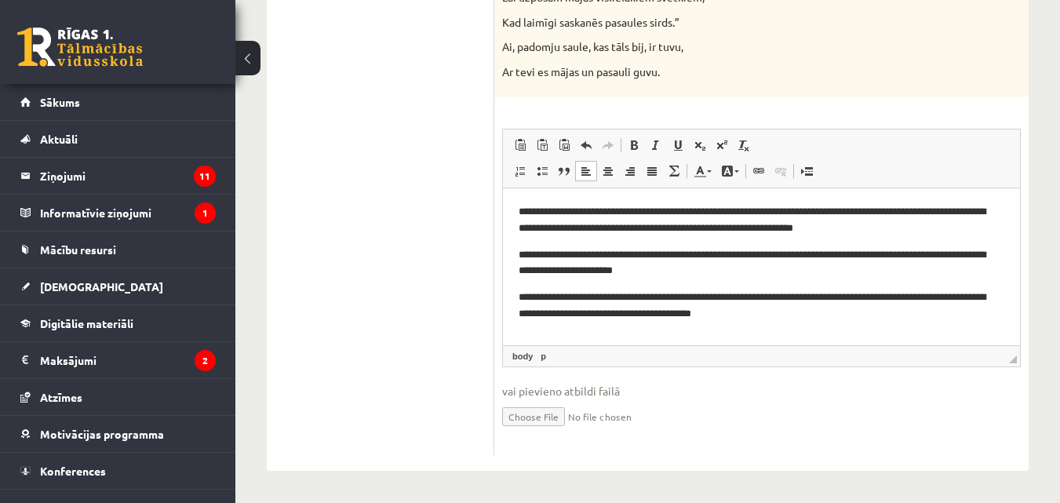
click at [518, 295] on html "**********" at bounding box center [761, 263] width 517 height 150
click at [854, 305] on p "**********" at bounding box center [762, 305] width 486 height 33
click at [849, 309] on p "**********" at bounding box center [762, 305] width 486 height 33
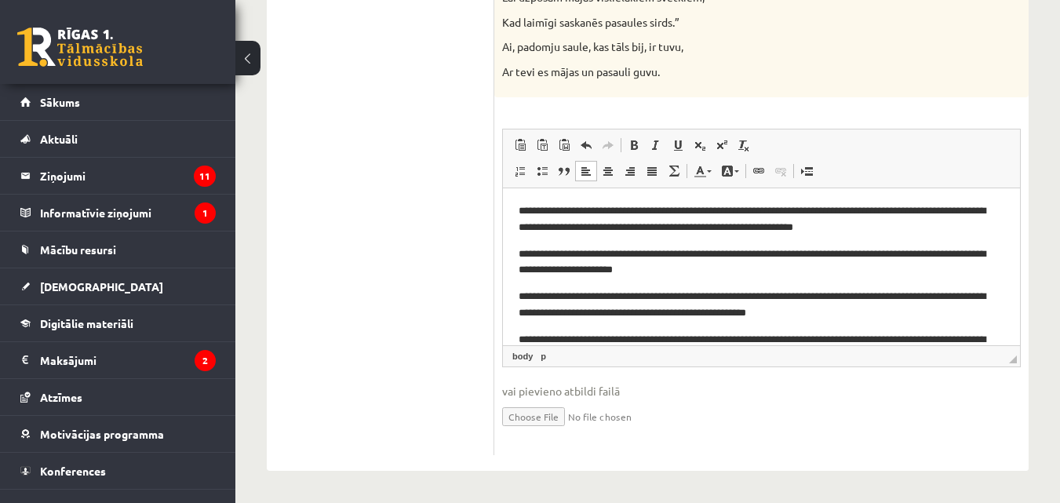
scroll to position [17, 0]
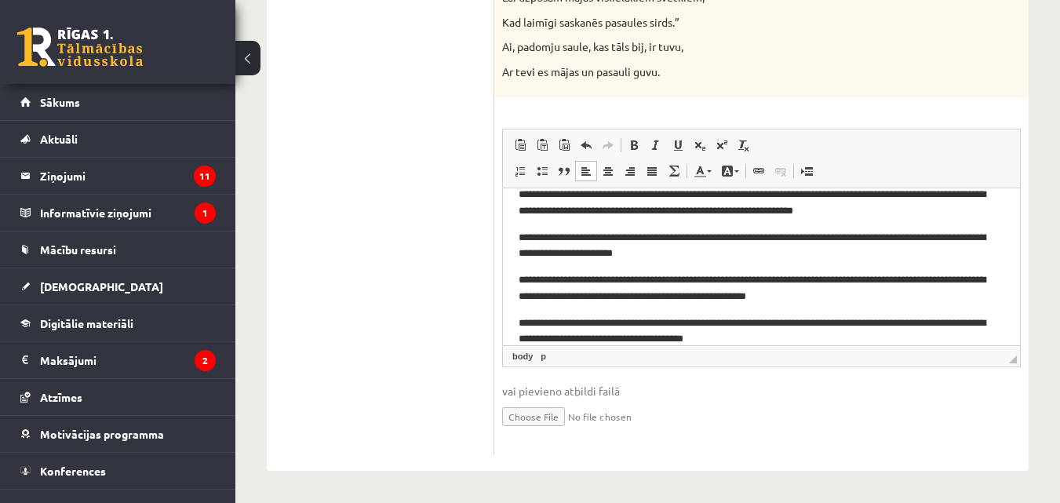
click at [518, 324] on html "**********" at bounding box center [761, 266] width 517 height 192
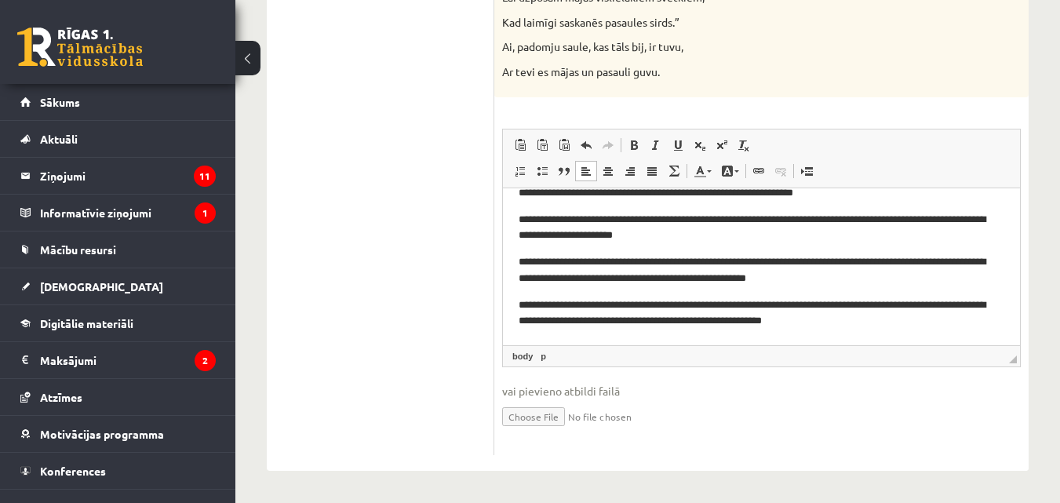
click at [875, 317] on p "**********" at bounding box center [756, 313] width 474 height 33
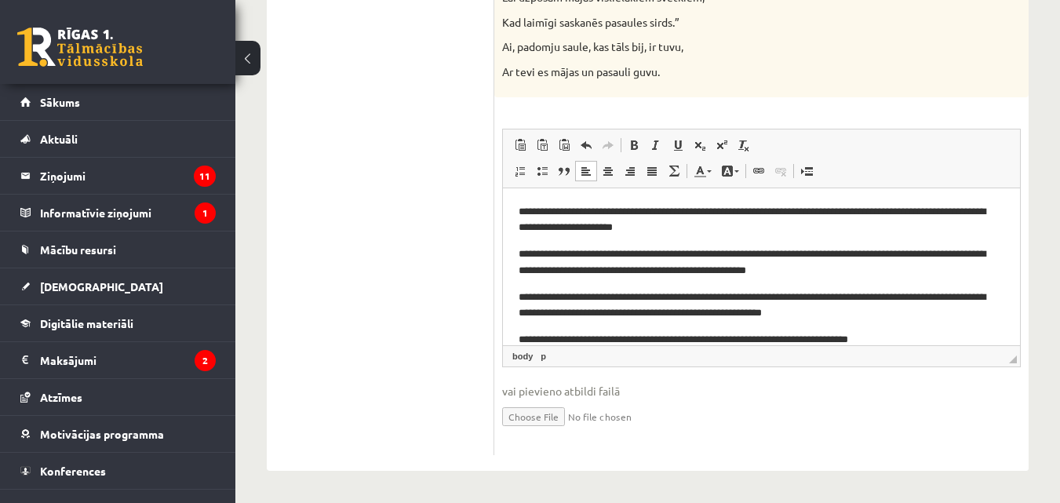
click at [516, 331] on html "**********" at bounding box center [761, 253] width 517 height 219
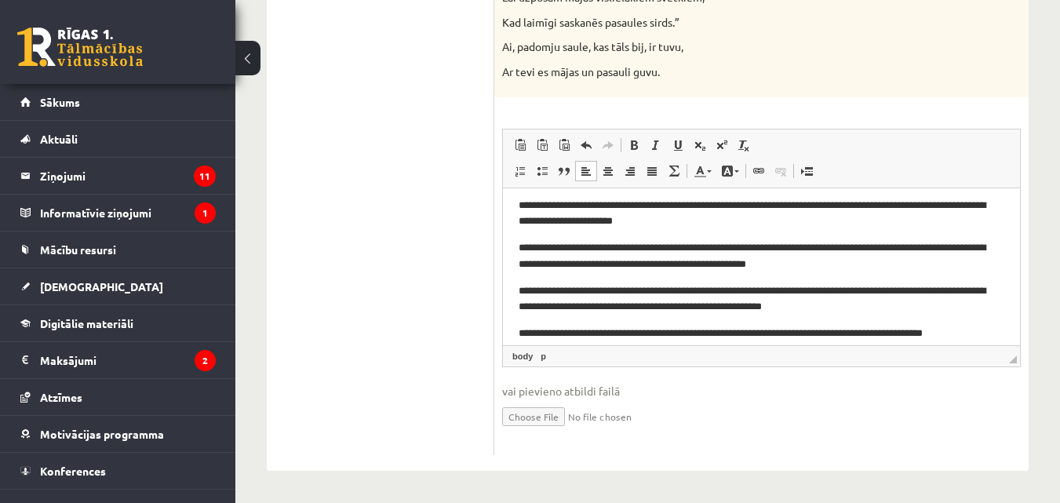
scroll to position [62, 0]
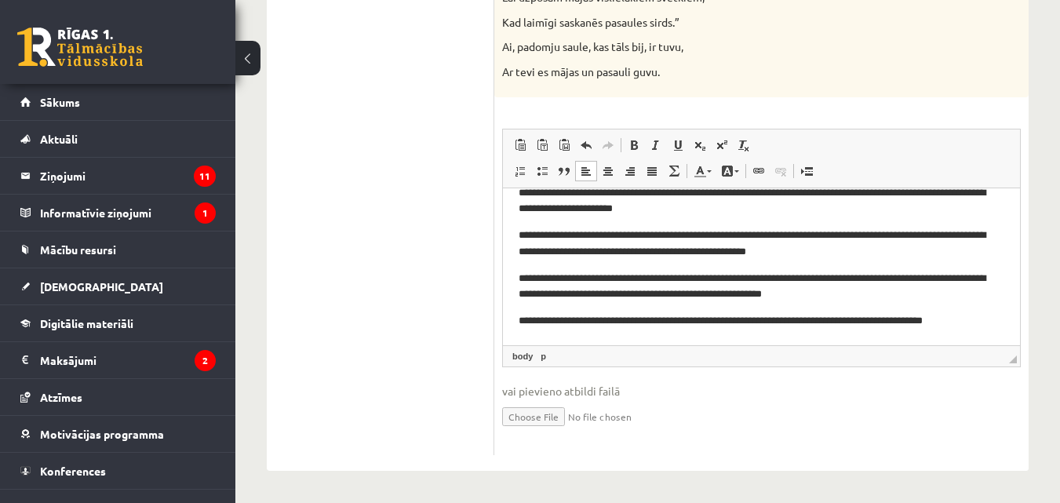
click at [987, 325] on p "**********" at bounding box center [756, 320] width 474 height 16
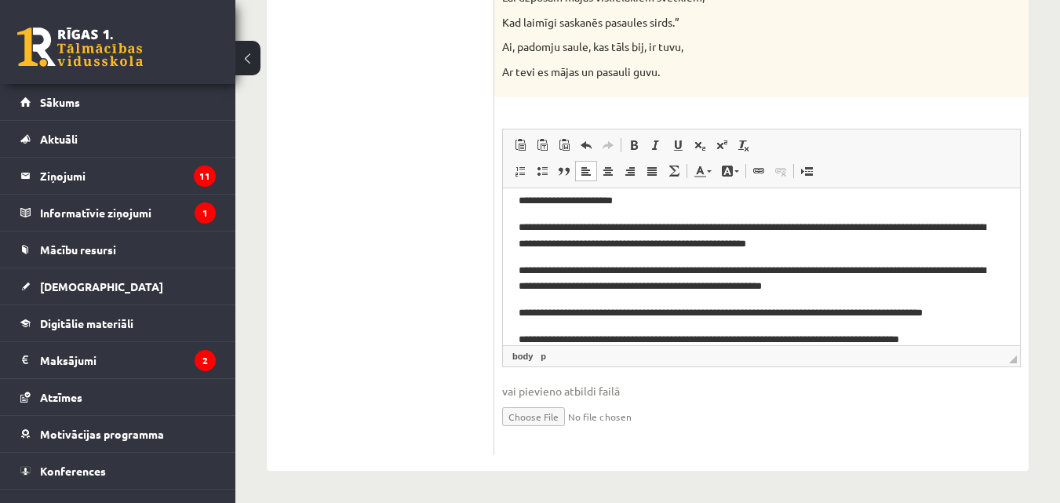
click at [514, 340] on html "**********" at bounding box center [761, 240] width 517 height 245
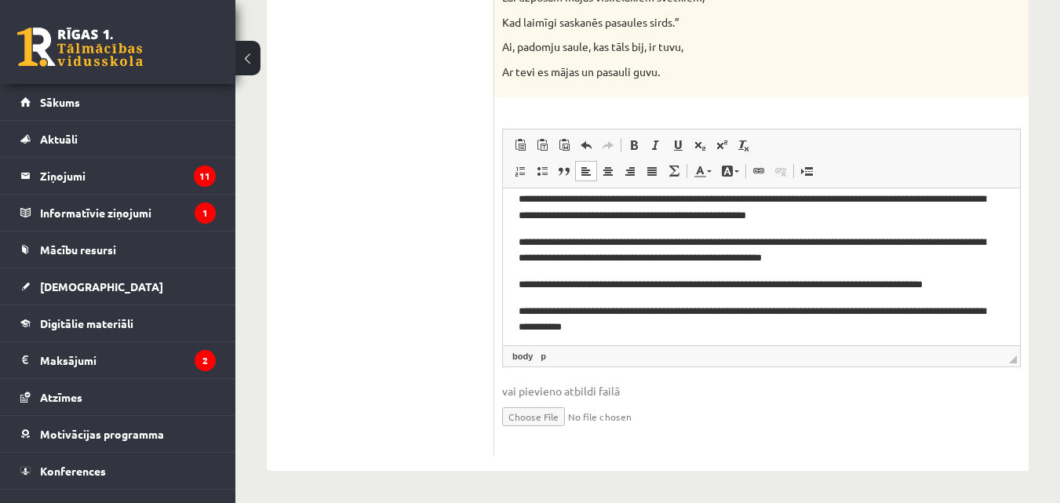
scroll to position [105, 0]
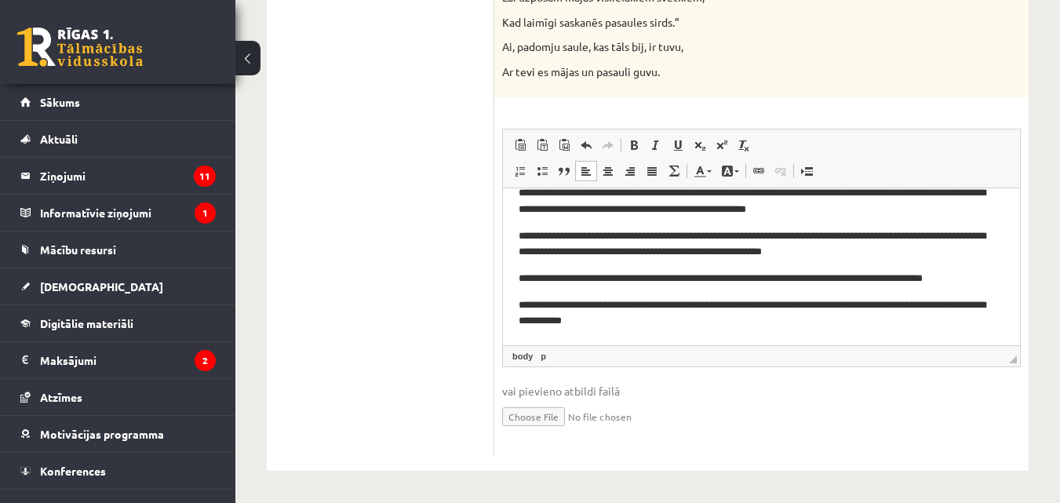
click at [664, 320] on p "**********" at bounding box center [756, 313] width 474 height 33
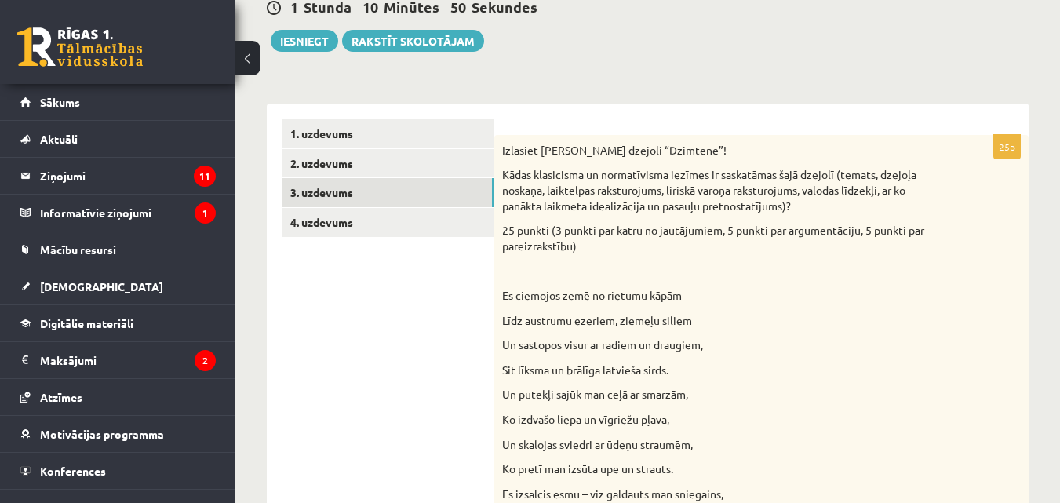
scroll to position [159, 0]
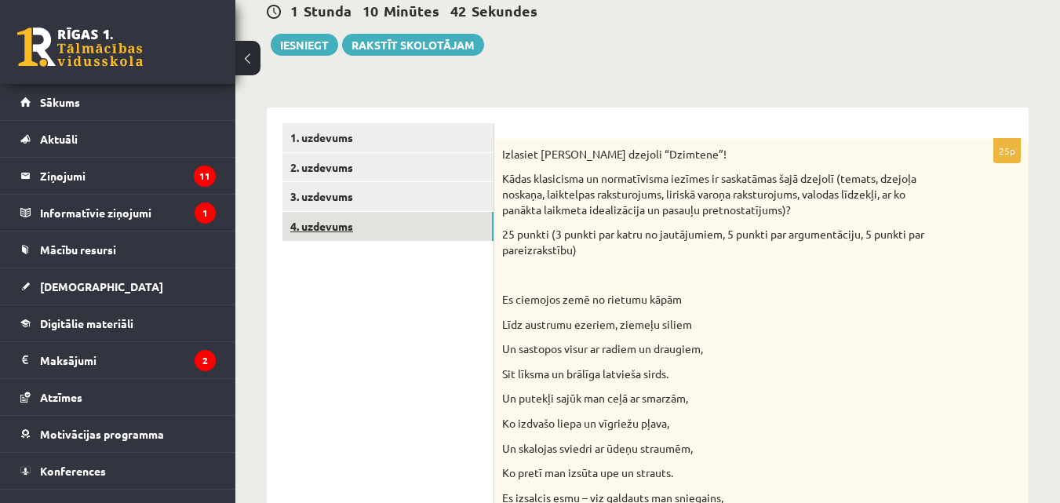
click at [407, 235] on link "4. uzdevums" at bounding box center [388, 226] width 211 height 29
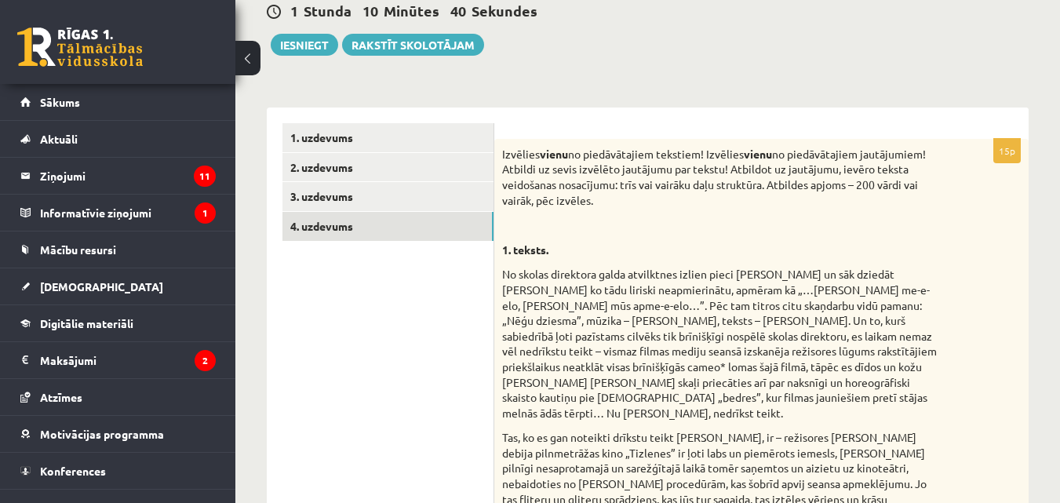
scroll to position [0, 0]
click at [317, 51] on button "Iesniegt" at bounding box center [304, 45] width 67 height 22
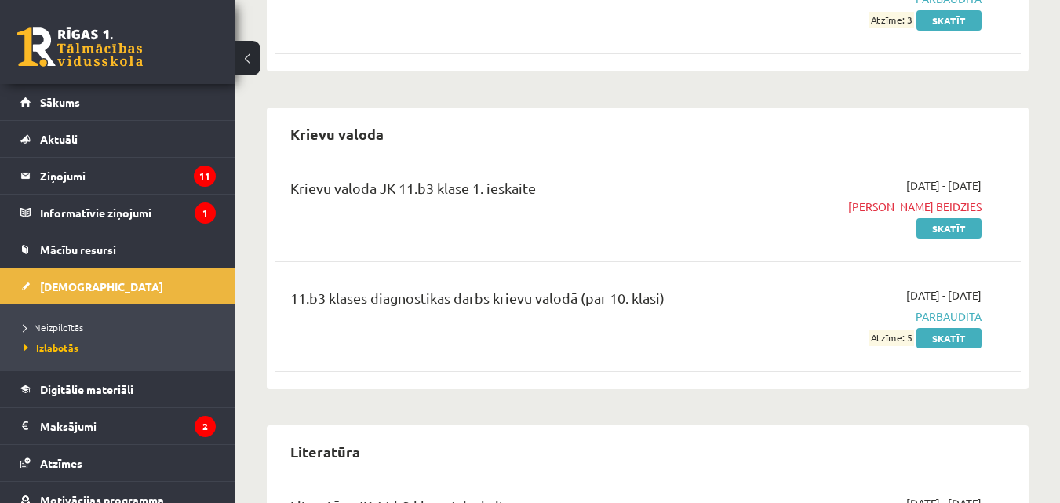
scroll to position [600, 0]
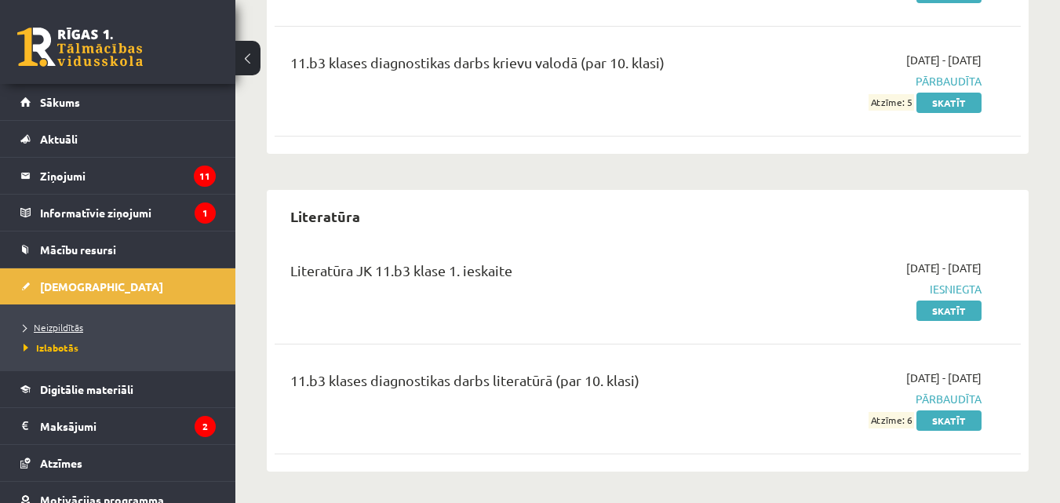
click at [56, 332] on link "Neizpildītās" at bounding box center [122, 327] width 196 height 14
